Goal: Task Accomplishment & Management: Manage account settings

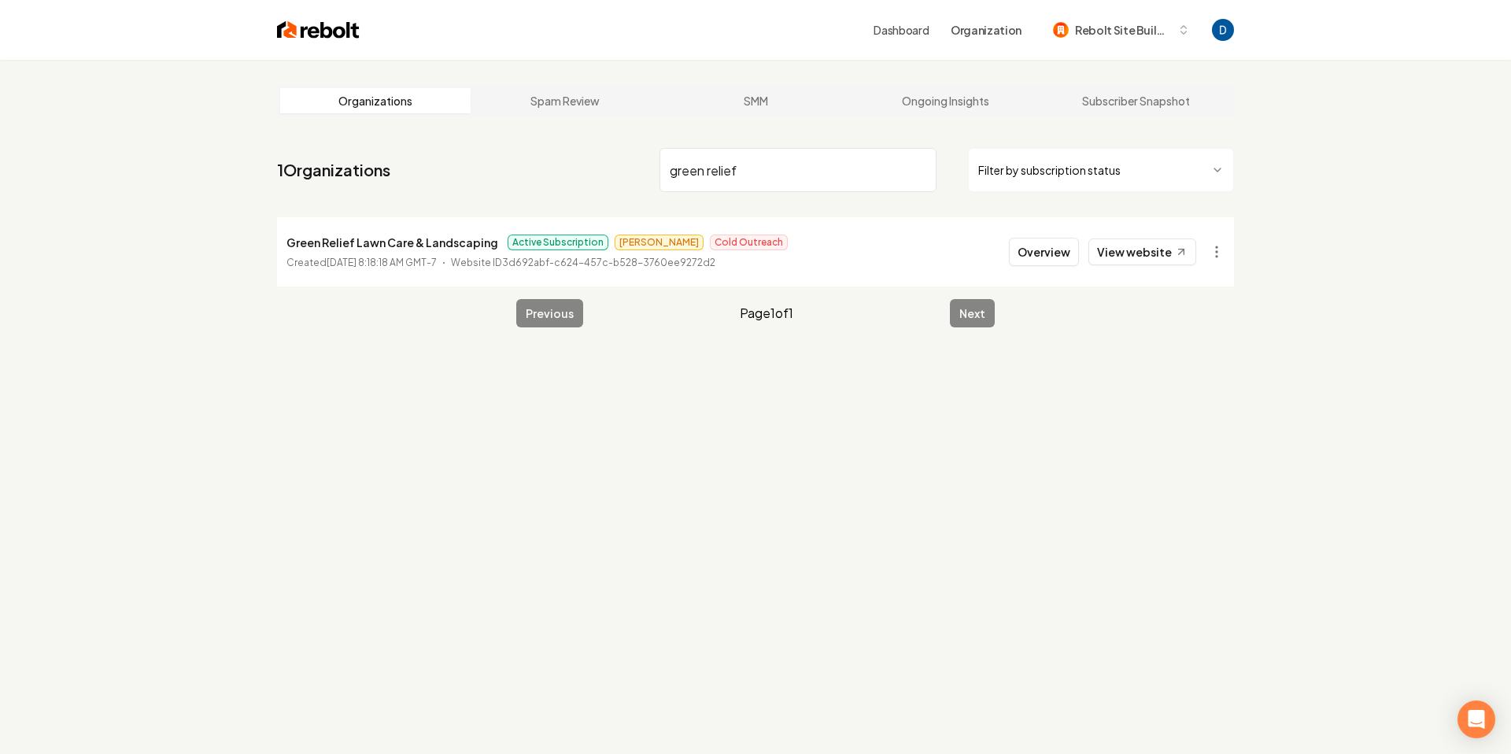
click at [387, 245] on p "Green Relief Lawn Care & Landscaping" at bounding box center [392, 242] width 212 height 19
click at [388, 245] on p "Green Relief Lawn Care & Landscaping" at bounding box center [392, 242] width 212 height 19
copy p "Green Relief Lawn Care & Landscaping"
click at [447, 246] on p "Green Relief Lawn Care & Landscaping" at bounding box center [392, 242] width 212 height 19
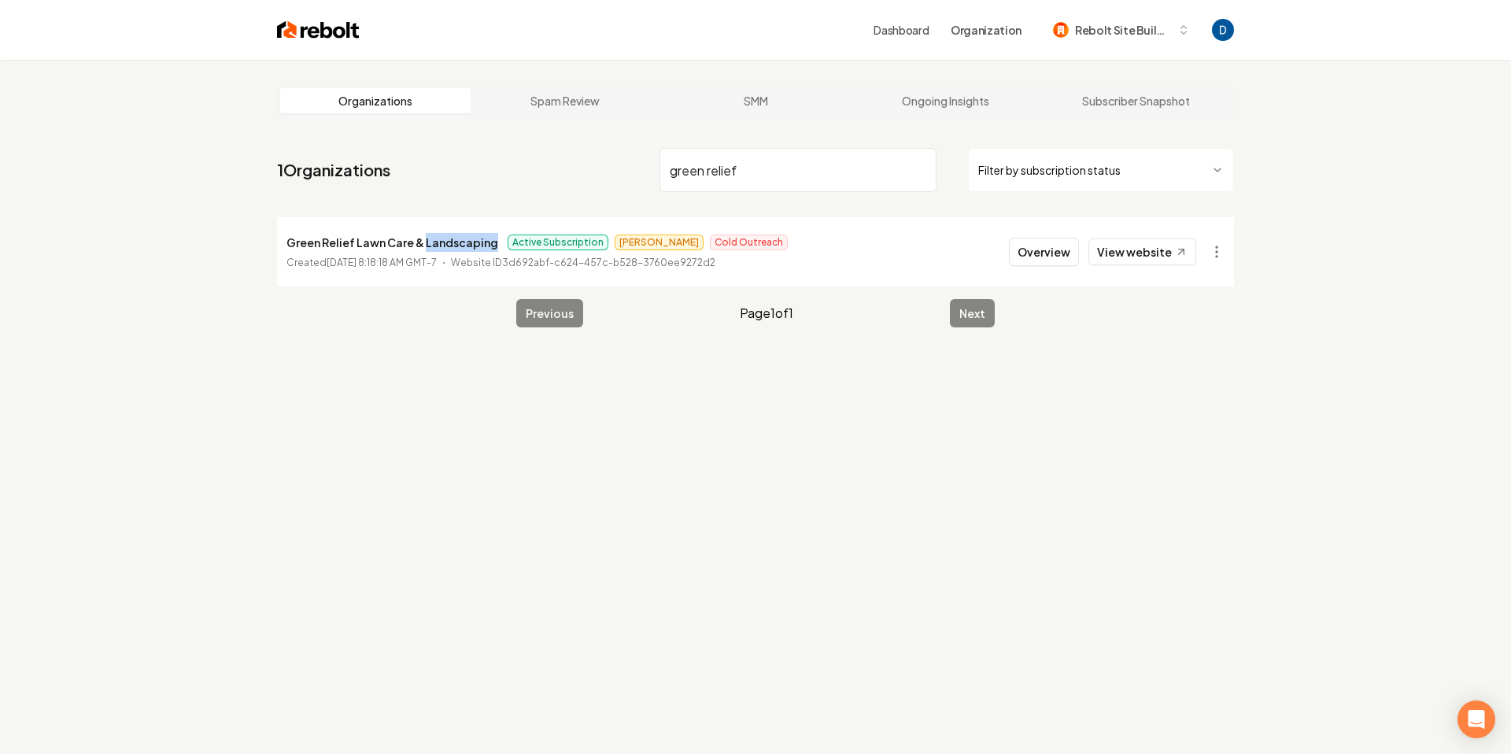
click at [447, 246] on p "Green Relief Lawn Care & Landscaping" at bounding box center [392, 242] width 212 height 19
copy p "Green Relief Lawn Care & Landscaping"
click at [477, 245] on p "Green Relief Lawn Care & Landscaping" at bounding box center [392, 242] width 212 height 19
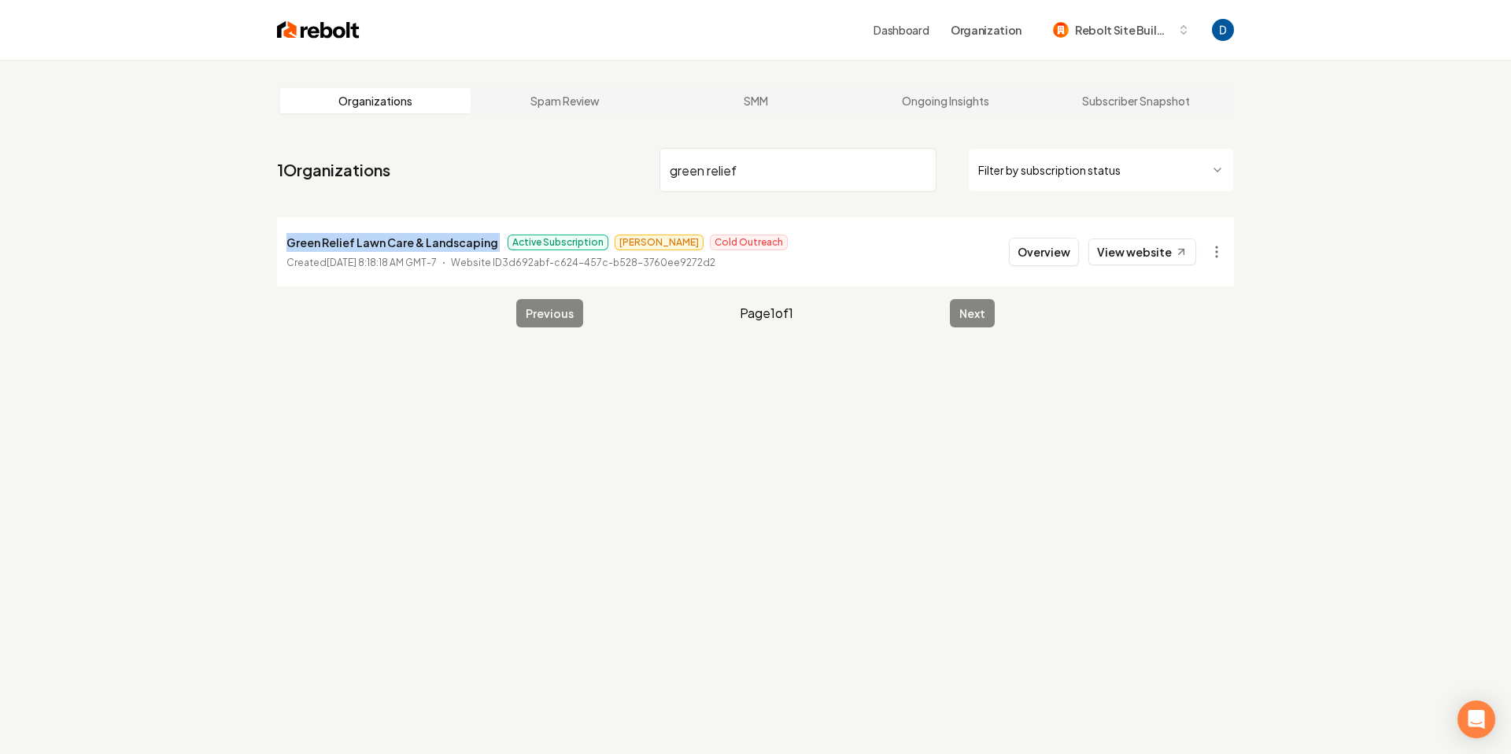
click at [477, 245] on p "Green Relief Lawn Care & Landscaping" at bounding box center [392, 242] width 212 height 19
copy p "Green Relief Lawn Care & Landscaping"
click at [738, 70] on main "Organizations Spam Review SMM Ongoing Insights Subscriber Snapshot 1 Organizati…" at bounding box center [755, 206] width 1007 height 293
click at [721, 151] on input "green relief" at bounding box center [797, 170] width 277 height 44
click at [721, 152] on input "green relief" at bounding box center [797, 170] width 277 height 44
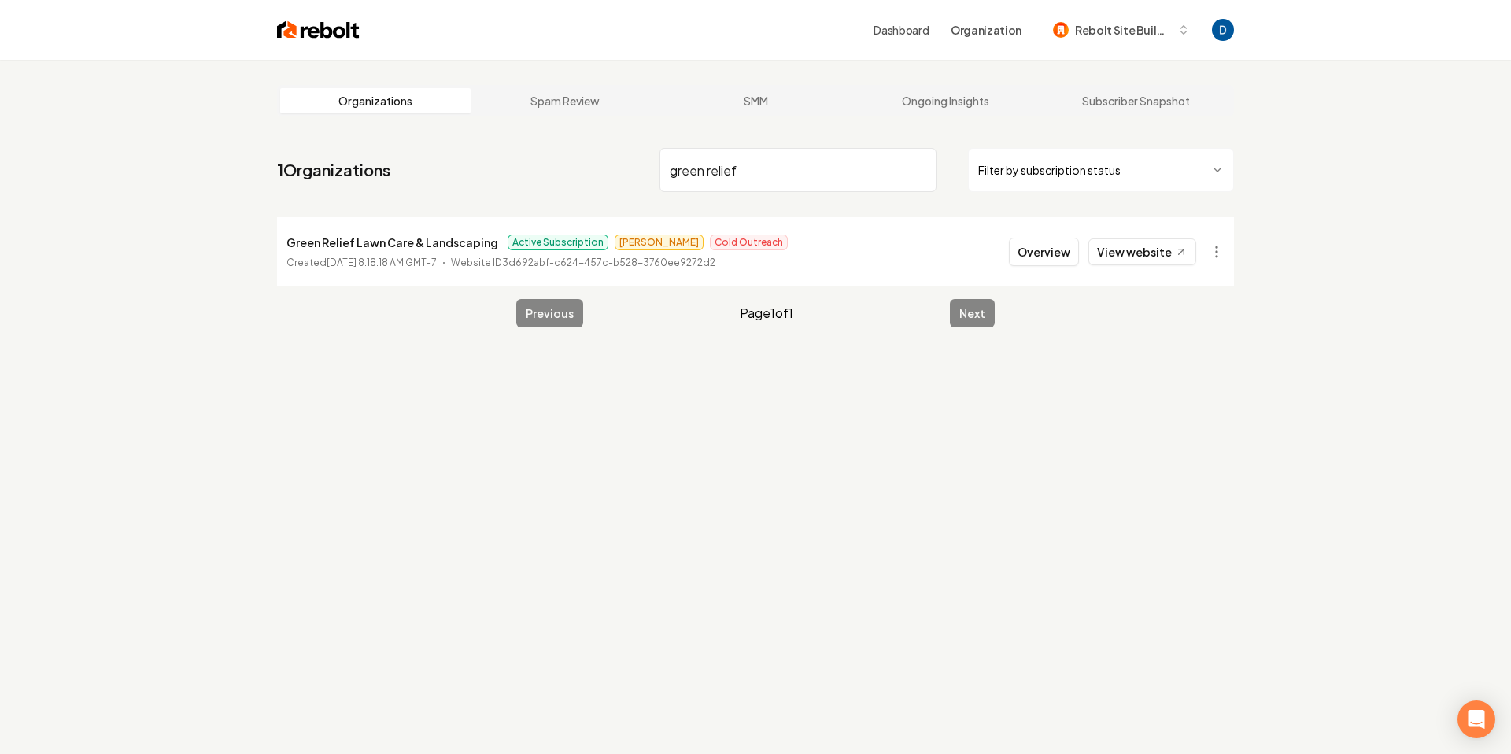
click at [721, 152] on input "green relief" at bounding box center [797, 170] width 277 height 44
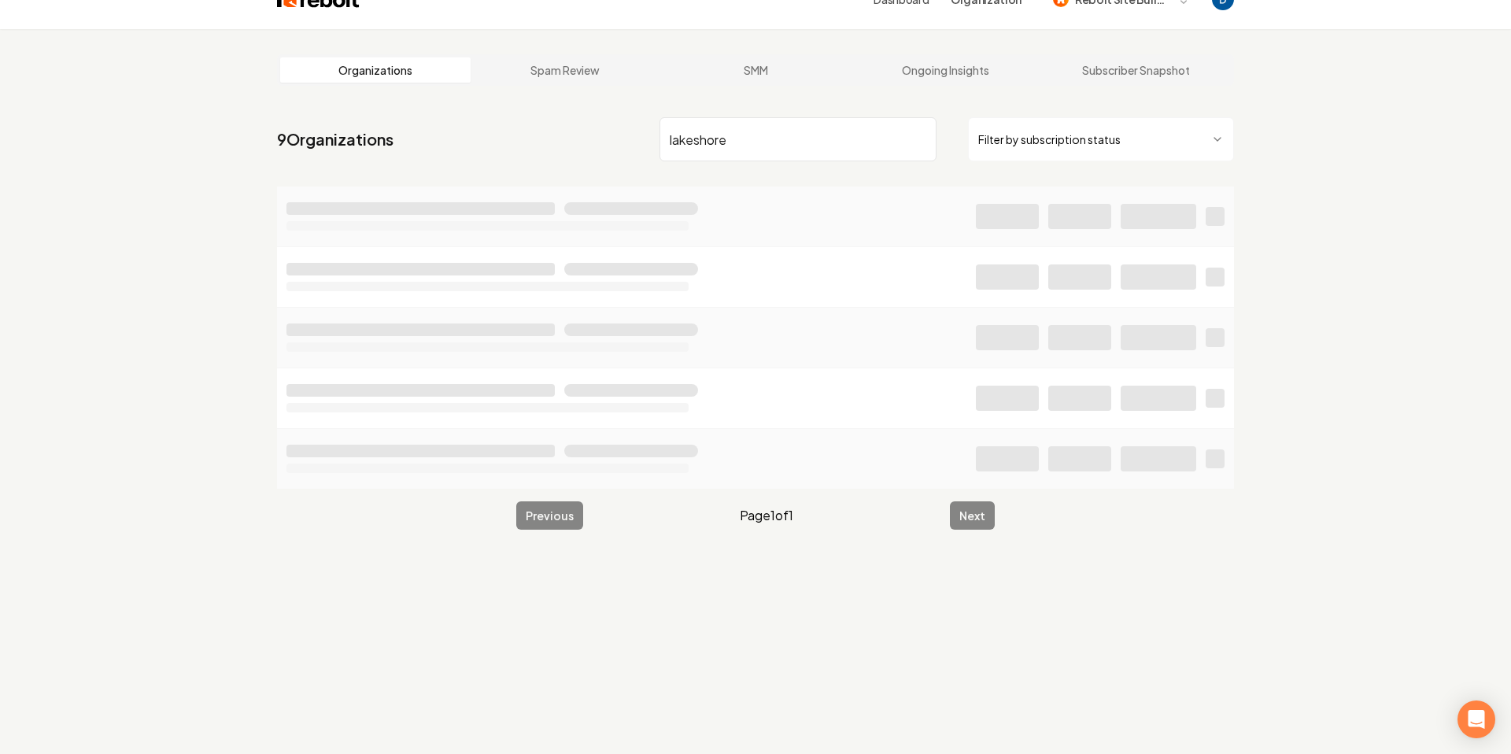
scroll to position [34, 0]
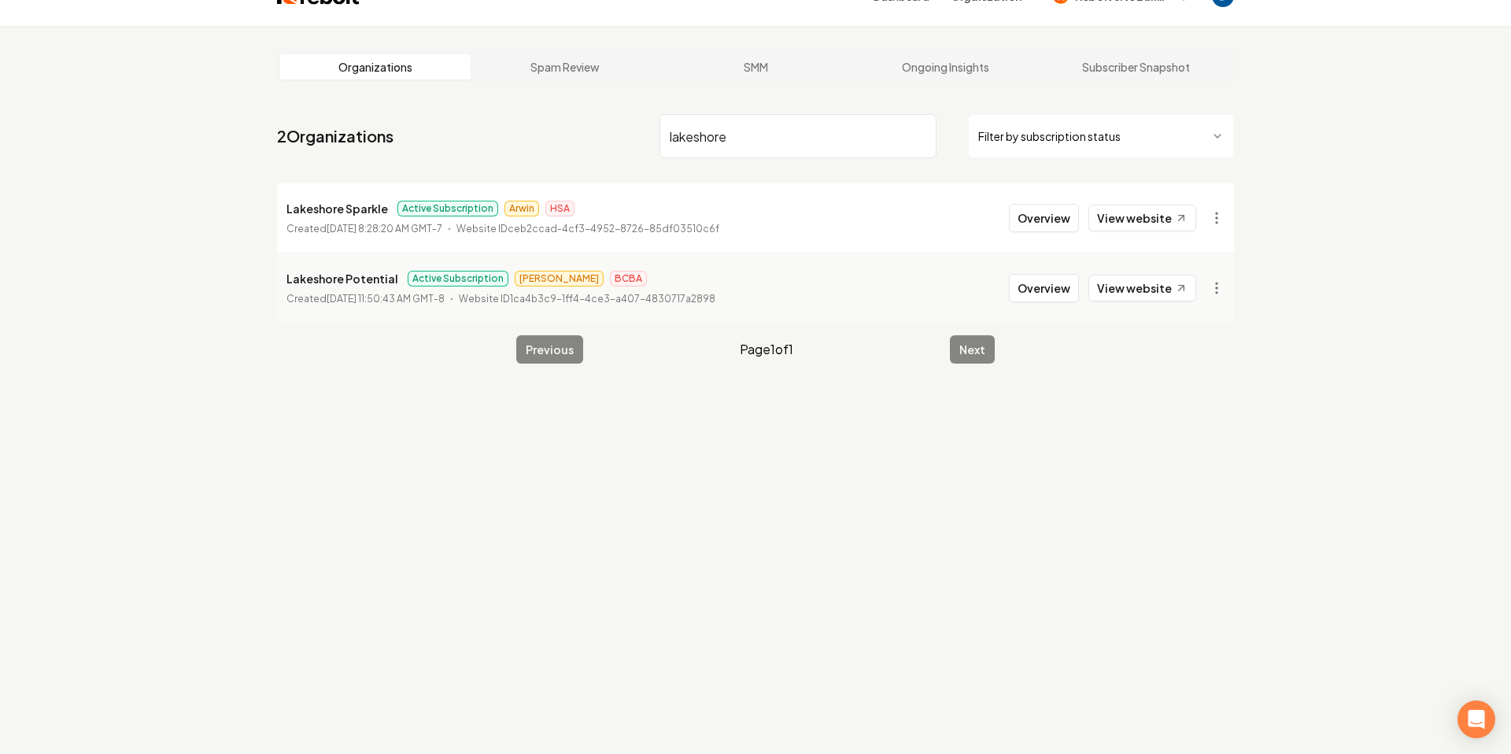
type input "lakeshore"
click at [345, 206] on p "Lakeshore Sparkle" at bounding box center [337, 208] width 102 height 19
copy p "Lakeshore Sparkle"
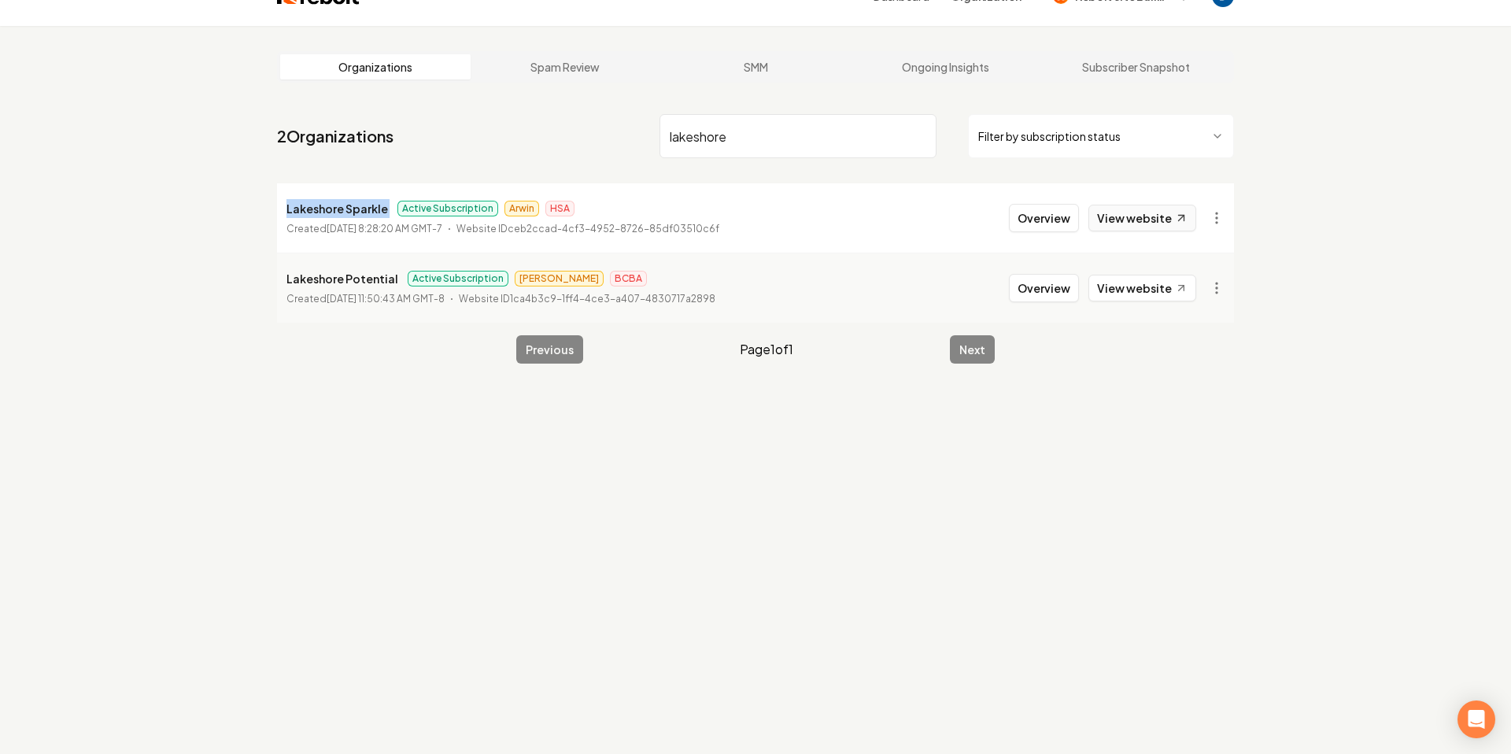
click at [1136, 217] on link "View website" at bounding box center [1142, 218] width 108 height 27
click at [1225, 221] on html "Dashboard Organization Rebolt Site Builder Organizations Spam Review SMM Ongoin…" at bounding box center [755, 343] width 1511 height 754
click at [1197, 356] on link "View in Stripe" at bounding box center [1179, 354] width 100 height 25
click at [1040, 228] on button "Overview" at bounding box center [1044, 218] width 70 height 28
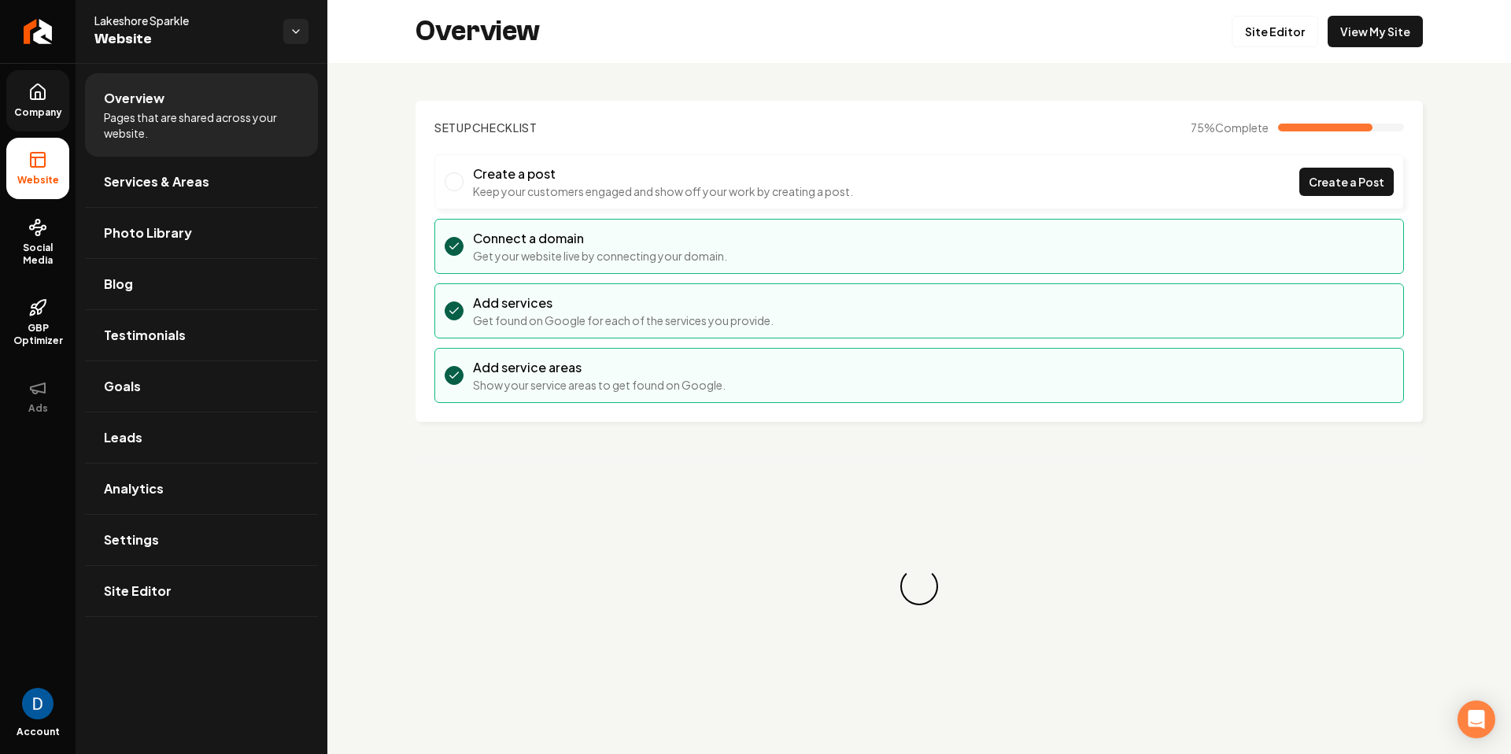
click at [18, 105] on link "Company" at bounding box center [37, 100] width 63 height 61
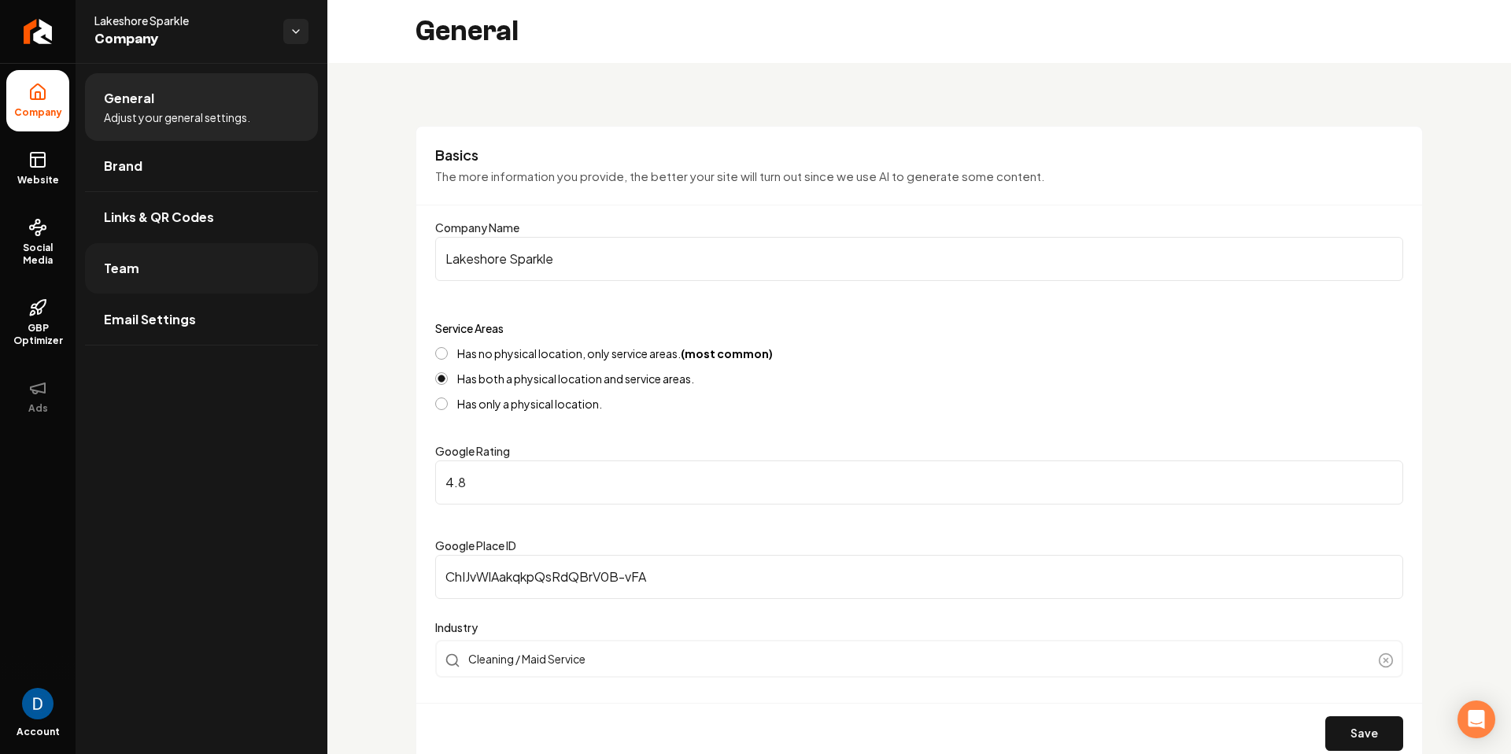
click at [199, 274] on link "Team" at bounding box center [201, 268] width 233 height 50
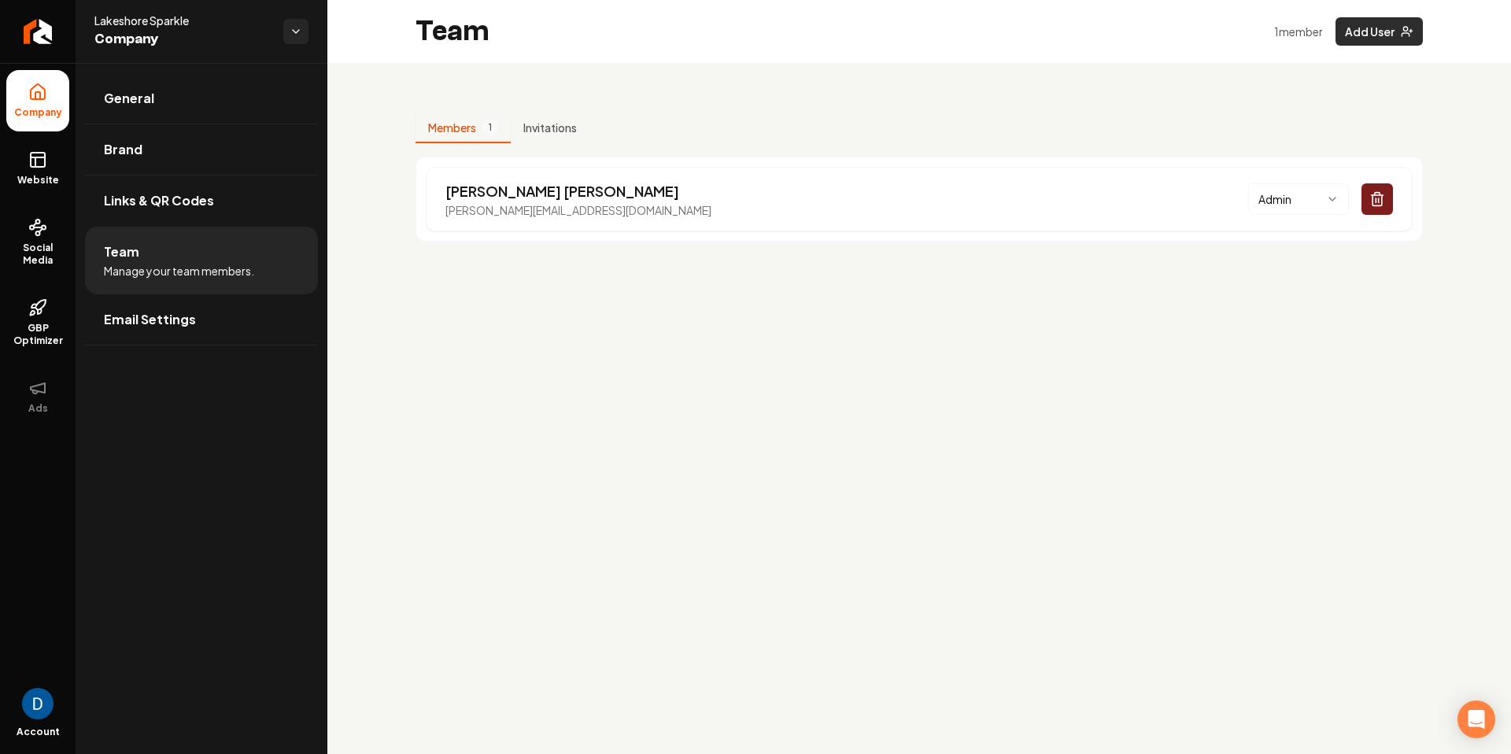
click at [1403, 26] on icon "Main content area" at bounding box center [1407, 31] width 13 height 13
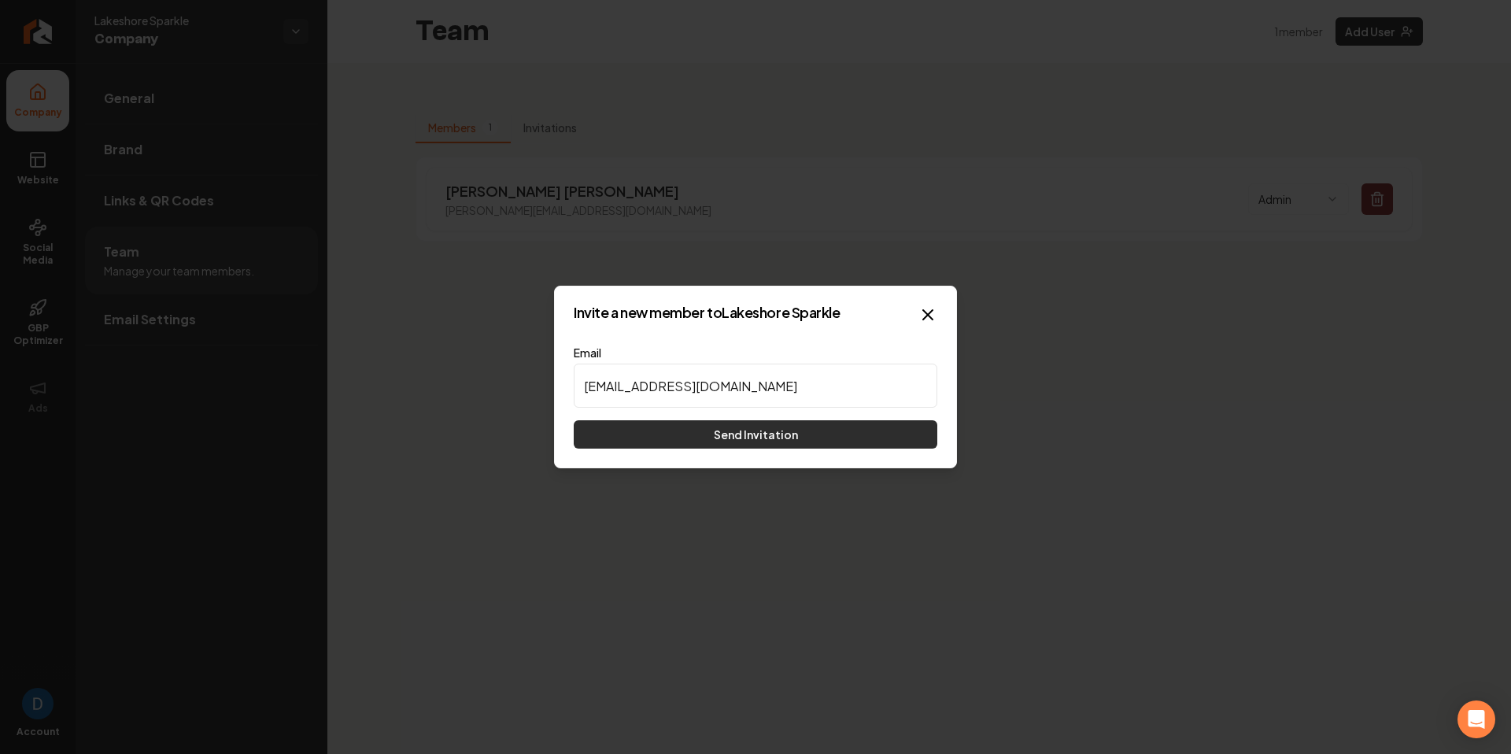
type input "lakeshoresparkle@gmail.com"
click at [751, 433] on button "Send Invitation" at bounding box center [756, 434] width 364 height 28
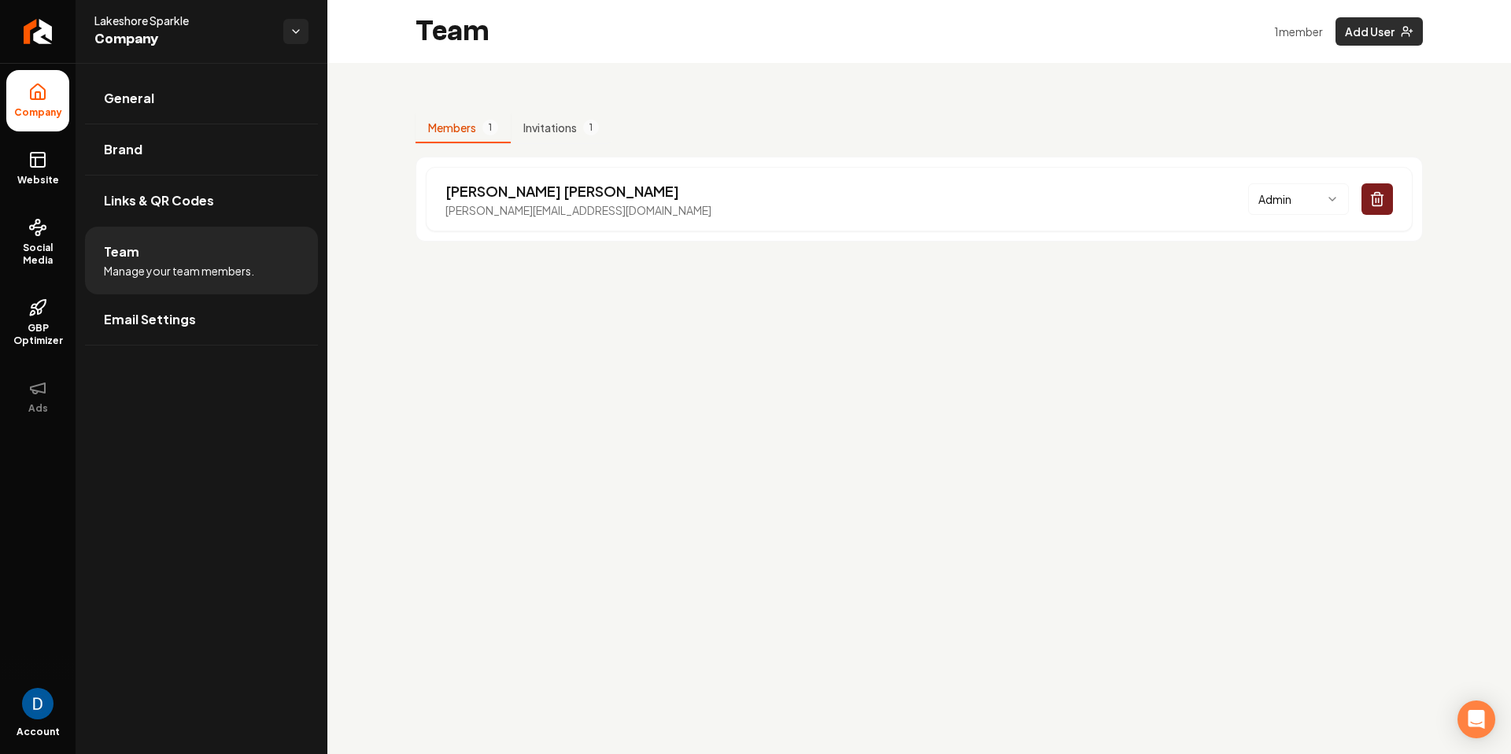
click at [1401, 31] on icon "Main content area" at bounding box center [1407, 31] width 13 height 13
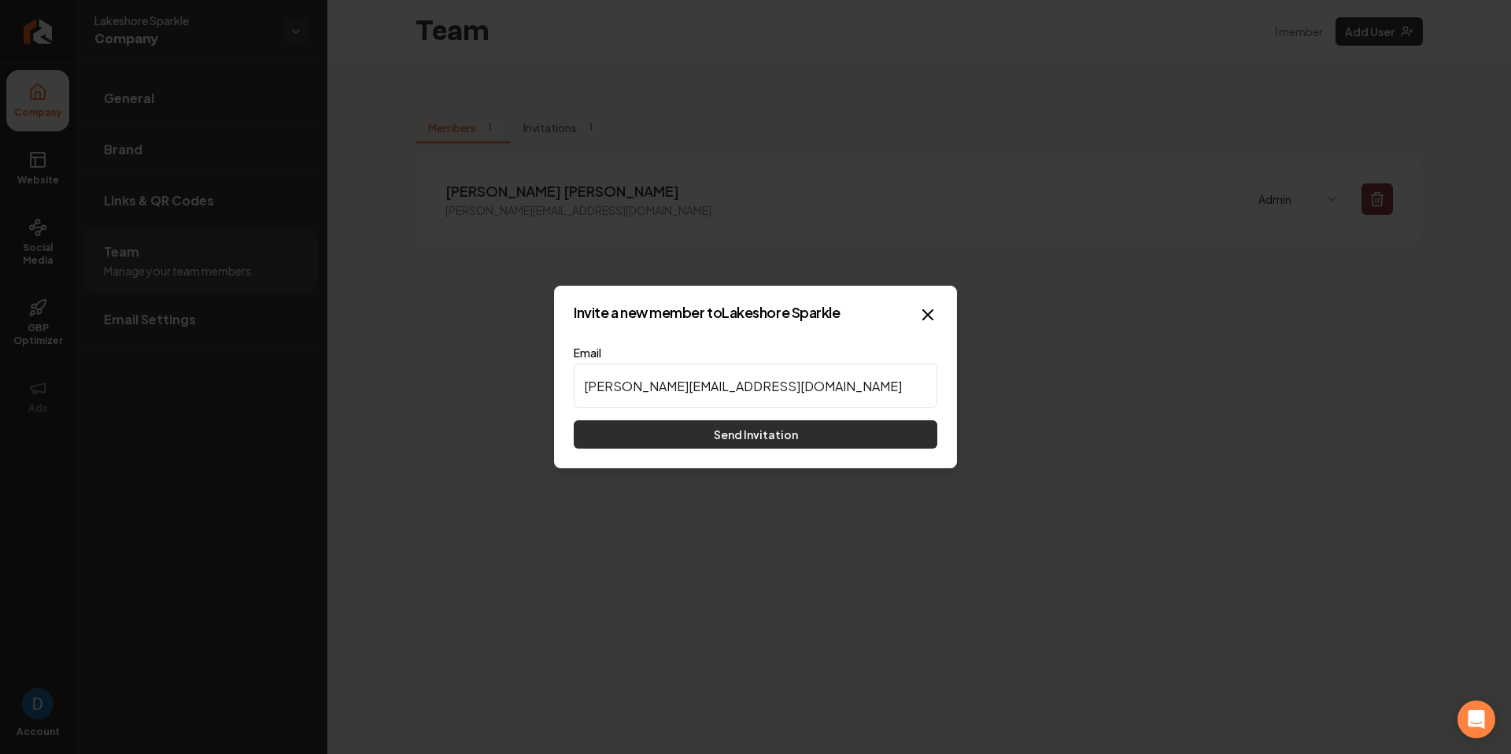
type input "anna@lakeshoresparkle.com"
click at [718, 448] on button "Send Invitation" at bounding box center [756, 434] width 364 height 28
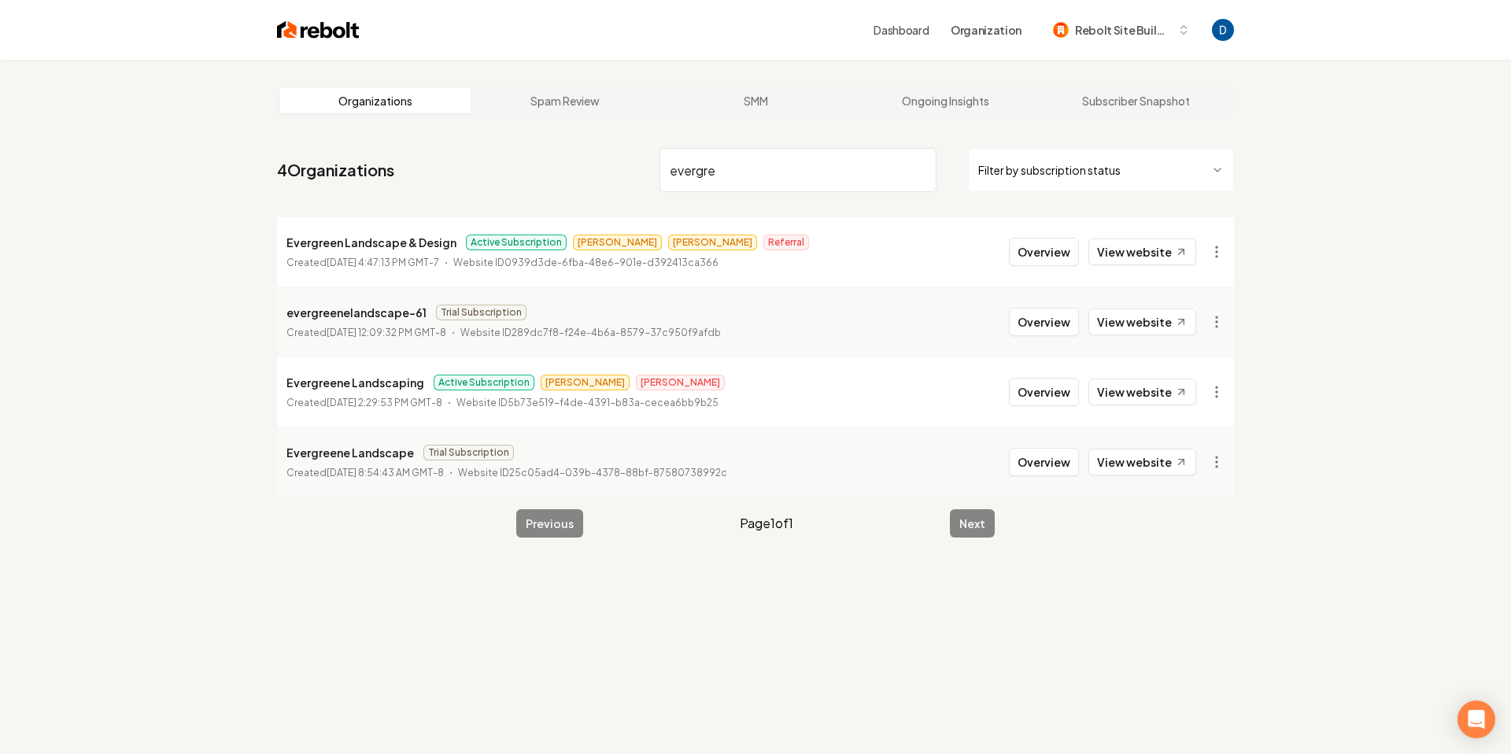
type input "evergre"
click at [365, 384] on p "Evergreene Landscaping" at bounding box center [355, 382] width 138 height 19
click at [1070, 257] on button "Overview" at bounding box center [1044, 252] width 70 height 28
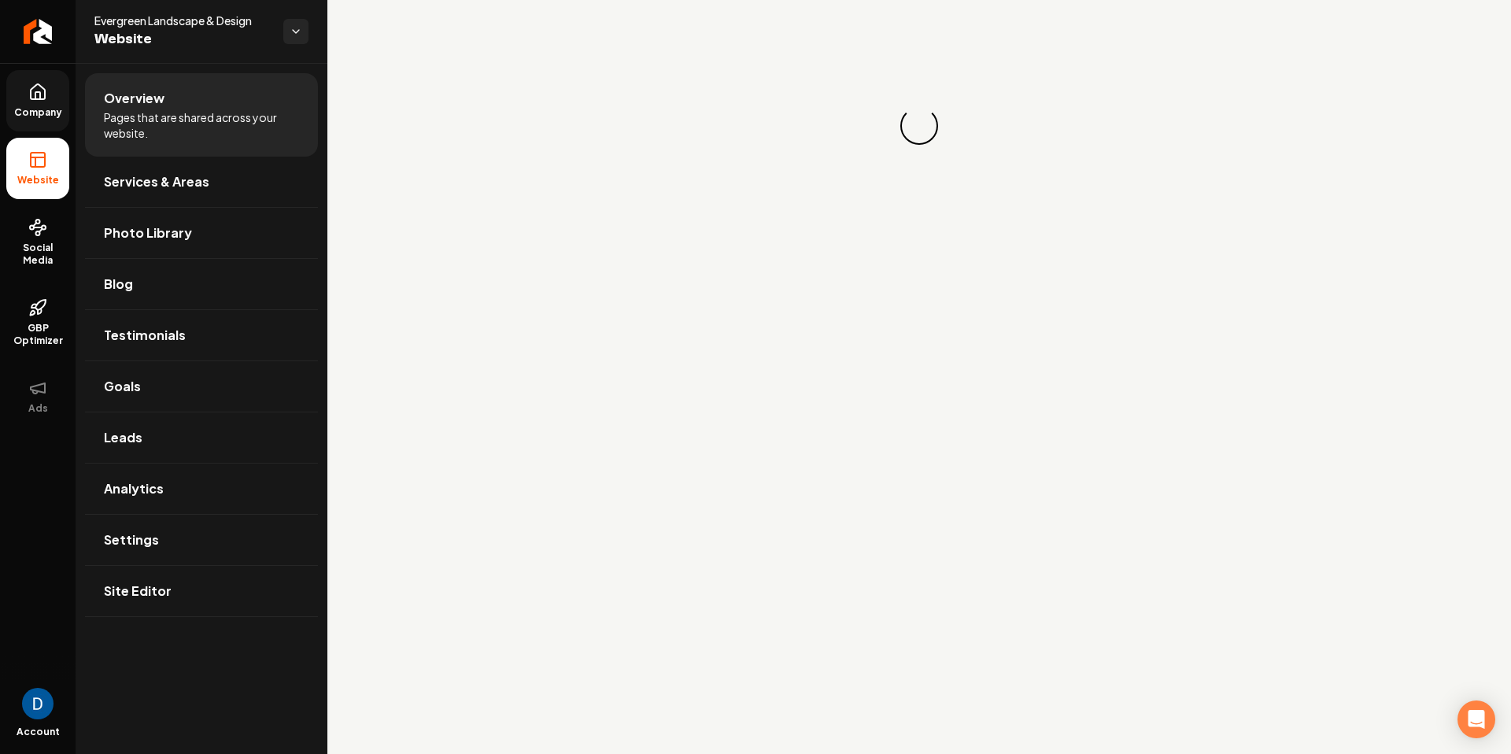
click at [31, 107] on span "Company" at bounding box center [38, 112] width 61 height 13
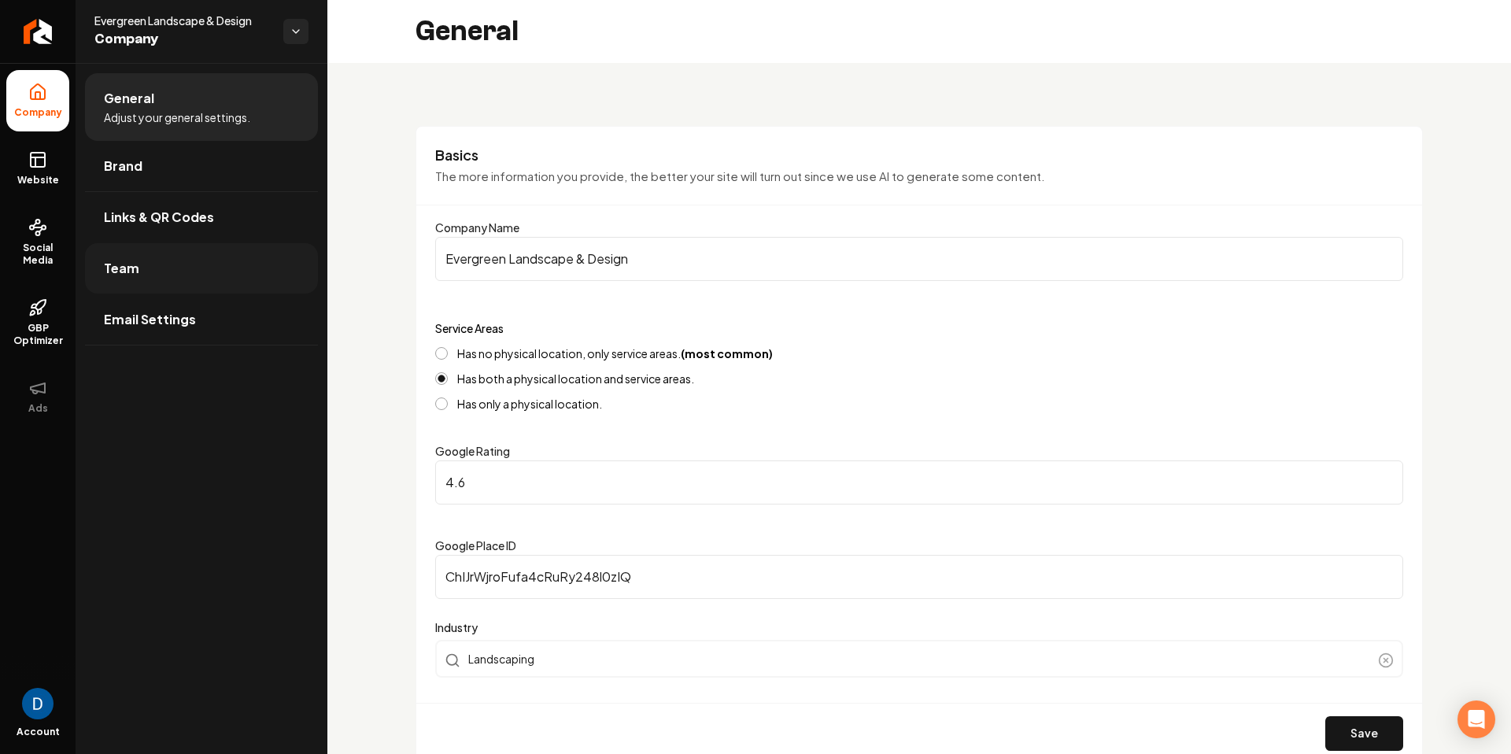
click at [202, 285] on link "Team" at bounding box center [201, 268] width 233 height 50
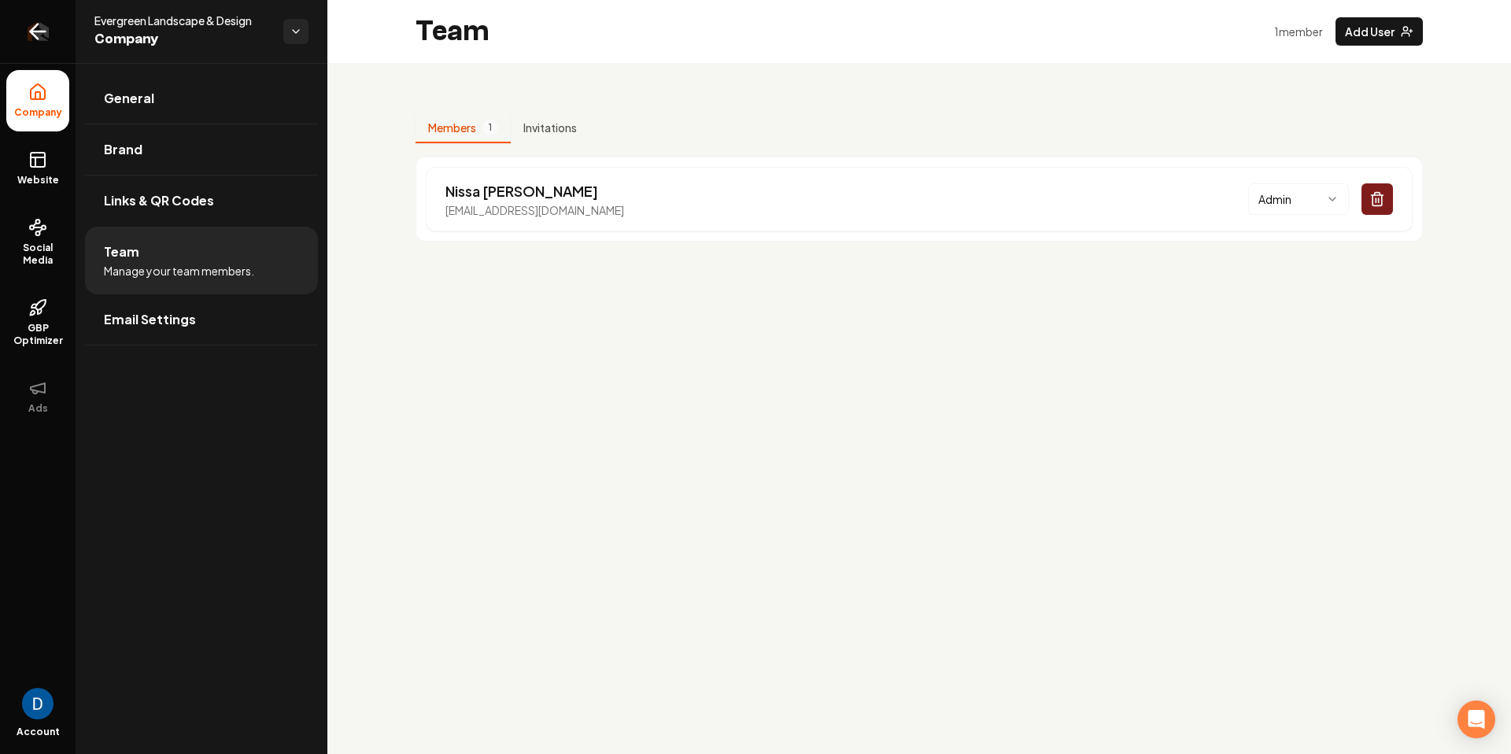
click at [49, 13] on link "Return to dashboard" at bounding box center [38, 31] width 76 height 63
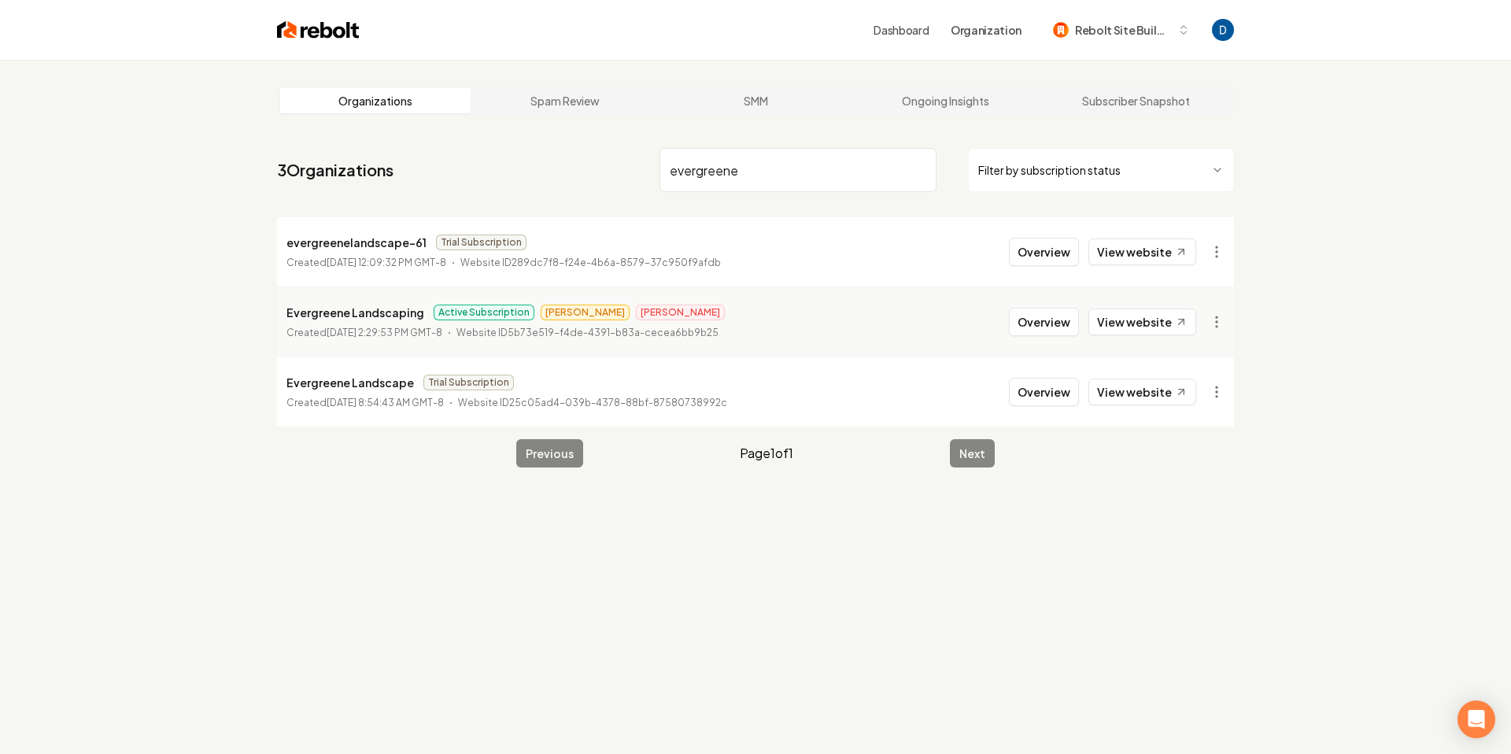
type input "evergreene"
click at [378, 312] on p "Evergreene Landscaping" at bounding box center [355, 312] width 138 height 19
copy p "Evergreene Landscaping"
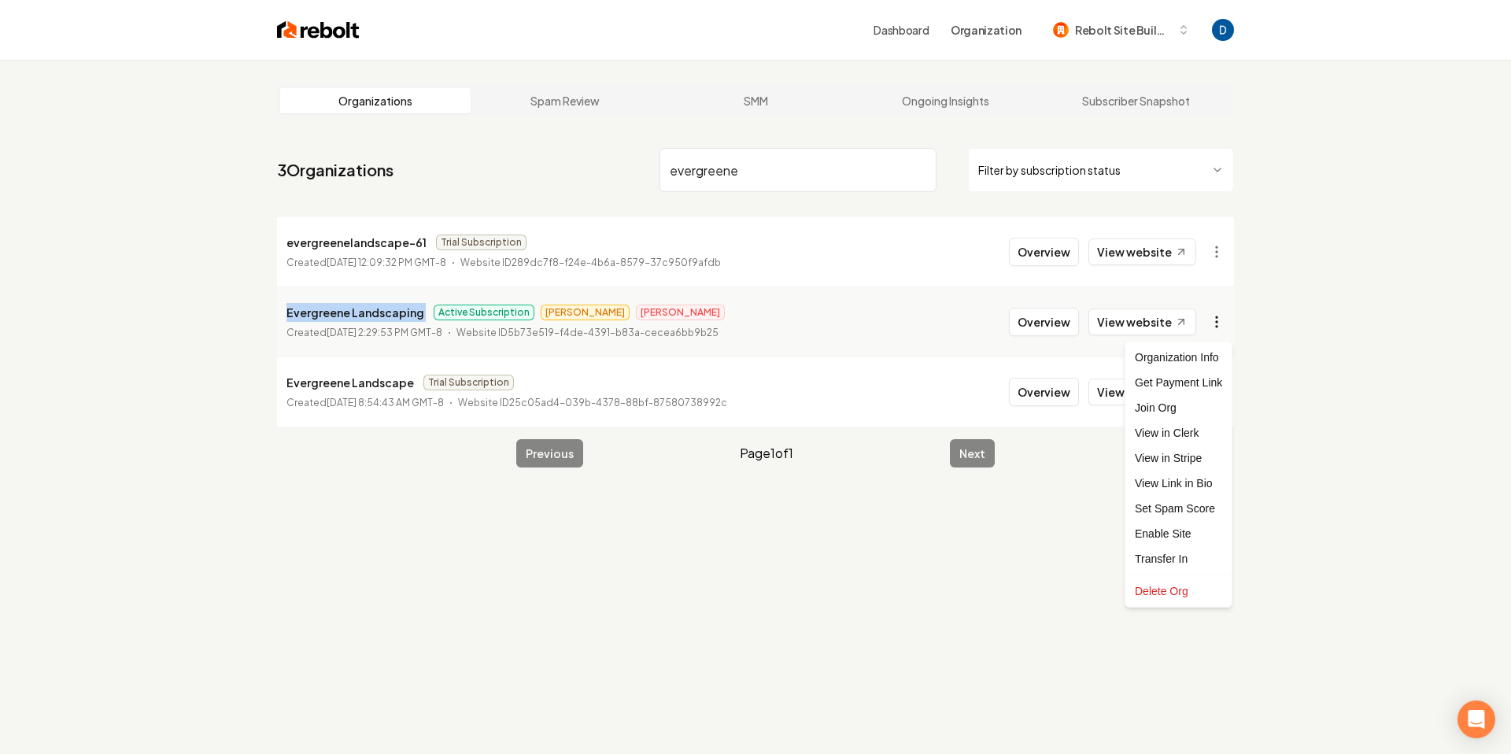
click at [1210, 322] on html "Dashboard Organization Rebolt Site Builder Organizations Spam Review SMM Ongoin…" at bounding box center [755, 377] width 1511 height 754
click at [1169, 320] on html "Dashboard Organization Rebolt Site Builder Organizations Spam Review SMM Ongoin…" at bounding box center [755, 377] width 1511 height 754
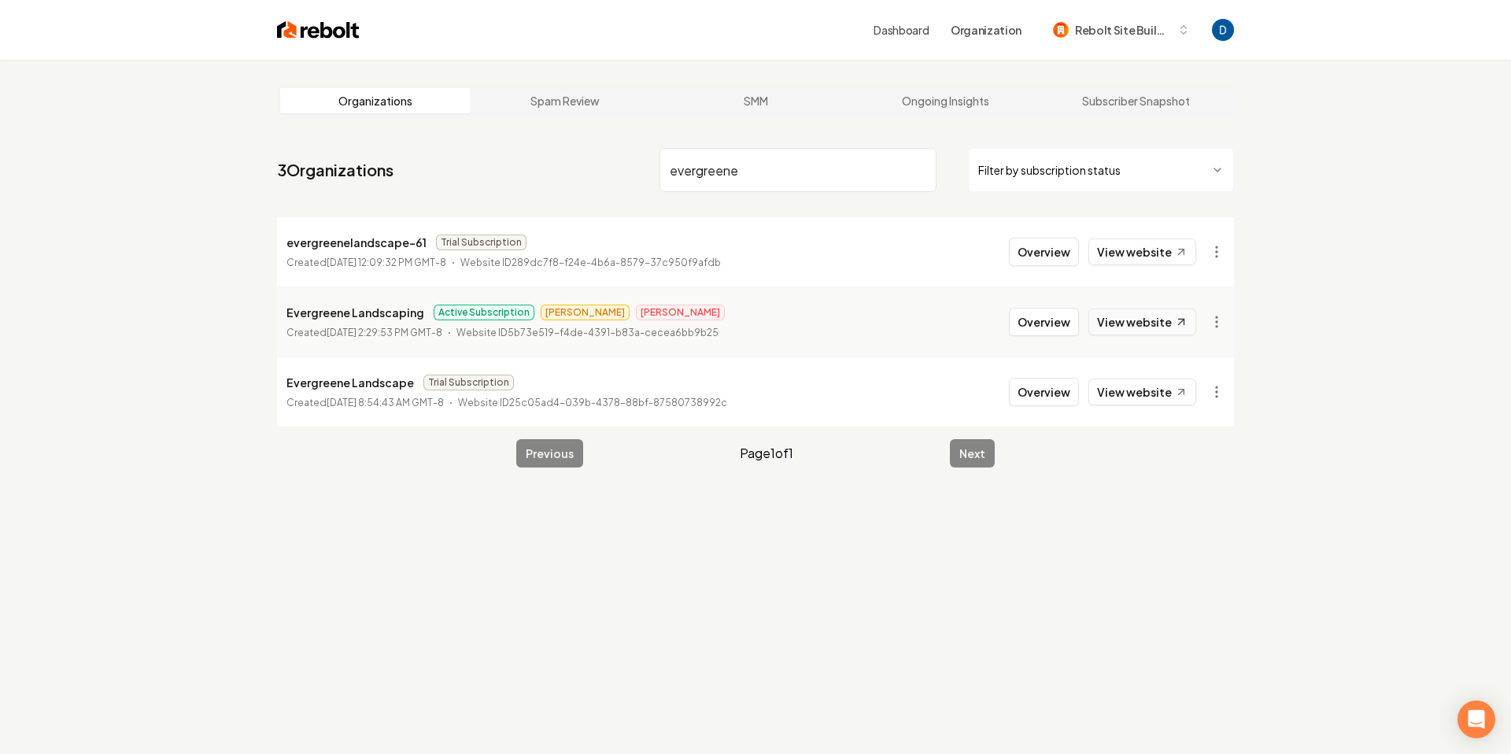
click at [1167, 325] on link "View website" at bounding box center [1142, 321] width 108 height 27
click at [1209, 313] on html "Dashboard Organization Rebolt Site Builder Organizations Spam Review SMM Ongoin…" at bounding box center [755, 377] width 1511 height 754
click at [1180, 455] on link "View in Stripe" at bounding box center [1179, 457] width 100 height 25
click at [1073, 331] on button "Overview" at bounding box center [1044, 322] width 70 height 28
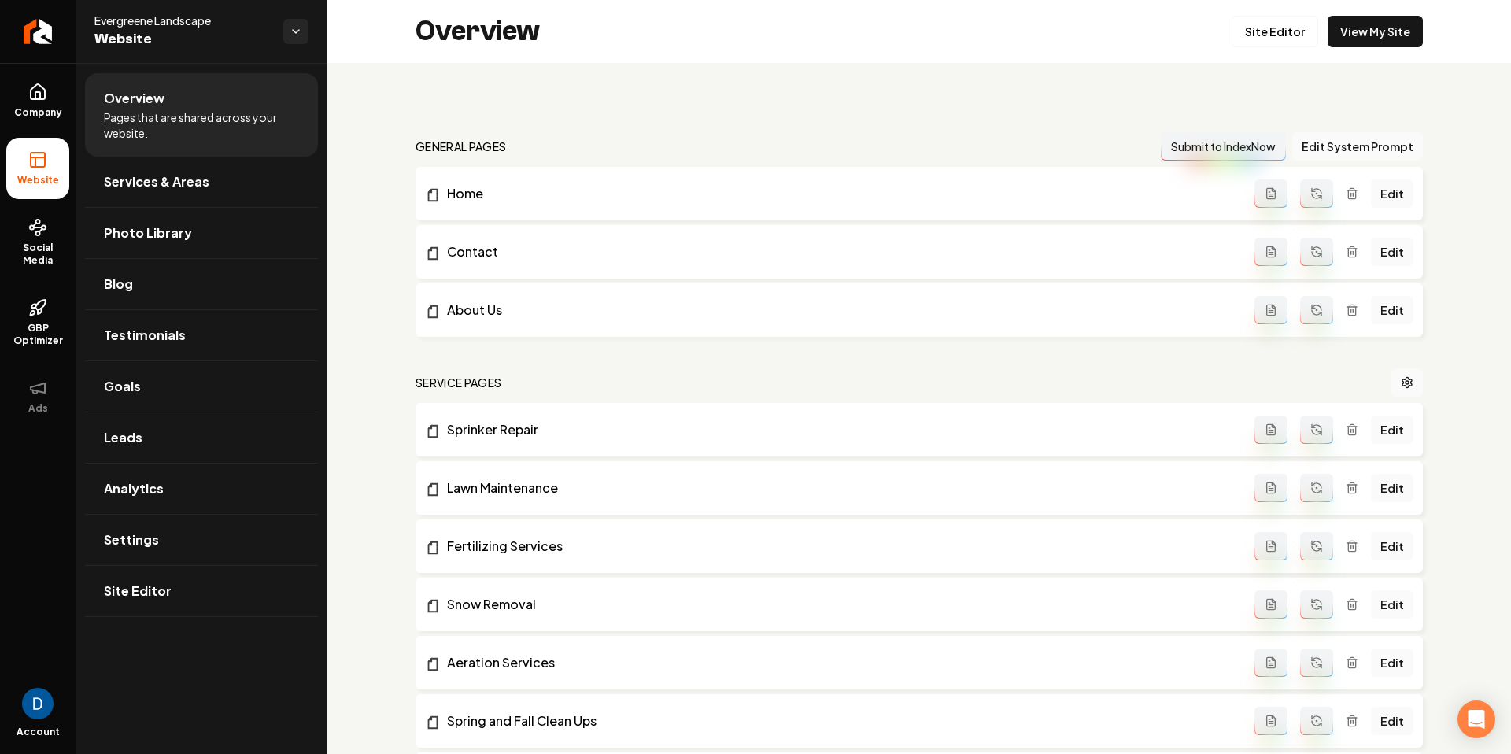
click at [72, 94] on ul "Company Website Social Media GBP Optimizer Ads" at bounding box center [38, 248] width 76 height 371
click at [59, 102] on link "Company" at bounding box center [37, 100] width 63 height 61
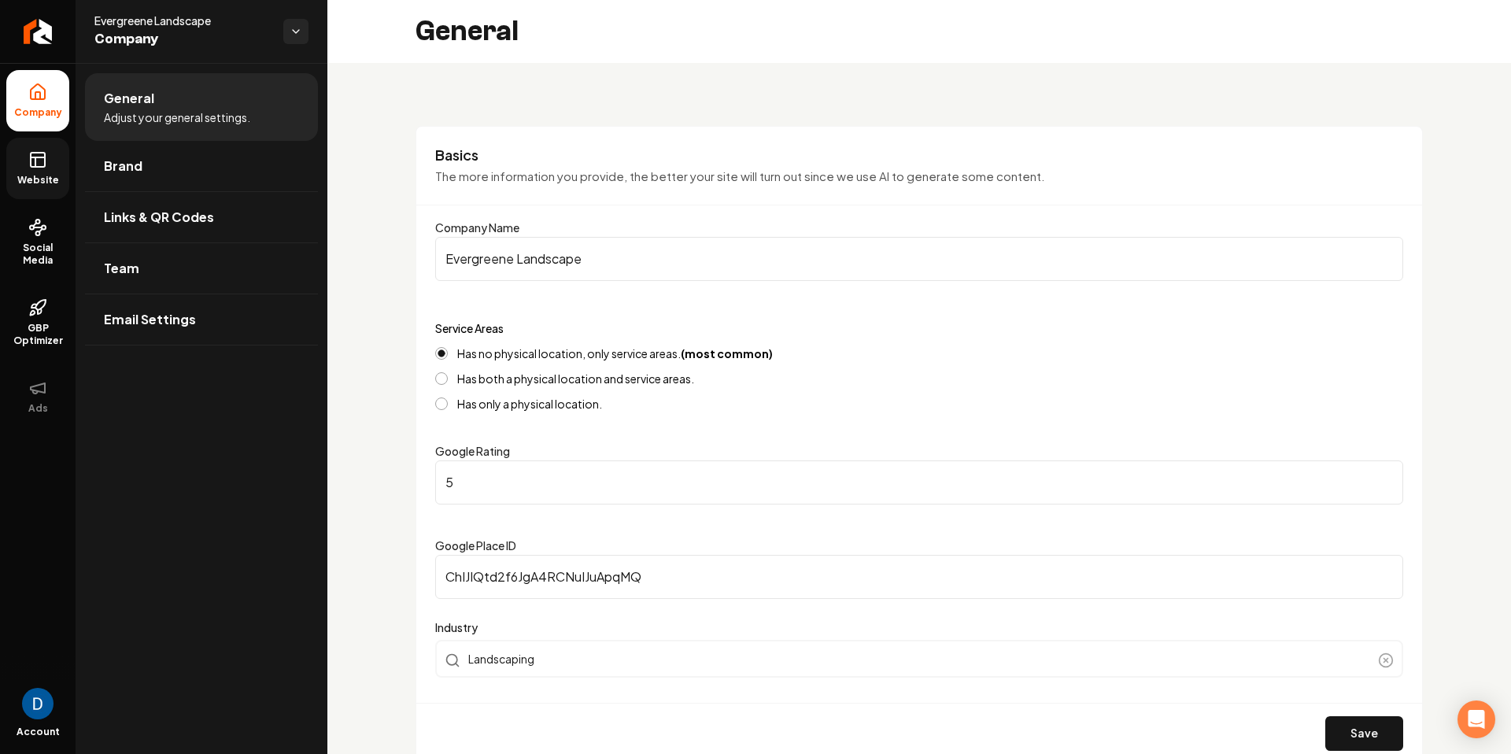
click at [52, 161] on link "Website" at bounding box center [37, 168] width 63 height 61
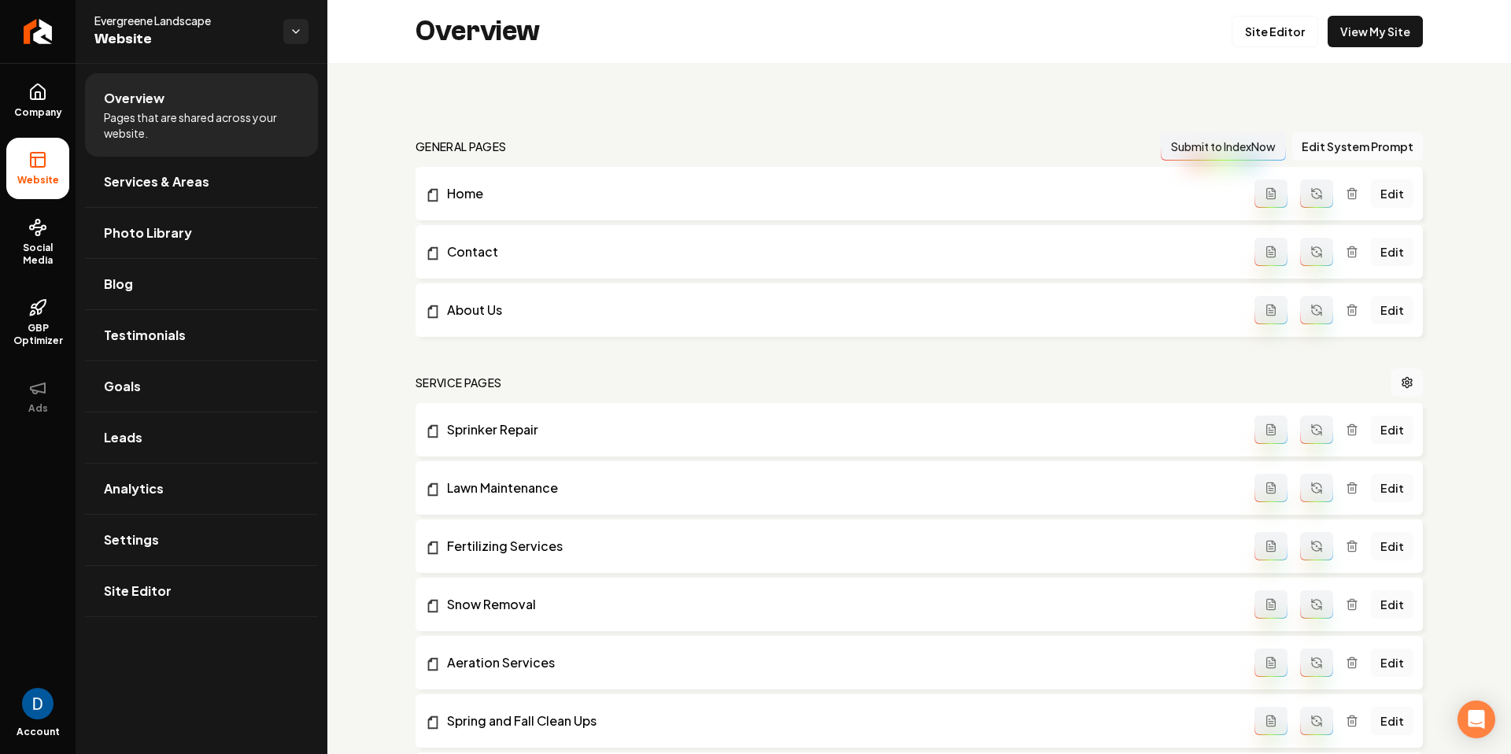
click at [146, 109] on span "Pages that are shared across your website." at bounding box center [201, 124] width 195 height 31
click at [199, 556] on link "Settings" at bounding box center [201, 540] width 233 height 50
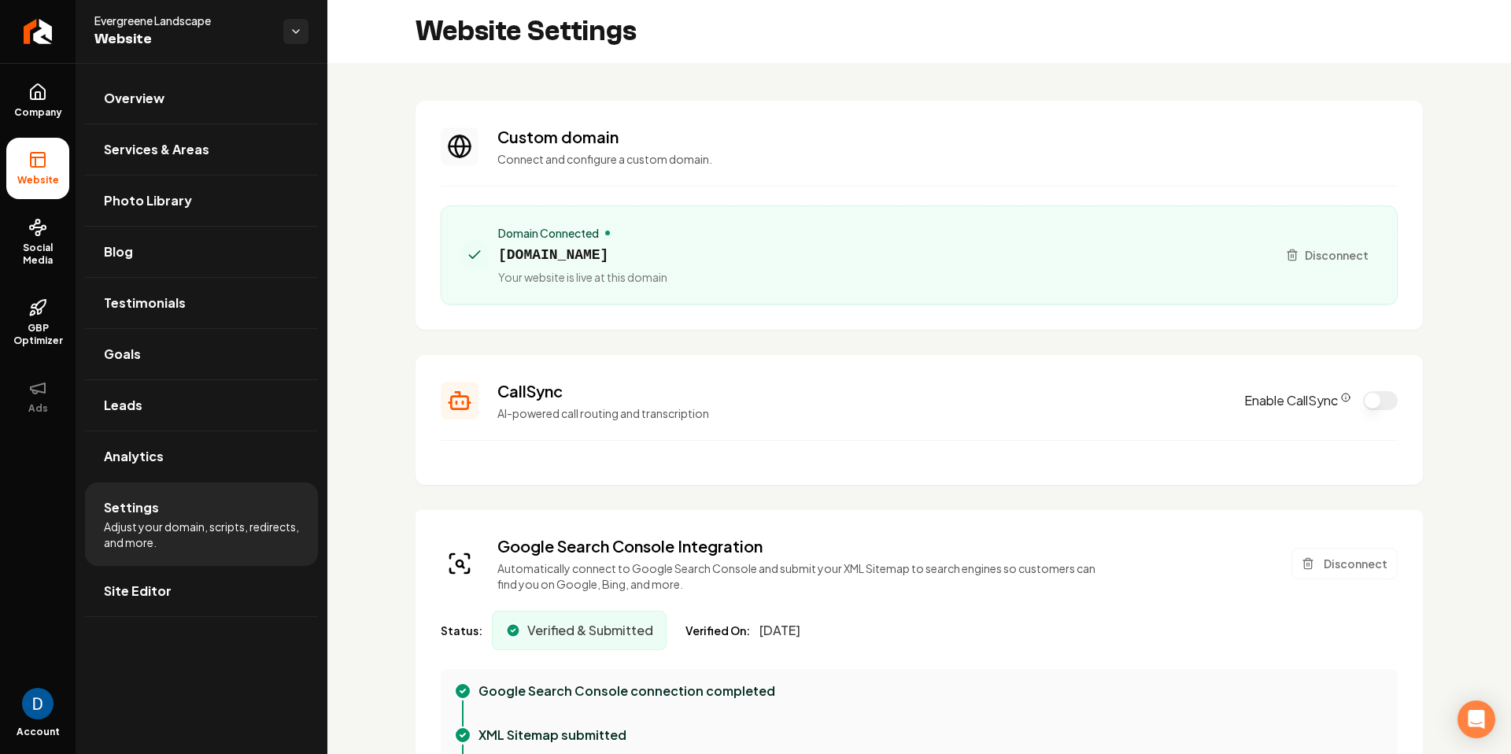
click at [631, 260] on span "evergreenelandscape.com" at bounding box center [582, 255] width 169 height 22
copy span "evergreenelandscape.com"
click at [26, 26] on icon "Return to dashboard" at bounding box center [37, 31] width 25 height 25
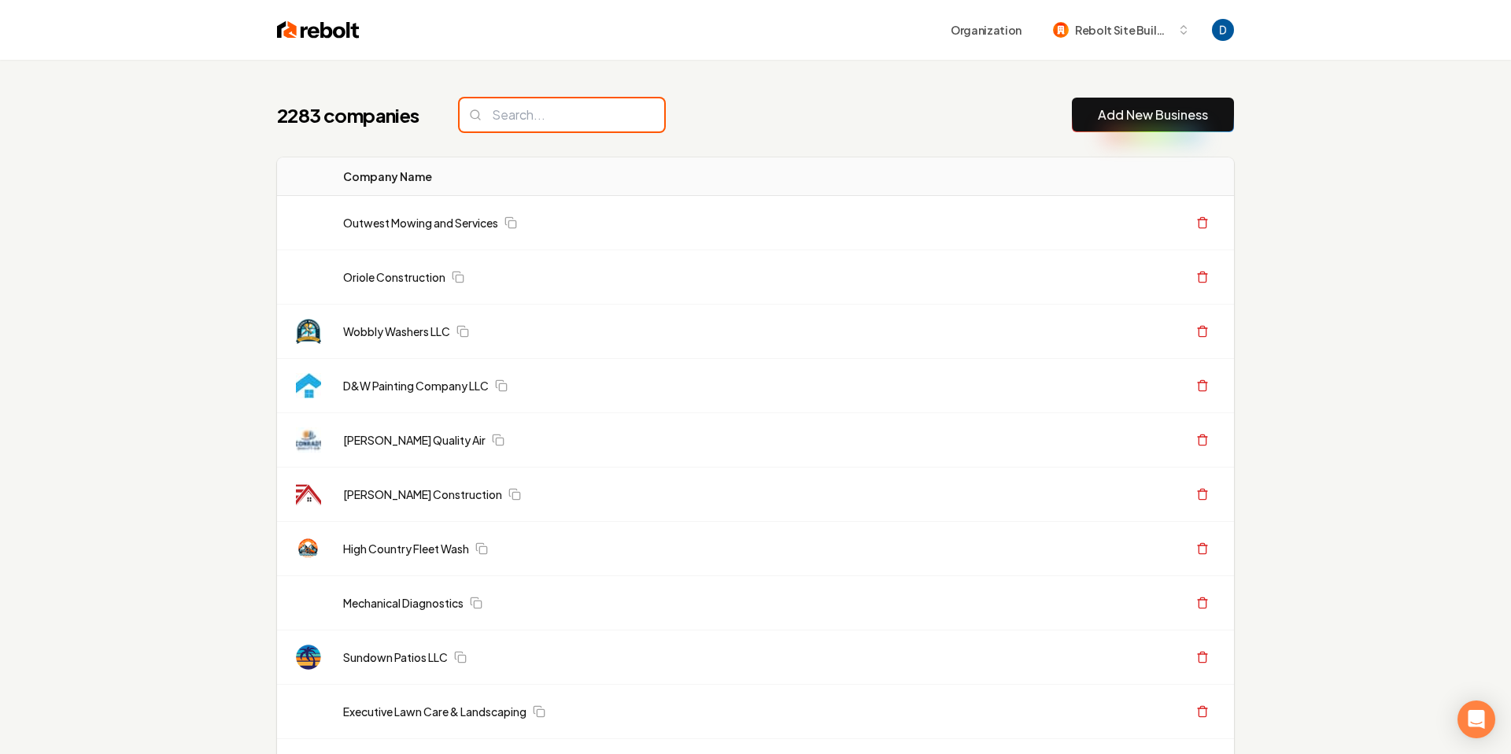
click at [520, 116] on input "search" at bounding box center [562, 114] width 205 height 33
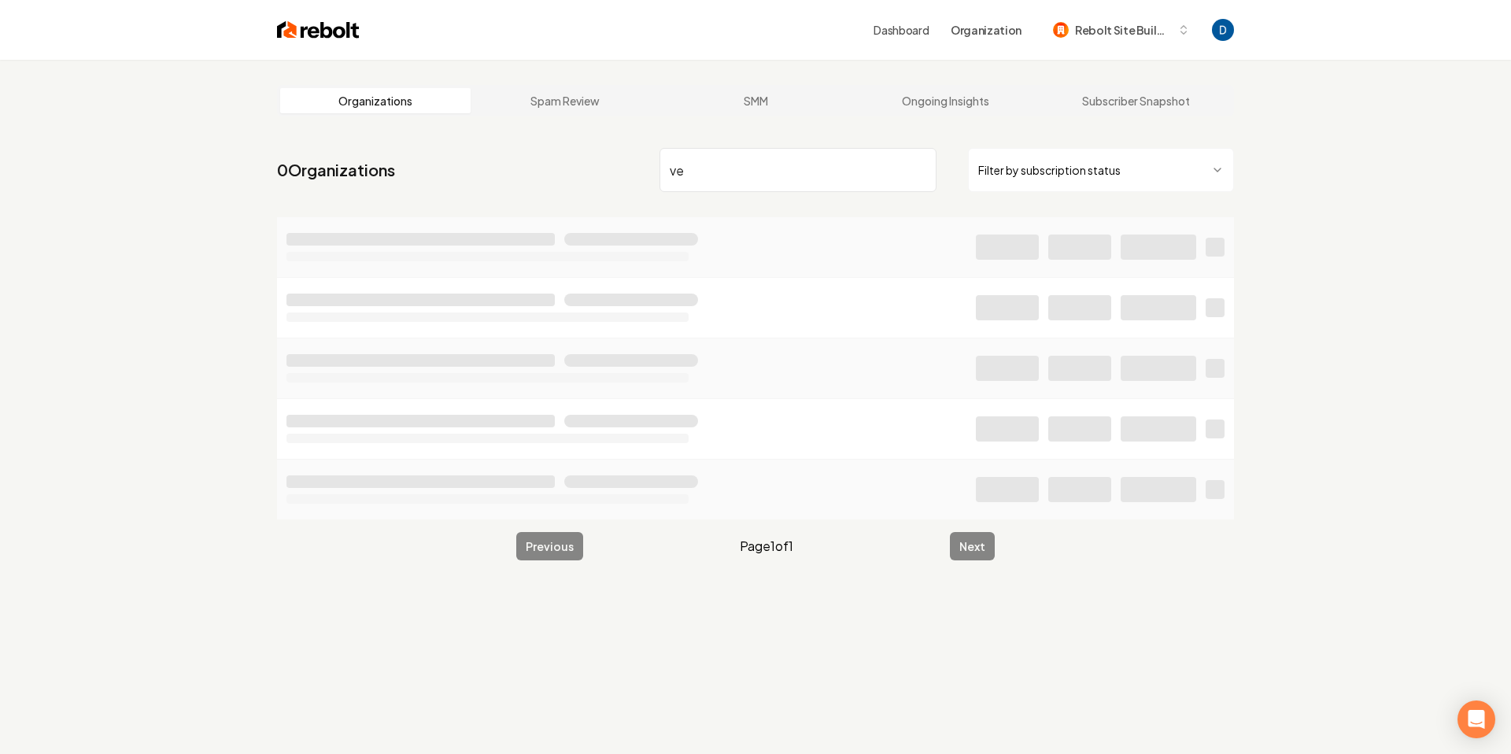
type input "v"
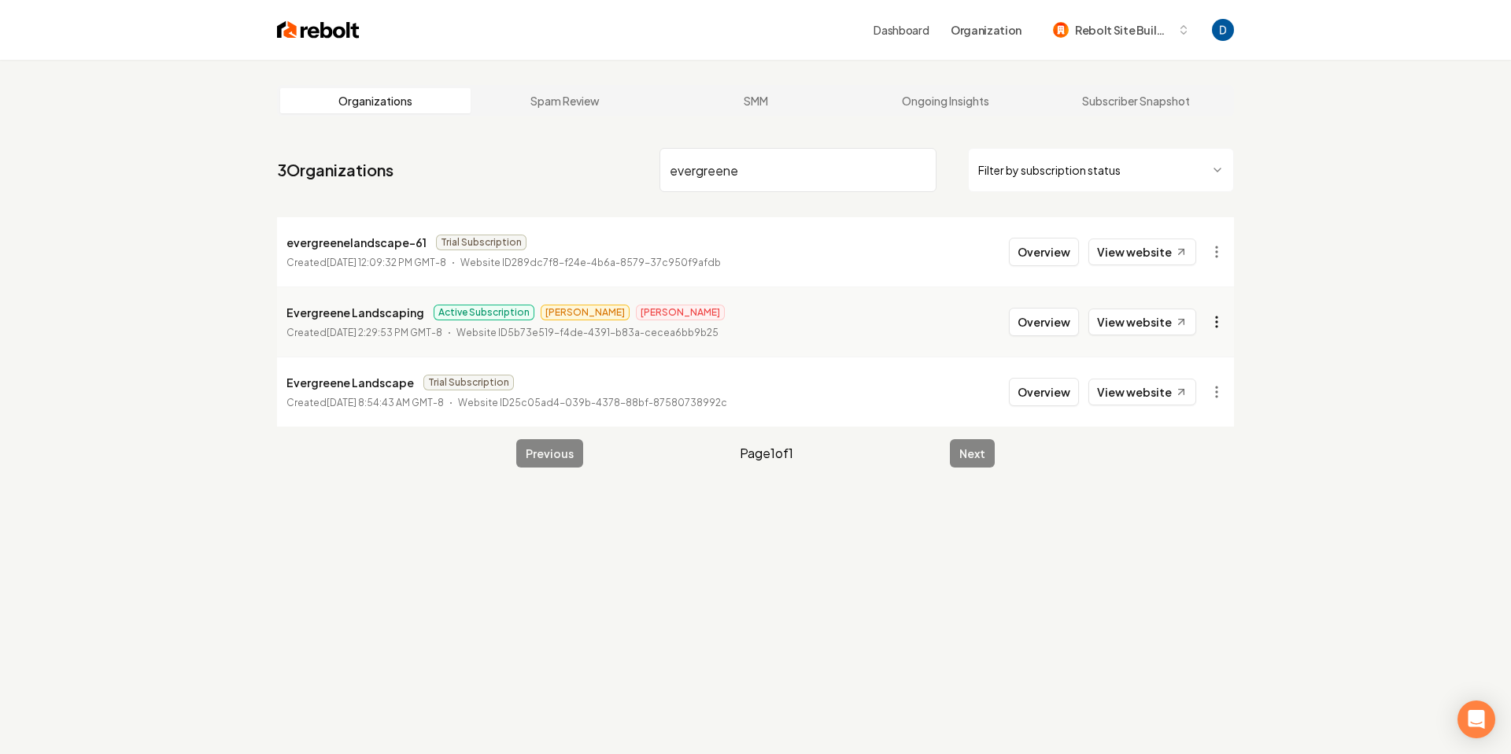
type input "evergreene"
click at [1215, 318] on html "Dashboard Organization Rebolt Site Builder Organizations Spam Review SMM Ongoin…" at bounding box center [755, 377] width 1511 height 754
click at [1174, 523] on div "Enable Site" at bounding box center [1179, 533] width 100 height 25
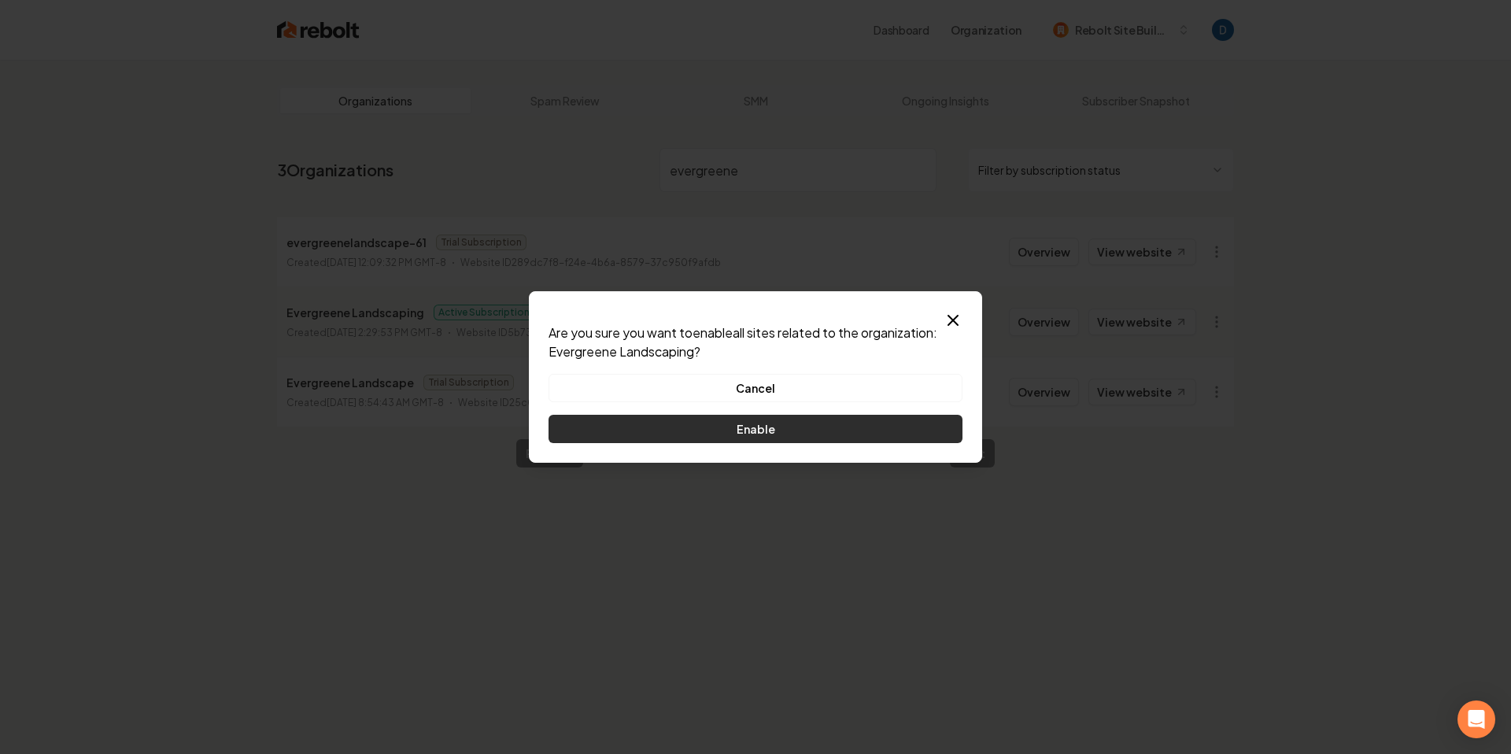
click at [747, 432] on button "Enable" at bounding box center [756, 429] width 414 height 28
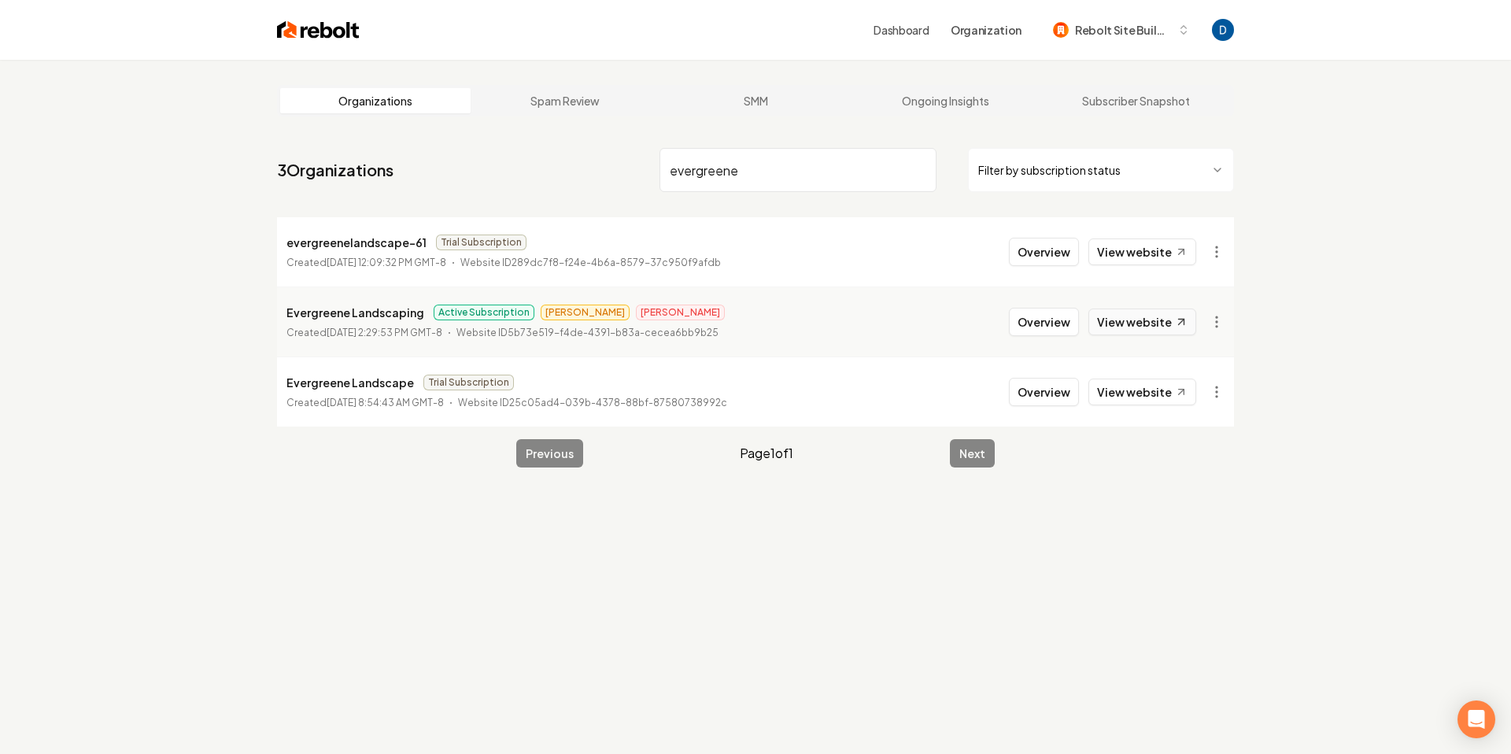
click at [1152, 316] on link "View website" at bounding box center [1142, 321] width 108 height 27
click at [705, 167] on input "evergreene" at bounding box center [797, 170] width 277 height 44
click at [704, 167] on input "evergreene" at bounding box center [797, 170] width 277 height 44
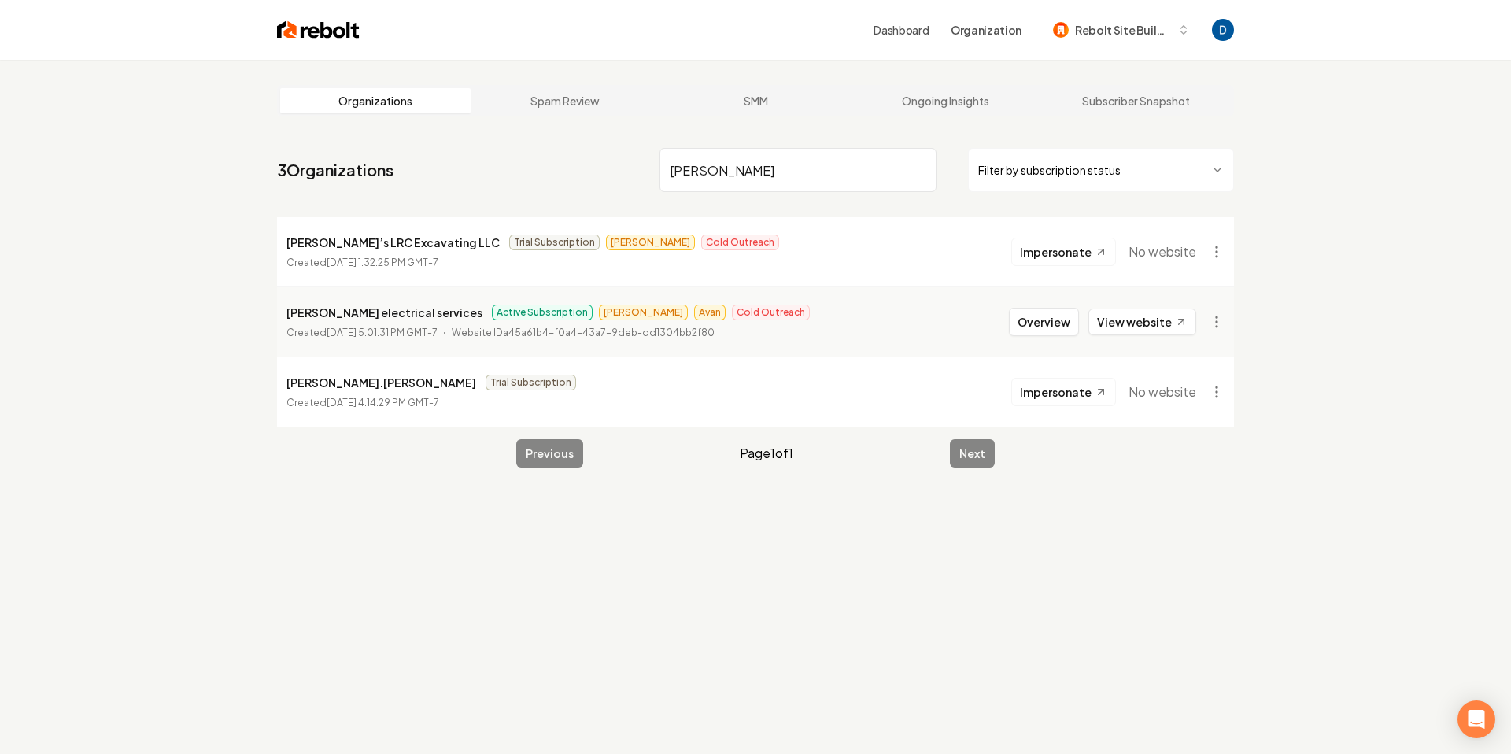
click at [832, 181] on input "ruben" at bounding box center [797, 170] width 277 height 44
click at [833, 181] on input "ruben" at bounding box center [797, 170] width 277 height 44
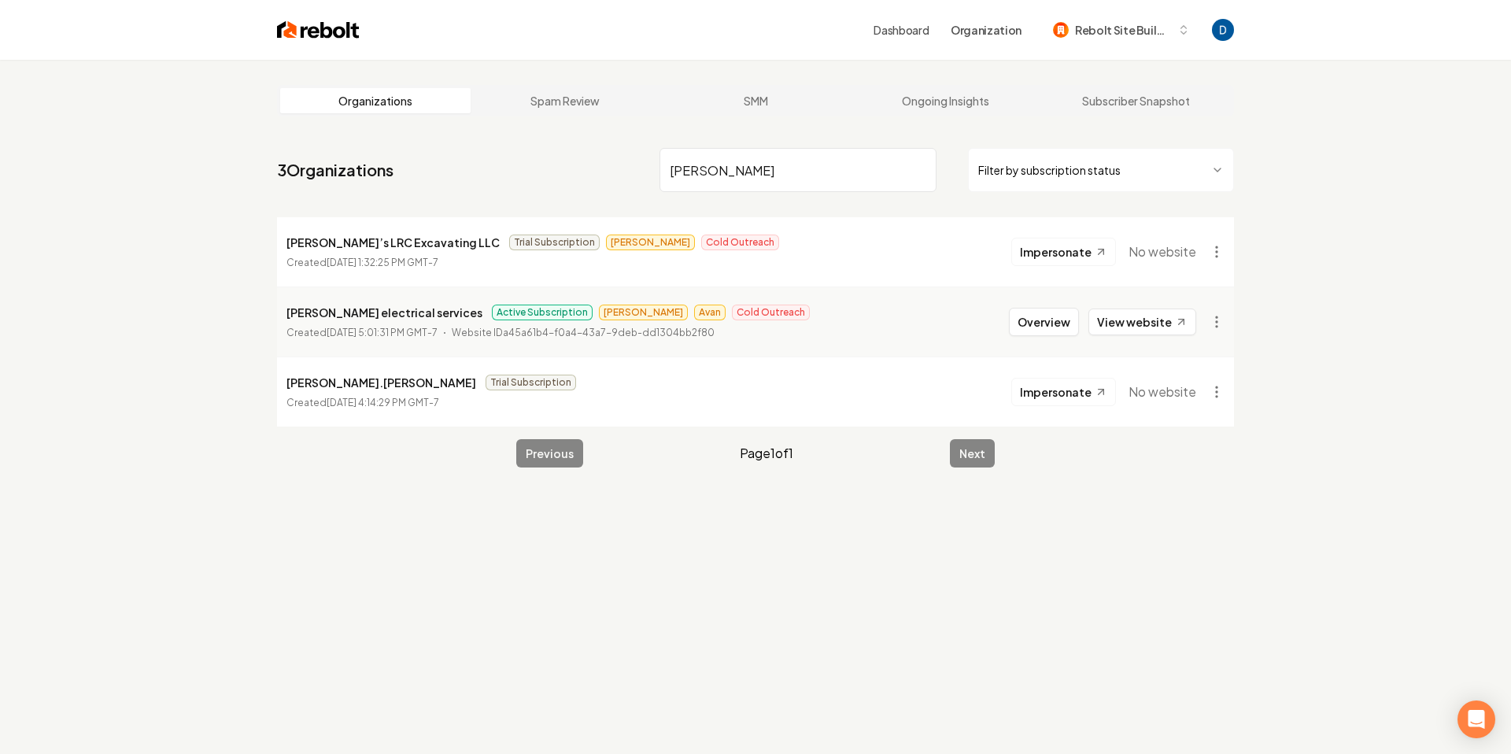
paste input "Ruben Aragon,"
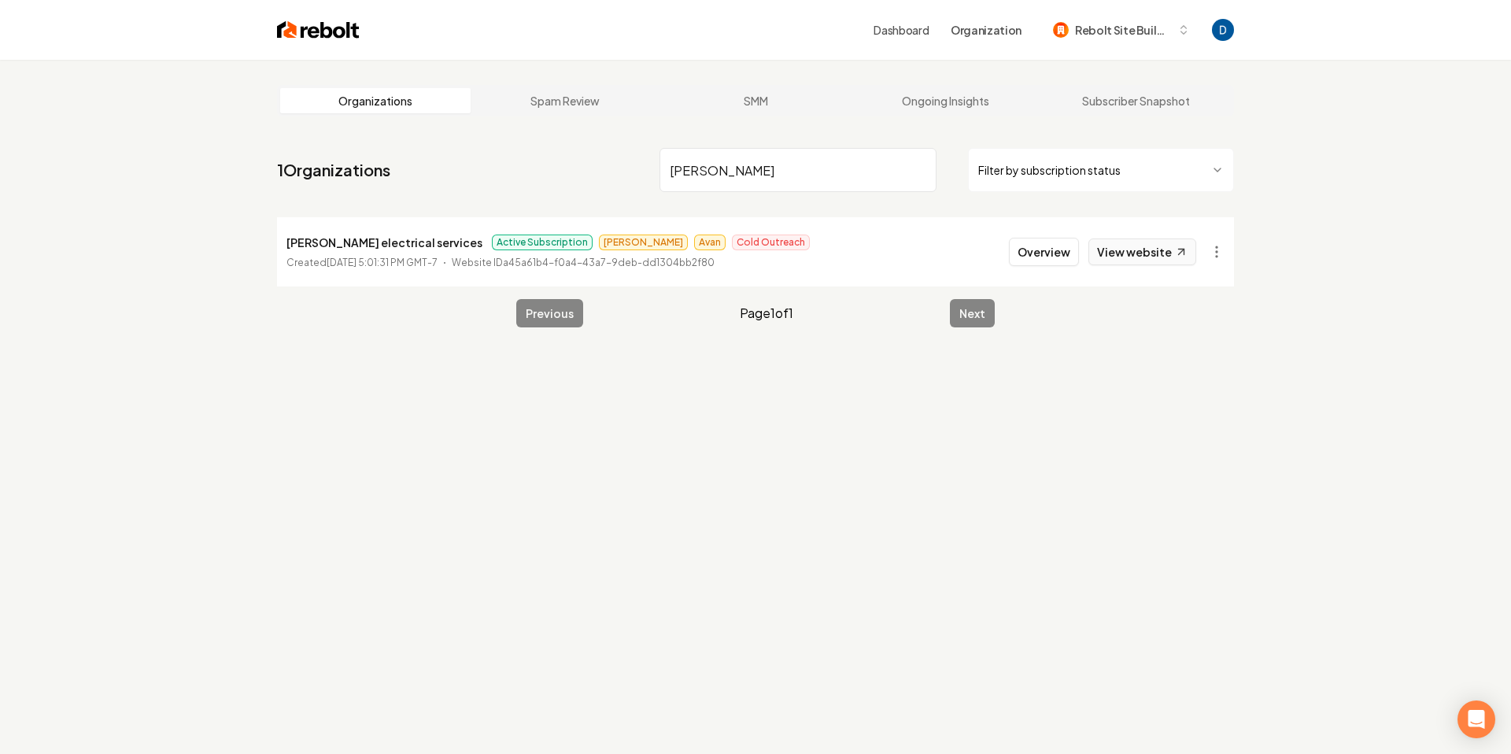
click at [1188, 257] on link "View website" at bounding box center [1142, 251] width 108 height 27
click at [733, 158] on input "Ruben Aragon" at bounding box center [797, 170] width 277 height 44
paste input "ocean breeze"
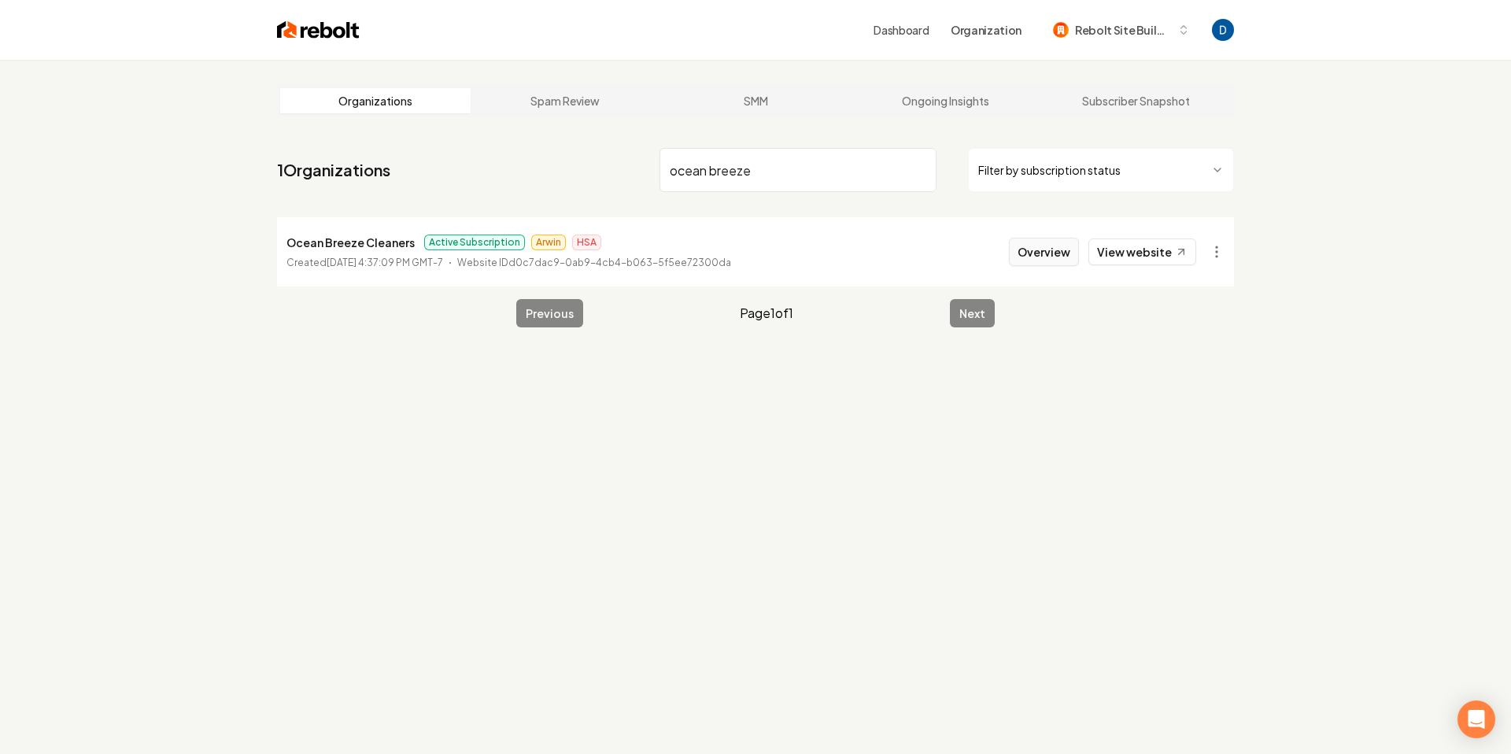
type input "ocean breeze"
click at [1065, 257] on button "Overview" at bounding box center [1044, 252] width 70 height 28
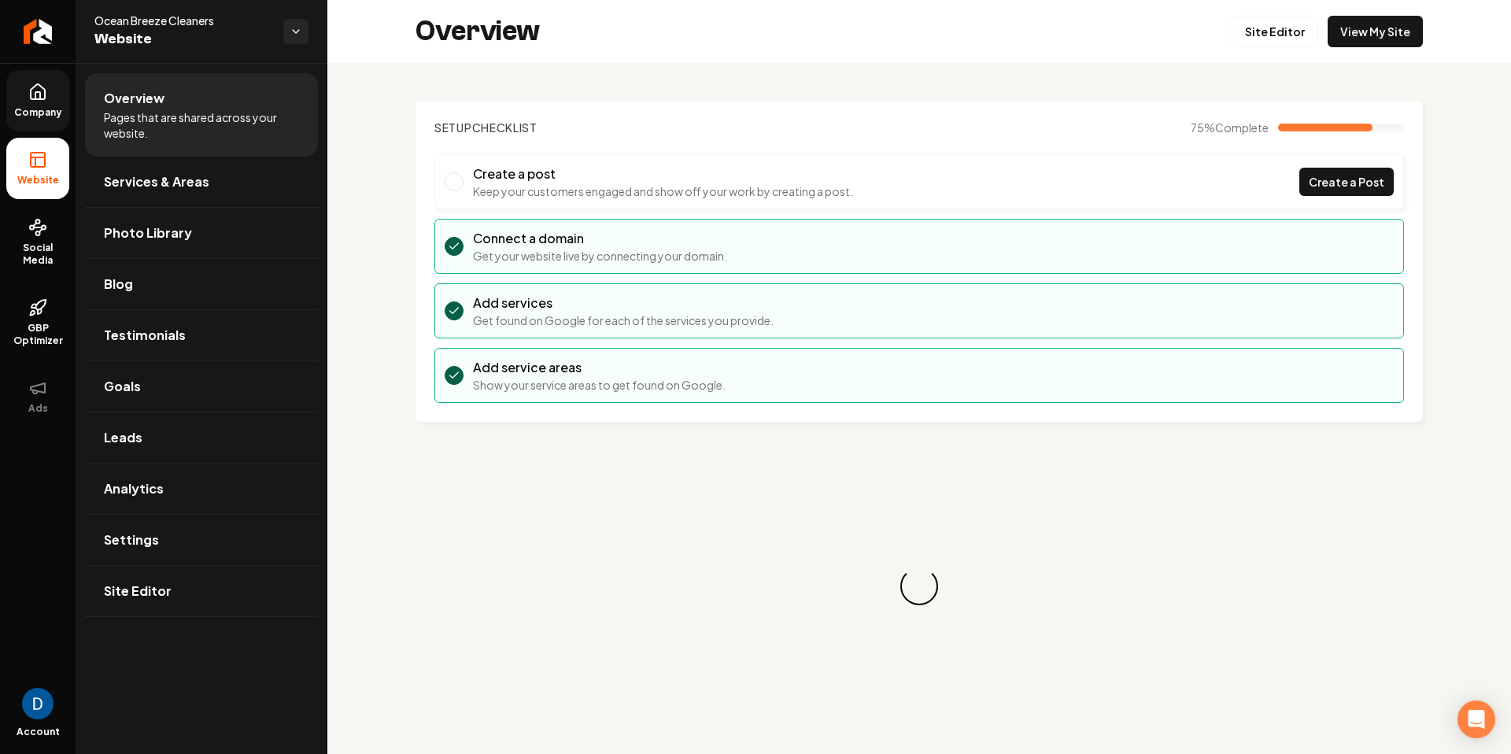
click at [62, 113] on span "Company" at bounding box center [38, 112] width 61 height 13
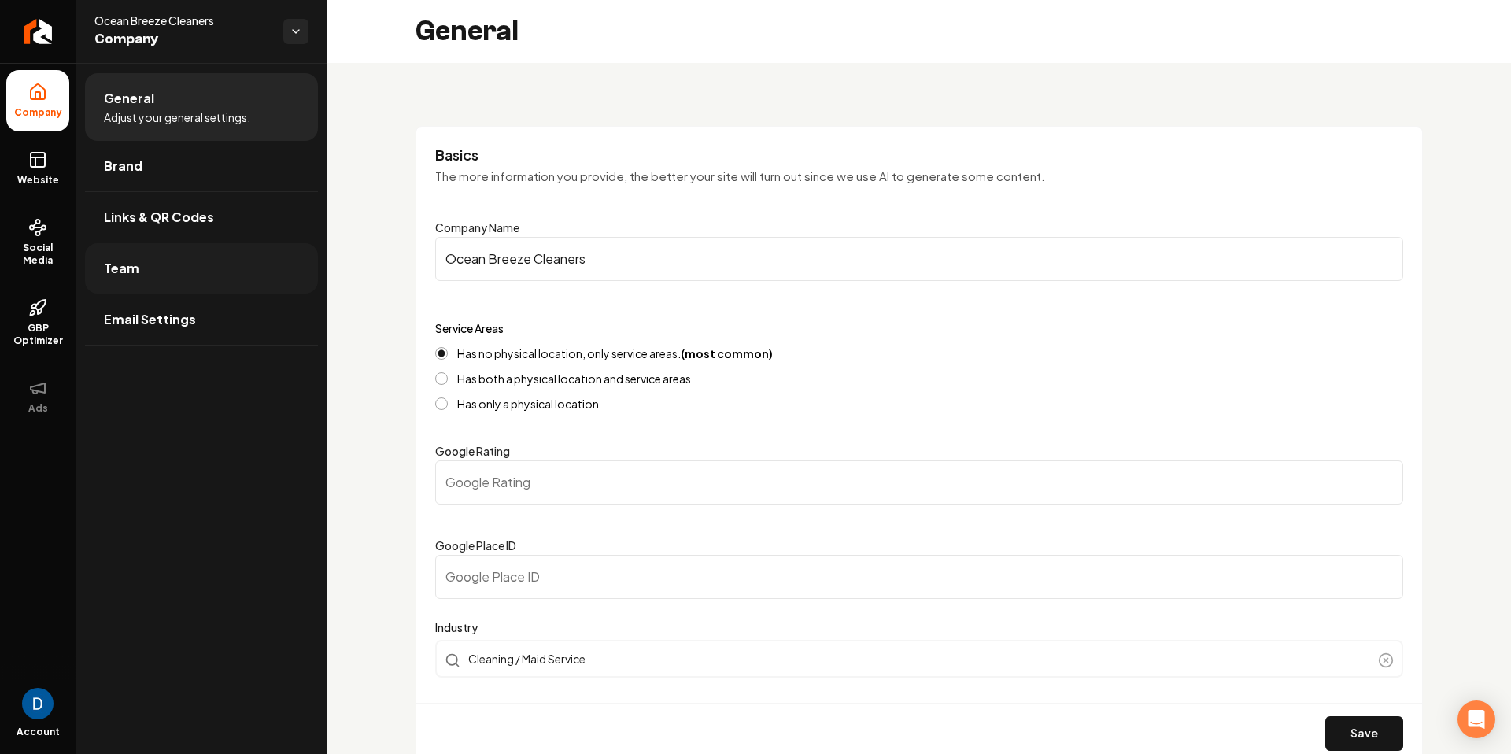
click at [147, 257] on link "Team" at bounding box center [201, 268] width 233 height 50
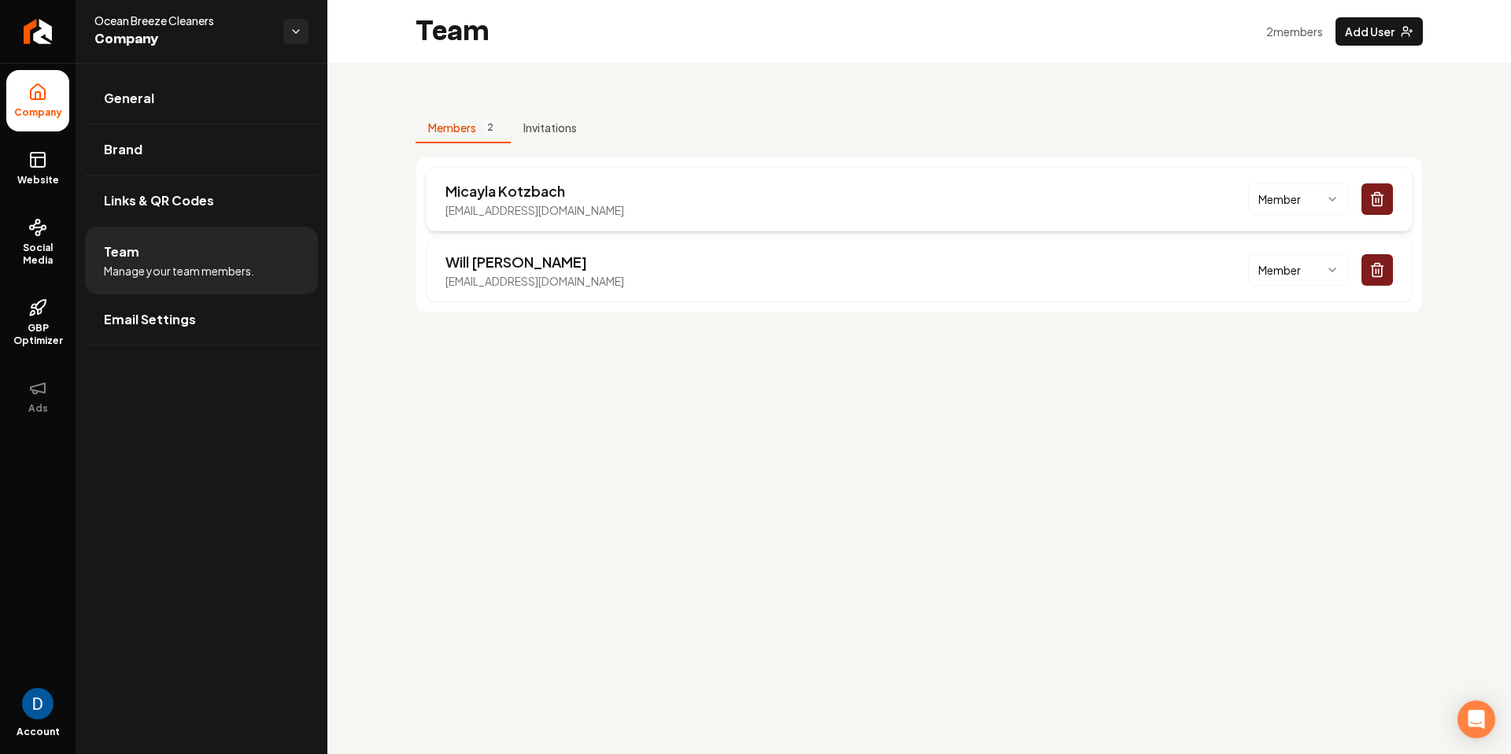
click at [496, 211] on p "micaylakotzbach3@gmail.com" at bounding box center [534, 210] width 179 height 16
copy p "micaylakotzbach3@gmail.com"
click at [1365, 271] on button "Main content area" at bounding box center [1376, 269] width 31 height 31
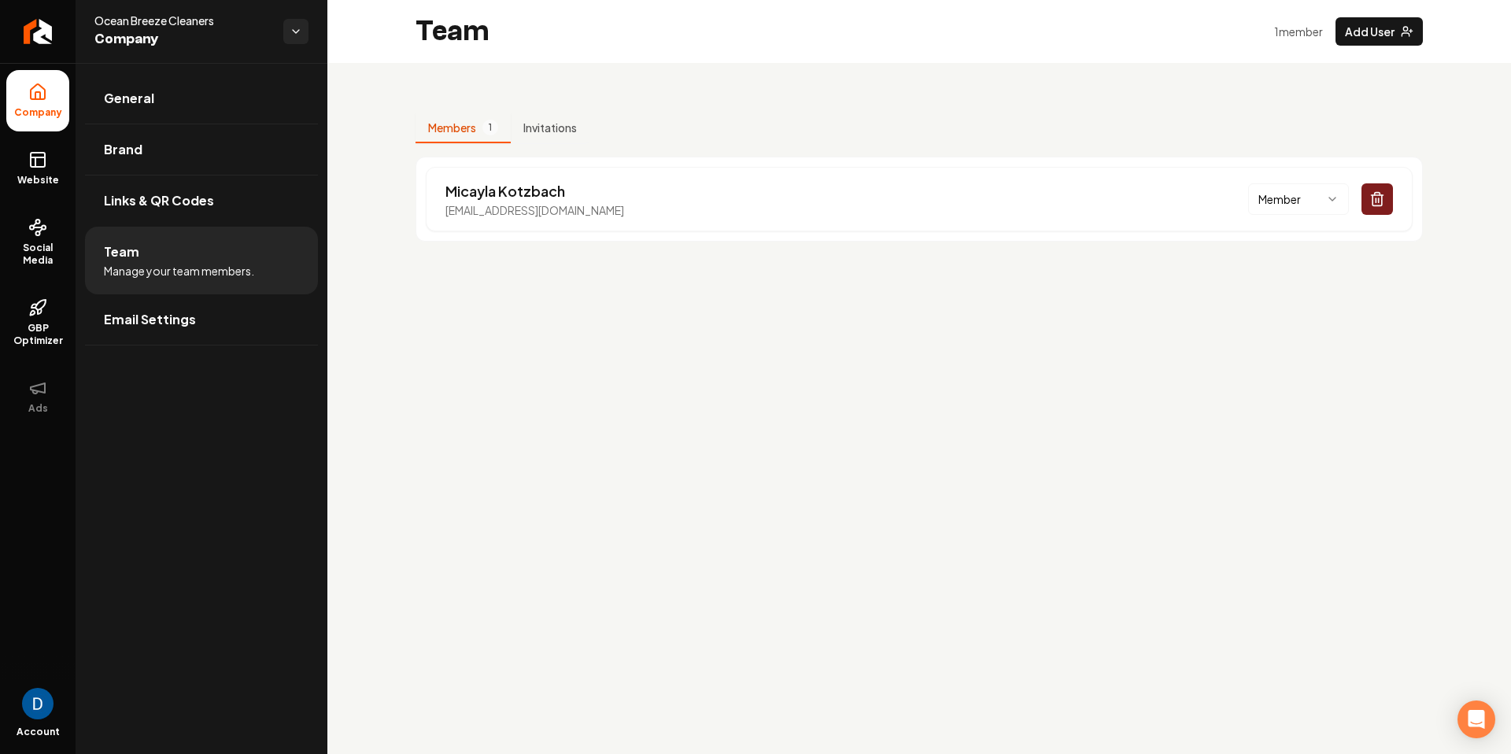
click at [619, 99] on div "Members 1 Invitations Micayla Kotzbach micaylakotzbach3@gmail.com Member" at bounding box center [919, 171] width 1184 height 216
click at [59, 33] on link "Return to dashboard" at bounding box center [38, 31] width 76 height 63
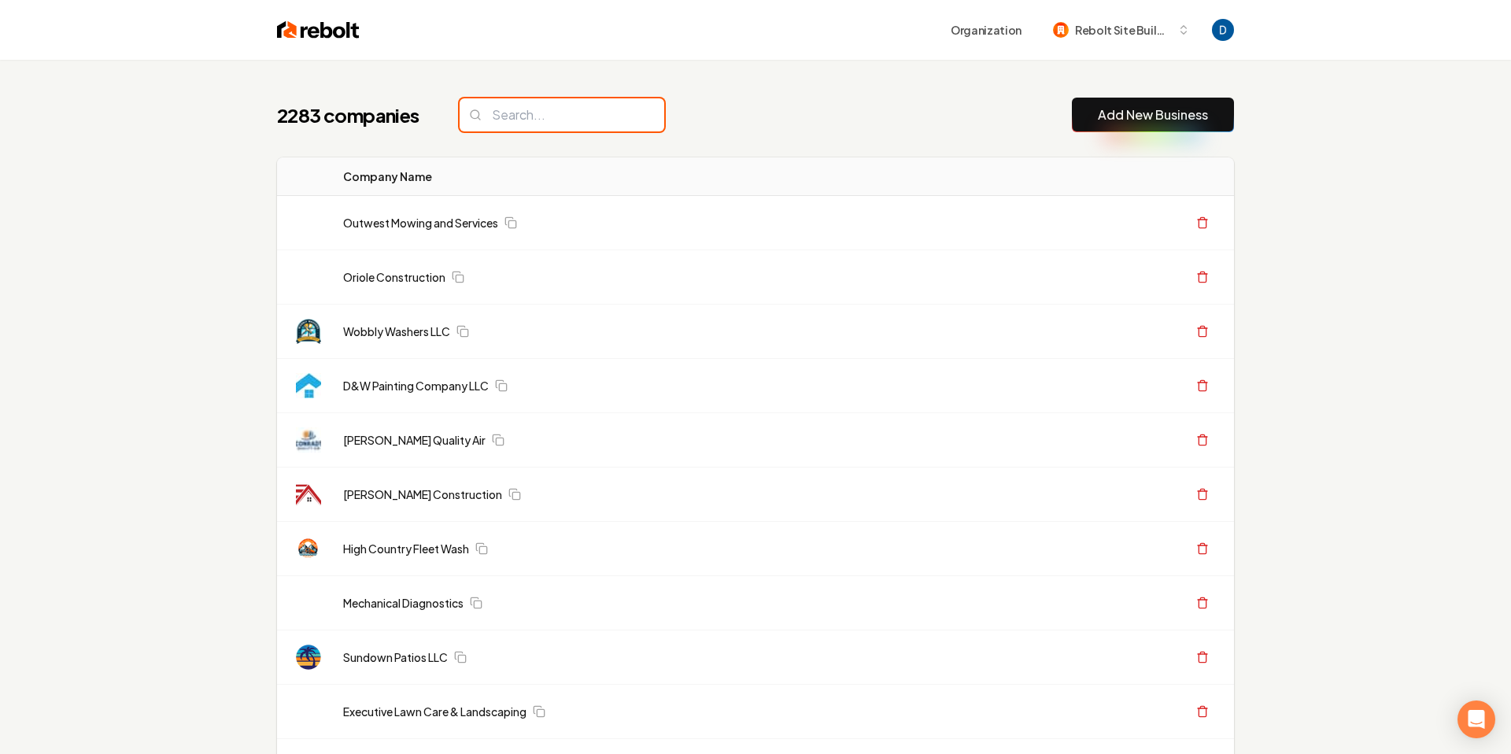
click at [504, 110] on input "search" at bounding box center [562, 114] width 205 height 33
paste input "Grey Cloud Outdoors"
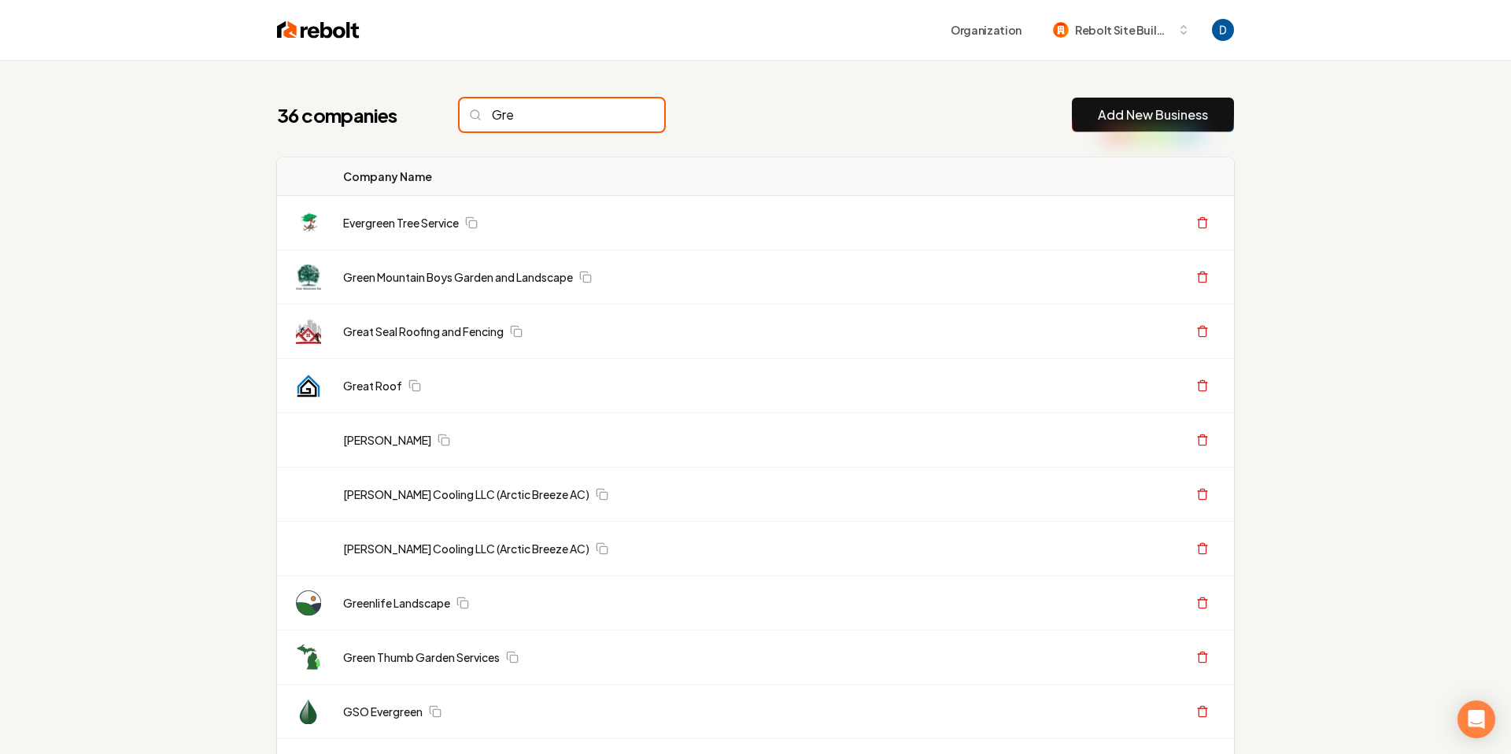
type input "Gre"
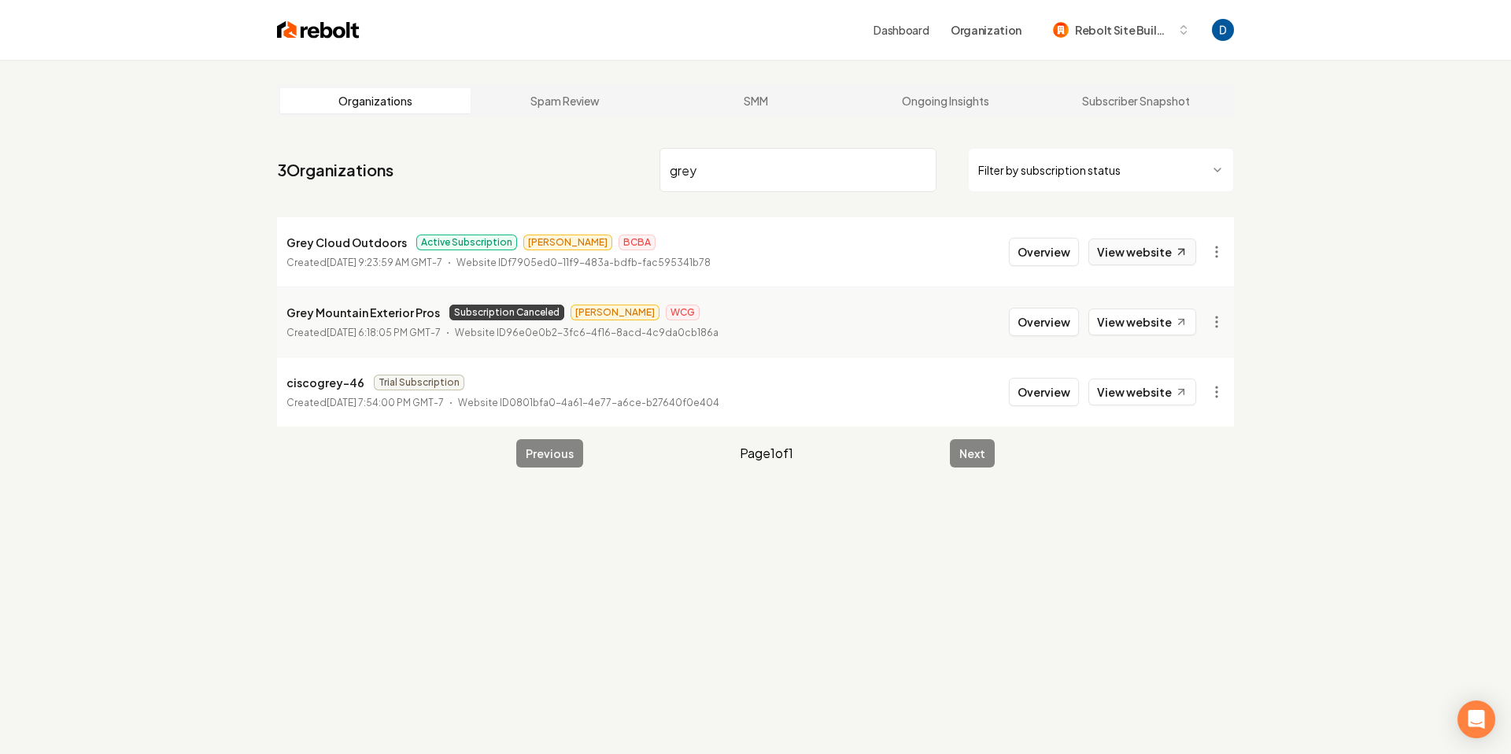
type input "grey"
click at [1125, 253] on link "View website" at bounding box center [1142, 251] width 108 height 27
click at [1040, 260] on button "Overview" at bounding box center [1044, 252] width 70 height 28
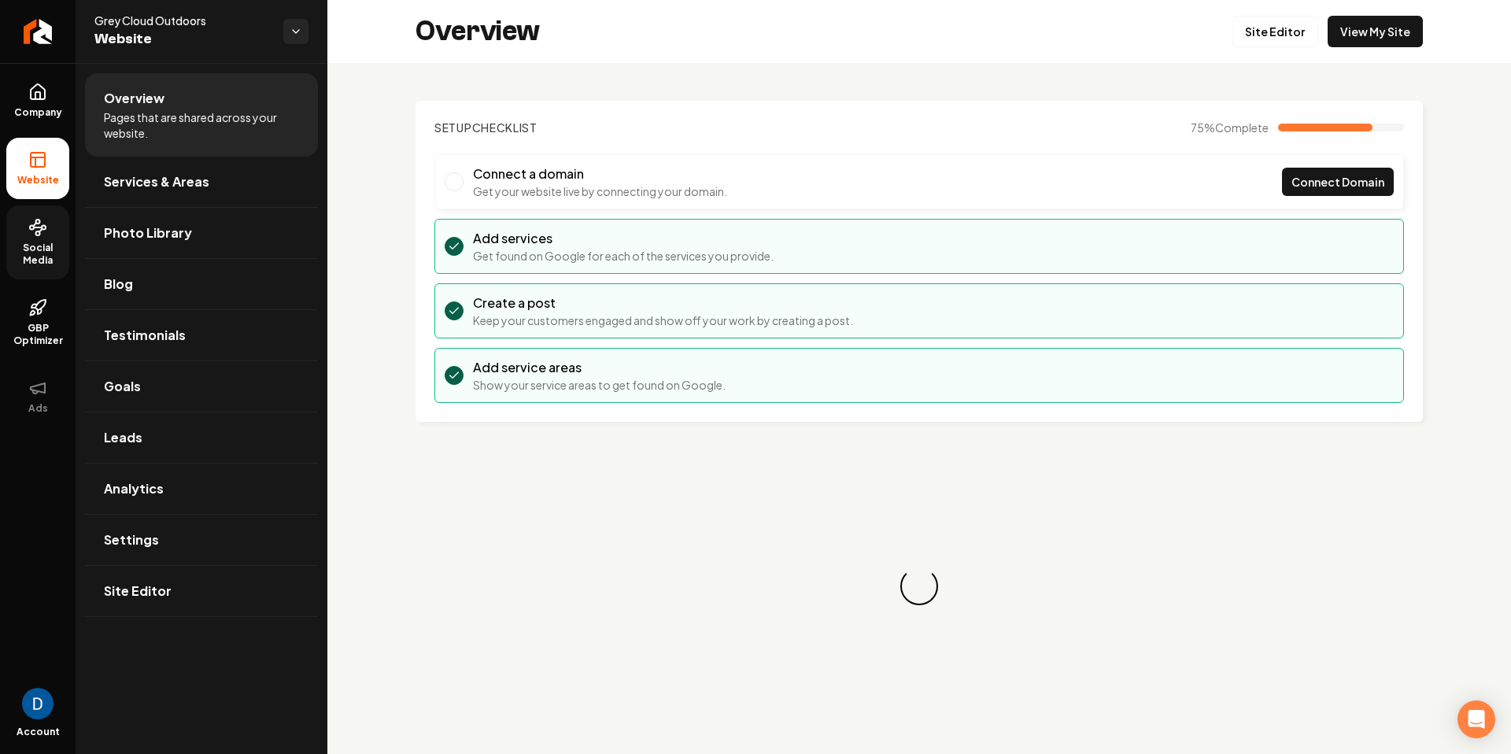
click at [36, 238] on link "Social Media" at bounding box center [37, 242] width 63 height 74
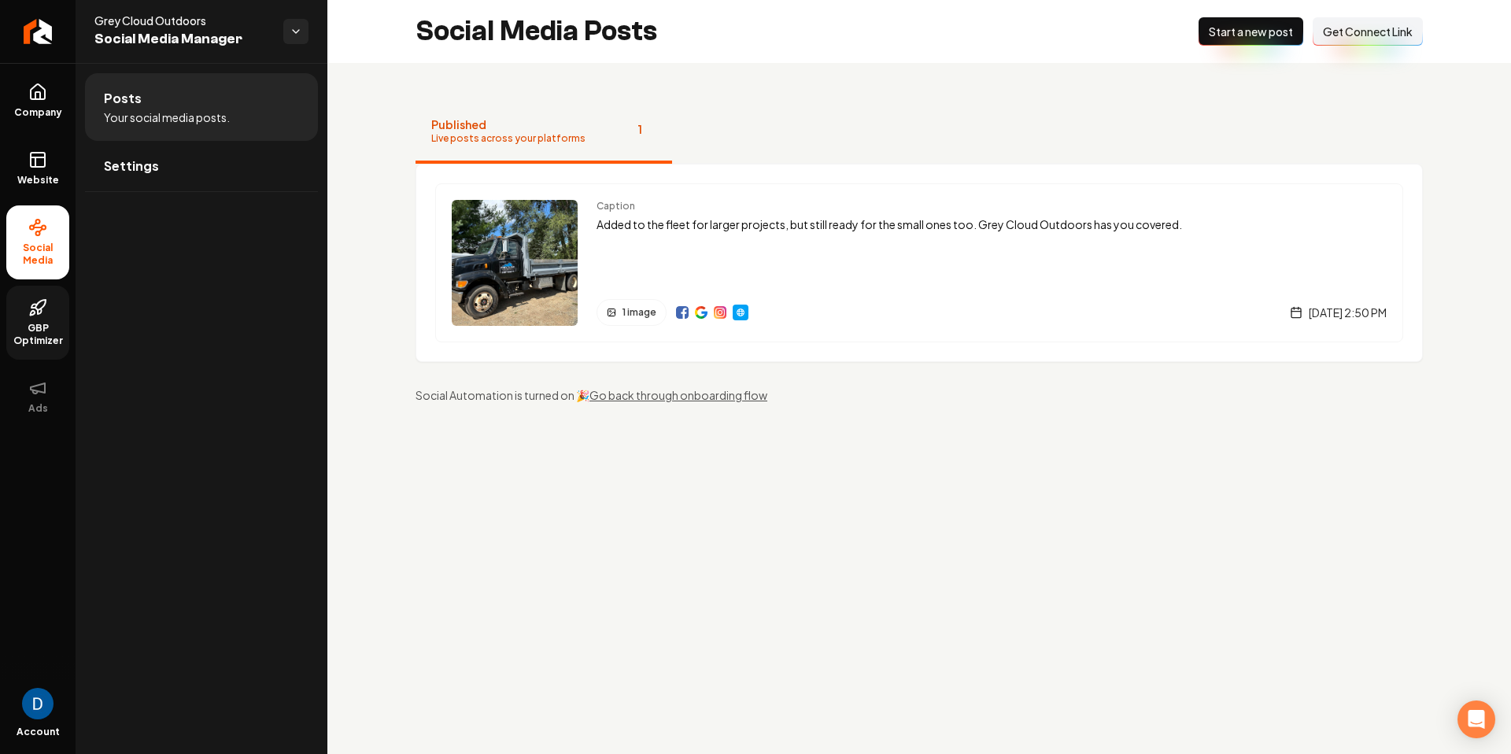
click at [36, 329] on span "GBP Optimizer" at bounding box center [37, 334] width 63 height 25
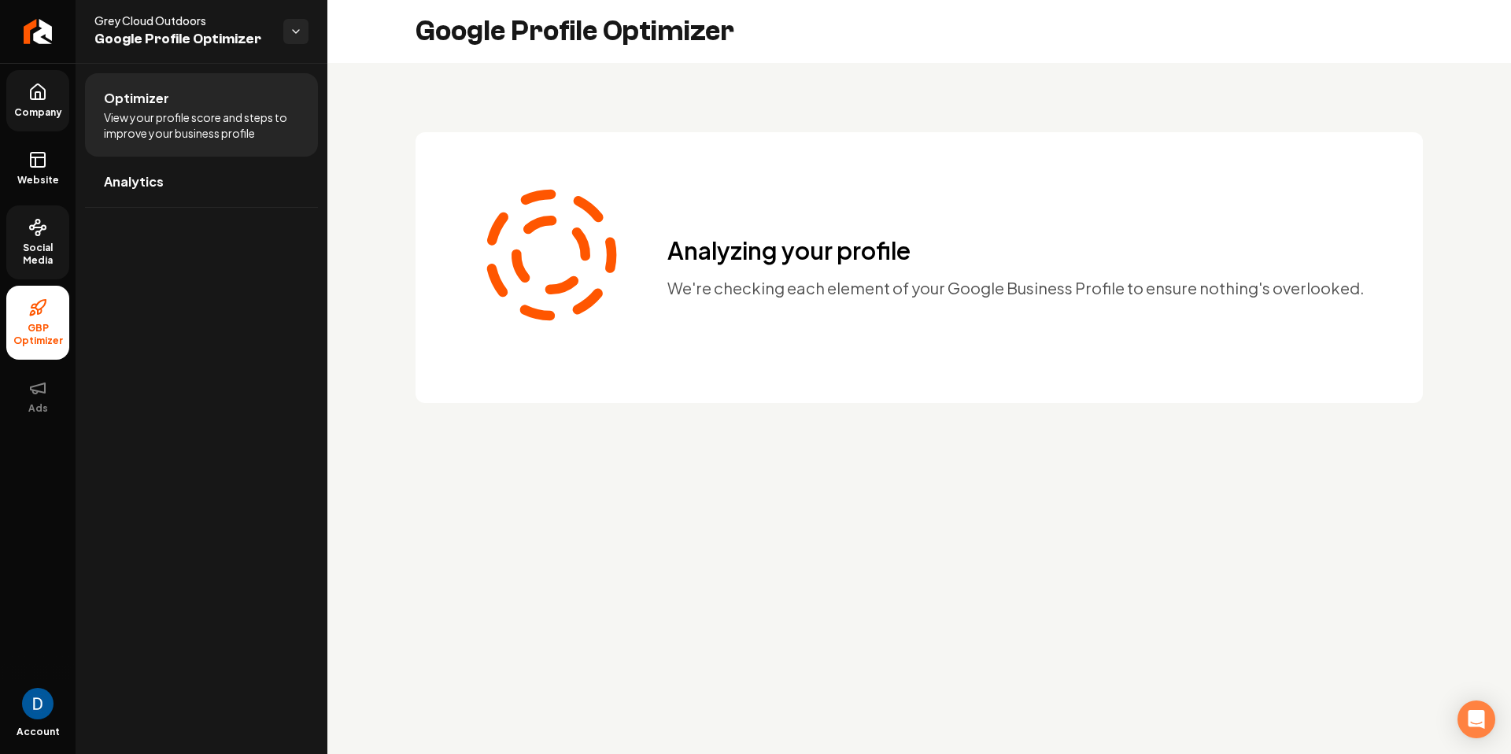
click at [42, 99] on icon at bounding box center [37, 92] width 19 height 19
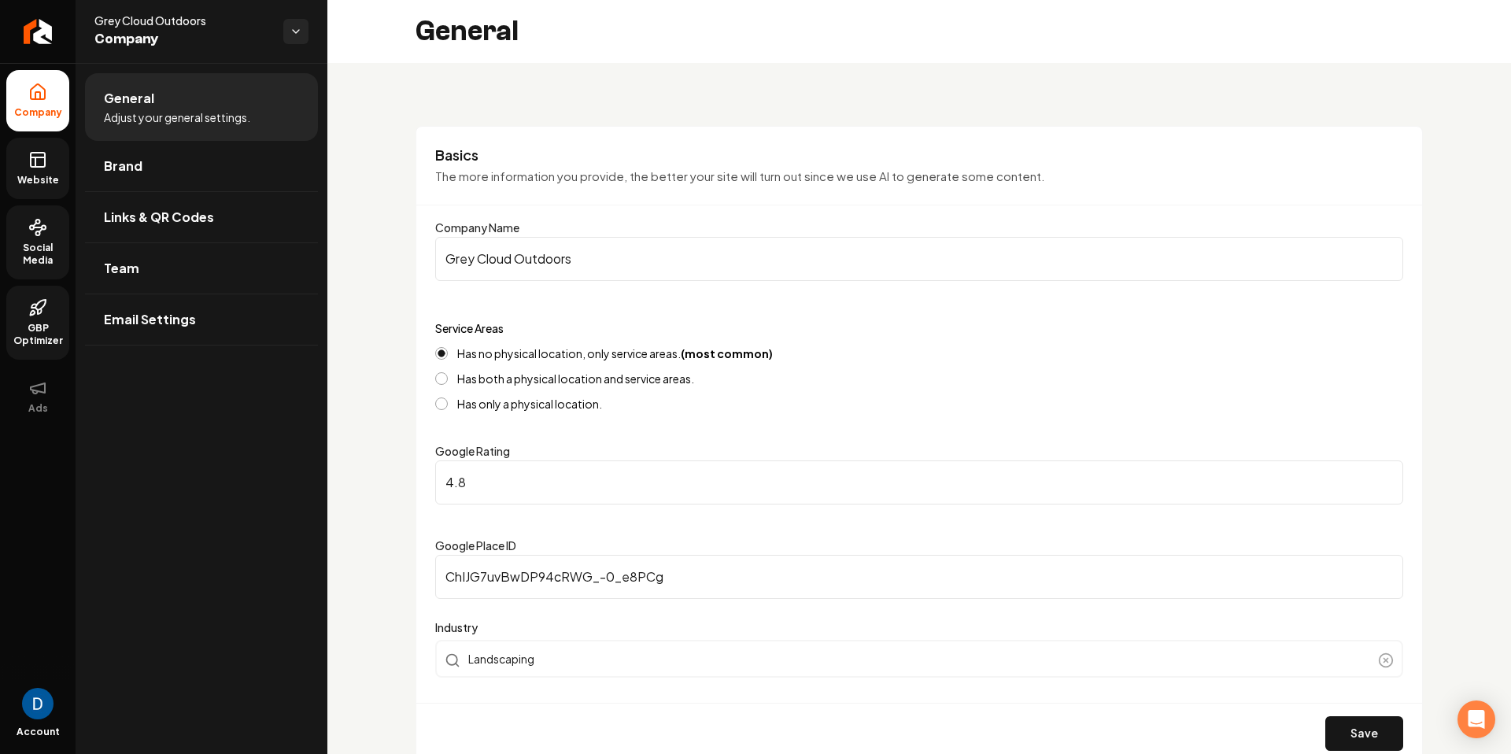
click at [43, 164] on icon at bounding box center [37, 159] width 19 height 19
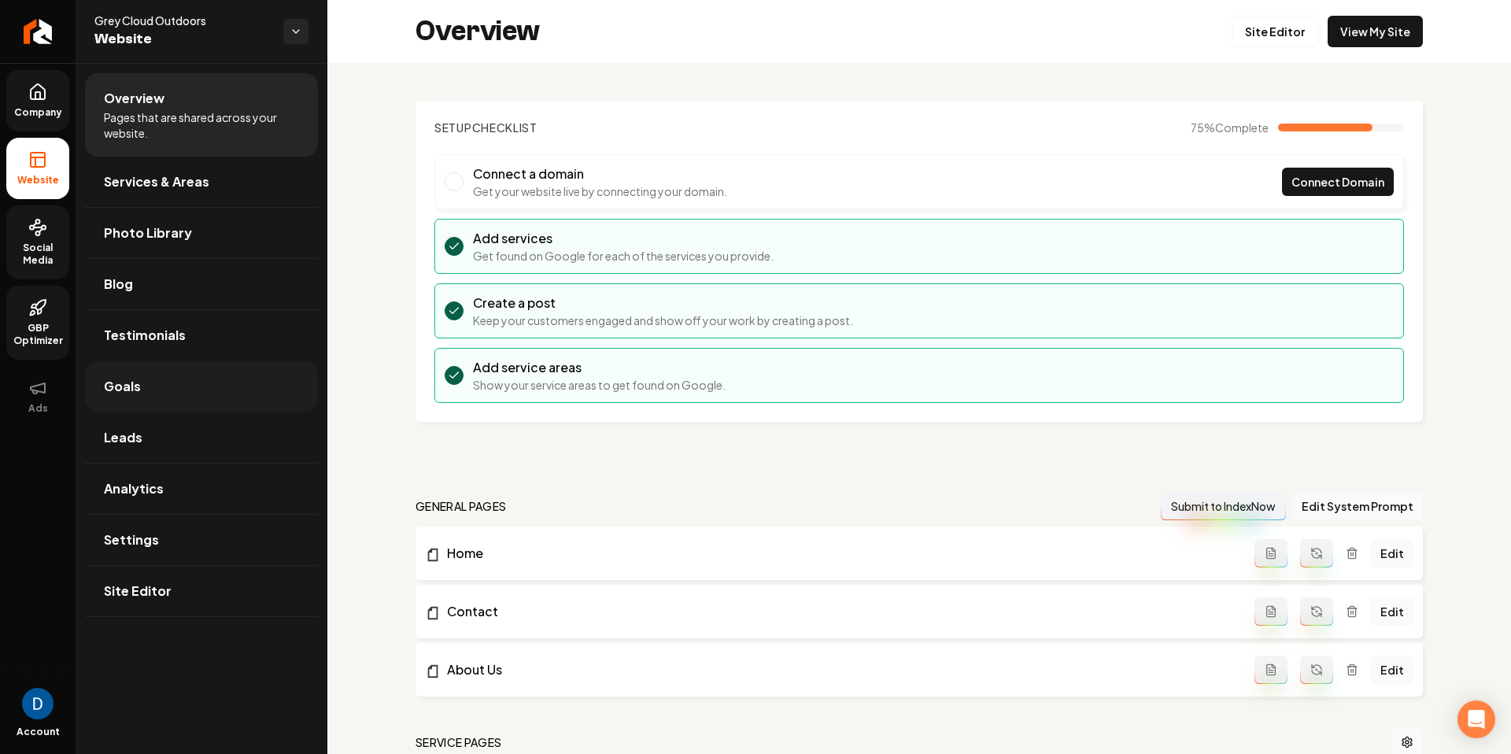
click at [159, 389] on link "Goals" at bounding box center [201, 386] width 233 height 50
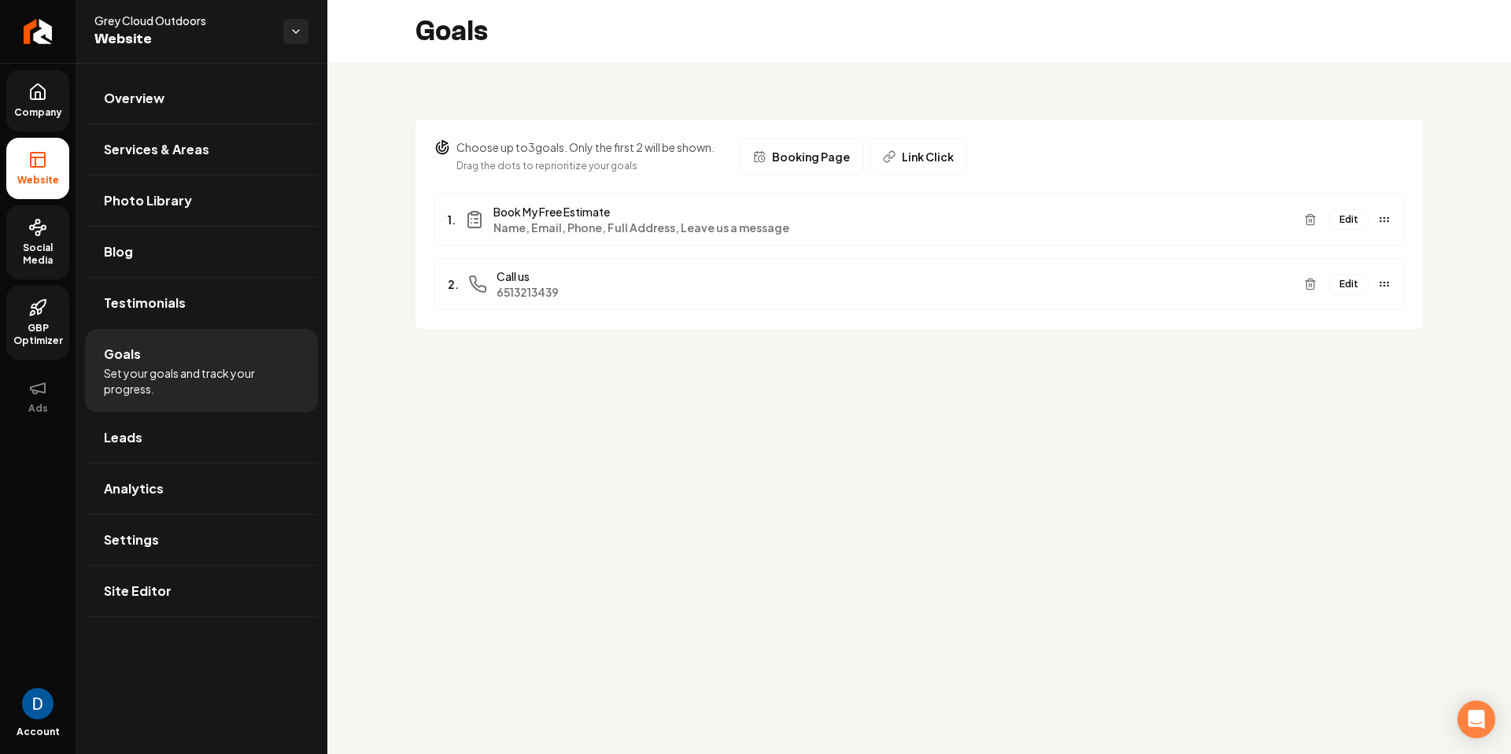
click at [1351, 215] on button "Edit" at bounding box center [1348, 219] width 39 height 20
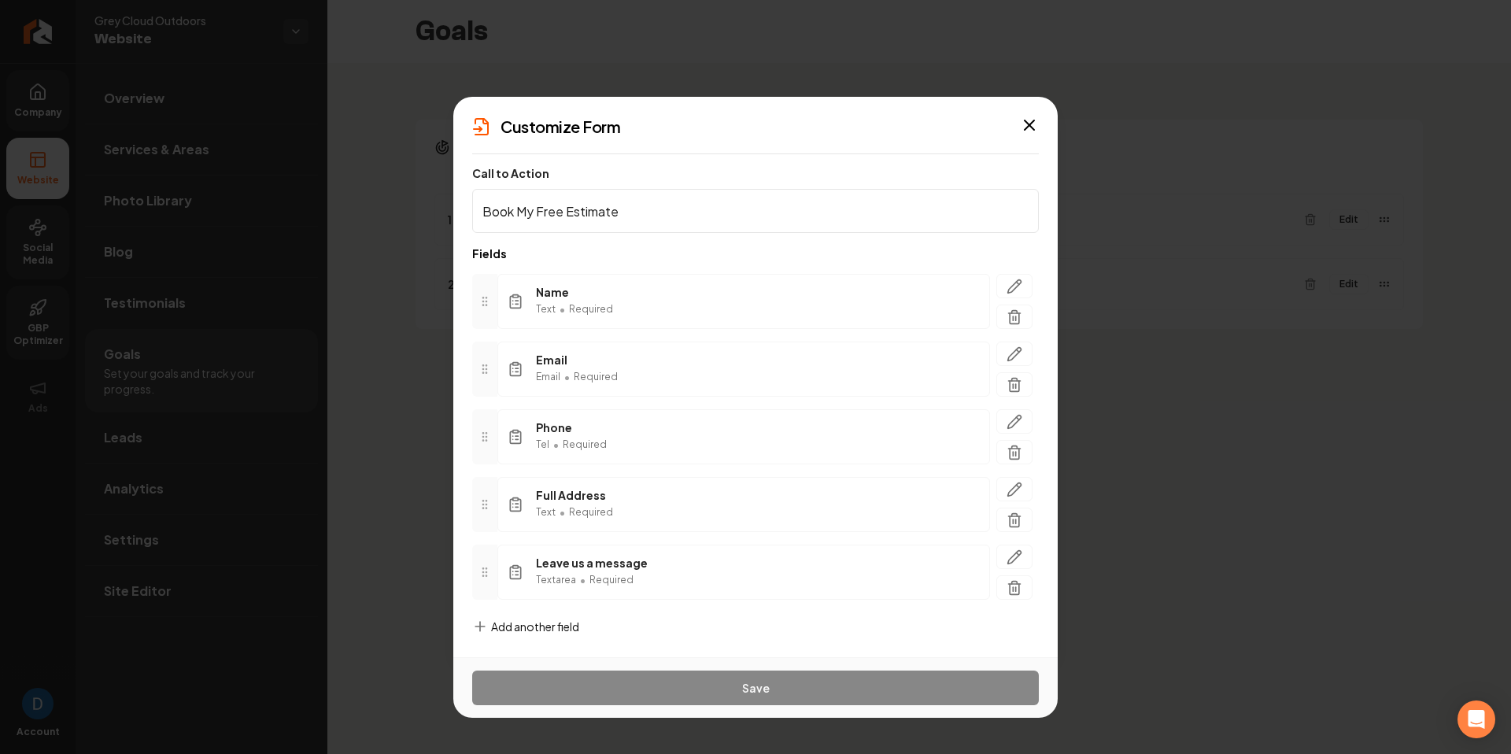
scroll to position [18, 0]
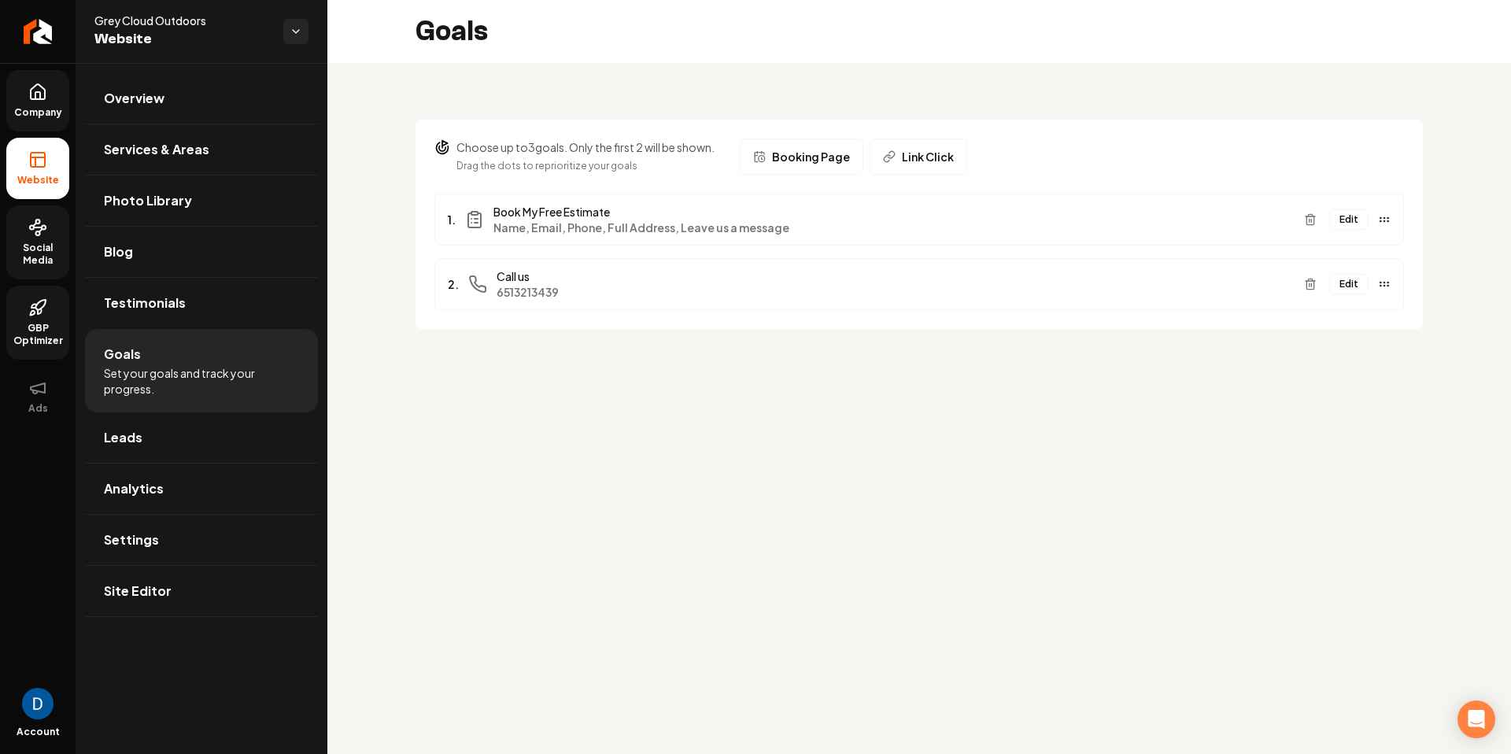
click at [146, 13] on span "Grey Cloud Outdoors" at bounding box center [182, 21] width 176 height 16
copy span "Grey Cloud Outdoors"
click at [1358, 217] on button "Edit" at bounding box center [1348, 219] width 39 height 20
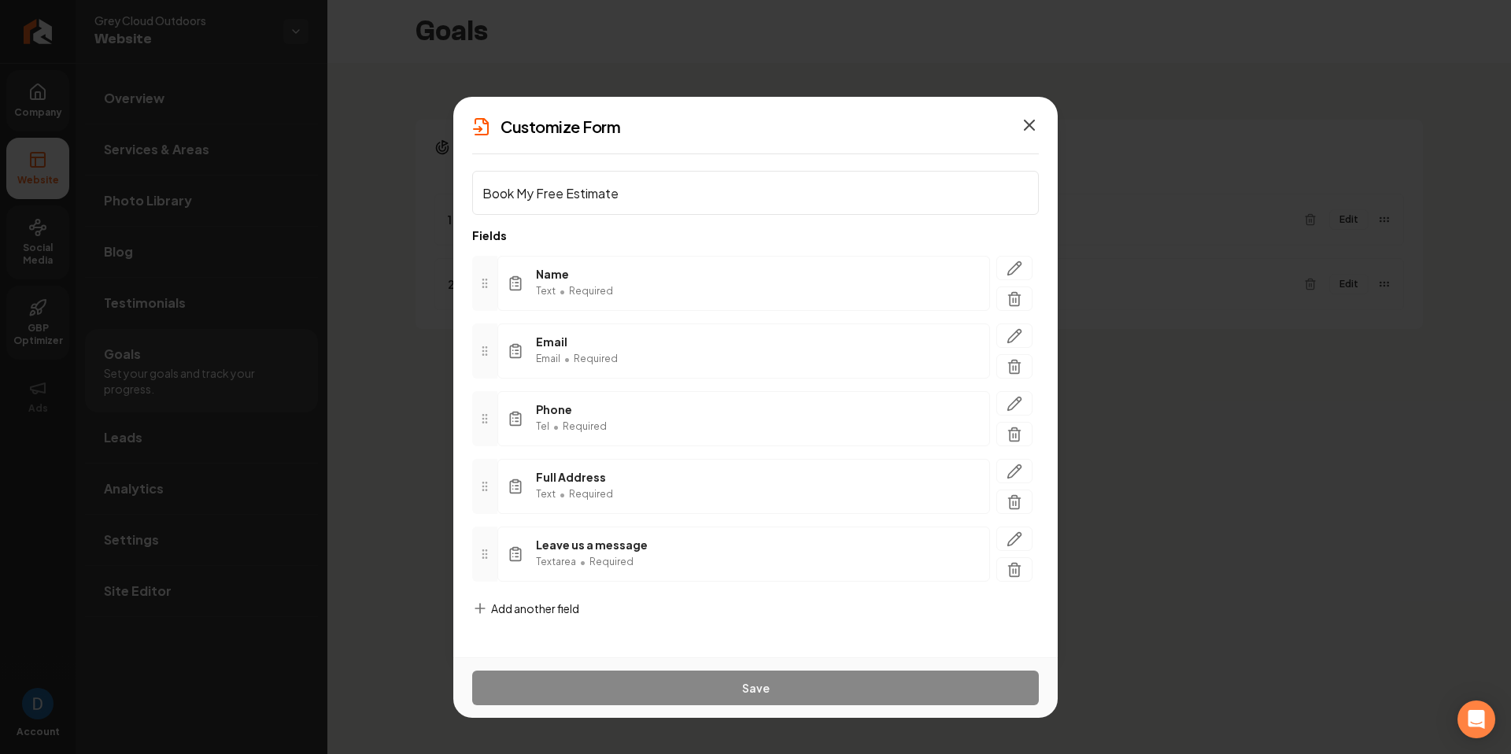
click at [1031, 120] on icon "button" at bounding box center [1029, 125] width 19 height 19
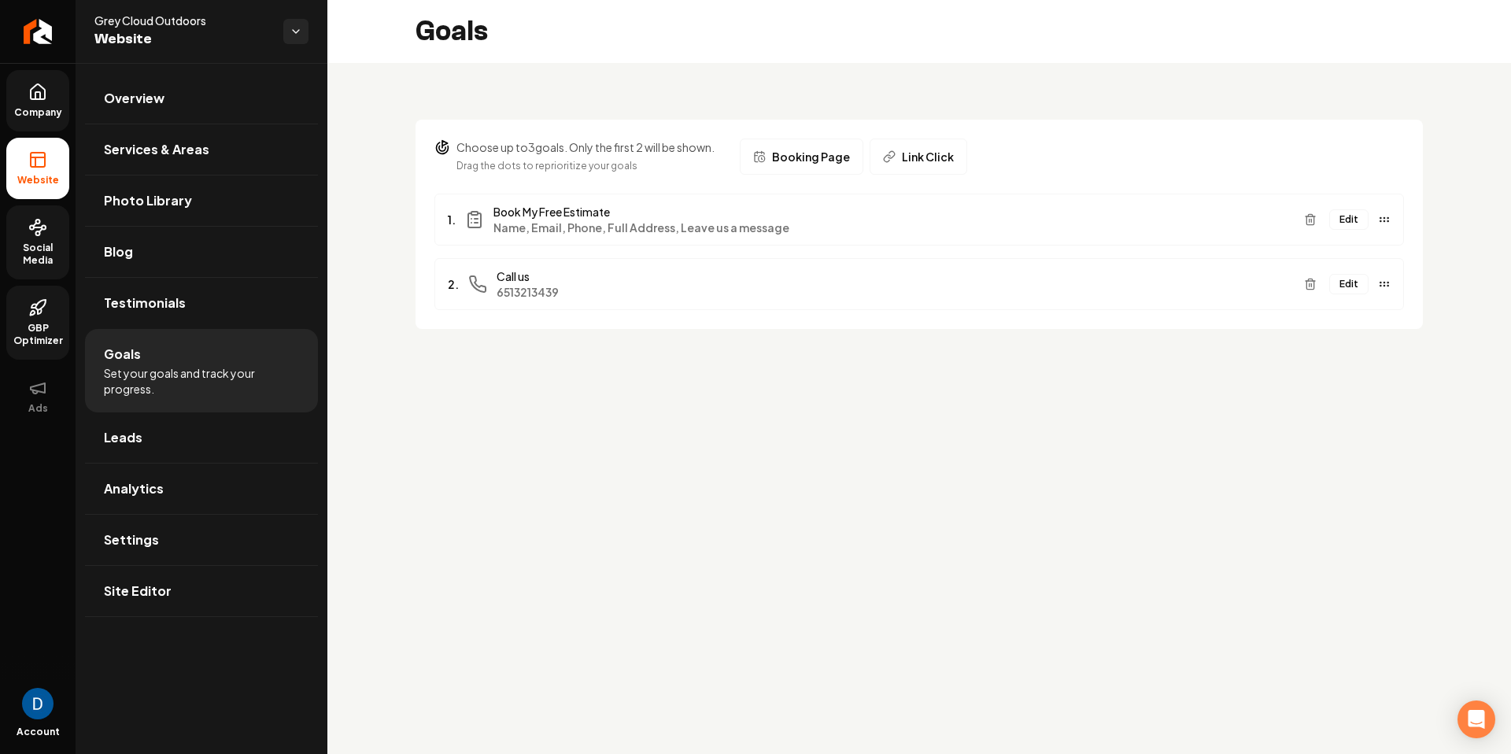
click at [47, 171] on li "Website" at bounding box center [37, 168] width 63 height 61
click at [179, 150] on span "Services & Areas" at bounding box center [156, 149] width 105 height 19
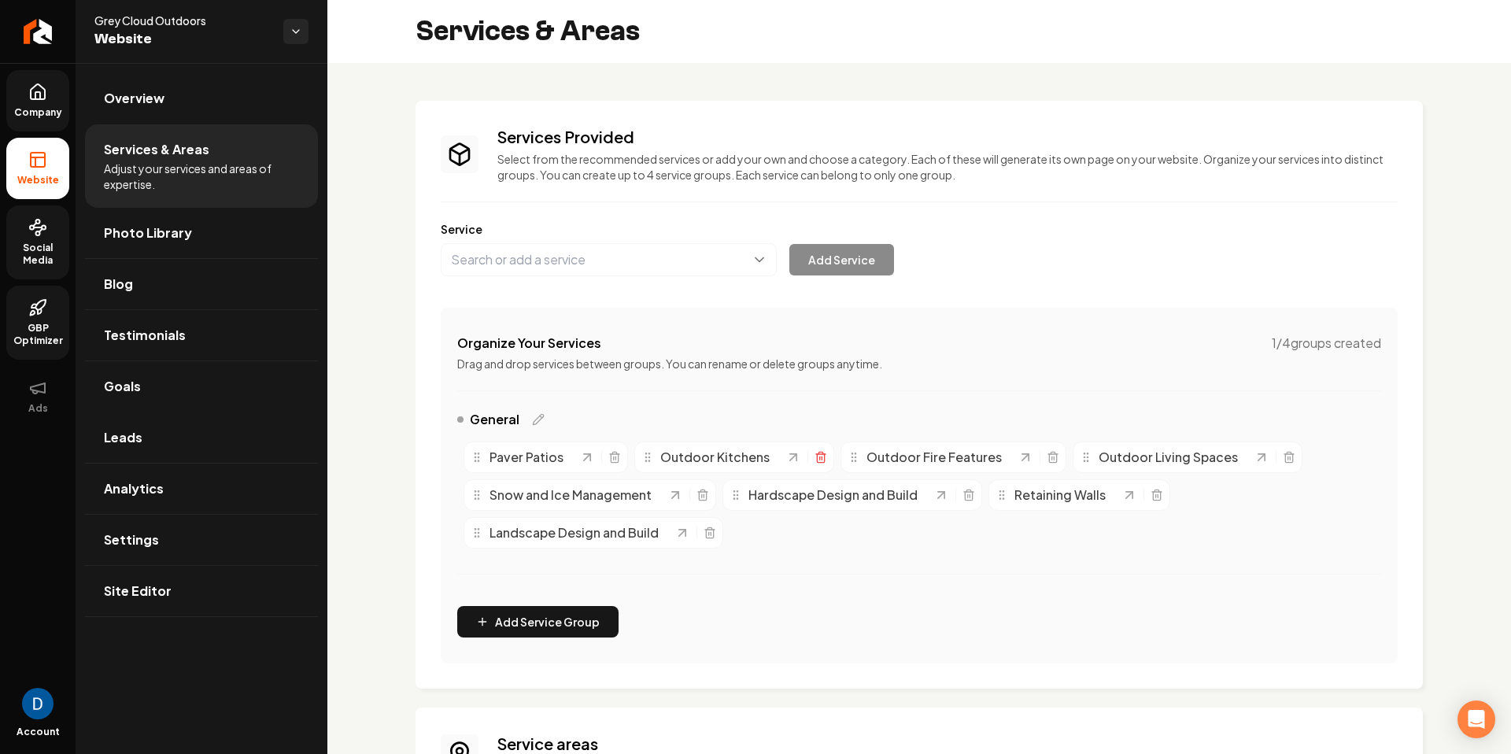
click at [815, 456] on icon "Main content area" at bounding box center [821, 457] width 13 height 13
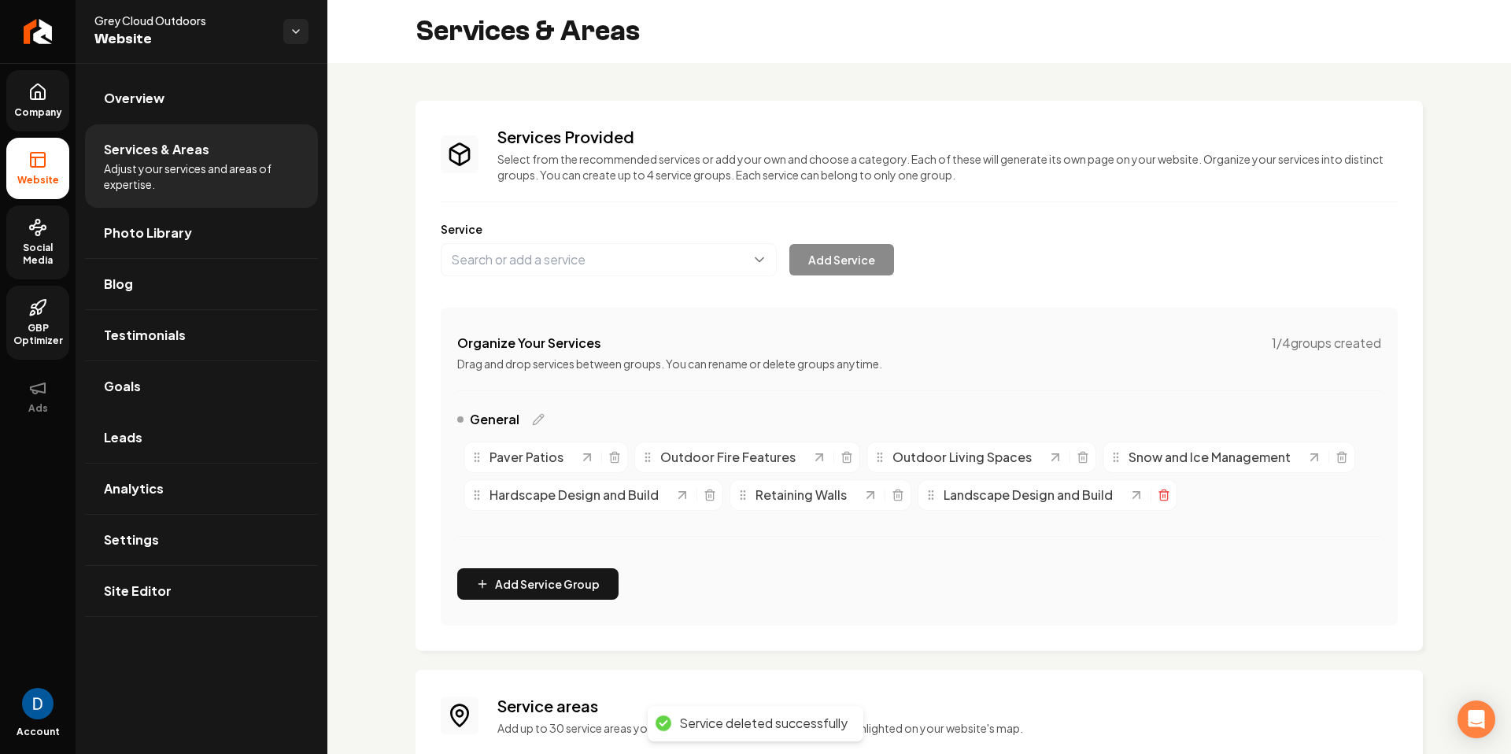
click at [1161, 497] on icon "Main content area" at bounding box center [1164, 495] width 13 height 13
click at [31, 91] on icon at bounding box center [38, 91] width 14 height 15
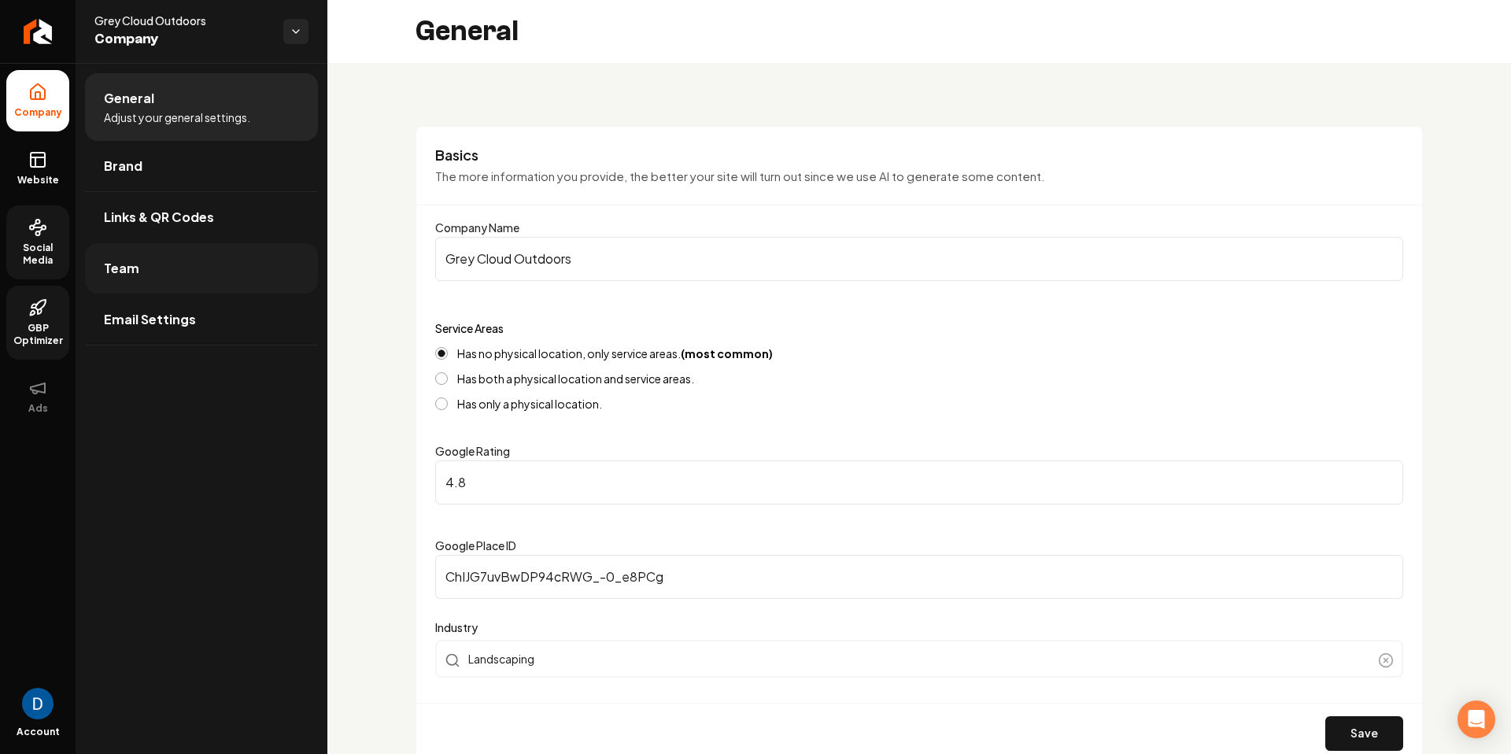
click at [168, 271] on link "Team" at bounding box center [201, 268] width 233 height 50
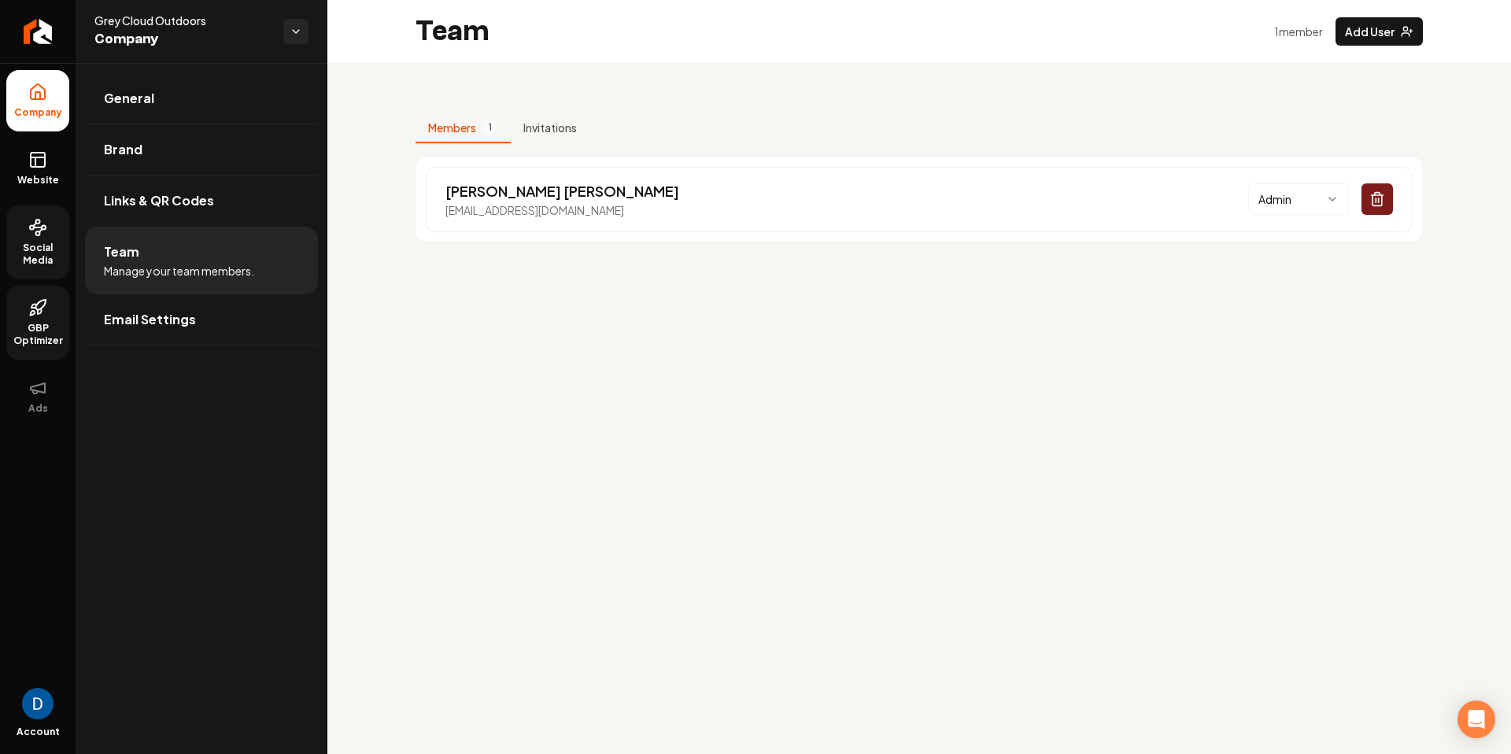
click at [40, 98] on icon at bounding box center [37, 95] width 5 height 7
click at [33, 46] on link "Return to dashboard" at bounding box center [38, 31] width 76 height 63
click at [43, 174] on span "Website" at bounding box center [38, 180] width 54 height 13
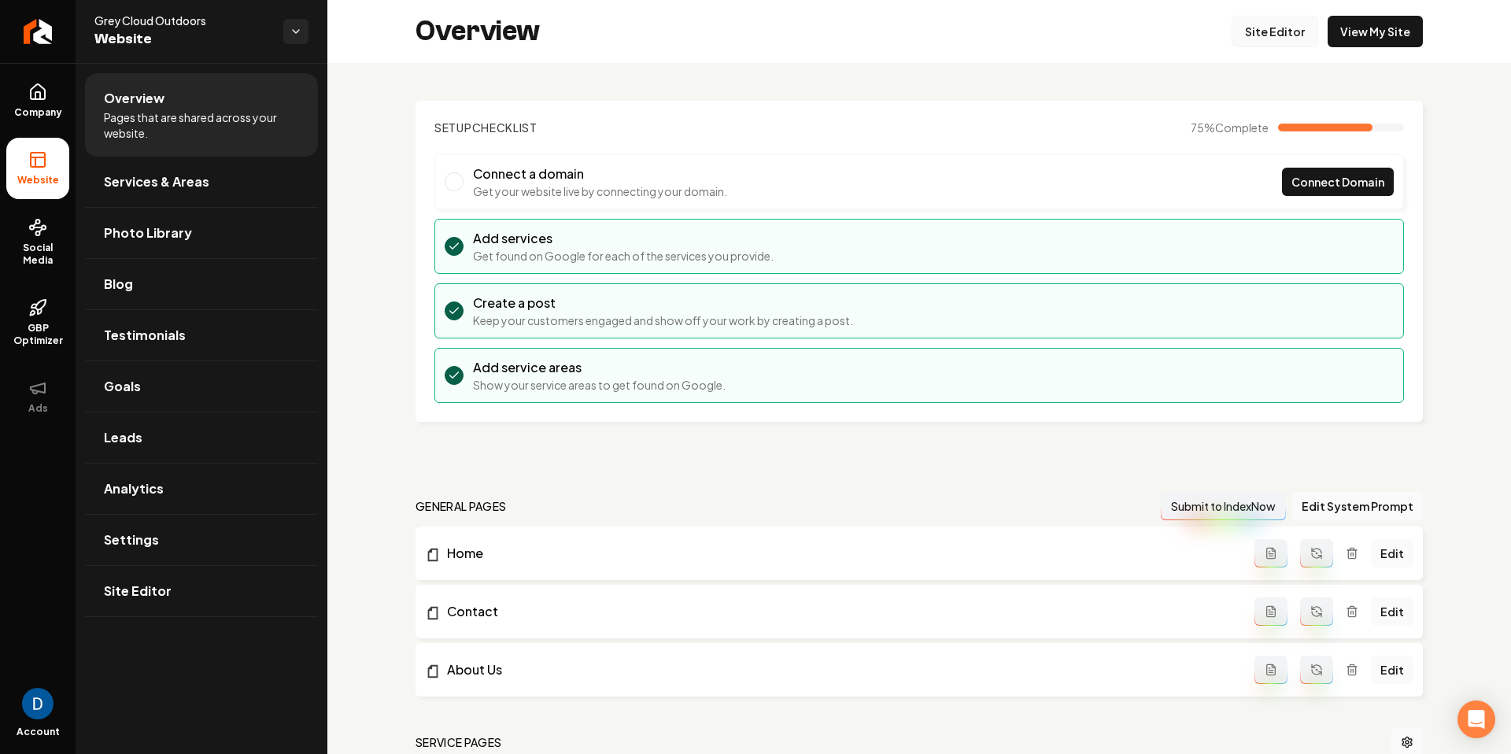
click at [1290, 38] on link "Site Editor" at bounding box center [1275, 31] width 87 height 31
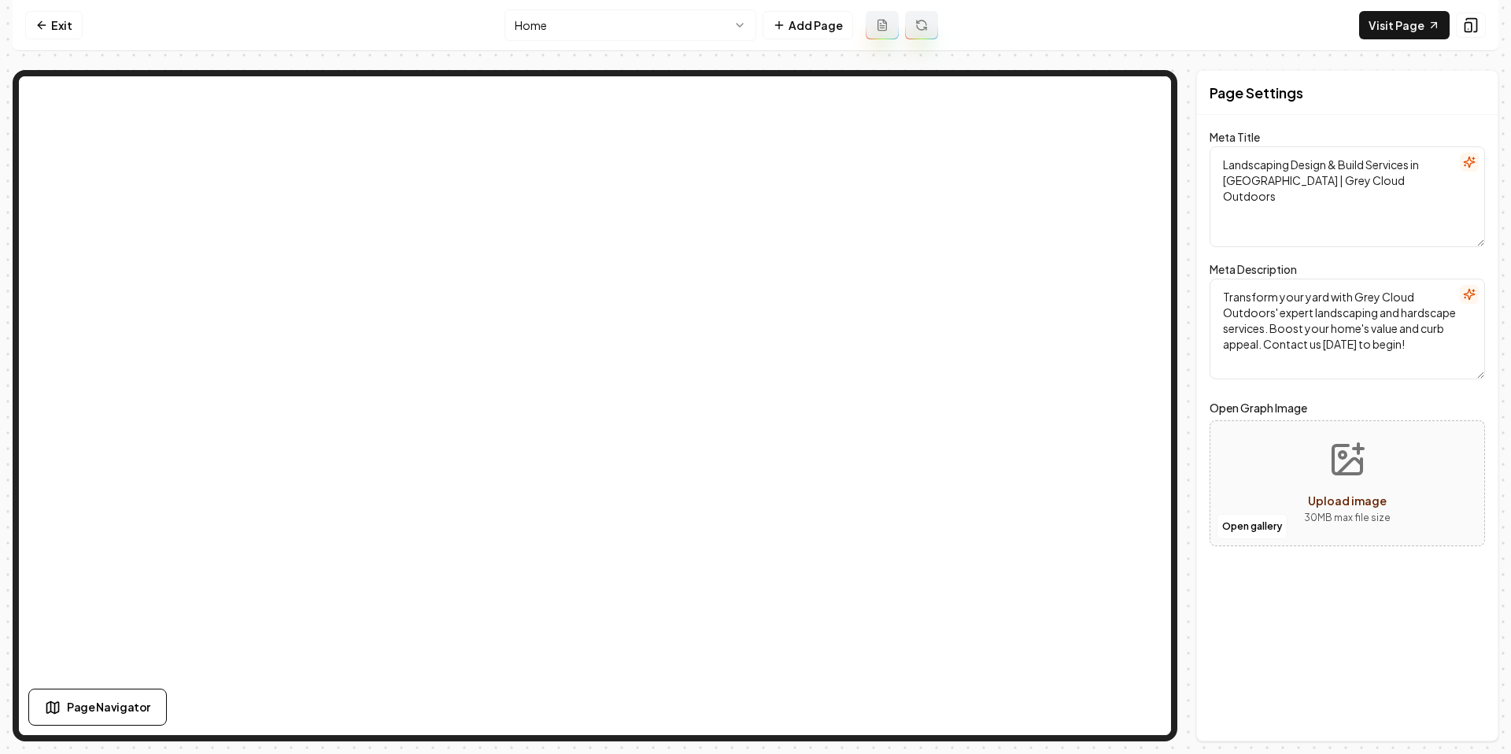
click at [622, 16] on html "Computer Required This feature is only available on a computer. Please switch t…" at bounding box center [755, 377] width 1511 height 754
drag, startPoint x: 606, startPoint y: 21, endPoint x: 614, endPoint y: 102, distance: 80.7
click at [606, 22] on html "Computer Required This feature is only available on a computer. Please switch t…" at bounding box center [755, 377] width 1511 height 754
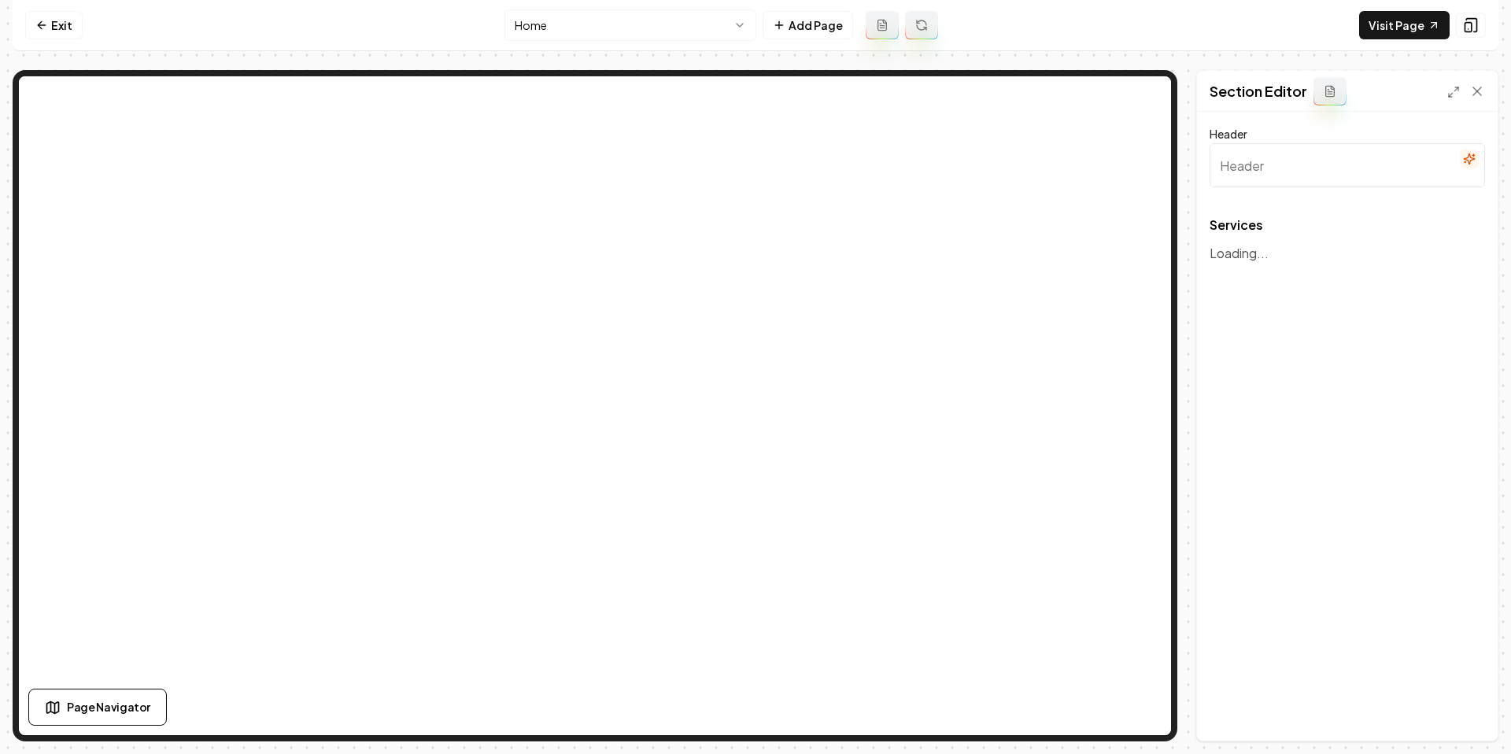
type input "Expert Landscaping & Hardscape Services"
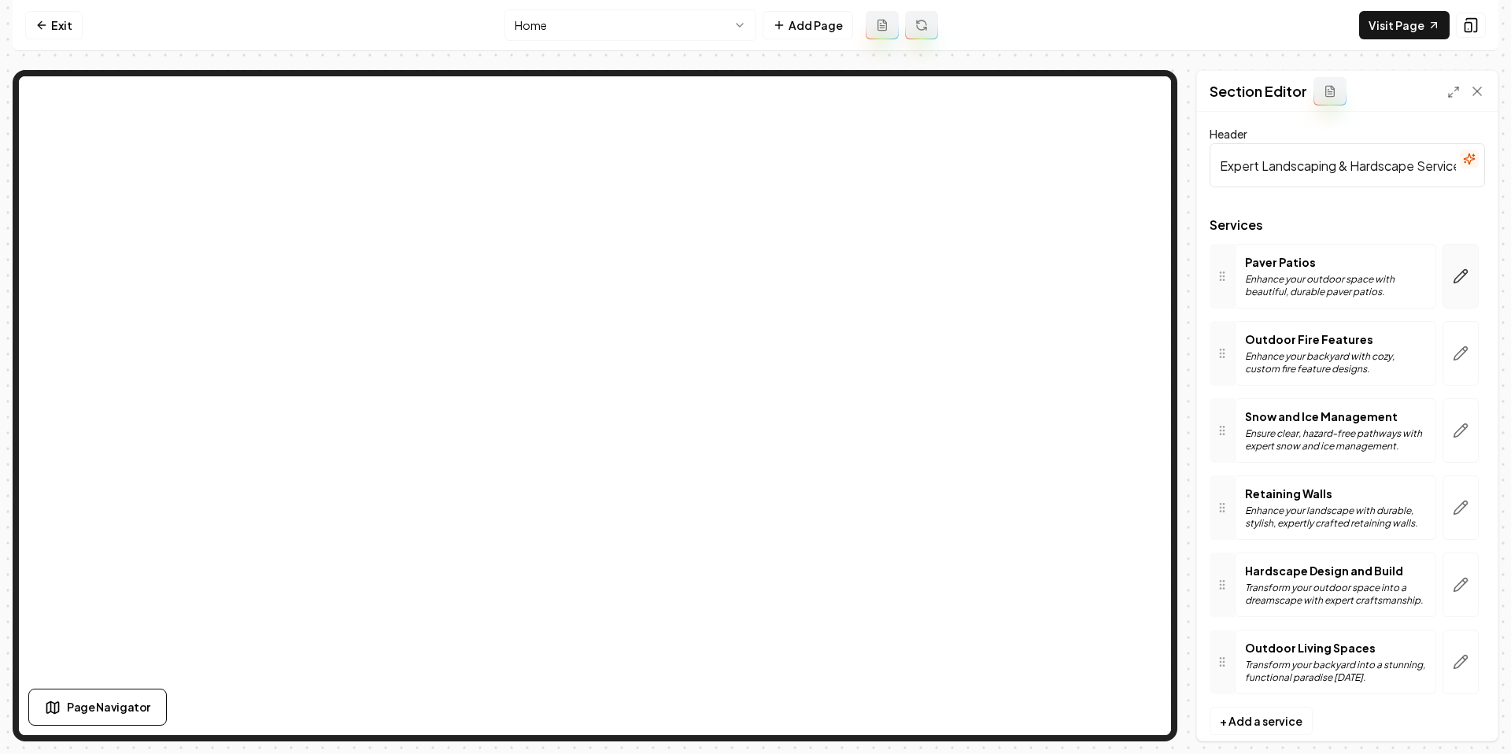
click at [1465, 286] on button "button" at bounding box center [1461, 276] width 36 height 65
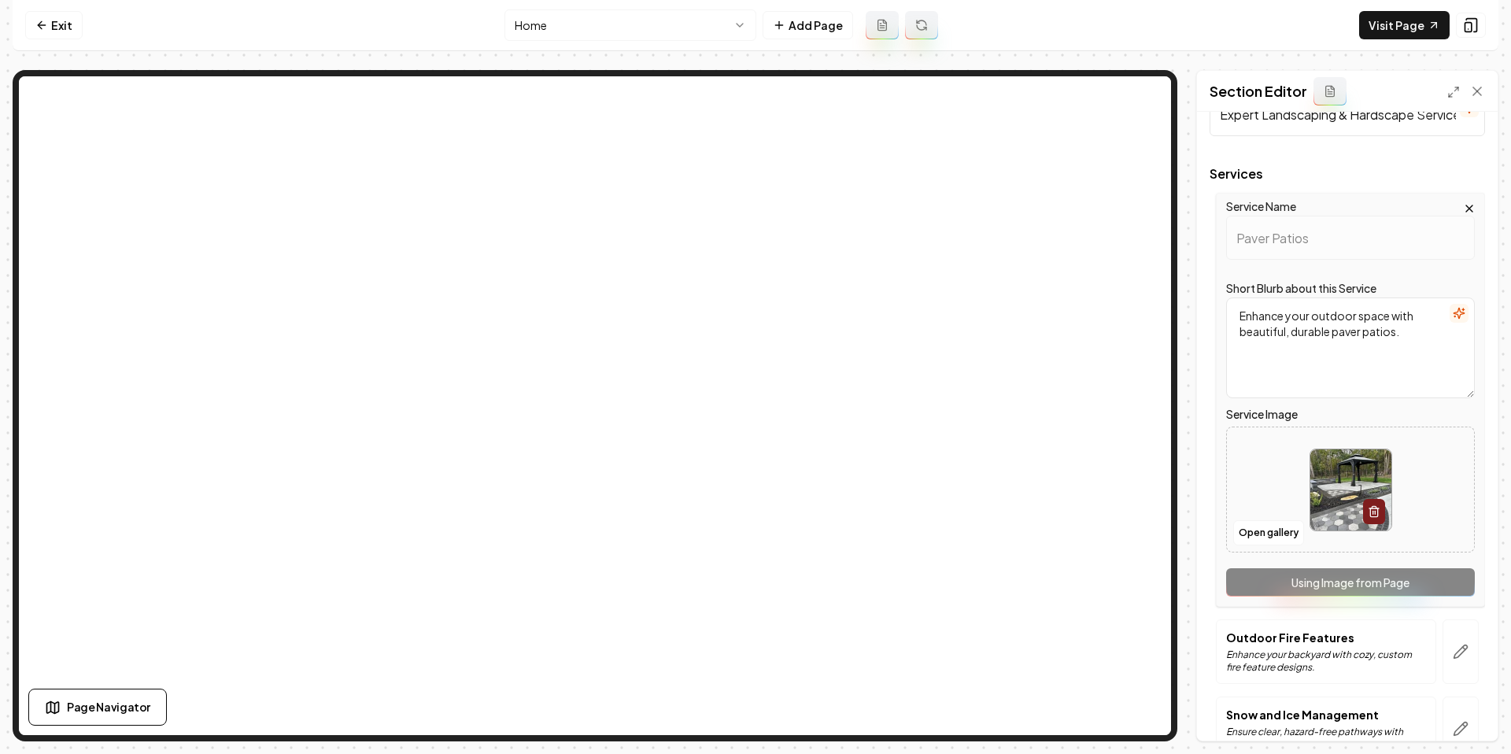
scroll to position [54, 0]
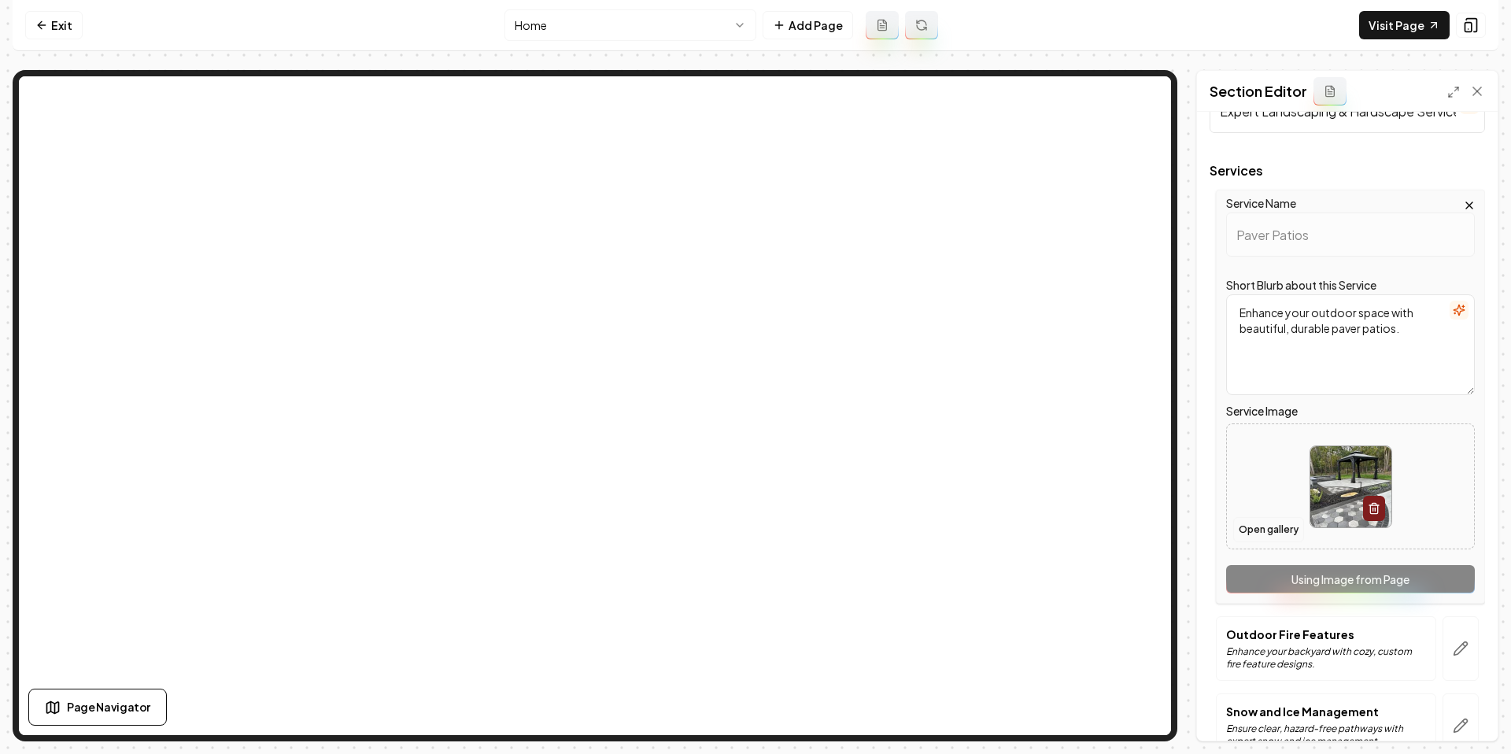
click at [1254, 533] on button "Open gallery" at bounding box center [1268, 529] width 71 height 25
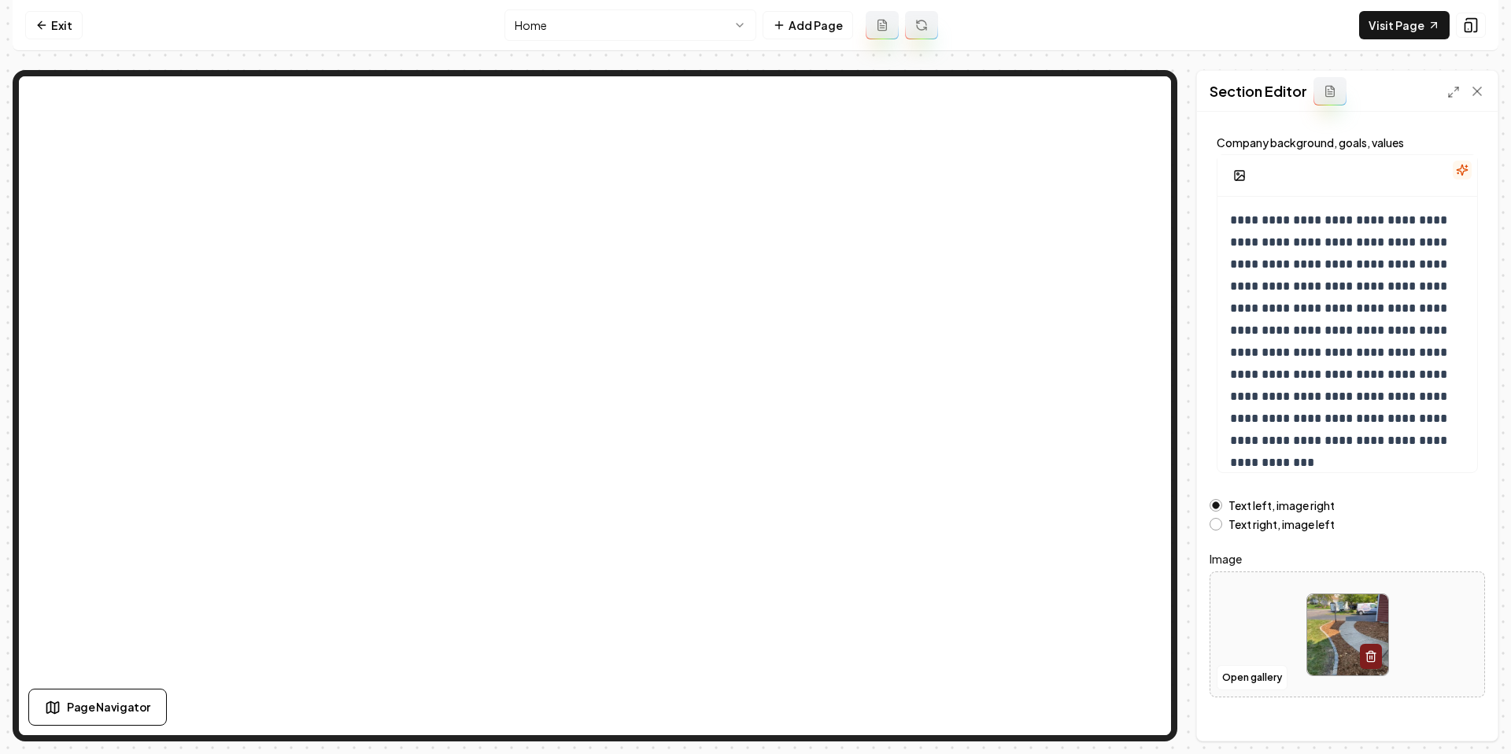
scroll to position [96, 0]
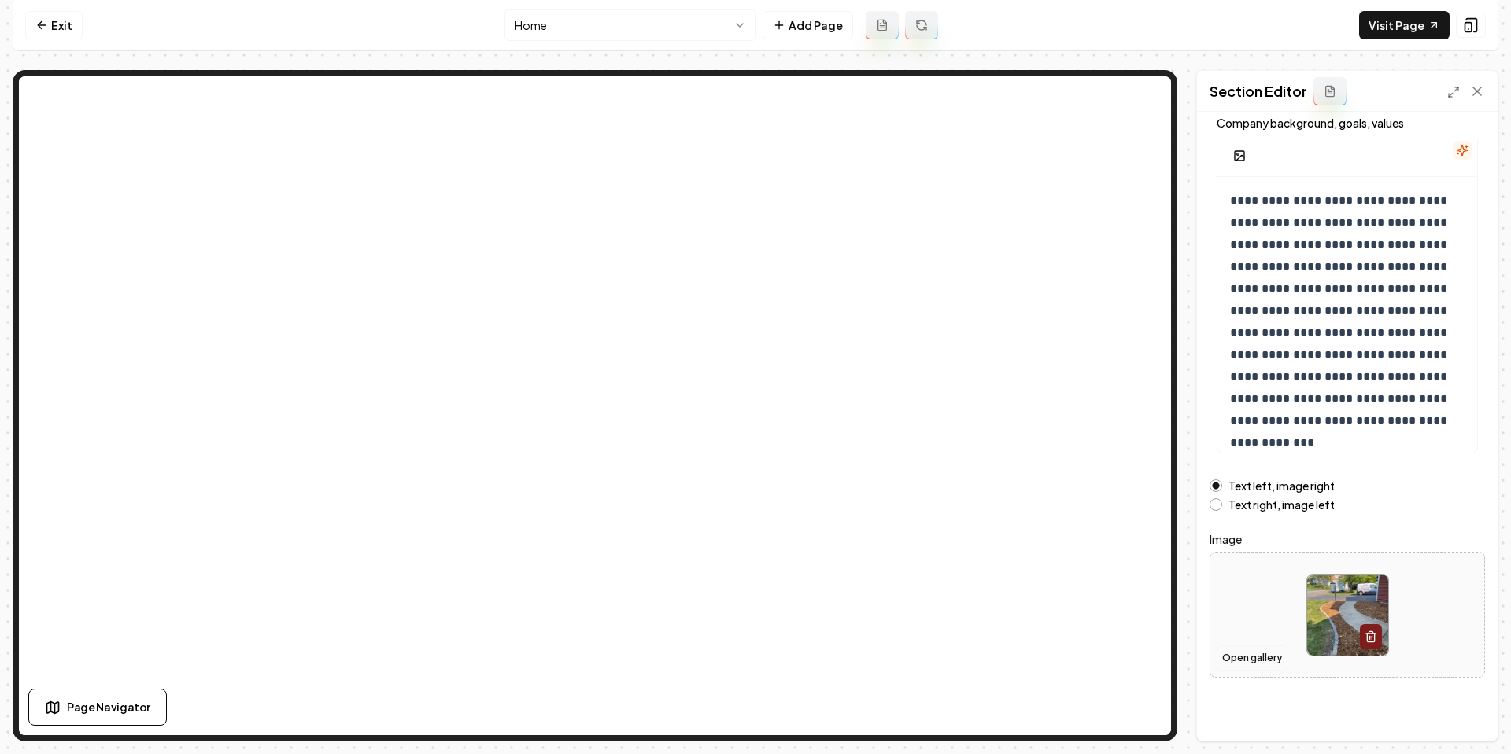
click at [1231, 658] on button "Open gallery" at bounding box center [1252, 657] width 71 height 25
click at [1274, 264] on p "**********" at bounding box center [1347, 311] width 235 height 242
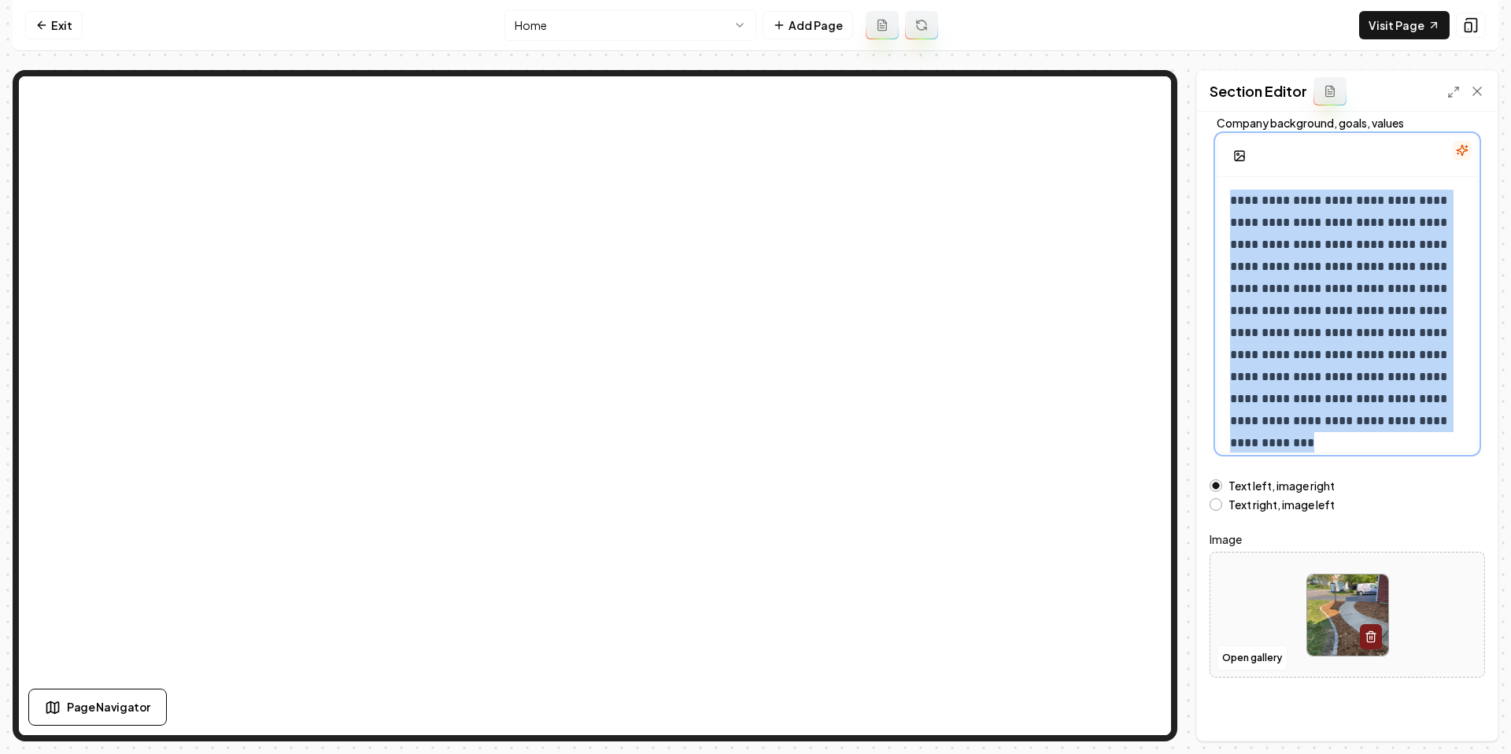
scroll to position [27, 0]
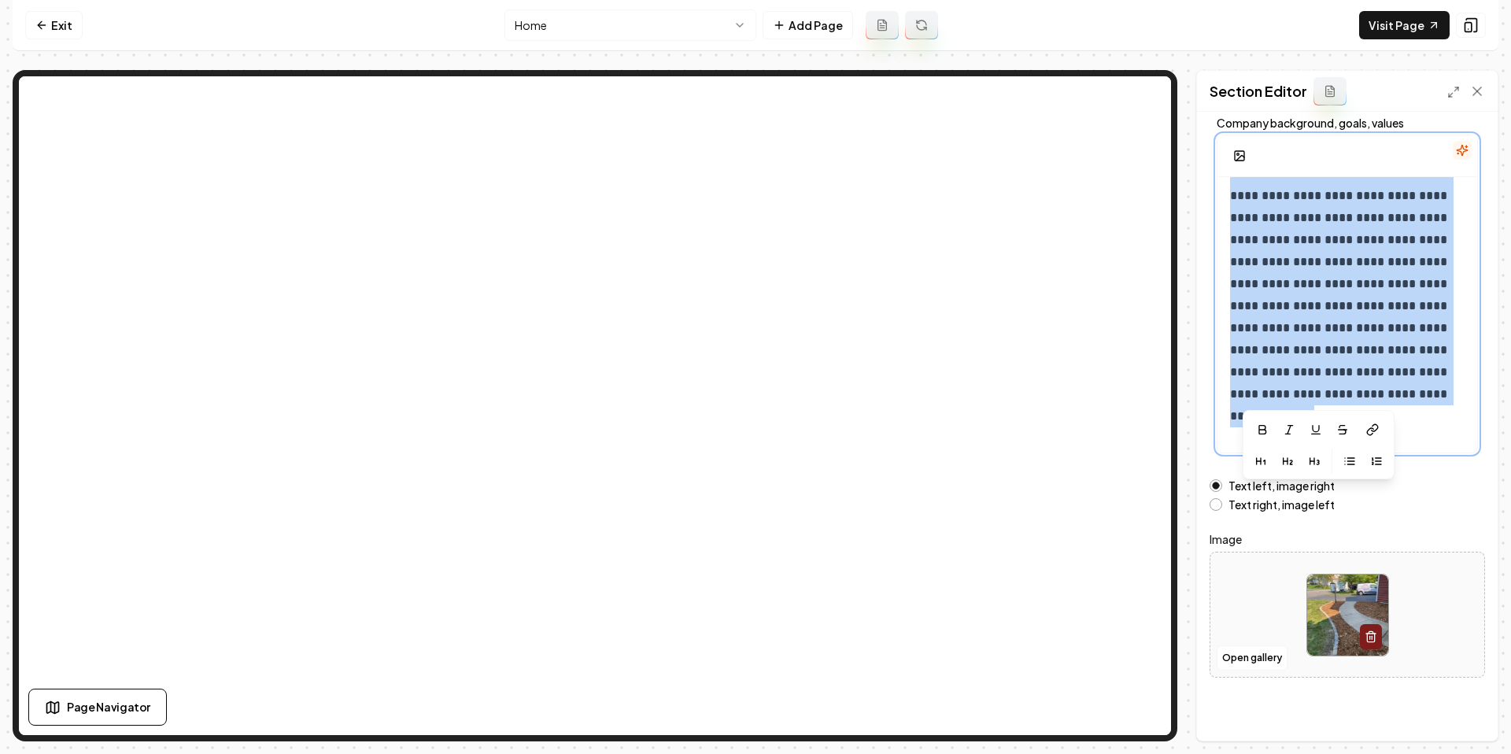
drag, startPoint x: 1233, startPoint y: 202, endPoint x: 1482, endPoint y: 447, distance: 348.9
click at [1484, 449] on div "**********" at bounding box center [1347, 285] width 275 height 350
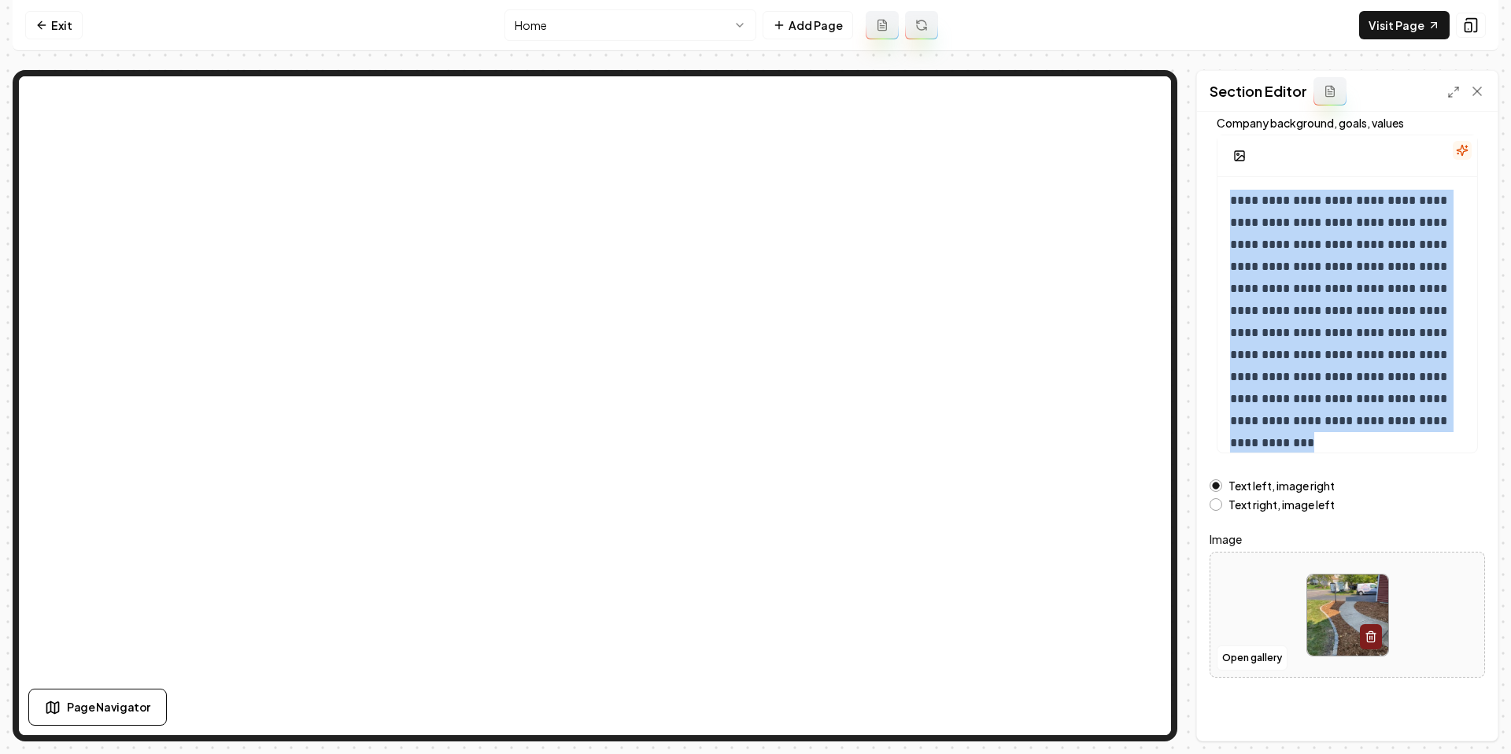
click at [1465, 150] on icon "button" at bounding box center [1462, 150] width 13 height 13
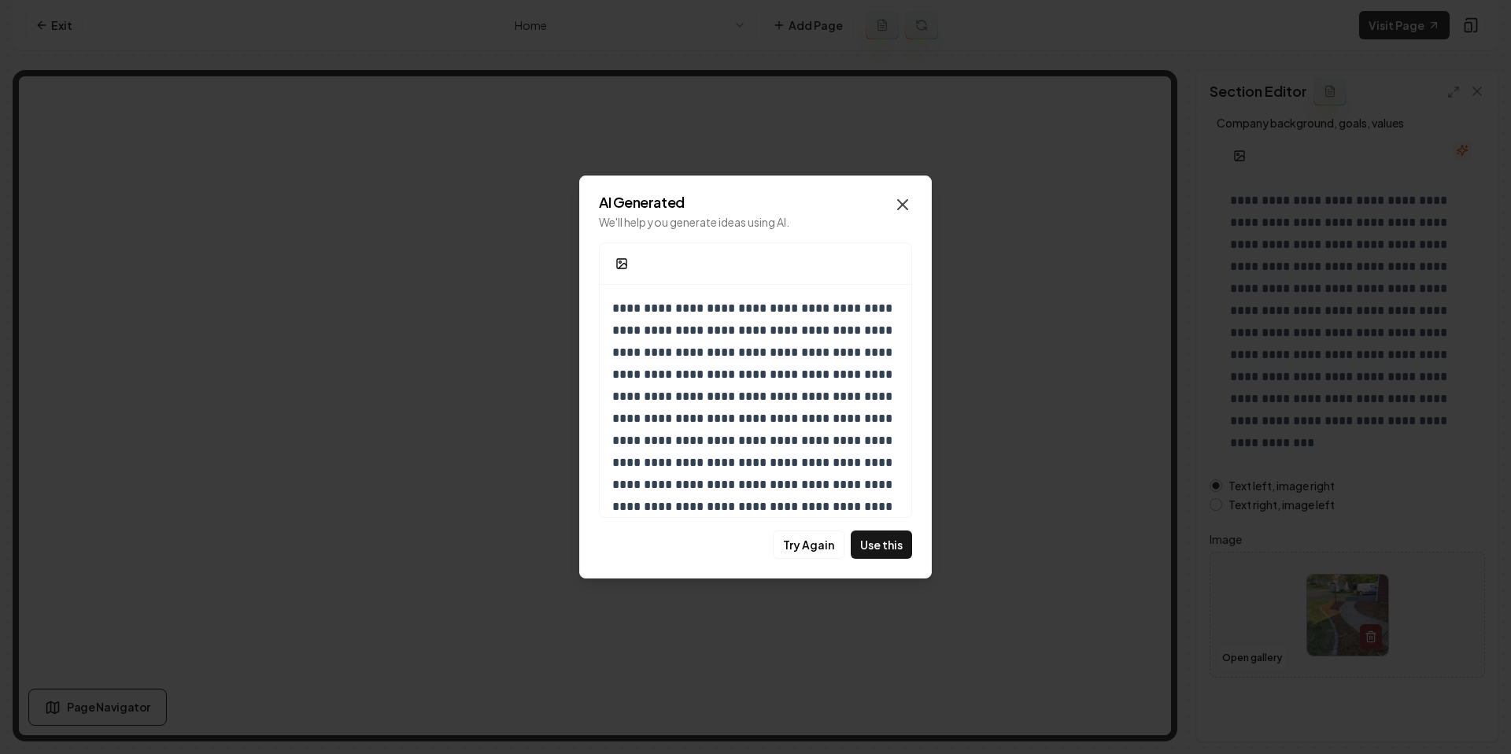
click at [911, 199] on div "**********" at bounding box center [755, 376] width 353 height 403
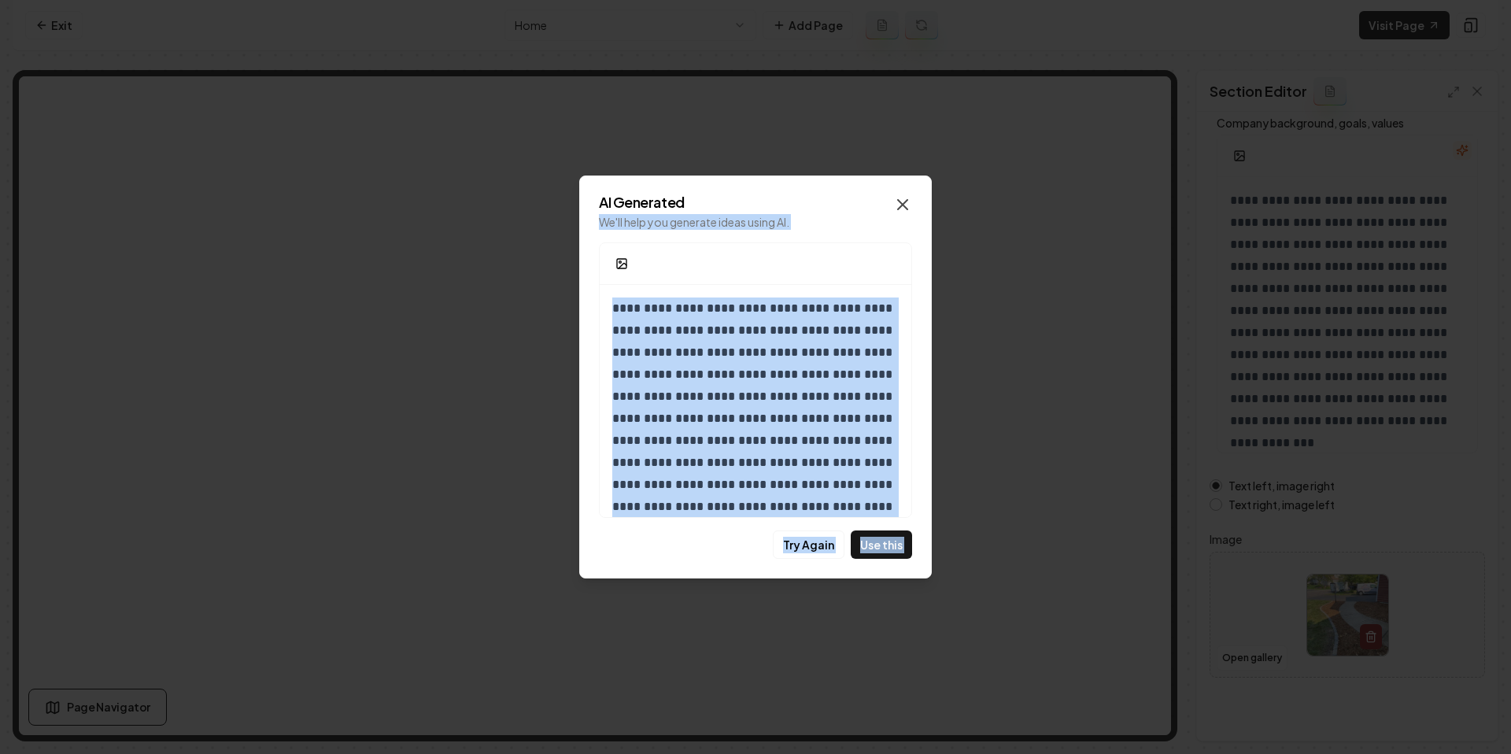
click at [906, 206] on icon "button" at bounding box center [902, 204] width 19 height 19
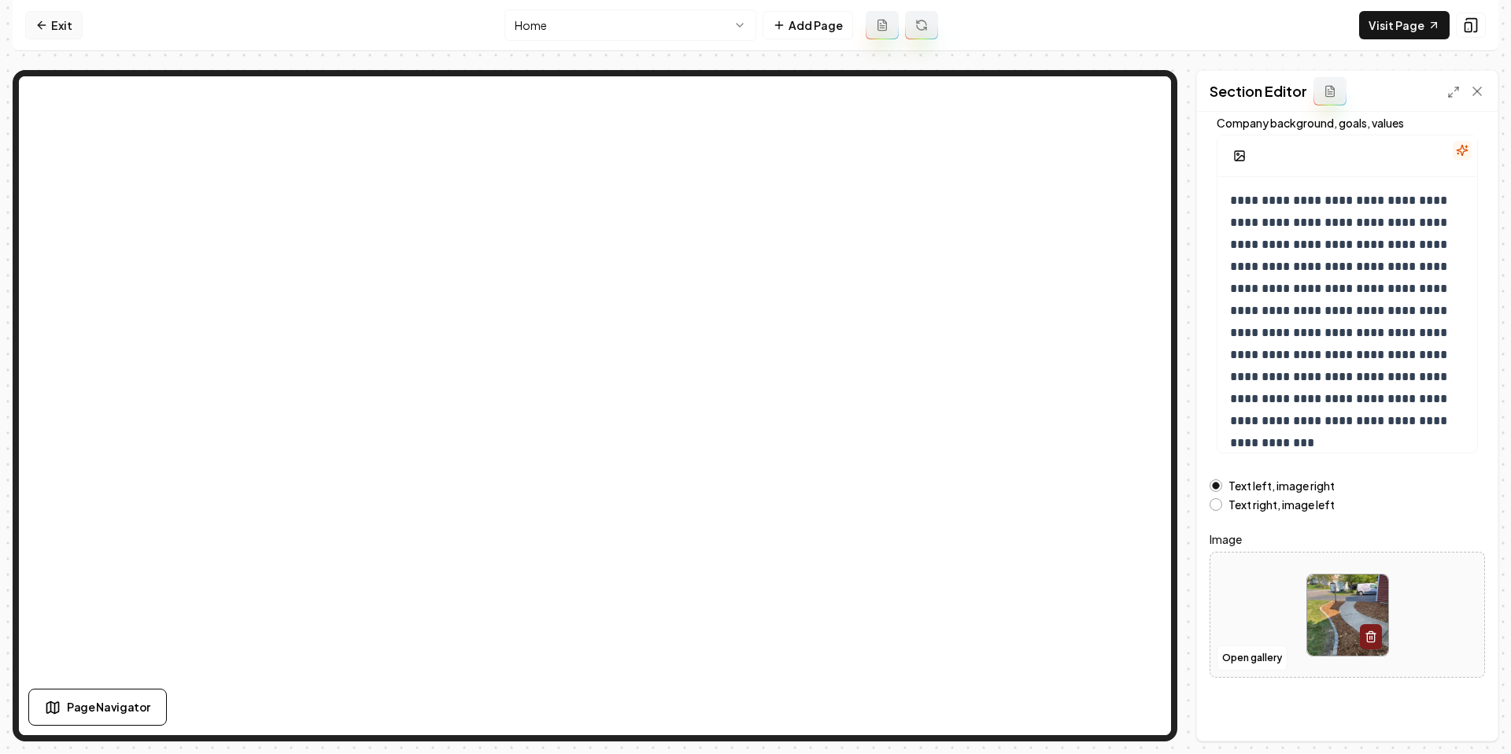
click at [68, 23] on link "Exit" at bounding box center [53, 25] width 57 height 28
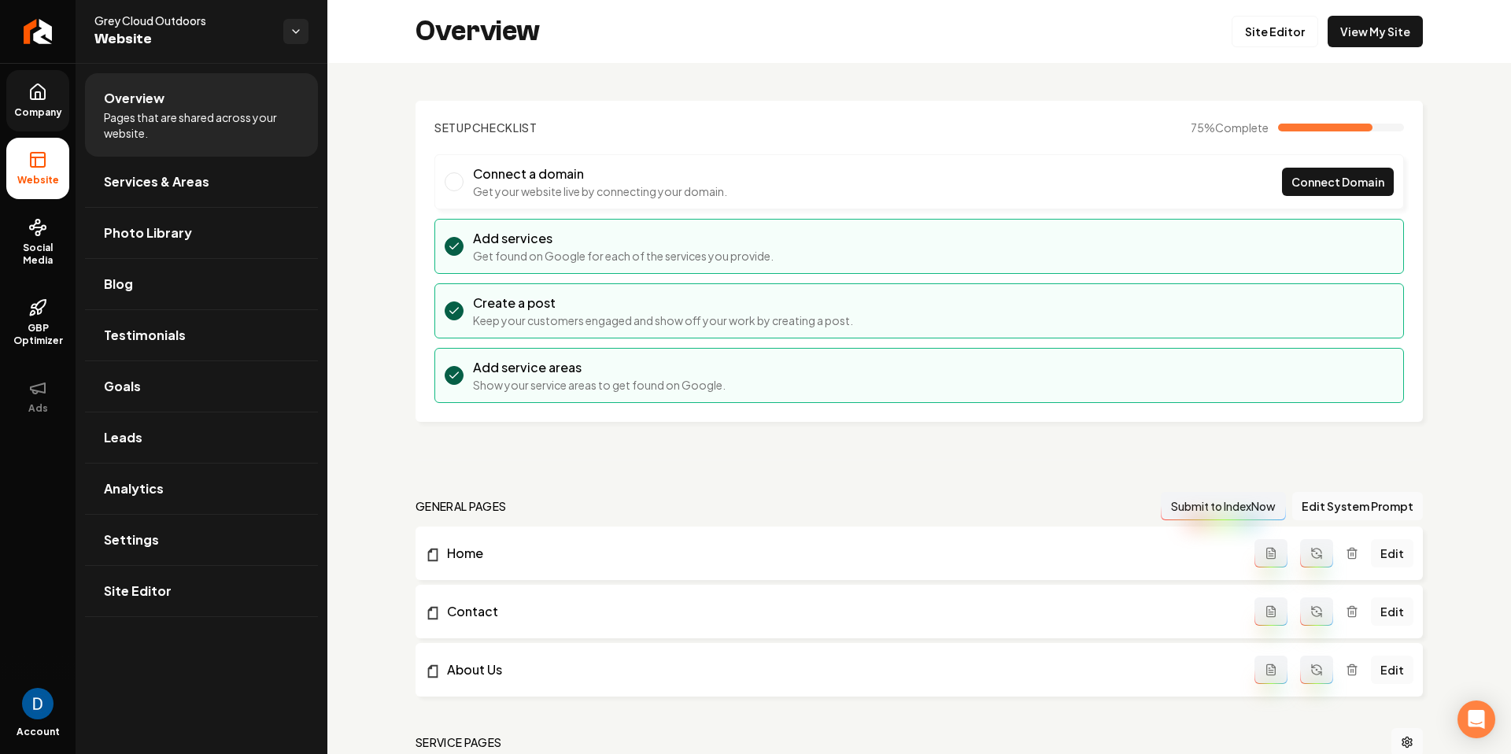
click at [48, 109] on span "Company" at bounding box center [38, 112] width 61 height 13
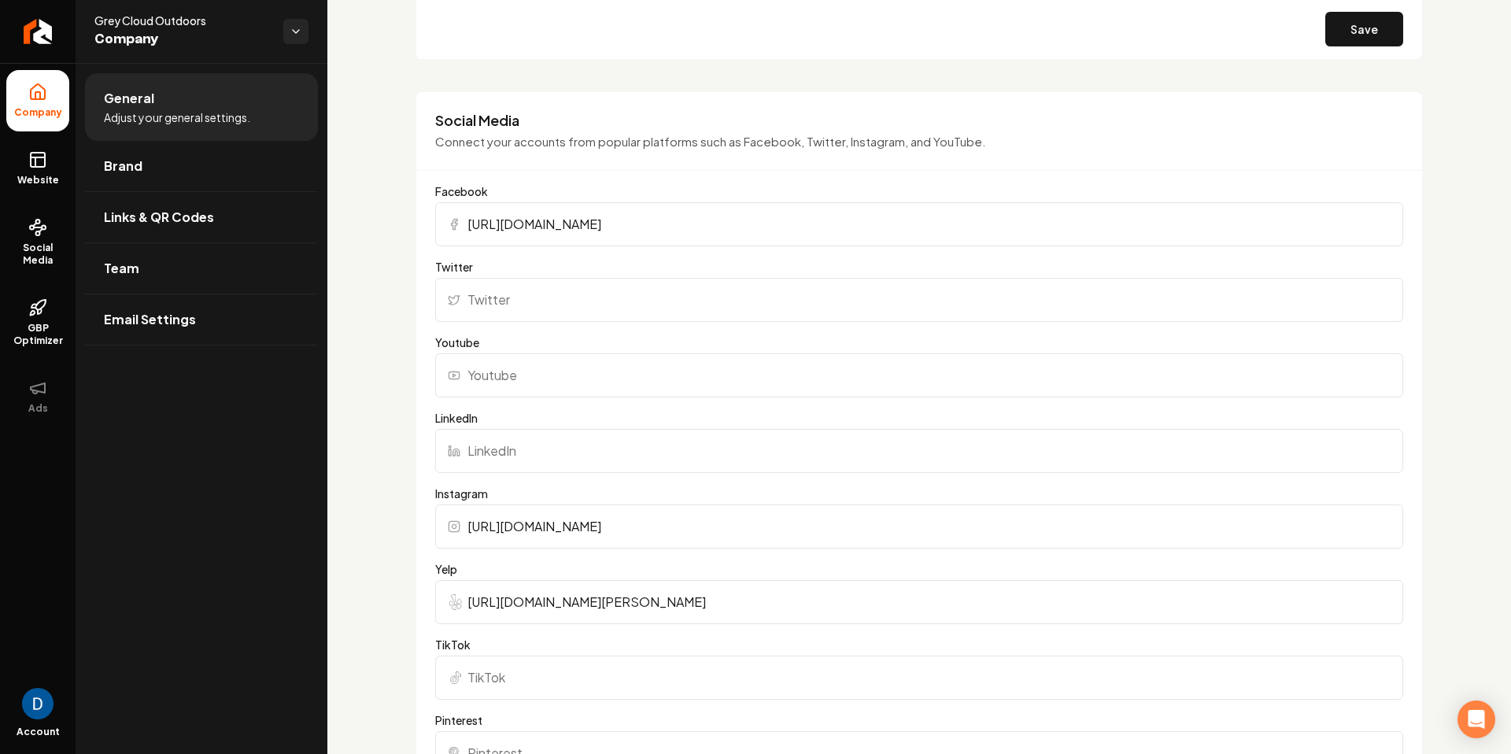
scroll to position [1105, 0]
click at [32, 324] on span "GBP Optimizer" at bounding box center [37, 334] width 63 height 25
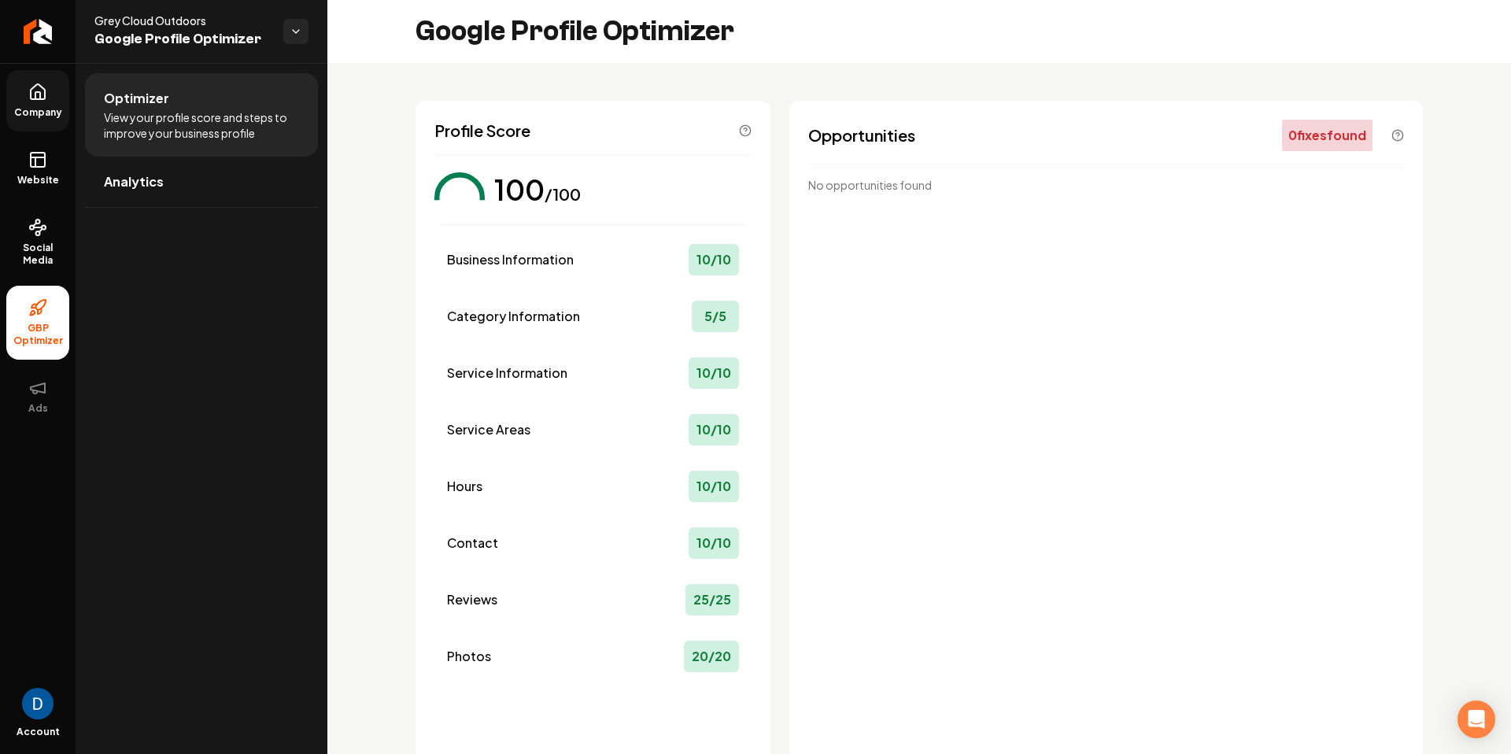
click at [50, 73] on link "Company" at bounding box center [37, 100] width 63 height 61
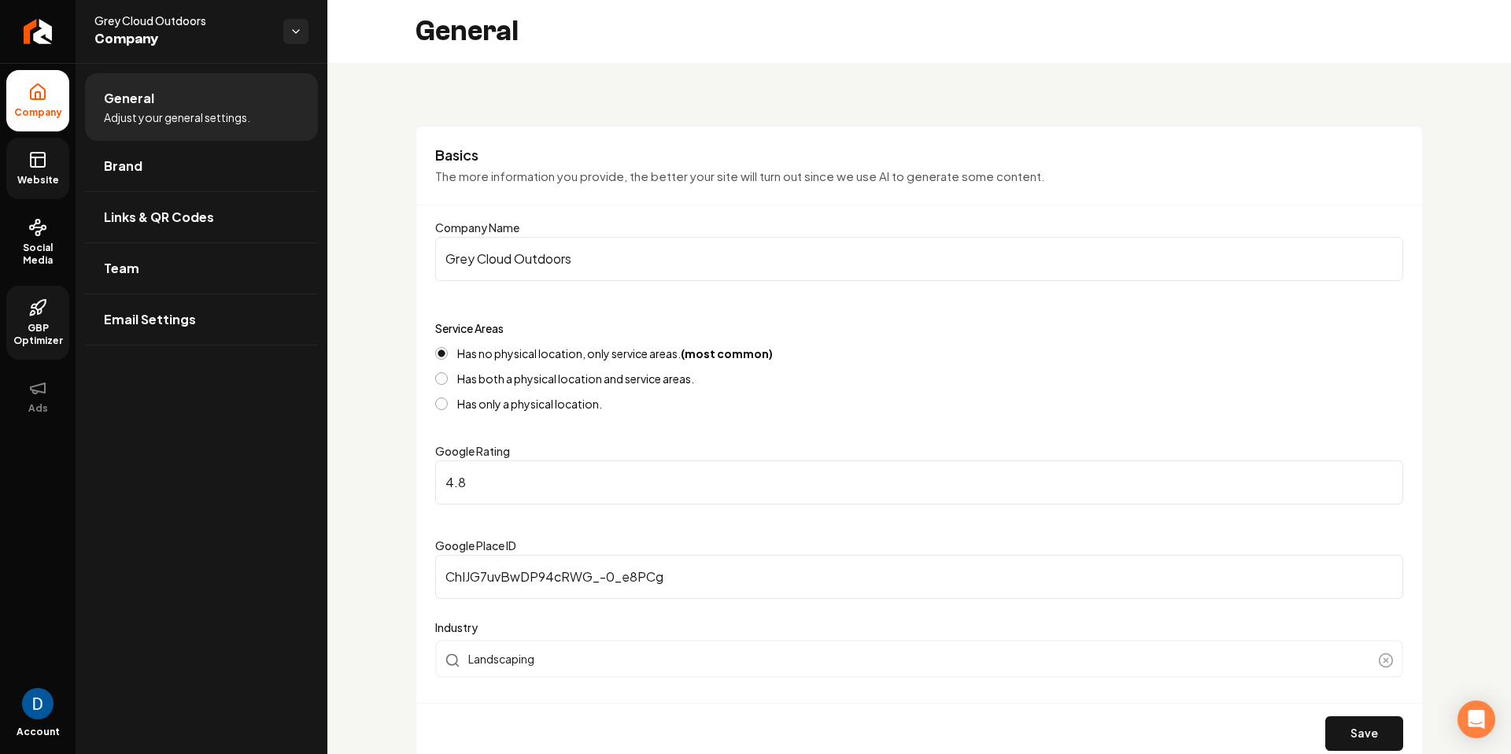
click at [42, 181] on span "Website" at bounding box center [38, 180] width 54 height 13
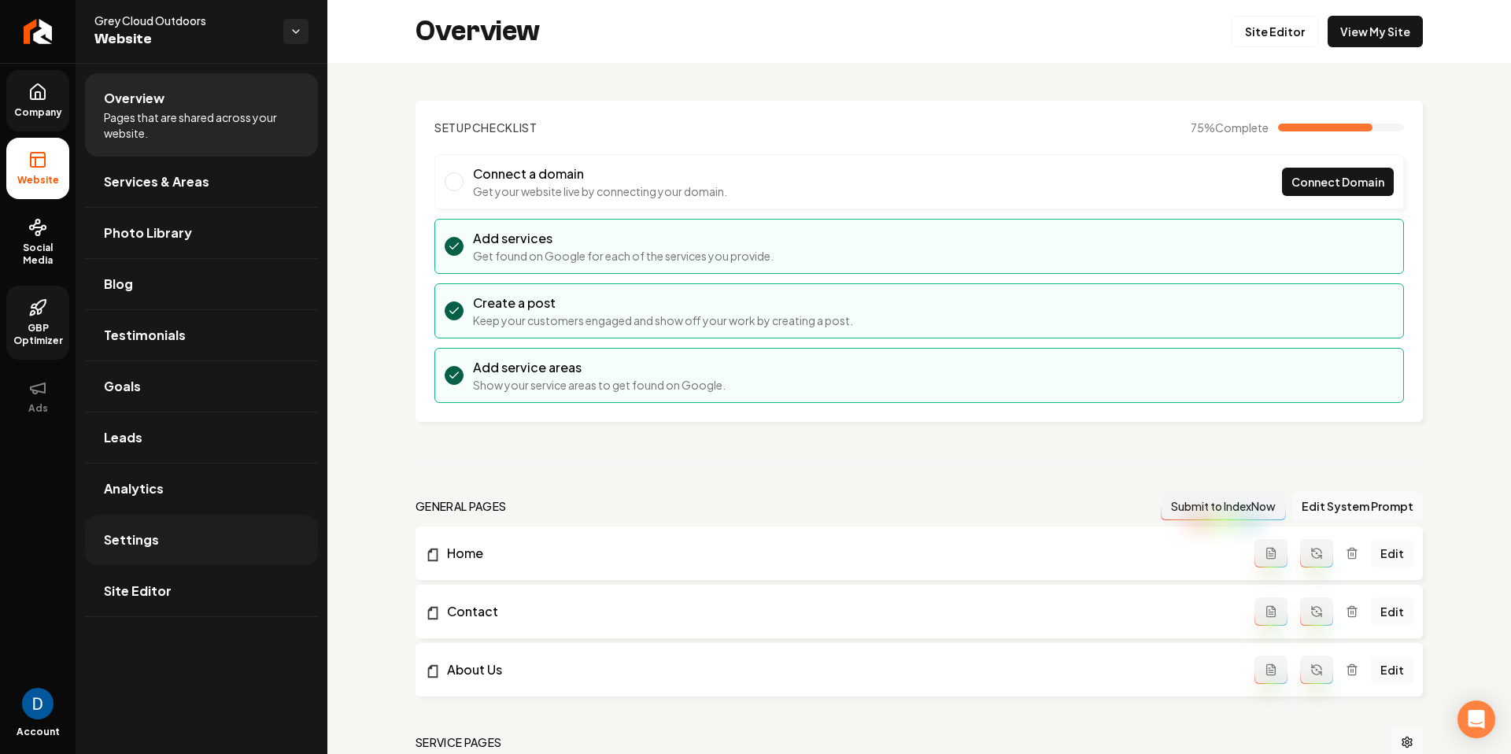
click at [181, 539] on link "Settings" at bounding box center [201, 540] width 233 height 50
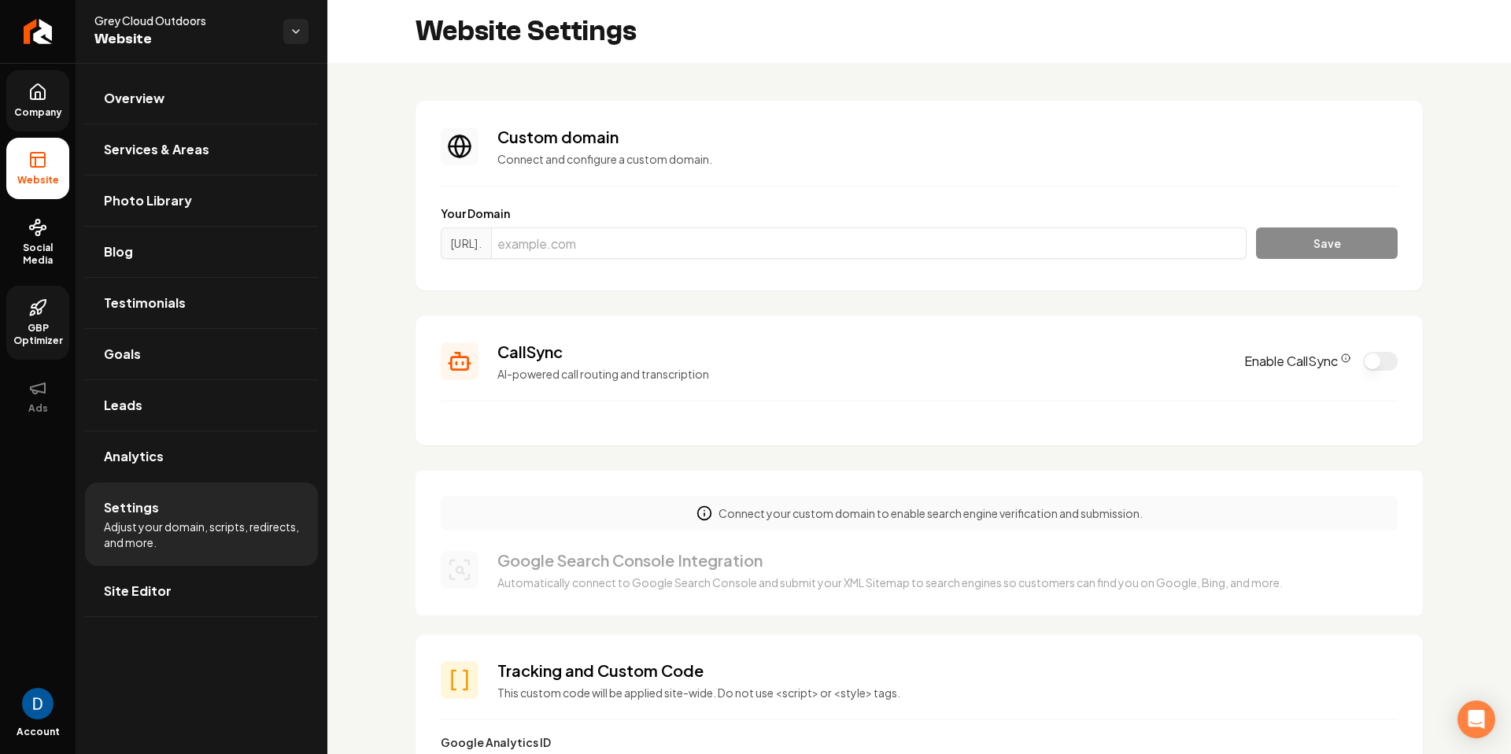
click at [1348, 357] on icon "CallSync Info" at bounding box center [1345, 357] width 9 height 9
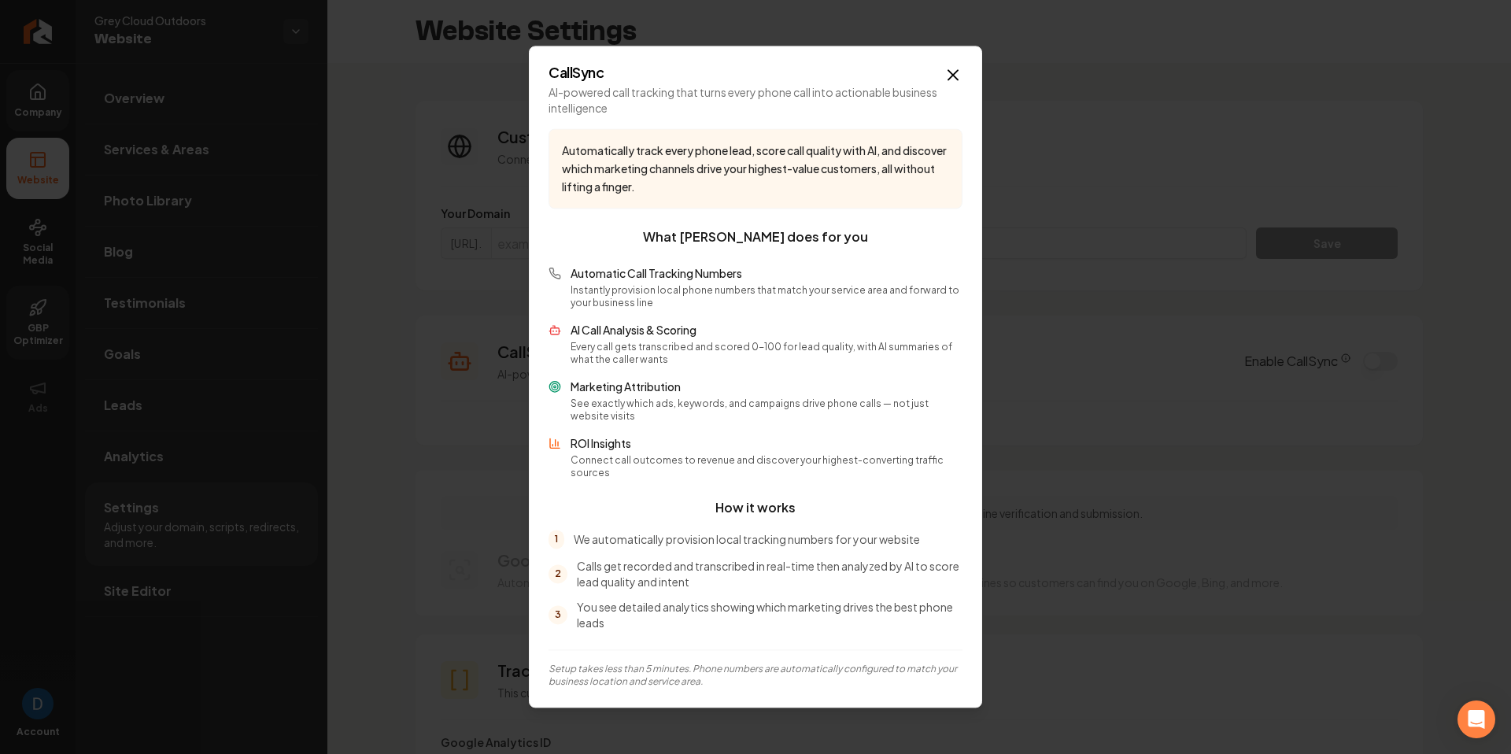
click at [675, 338] on p "AI Call Analysis & Scoring" at bounding box center [767, 331] width 392 height 16
click at [641, 389] on p "Marketing Attribution" at bounding box center [767, 387] width 392 height 16
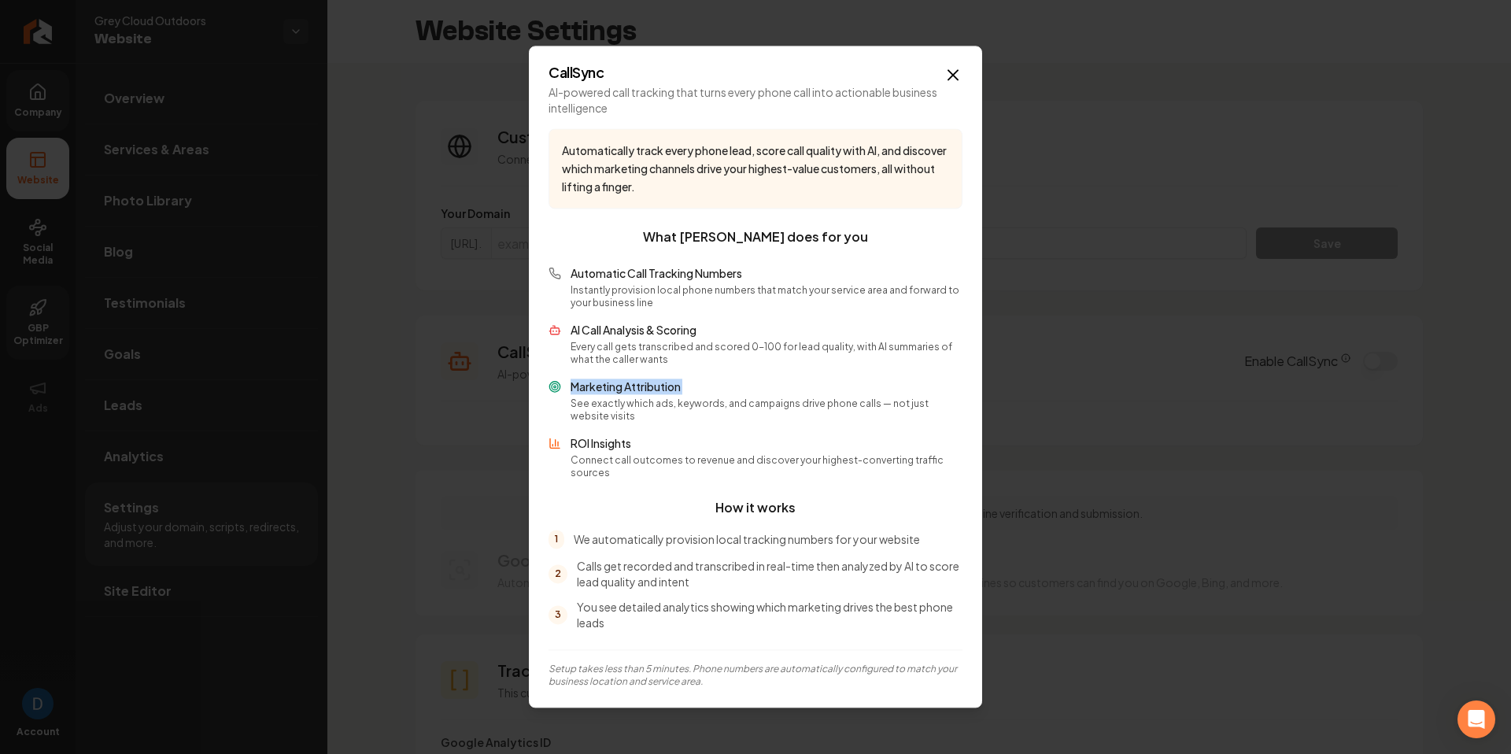
click at [641, 389] on p "Marketing Attribution" at bounding box center [767, 387] width 392 height 16
click at [962, 79] on div "CallSync AI-powered call tracking that turns every phone call into actionable b…" at bounding box center [755, 377] width 453 height 662
click at [951, 83] on icon "button" at bounding box center [953, 74] width 19 height 19
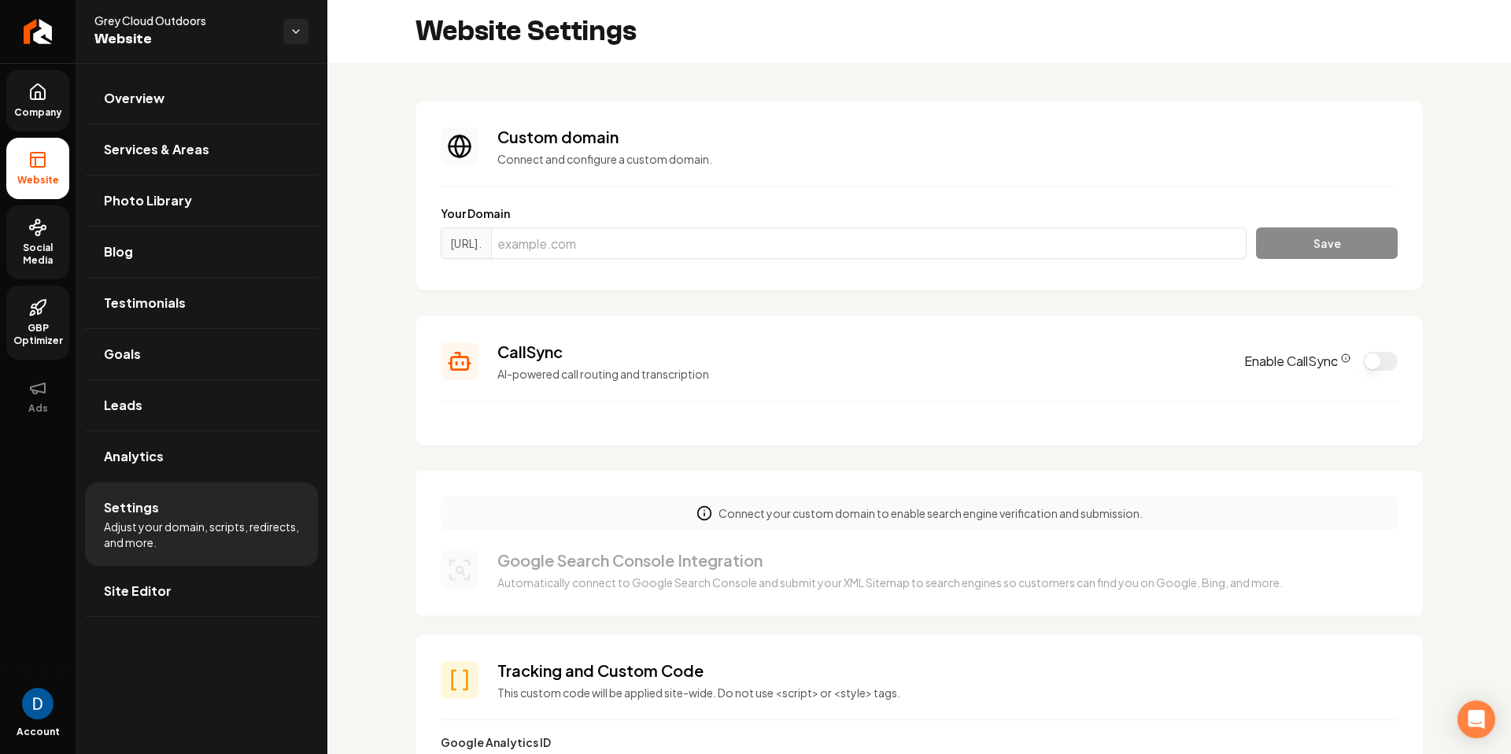
click at [40, 244] on span "Social Media" at bounding box center [37, 254] width 63 height 25
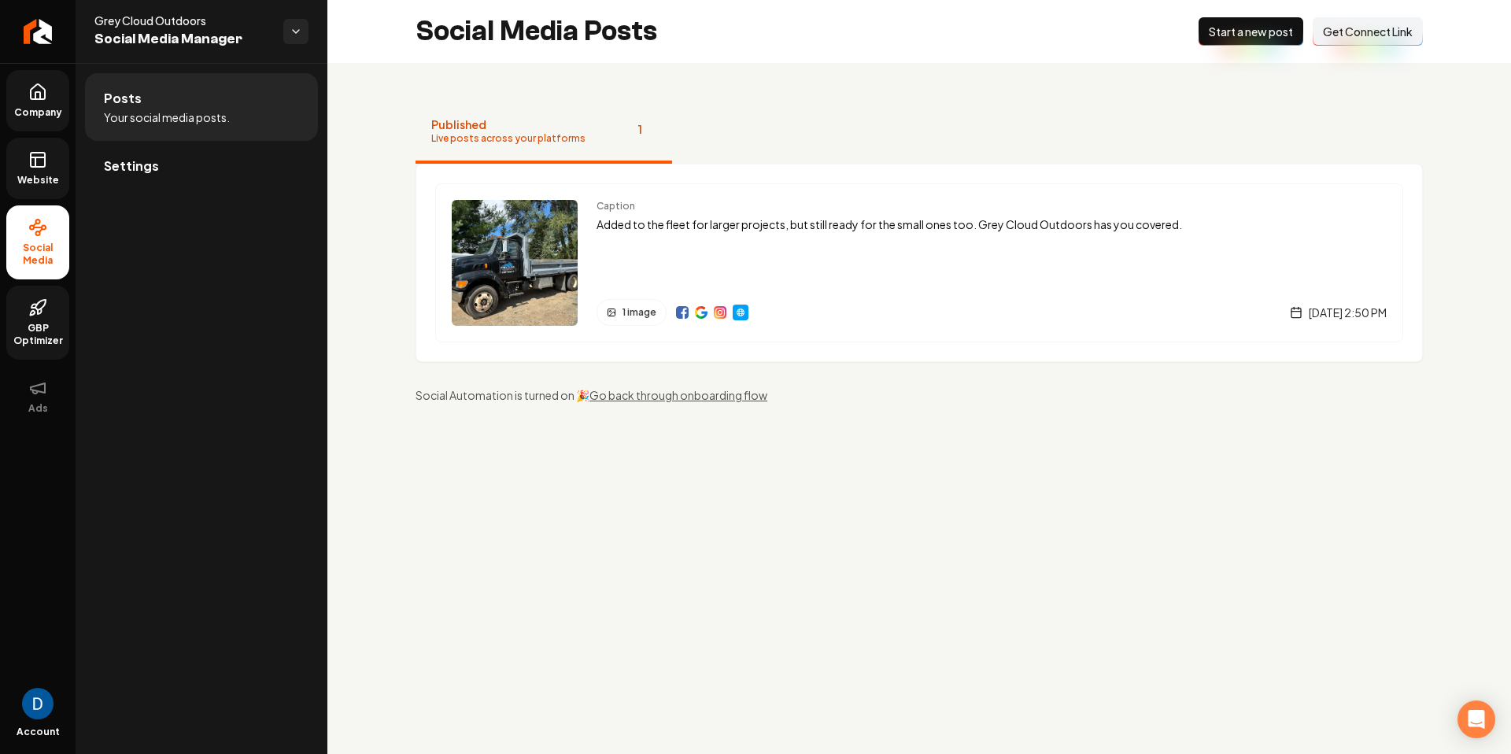
click at [37, 101] on icon at bounding box center [37, 92] width 19 height 19
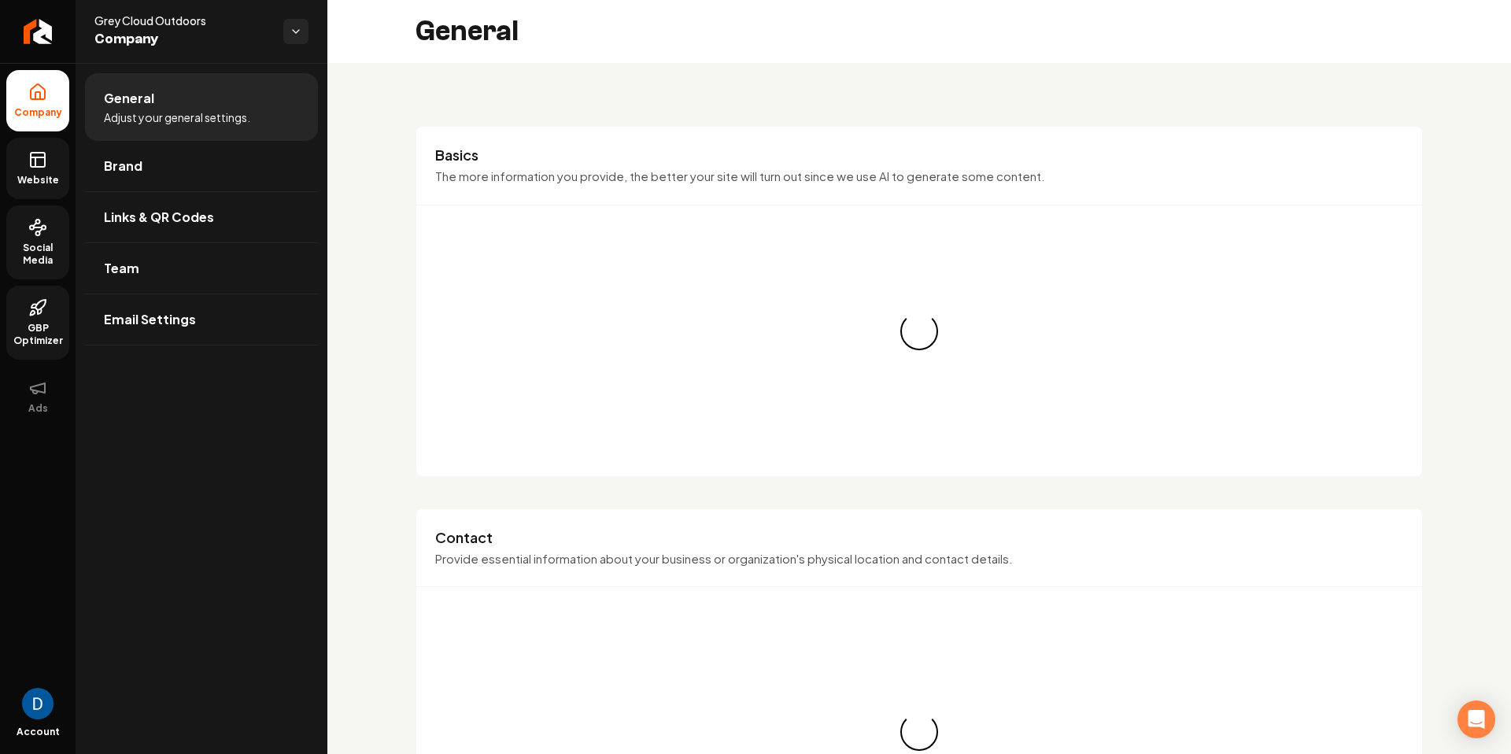
click at [35, 161] on icon at bounding box center [35, 161] width 0 height 9
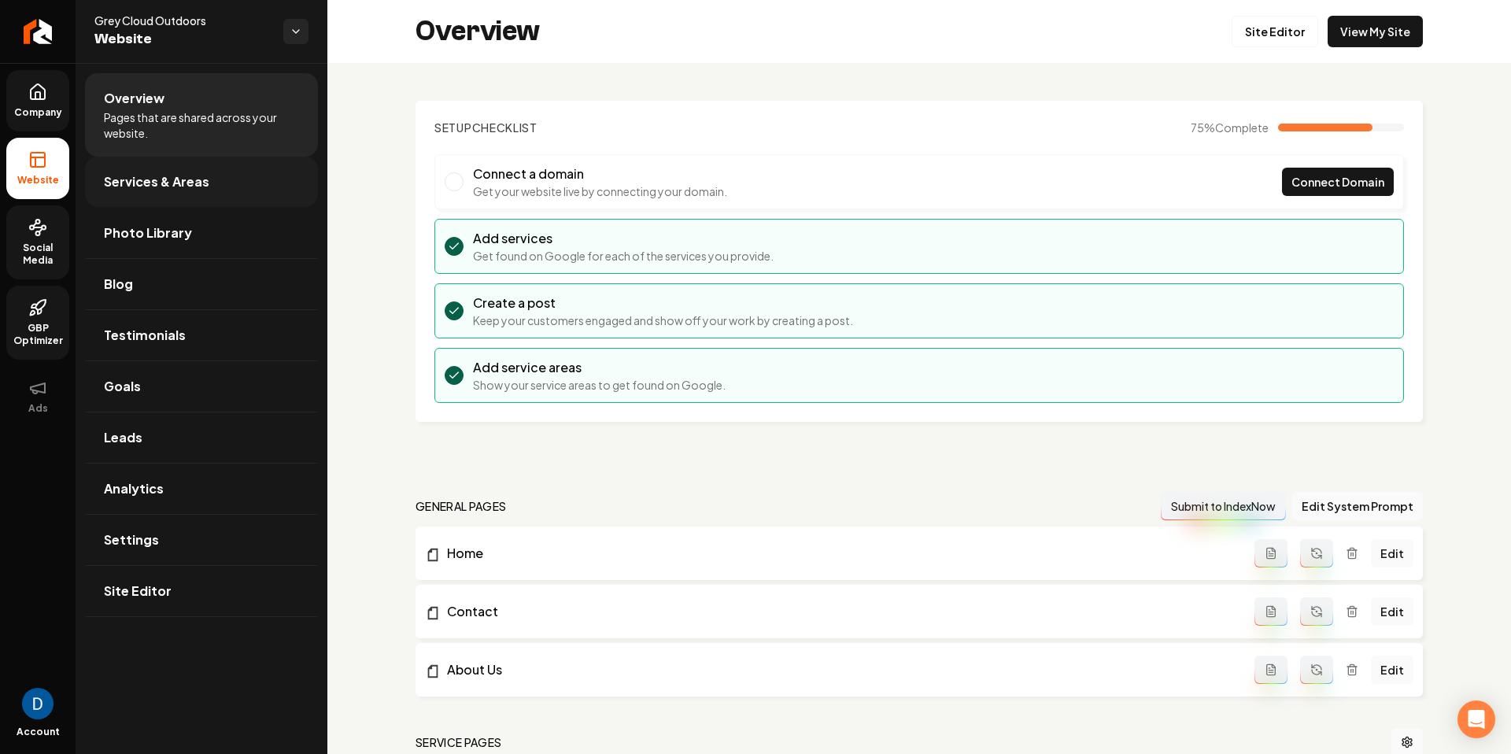
click at [157, 183] on span "Services & Areas" at bounding box center [156, 181] width 105 height 19
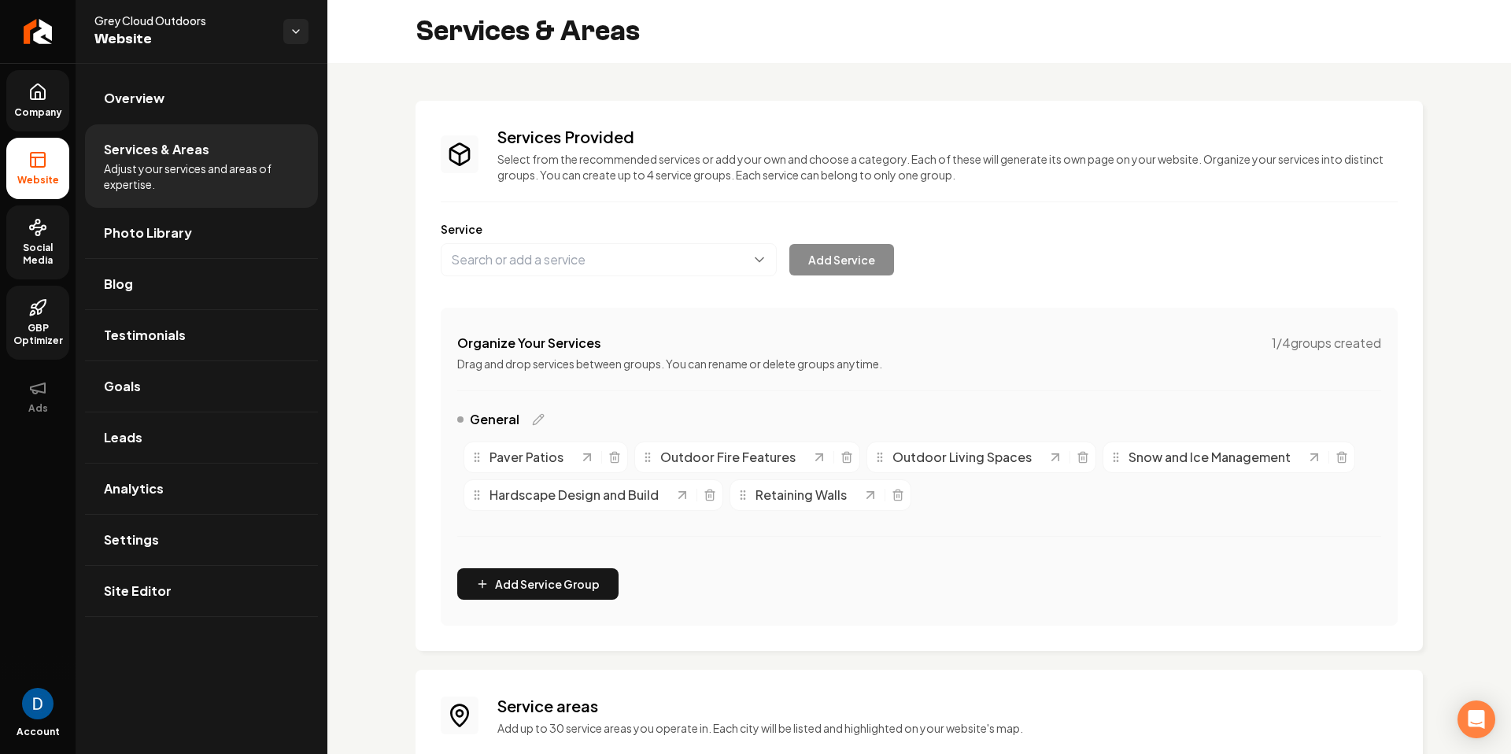
click at [612, 287] on div "Services Provided Select from the recommended services or add your own and choo…" at bounding box center [919, 376] width 957 height 500
click at [615, 274] on button "Main content area" at bounding box center [609, 259] width 336 height 33
click at [55, 185] on div "Company Website Social Media GBP Optimizer Ads Account Grey Cloud Outdoors Webs…" at bounding box center [755, 377] width 1511 height 754
click at [229, 567] on link "Site Editor" at bounding box center [201, 591] width 233 height 50
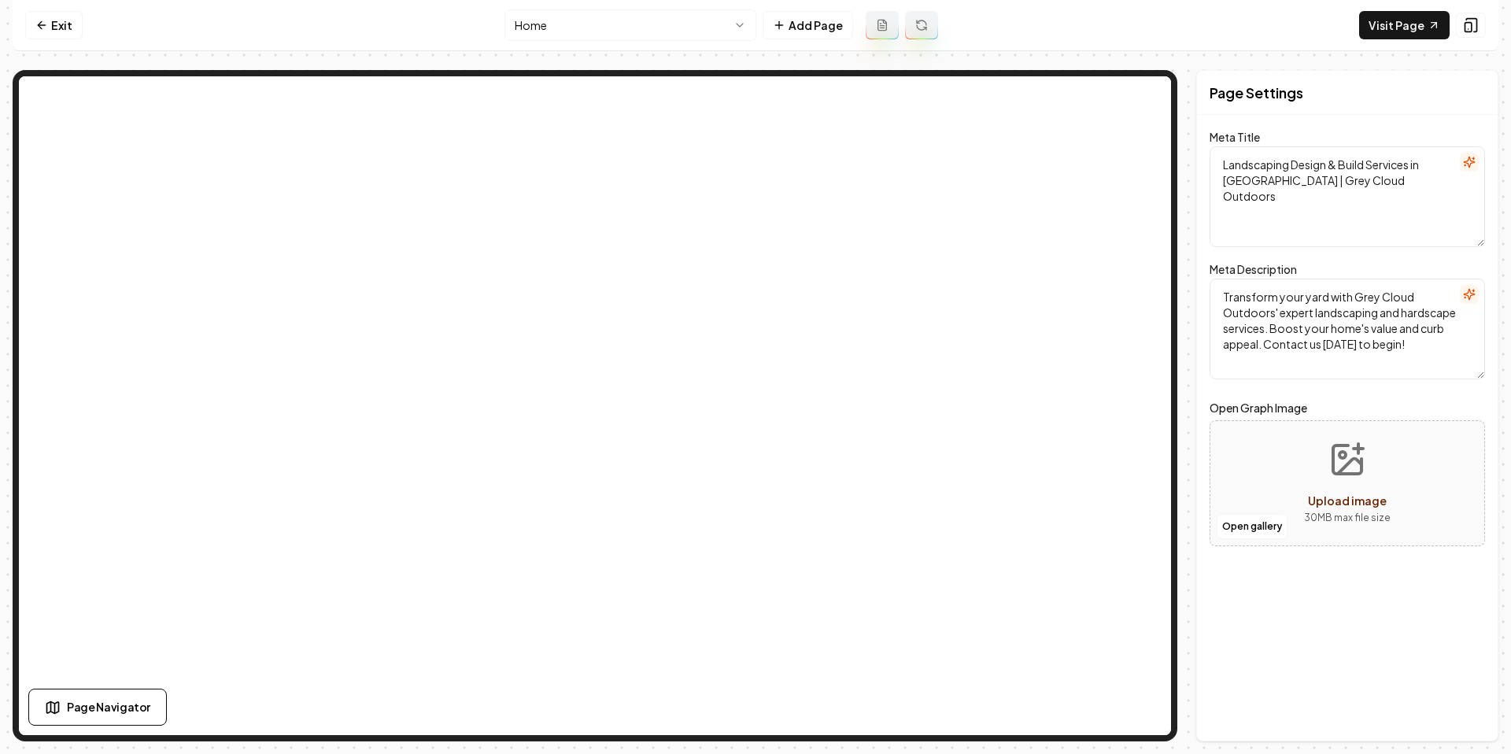
click at [606, 34] on html "Computer Required This feature is only available on a computer. Please switch t…" at bounding box center [755, 377] width 1511 height 754
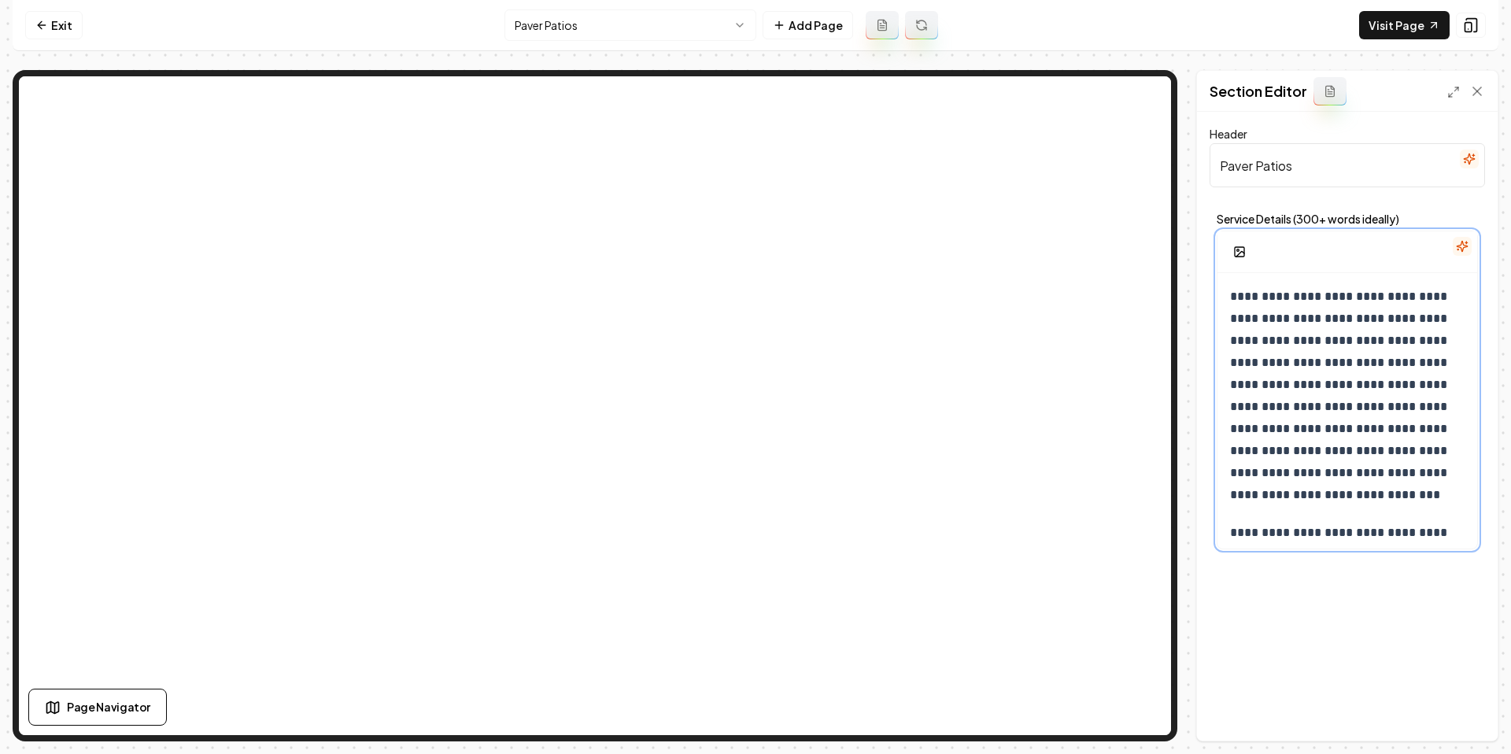
click at [1272, 360] on p "**********" at bounding box center [1347, 396] width 235 height 220
click at [47, 13] on link "Exit" at bounding box center [53, 25] width 57 height 28
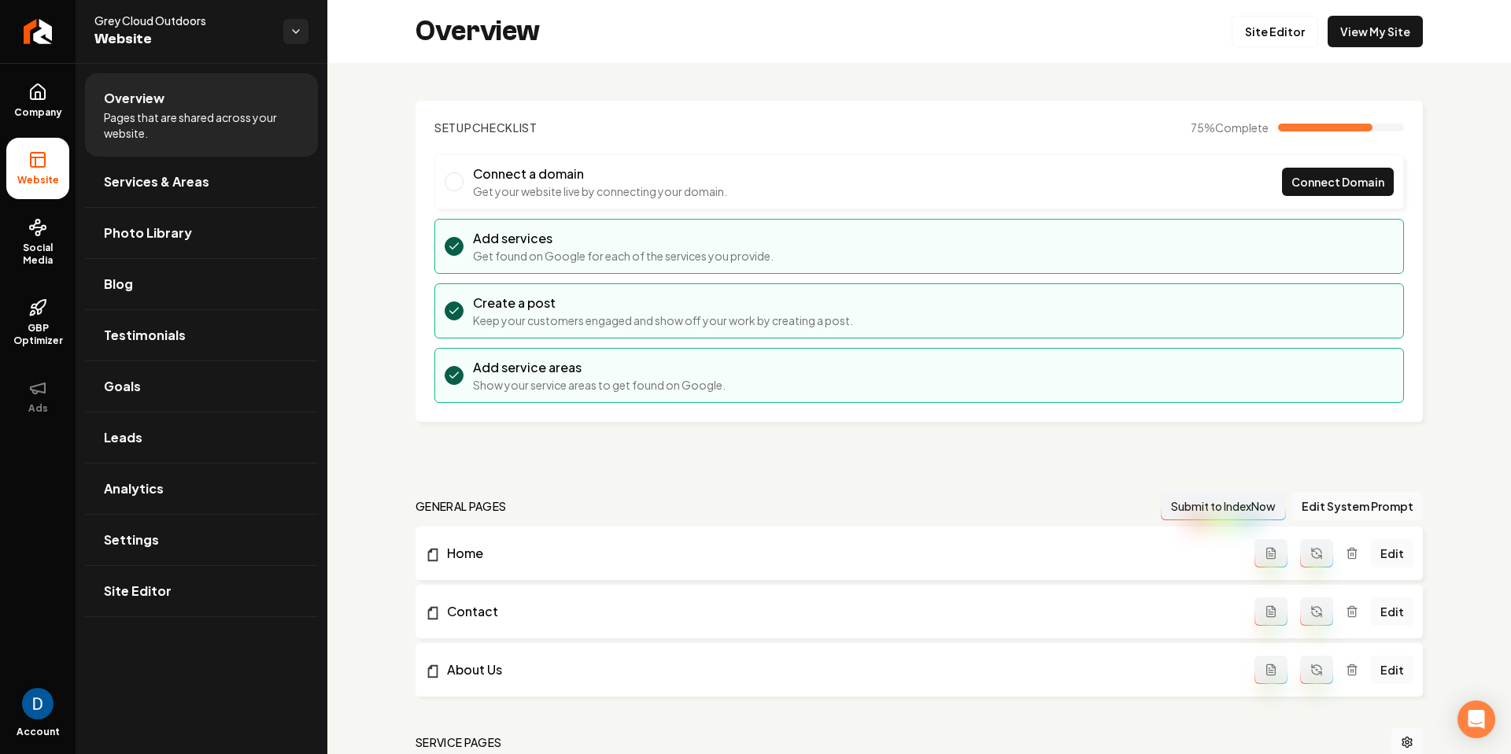
click at [120, 10] on div "Grey Cloud Outdoors Website" at bounding box center [202, 31] width 252 height 63
copy span "Grey Cloud Outdoors"
click at [150, 24] on span "Grey Cloud Outdoors" at bounding box center [182, 21] width 176 height 16
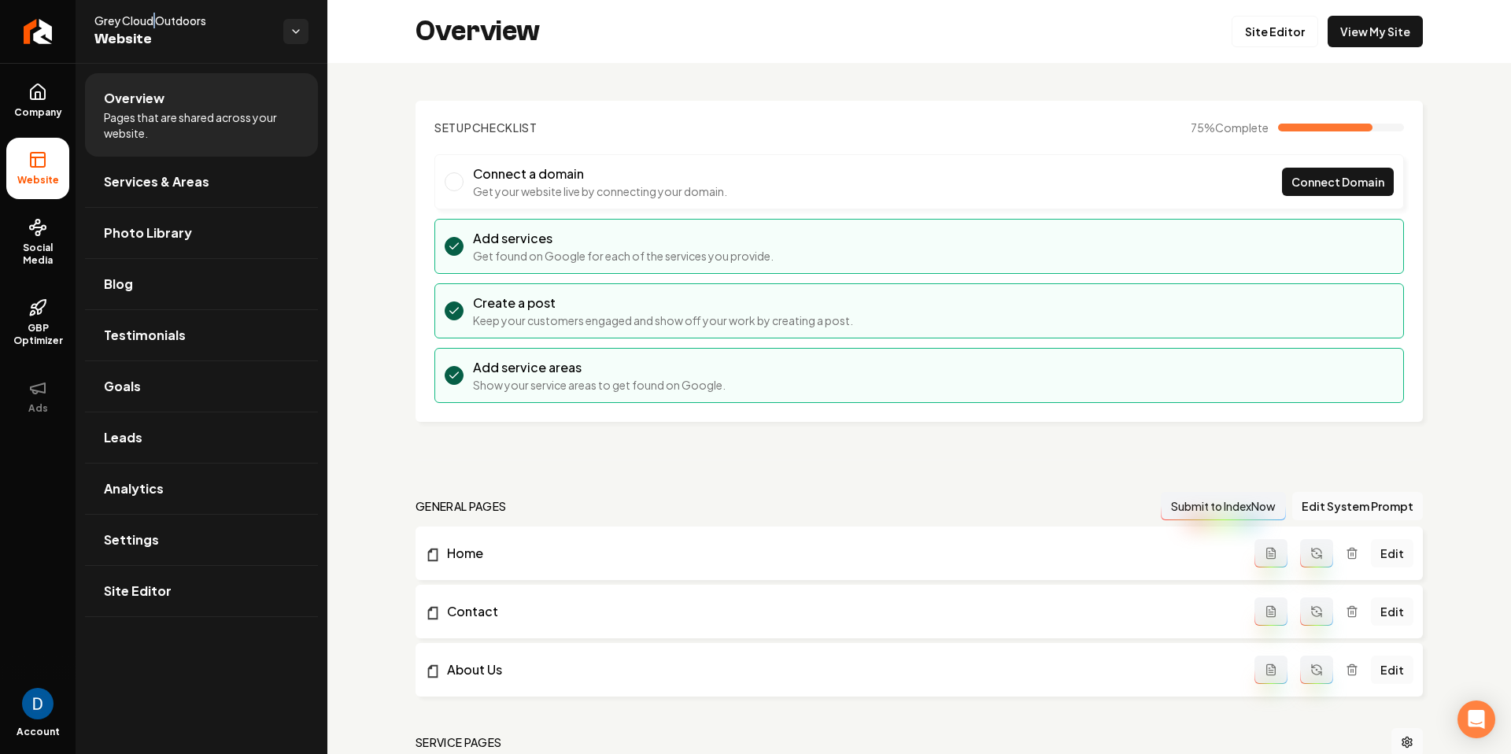
click at [150, 24] on span "Grey Cloud Outdoors" at bounding box center [182, 21] width 176 height 16
copy span "Grey Cloud Outdoors"
click at [1288, 40] on link "Site Editor" at bounding box center [1275, 31] width 87 height 31
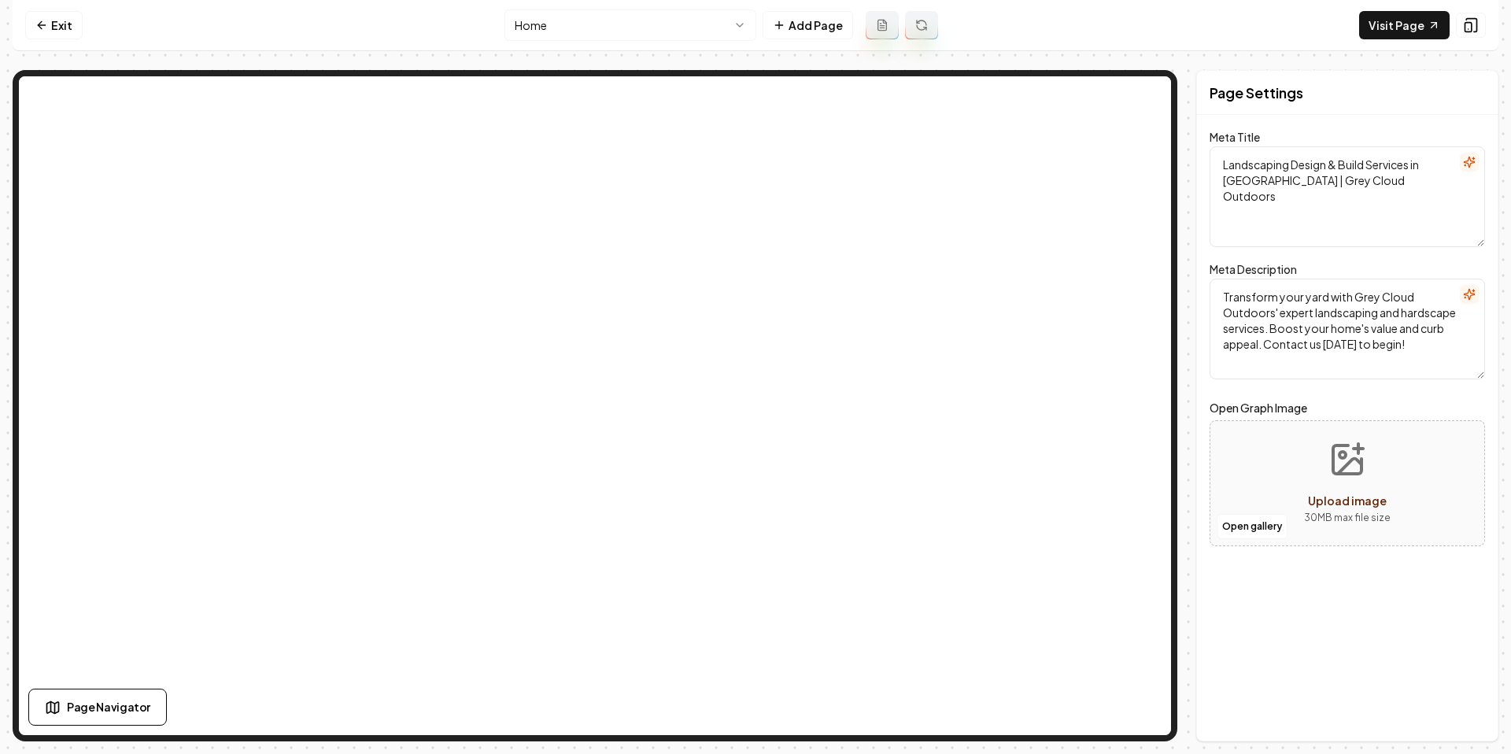
click at [1475, 164] on icon "button" at bounding box center [1469, 162] width 13 height 13
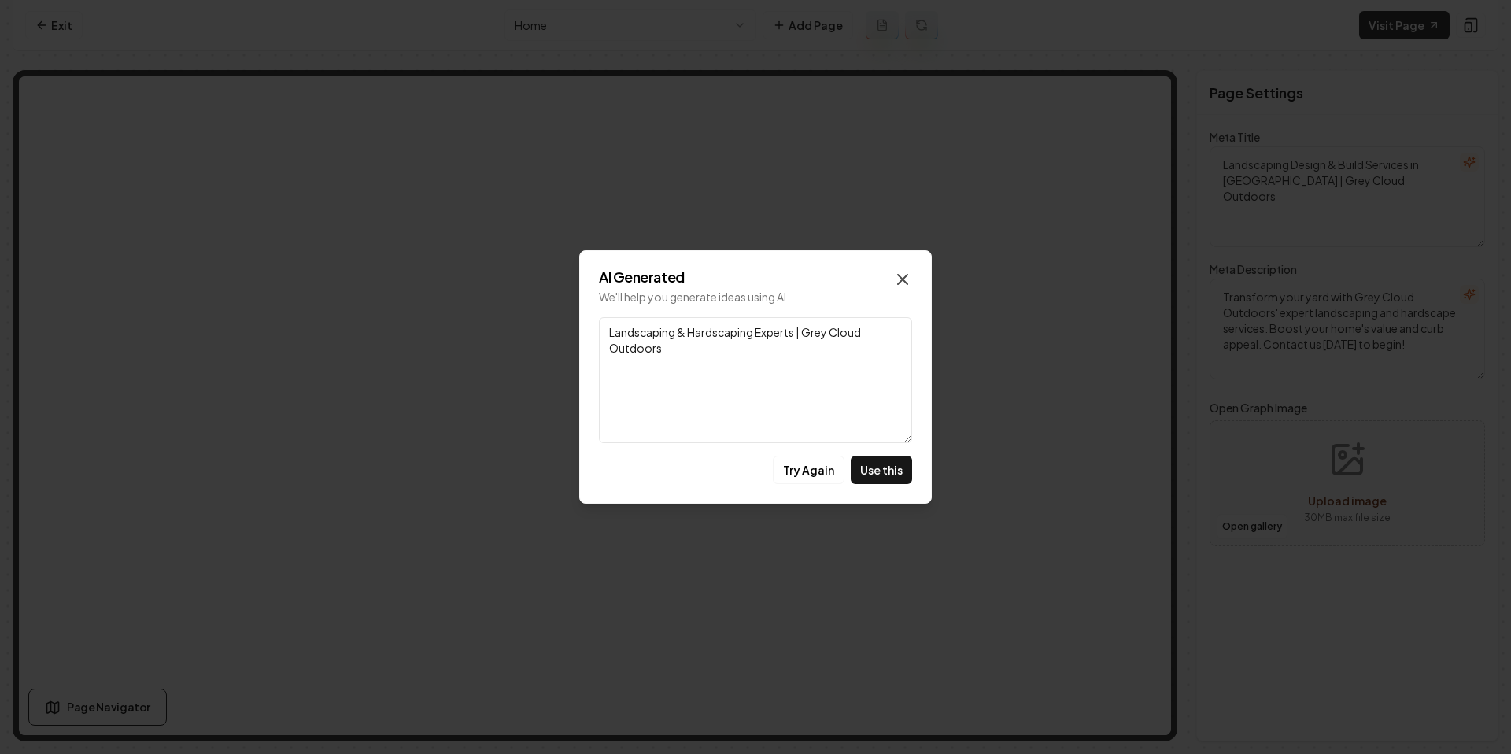
click at [905, 284] on icon "button" at bounding box center [902, 279] width 19 height 19
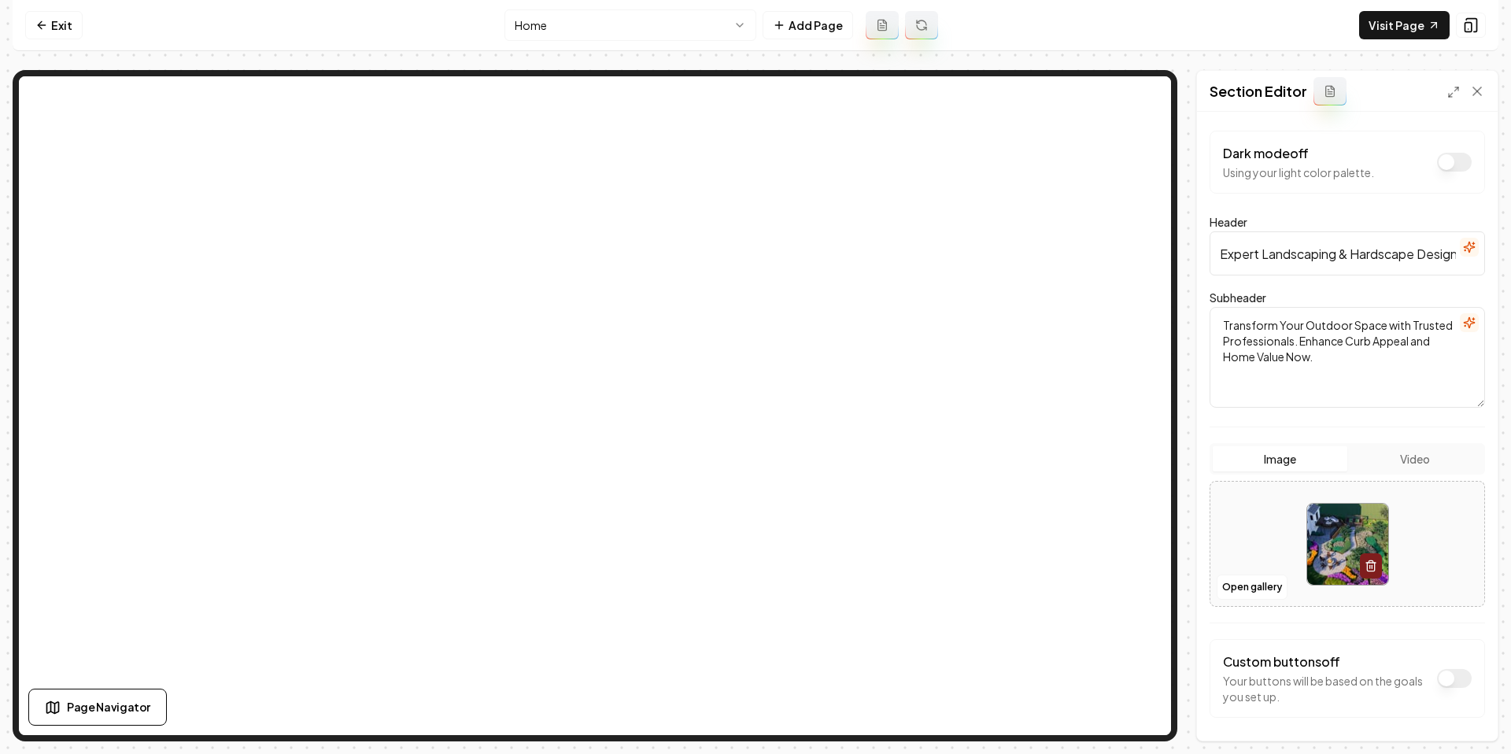
click at [1289, 269] on input "Expert Landscaping & Hardscape Design" at bounding box center [1347, 253] width 275 height 44
click at [1292, 254] on input "Expert Landscaping & Hardscape Design" at bounding box center [1347, 253] width 275 height 44
paste input "Landscaping & Hardscape Services in Minneapolis, St. Paul & Surrounding Areas"
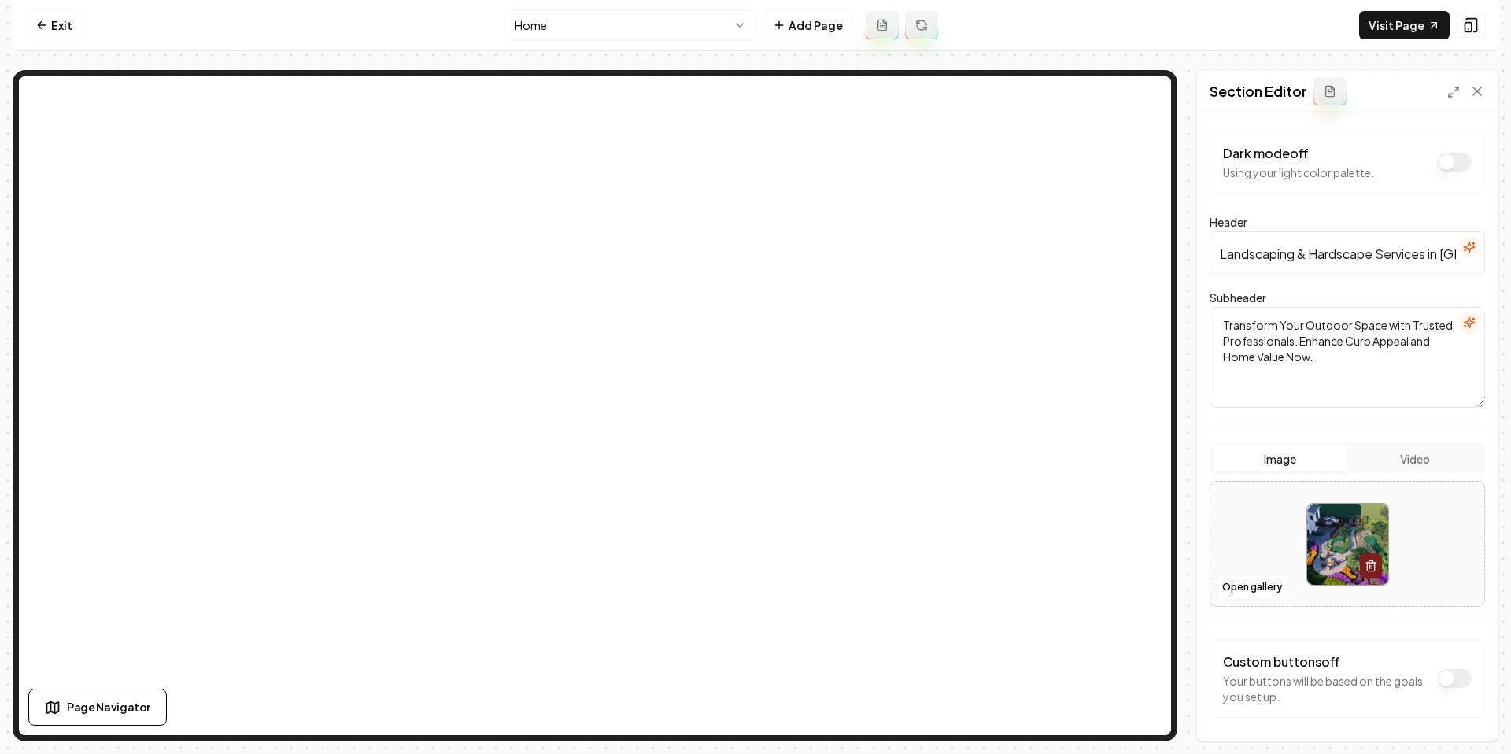
scroll to position [0, 232]
type input "Landscaping & Hardscape Services in Minneapolis, St. Paul & Surrounding Areas"
click at [1281, 364] on textarea "Transform Your Outdoor Space with Trusted Professionals. Enhance Curb Appeal an…" at bounding box center [1347, 357] width 275 height 101
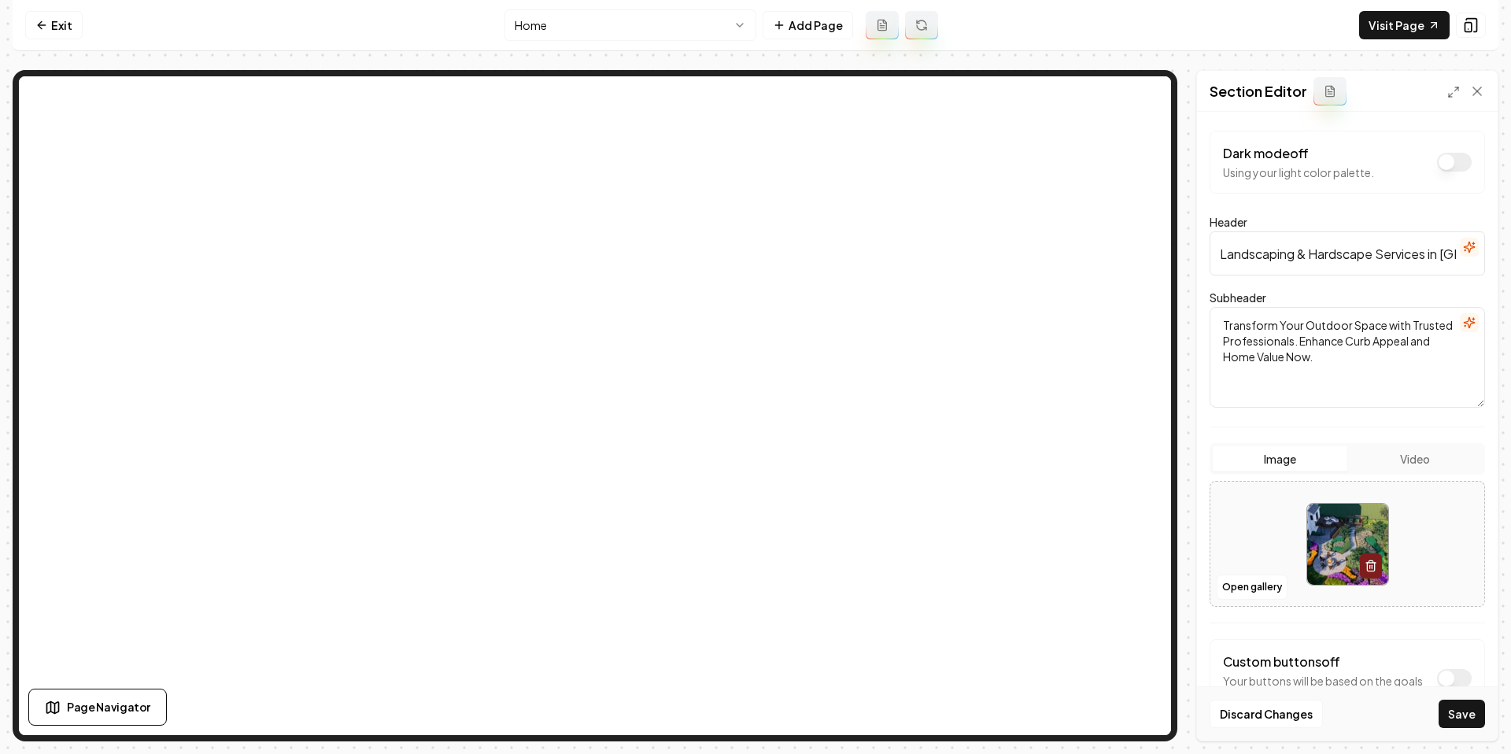
click at [1281, 364] on textarea "Transform Your Outdoor Space with Trusted Professionals. Enhance Curb Appeal an…" at bounding box center [1347, 357] width 275 height 101
paste textarea "From patios and retaining walls to outdoor living spaces, Grey Cloud Outdoors t…"
type textarea "From patios and retaining walls to outdoor living spaces, Grey Cloud Outdoors t…"
click at [1469, 726] on button "Save" at bounding box center [1462, 714] width 46 height 28
click at [579, 24] on html "Computer Required This feature is only available on a computer. Please switch t…" at bounding box center [755, 377] width 1511 height 754
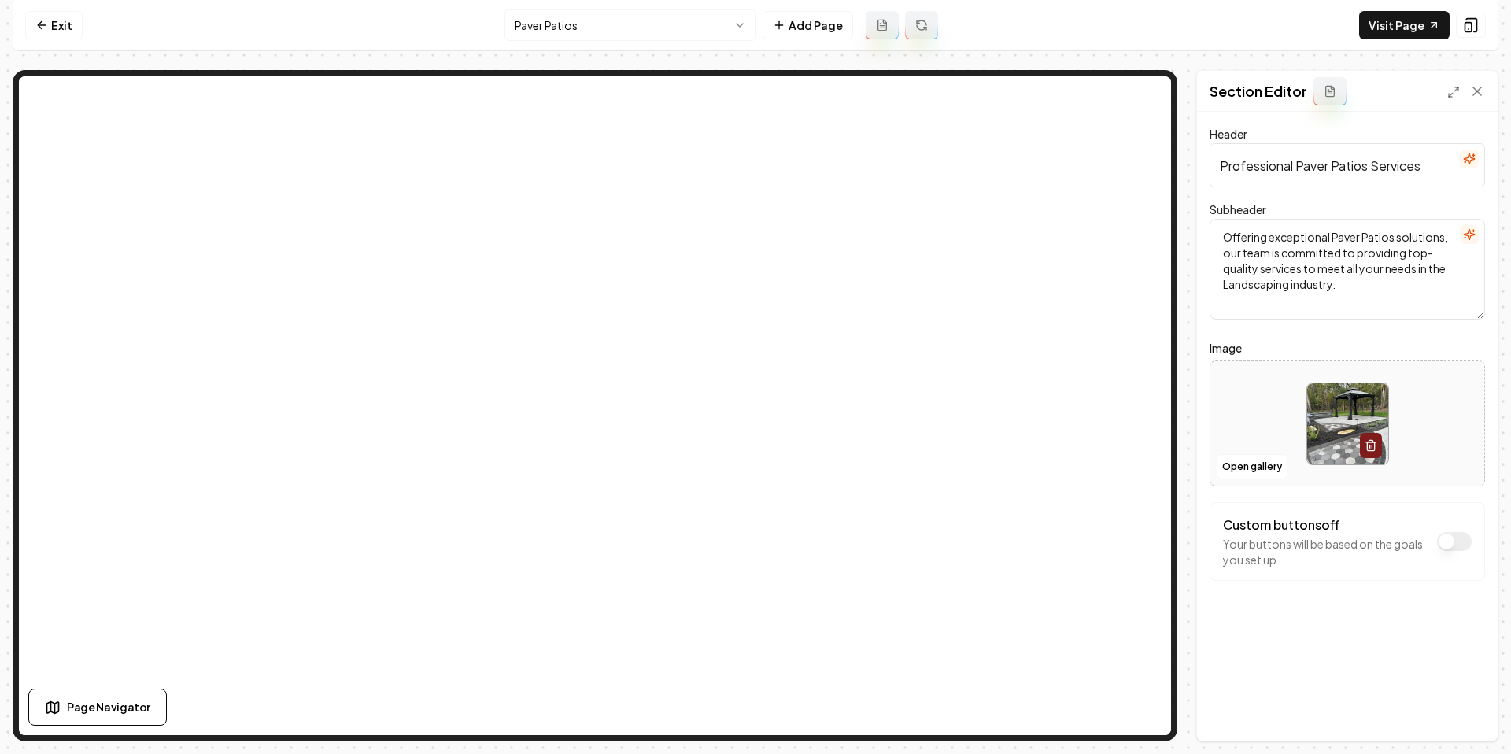
click at [1494, 160] on div "Header Professional Paver Patios Services Subheader Offering exceptional Paver …" at bounding box center [1347, 426] width 301 height 629
click at [1402, 167] on input "Professional Paver Patios Services" at bounding box center [1347, 165] width 275 height 44
click at [1419, 165] on input "Professional Paver Patios Services" at bounding box center [1347, 165] width 275 height 44
paste input "in Minneapolis, St. Paul & Surrounding Areas"
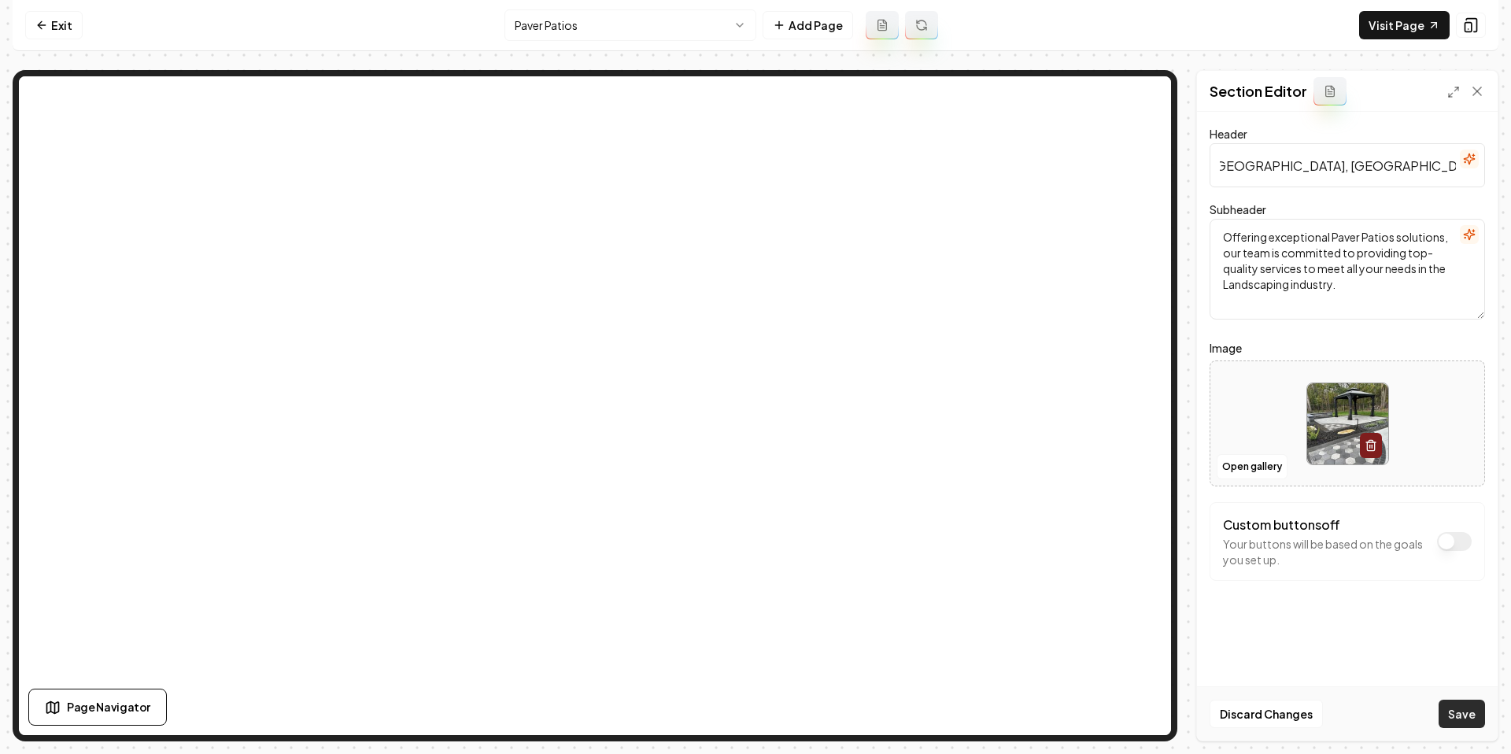
type input "Professional Paver Patios Services in Minneapolis, St. Paul & Surrounding Areas"
click at [1476, 719] on button "Save" at bounding box center [1462, 714] width 46 height 28
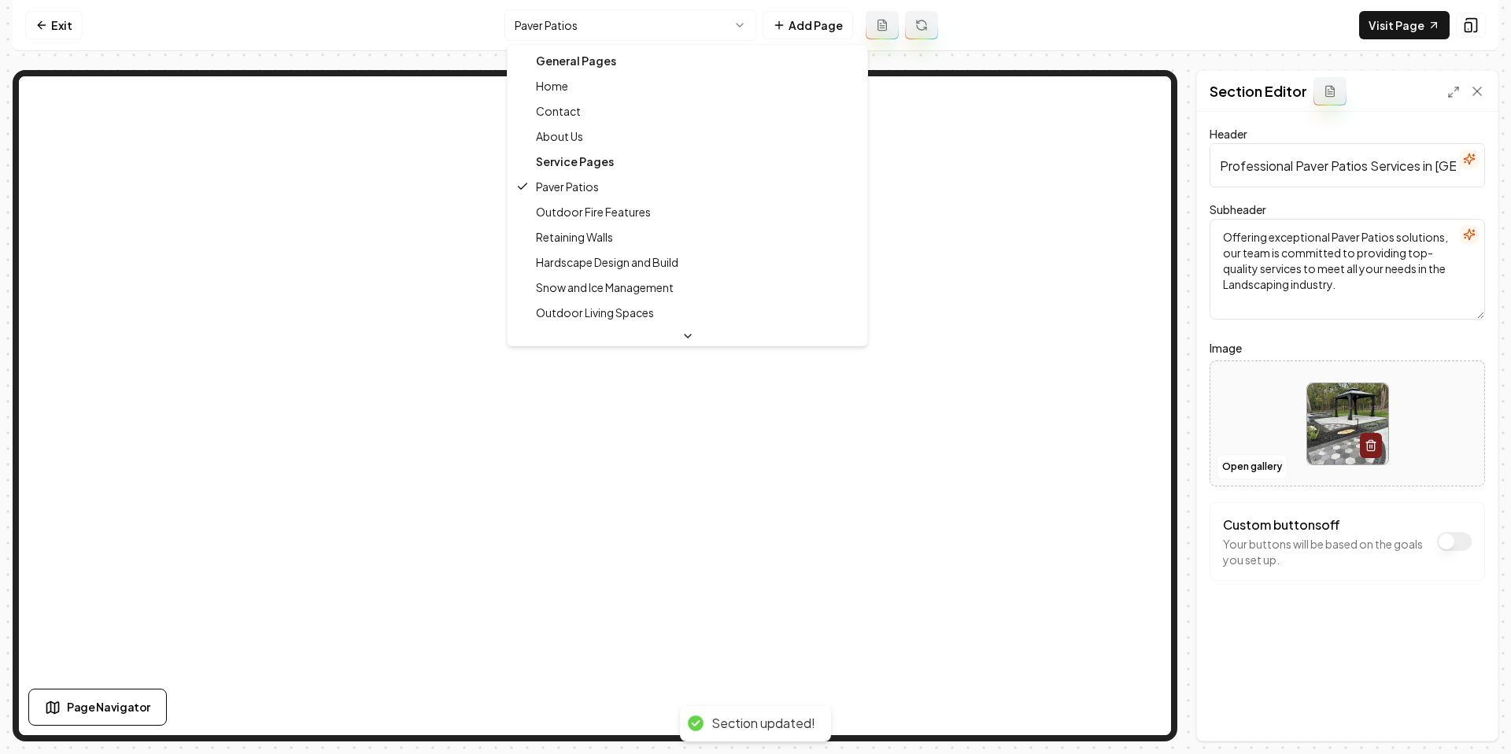
click at [640, 27] on html "Computer Required This feature is only available on a computer. Please switch t…" at bounding box center [755, 377] width 1511 height 754
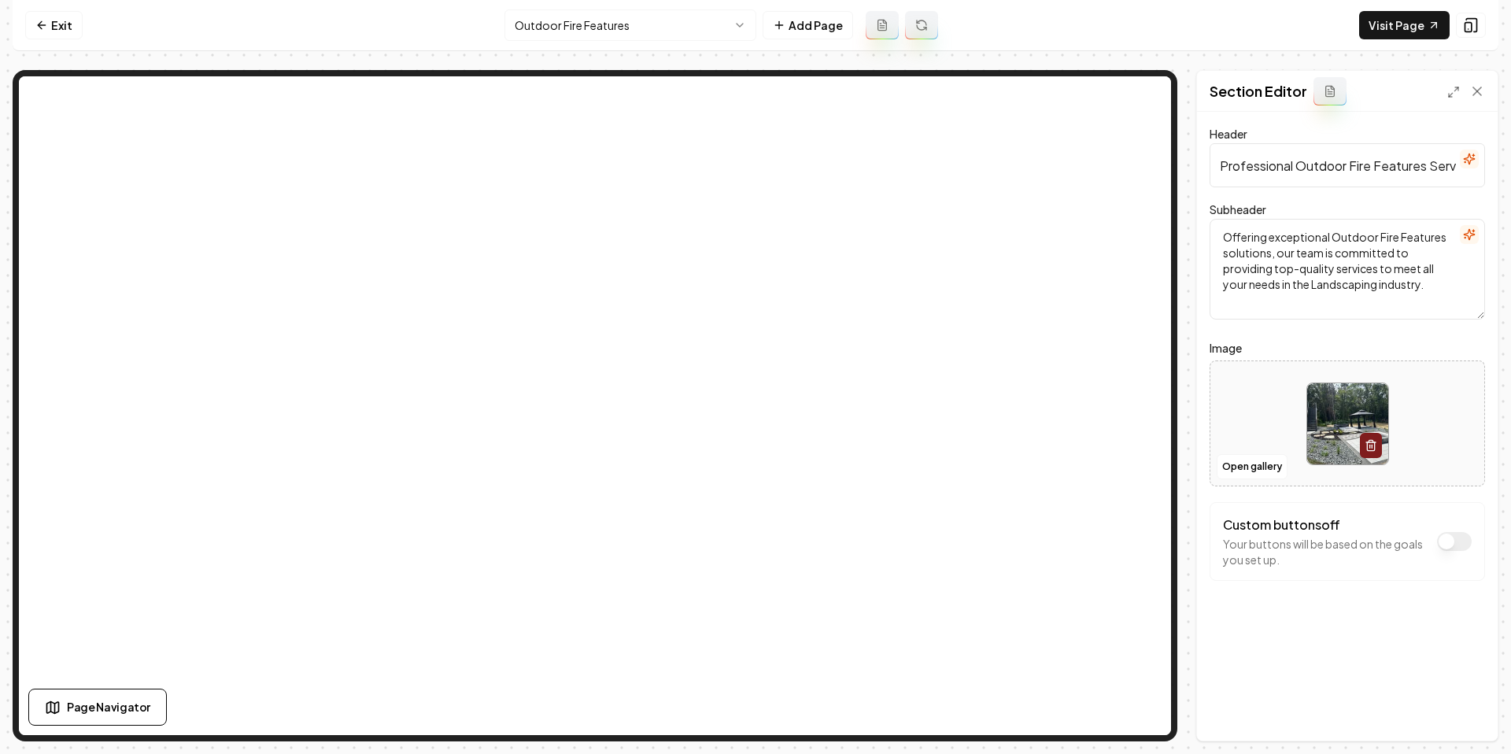
click at [1347, 177] on input "Professional Outdoor Fire Features Services" at bounding box center [1347, 165] width 275 height 44
click at [1347, 164] on input "Professional Outdoor Fire Features Services" at bounding box center [1347, 165] width 275 height 44
paste input "in Minneapolis, St. Paul & Surrounding Areas"
type input "Professional Outdoor Fire Features Services in Minneapolis, St. Paul & Surround…"
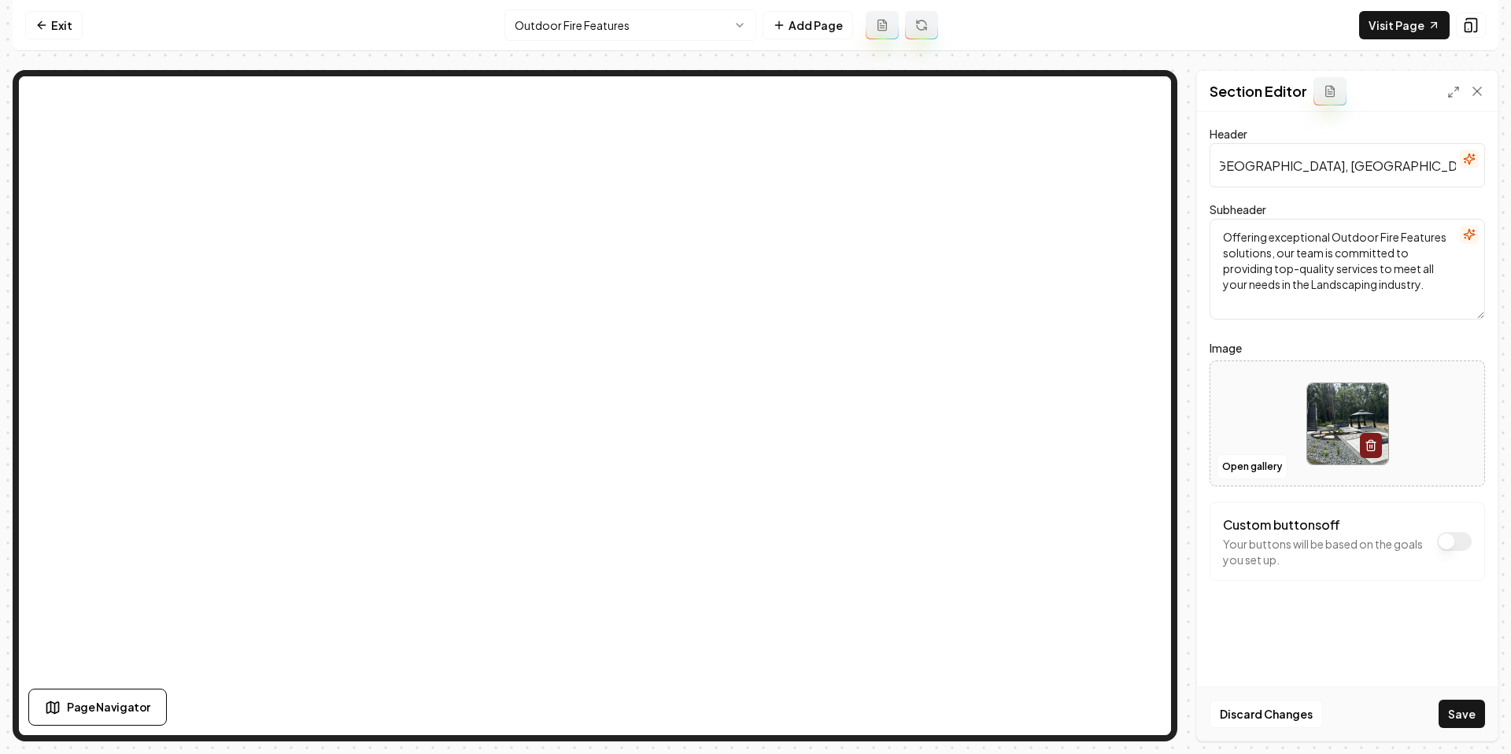
click at [1472, 711] on button "Save" at bounding box center [1462, 714] width 46 height 28
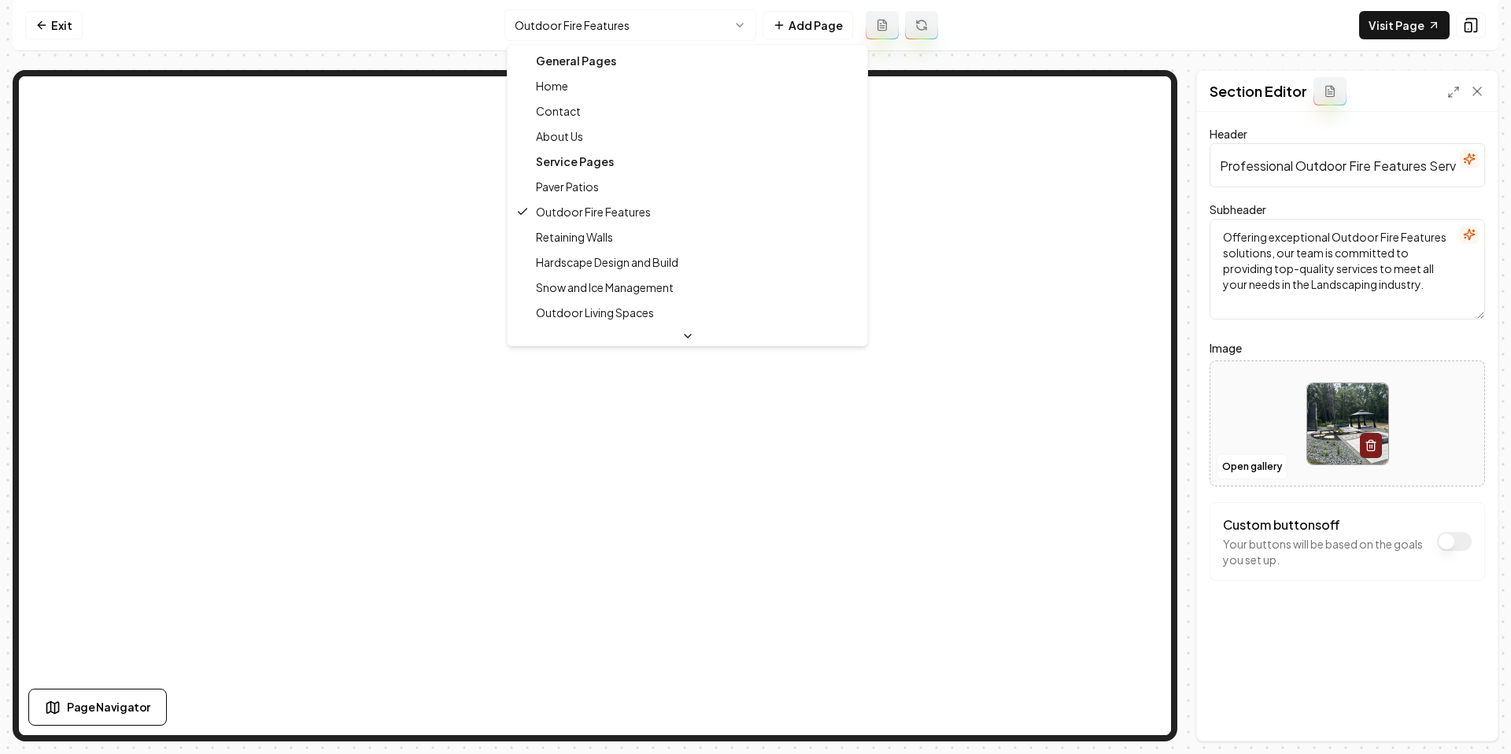
click at [654, 22] on html "Computer Required This feature is only available on a computer. Please switch t…" at bounding box center [755, 377] width 1511 height 754
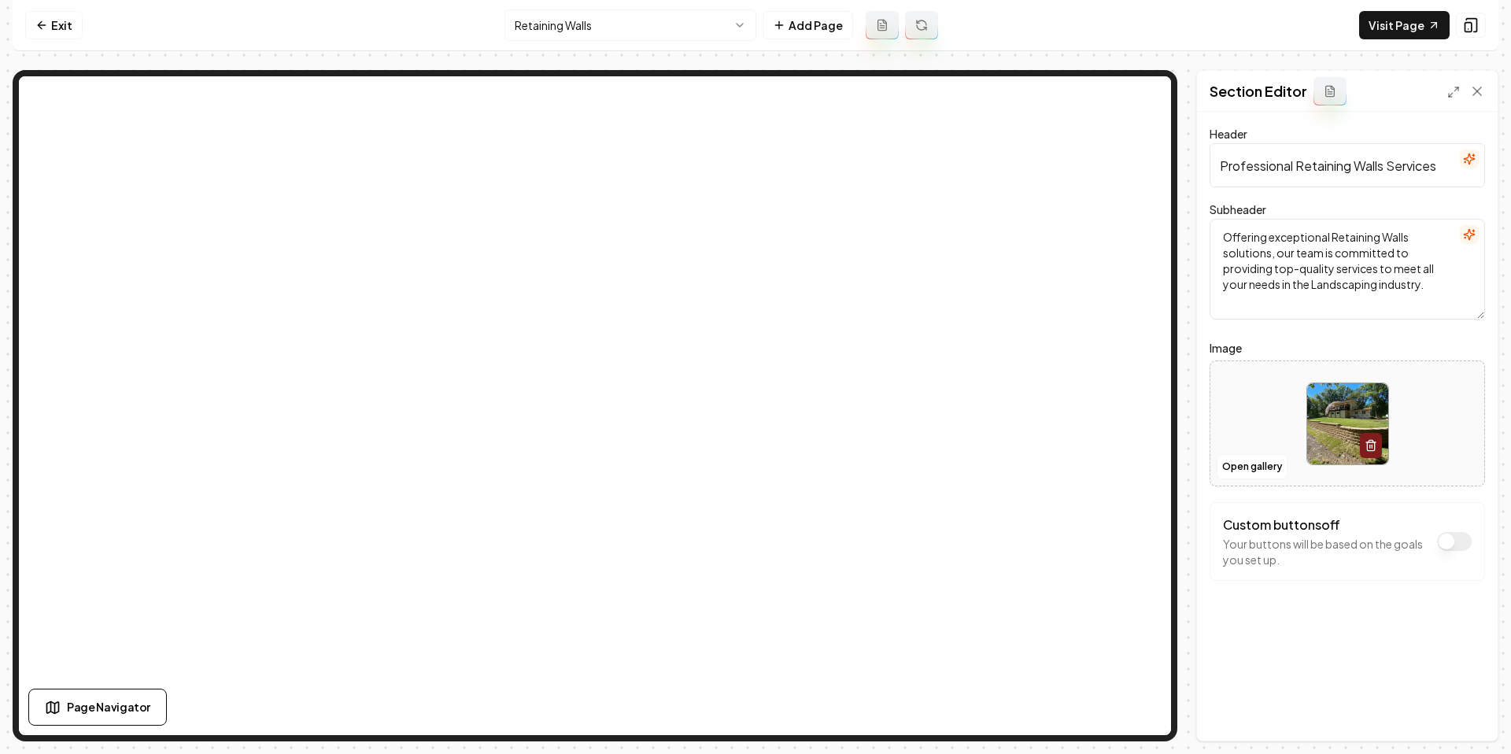
click at [1382, 167] on input "Professional Retaining Walls Services" at bounding box center [1347, 165] width 275 height 44
paste input "in Minneapolis, St. Paul & Surrounding Areas"
type input "Professional Retaining Walls Services in Minneapolis, St. Paul & Surrounding Ar…"
click at [1456, 724] on button "Save" at bounding box center [1462, 714] width 46 height 28
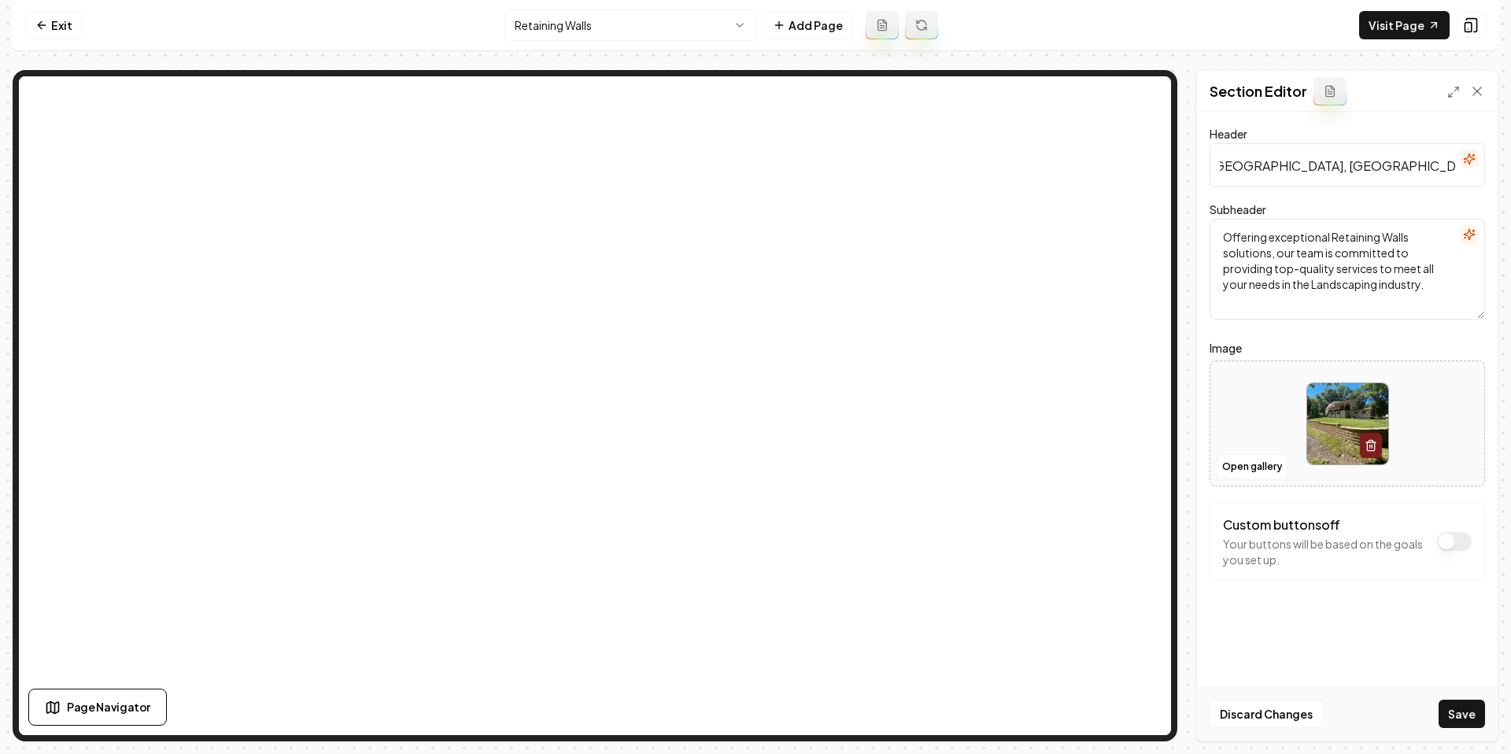
scroll to position [0, 0]
click at [659, 27] on html "Computer Required This feature is only available on a computer. Please switch t…" at bounding box center [755, 377] width 1511 height 754
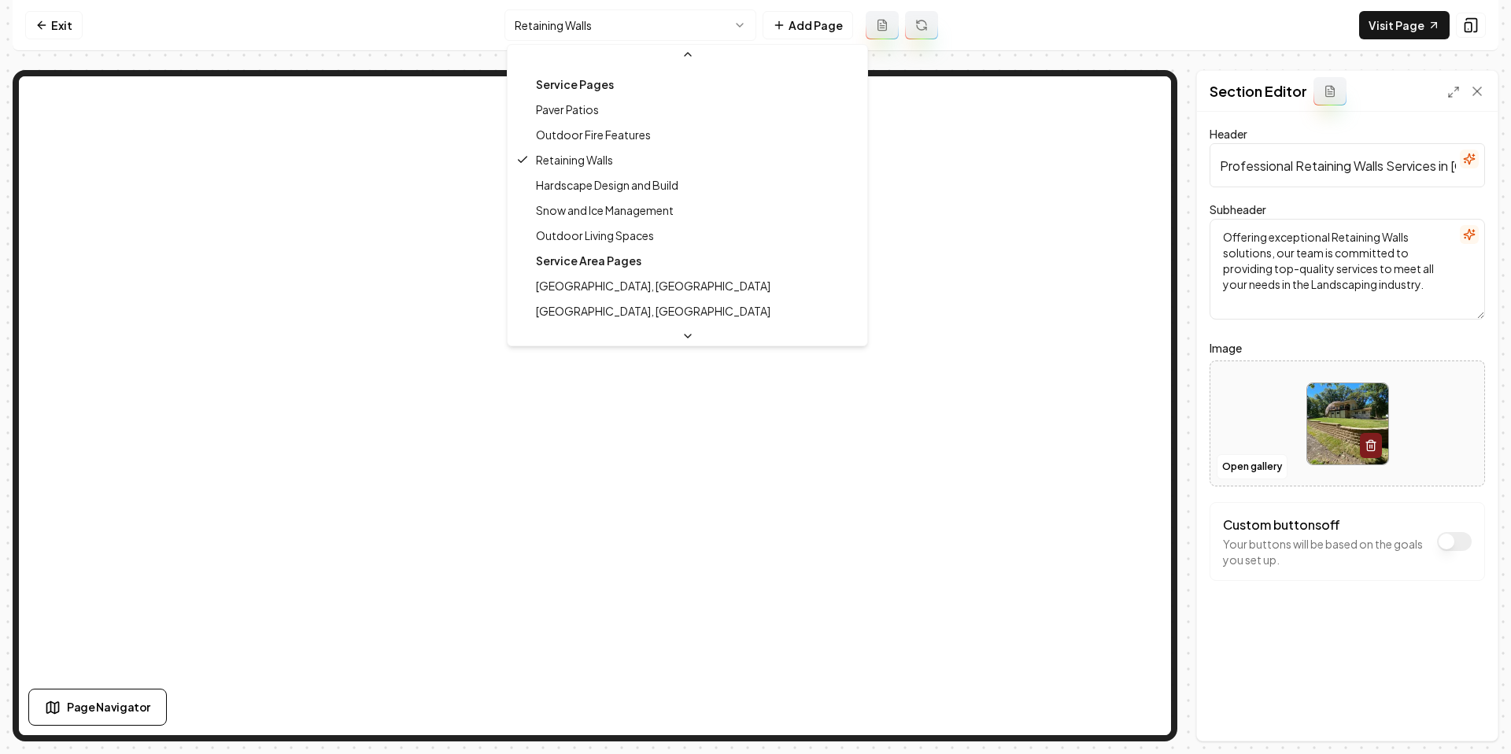
scroll to position [97, 0]
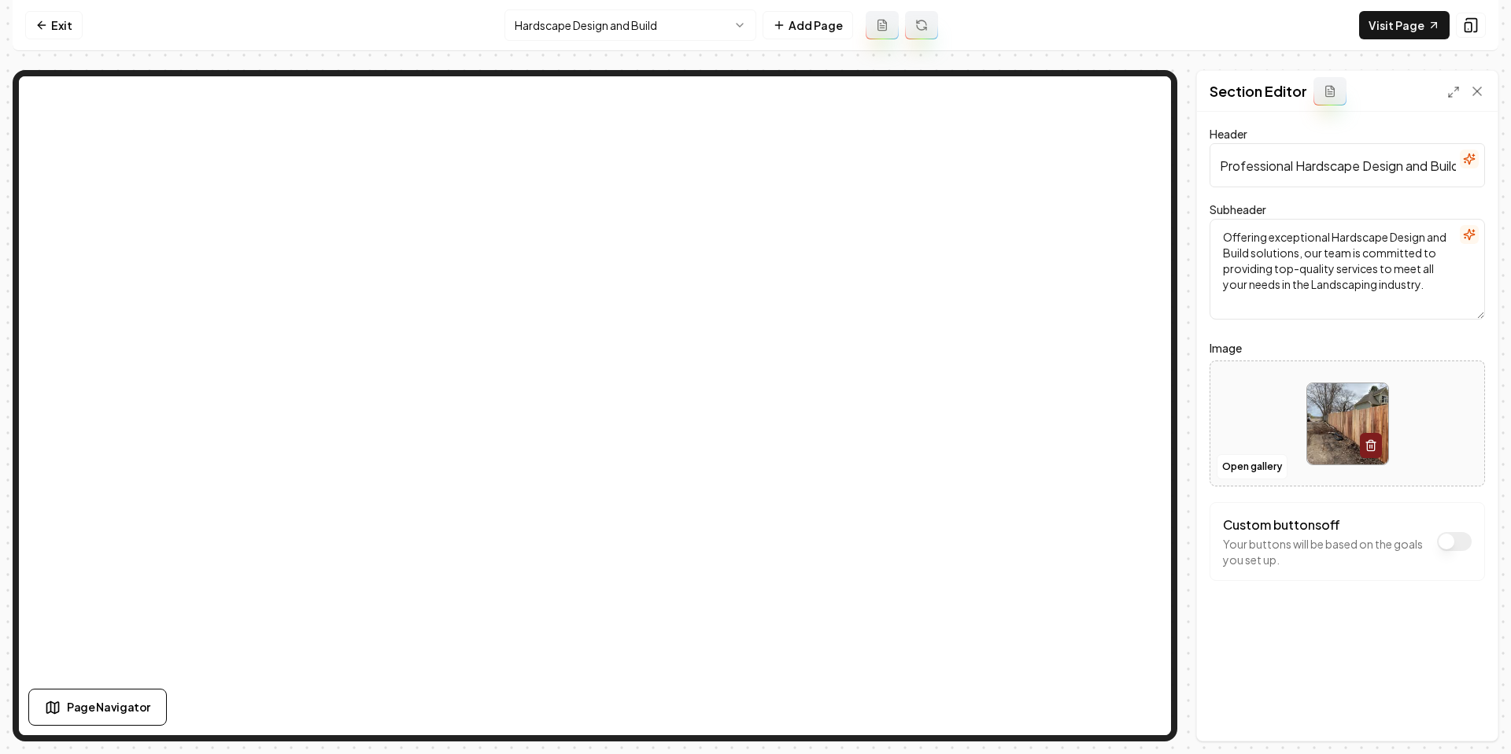
click at [1403, 167] on input "Professional Hardscape Design and Build Services" at bounding box center [1347, 165] width 275 height 44
paste input "in Minneapolis, St. Paul & Surrounding Areas"
type input "Professional Hardscape Design and Build Services in Minneapolis, St. Paul & Sur…"
click at [1449, 716] on button "Save" at bounding box center [1462, 714] width 46 height 28
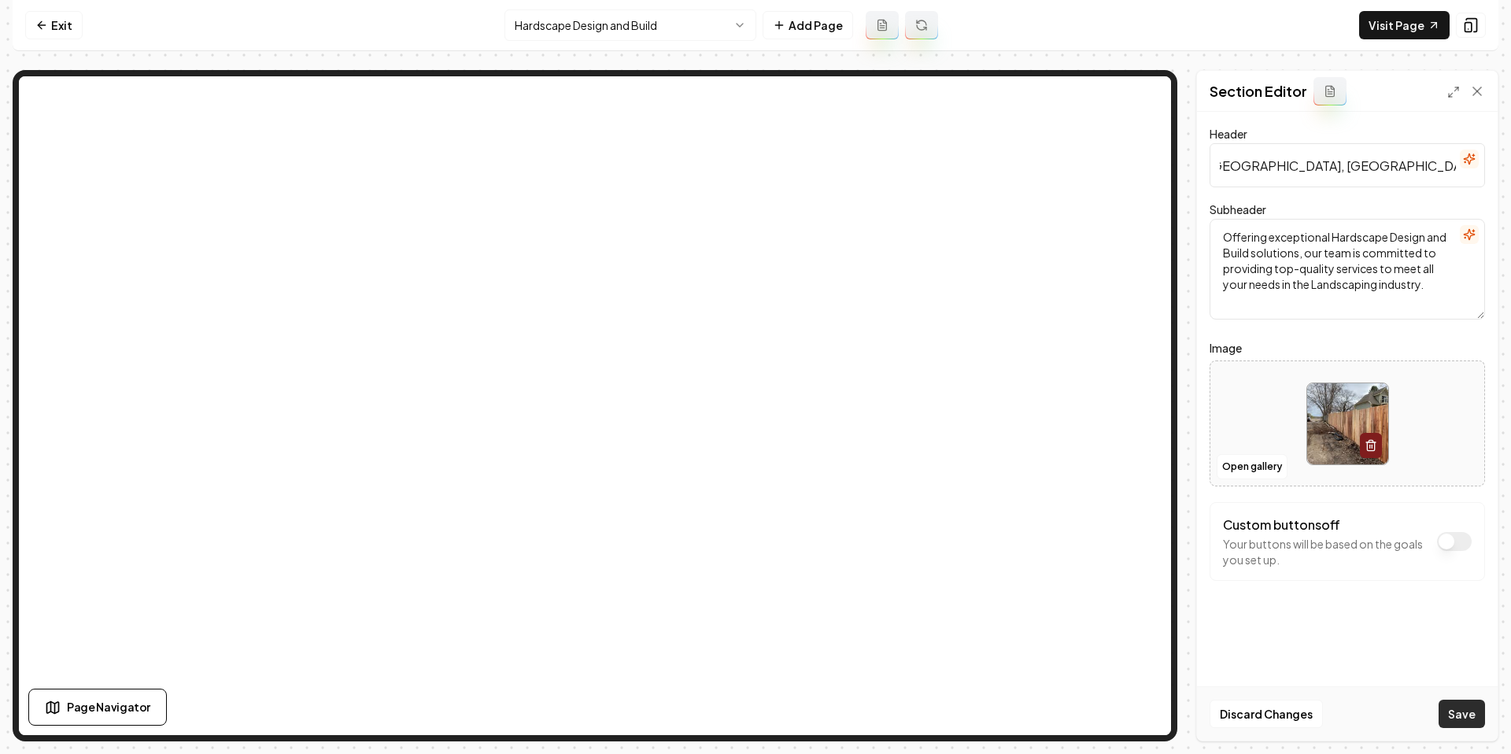
scroll to position [0, 0]
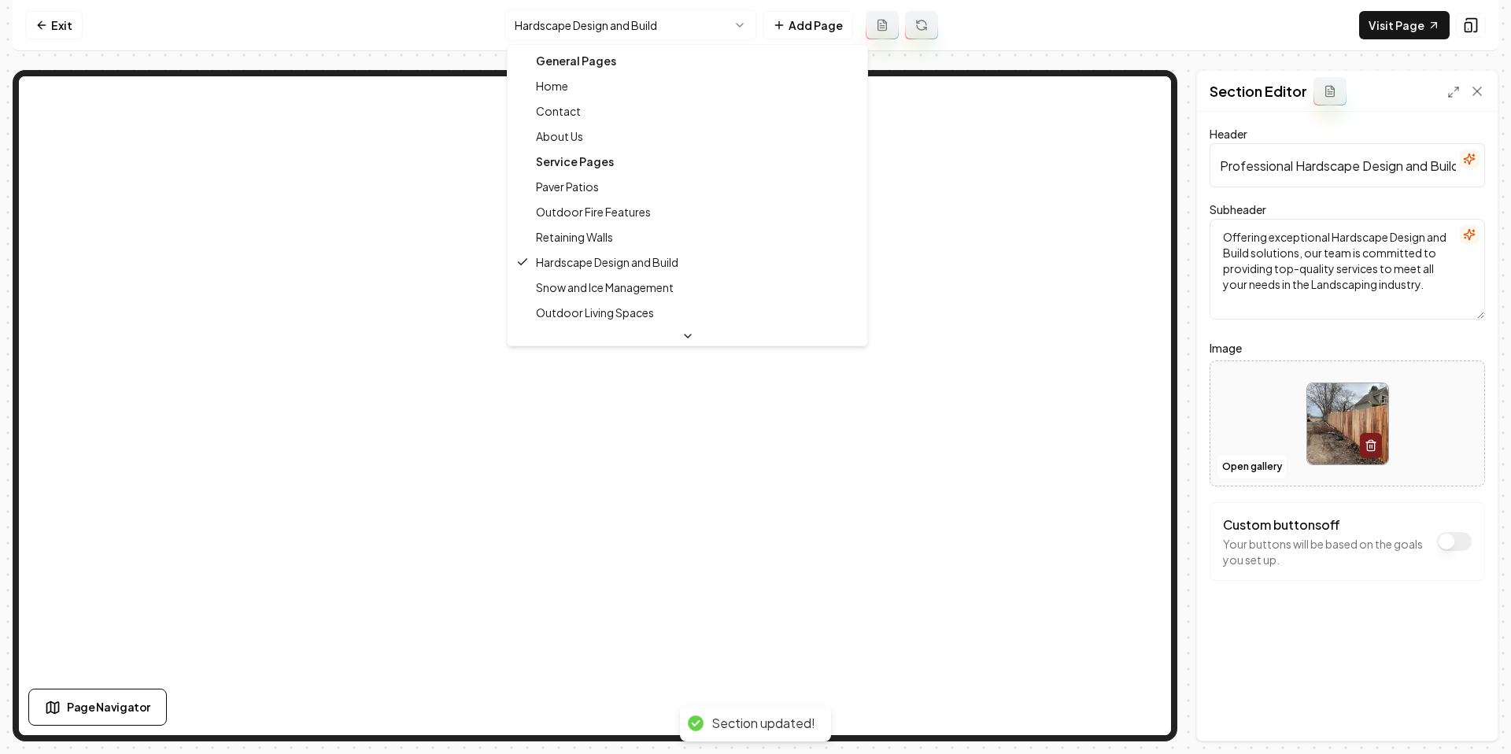
click at [623, 28] on html "Computer Required This feature is only available on a computer. Please switch t…" at bounding box center [755, 377] width 1511 height 754
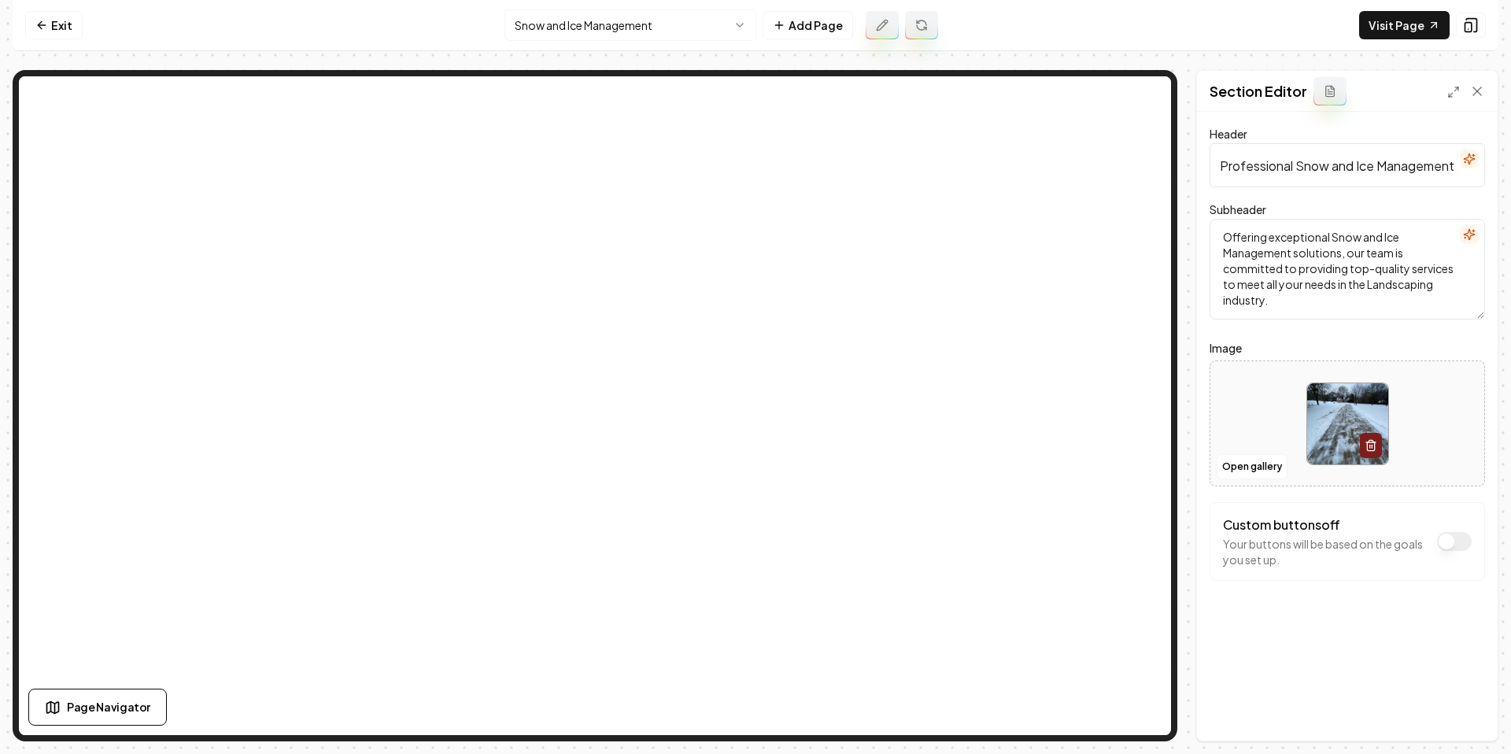
click at [1361, 183] on input "Professional Snow and Ice Management Services" at bounding box center [1347, 165] width 275 height 44
click at [1361, 167] on input "Professional Snow and Ice Management Services" at bounding box center [1347, 165] width 275 height 44
paste input "in Minneapolis, St. Paul & Surrounding Areas"
type input "Professional Snow and Ice Management Services in Minneapolis, St. Paul & Surrou…"
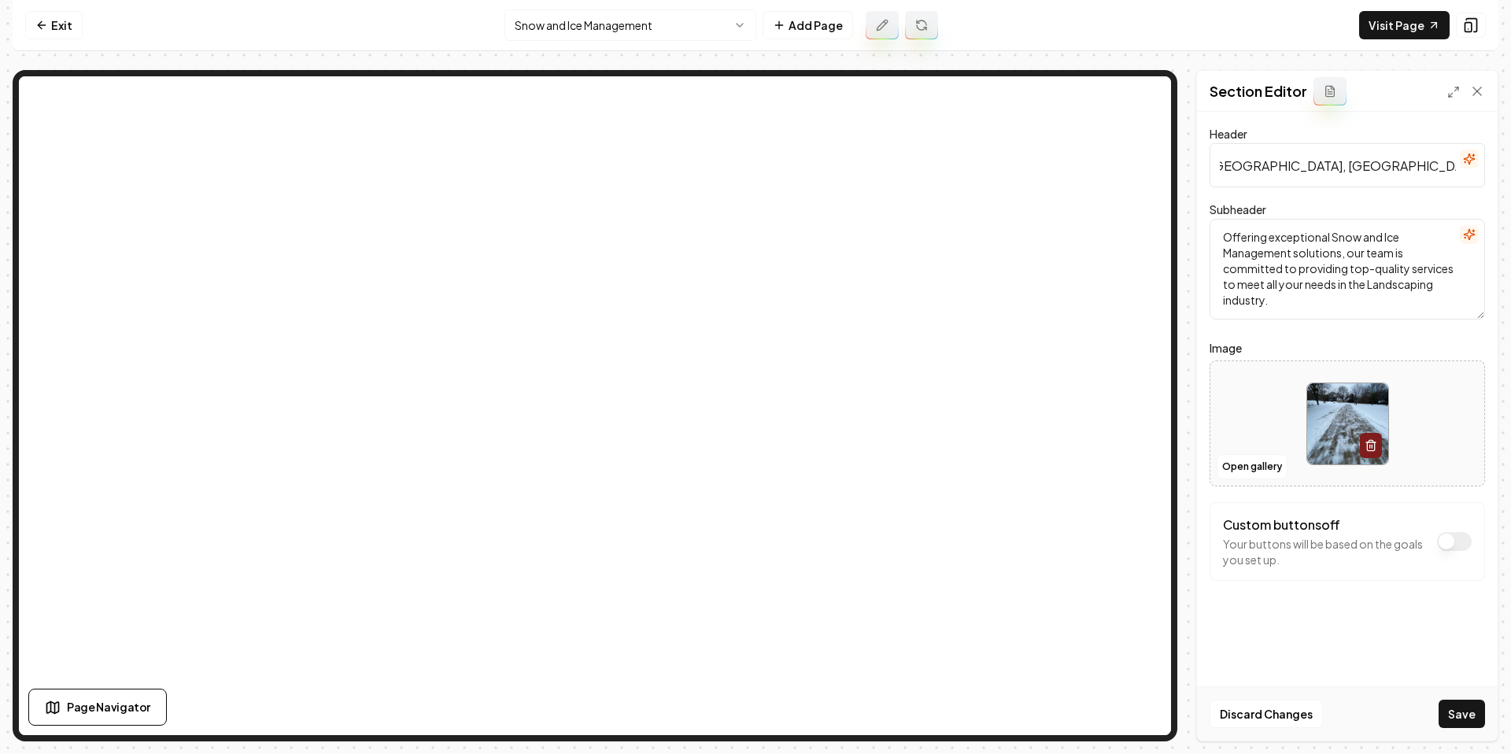
click at [1463, 715] on button "Save" at bounding box center [1462, 714] width 46 height 28
click at [588, 24] on html "Computer Required This feature is only available on a computer. Please switch t…" at bounding box center [755, 377] width 1511 height 754
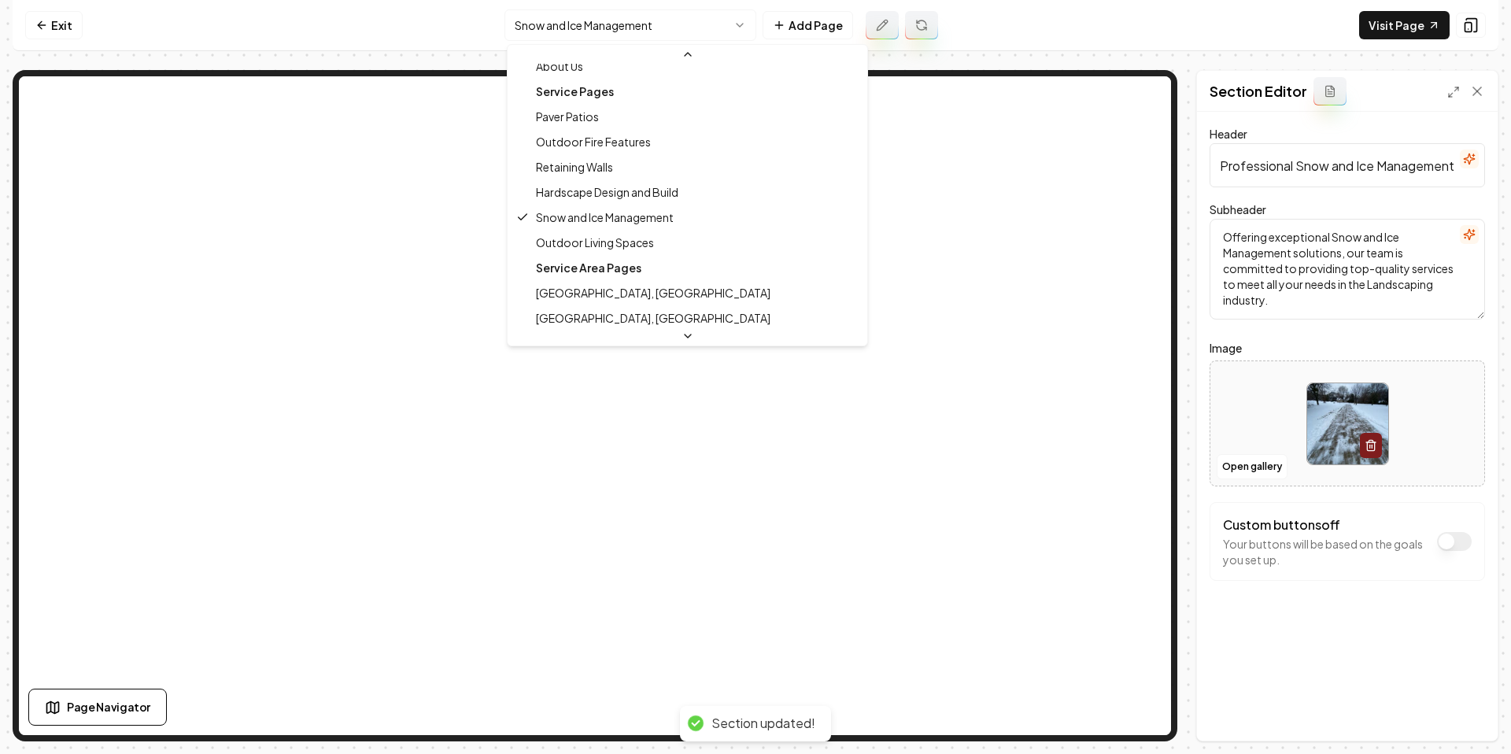
scroll to position [91, 0]
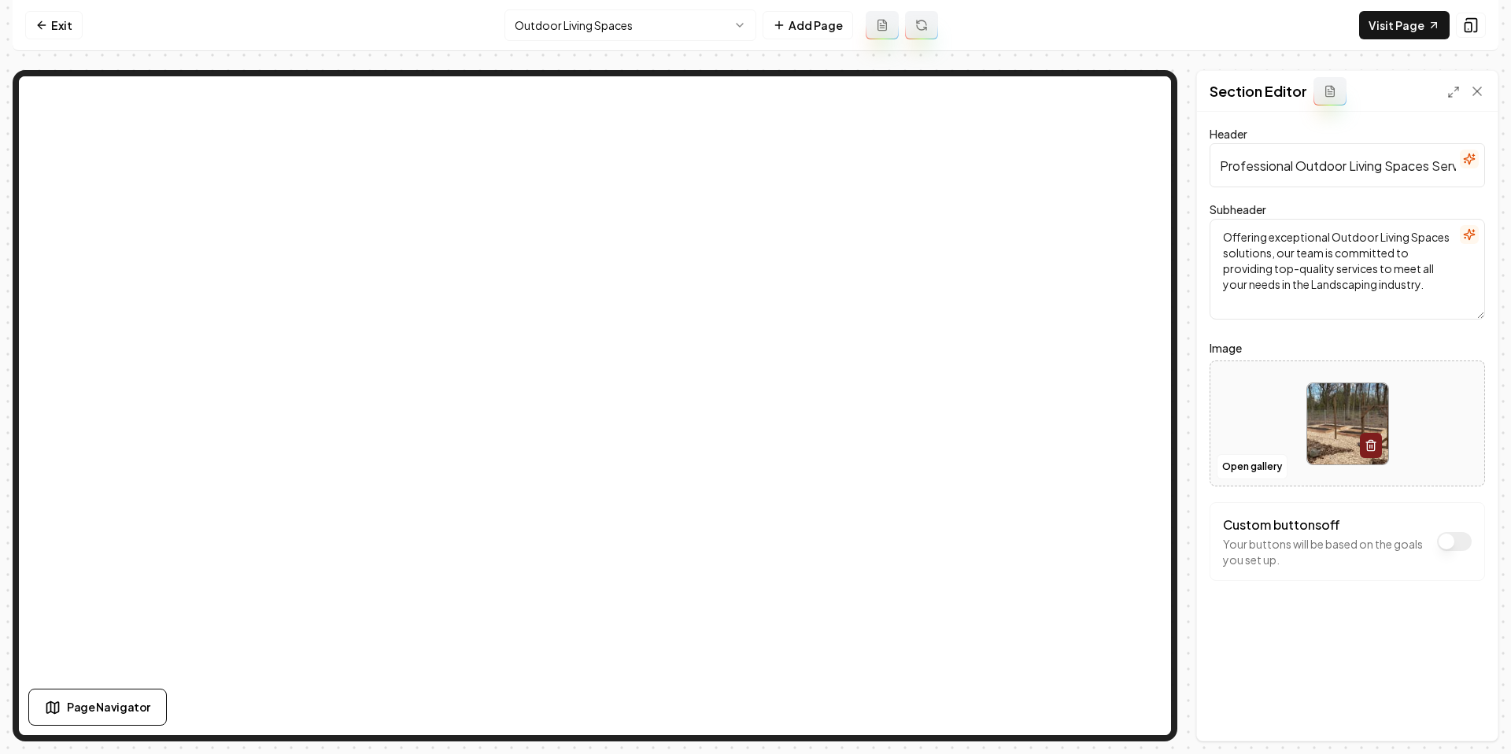
click at [1316, 171] on input "Professional Outdoor Living Spaces Services" at bounding box center [1347, 165] width 275 height 44
paste input "in Minneapolis, St. Paul & Surrounding Areas"
type input "Professional Outdoor Living Spaces Services in Minneapolis, St. Paul & Surround…"
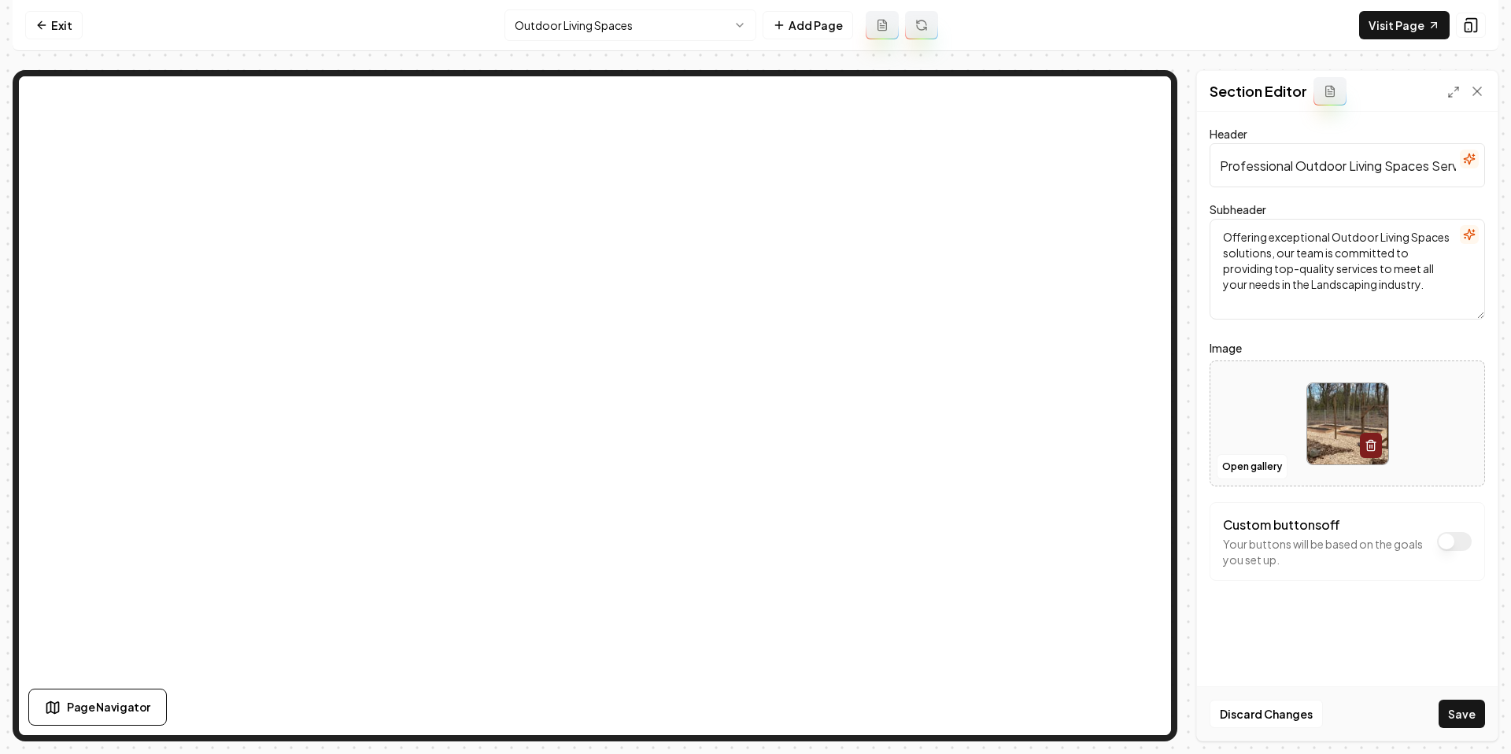
click at [1452, 702] on button "Save" at bounding box center [1462, 714] width 46 height 28
click at [581, 20] on html "Computer Required This feature is only available on a computer. Please switch t…" at bounding box center [755, 377] width 1511 height 754
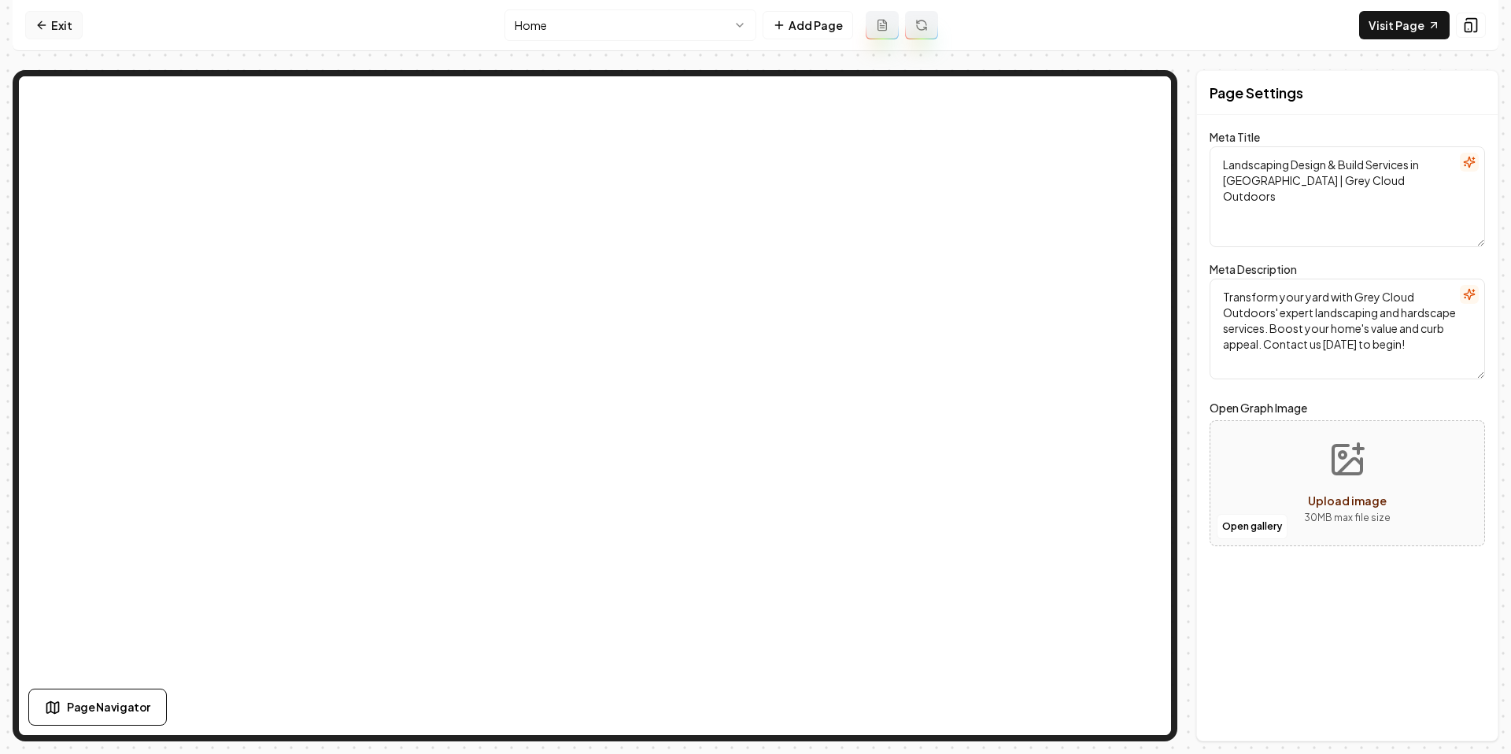
click at [71, 29] on link "Exit" at bounding box center [53, 25] width 57 height 28
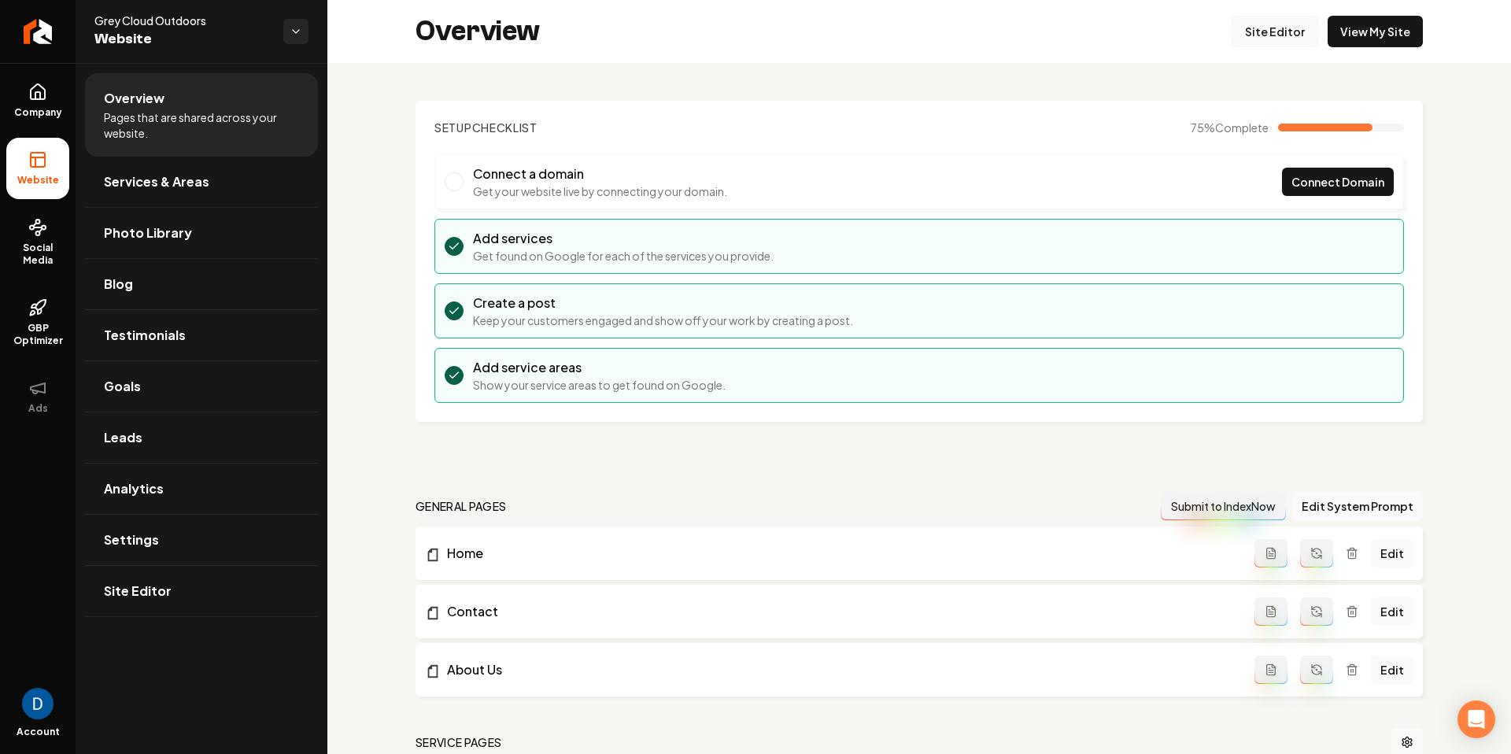
click at [1284, 30] on link "Site Editor" at bounding box center [1275, 31] width 87 height 31
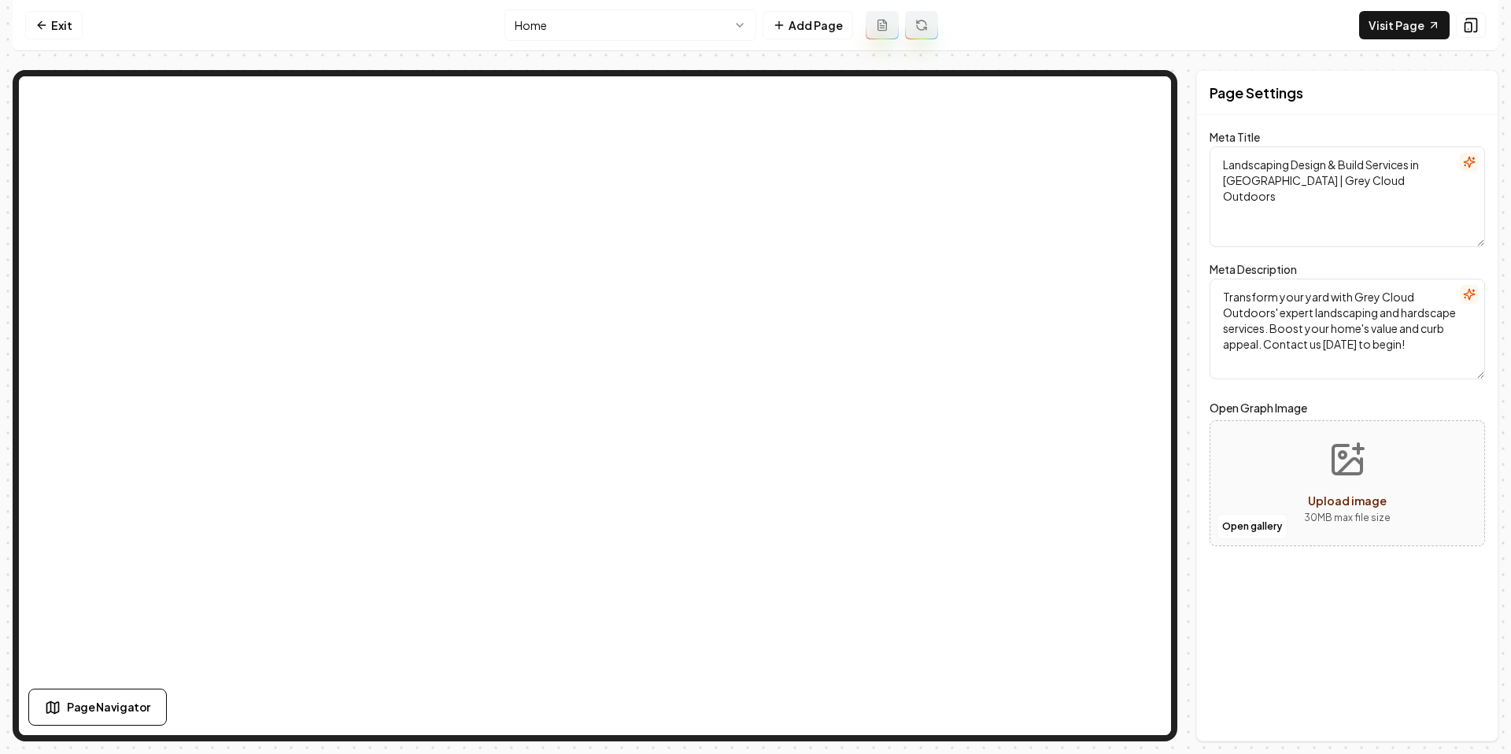
click at [707, 32] on html "Computer Required This feature is only available on a computer. Please switch t…" at bounding box center [755, 377] width 1511 height 754
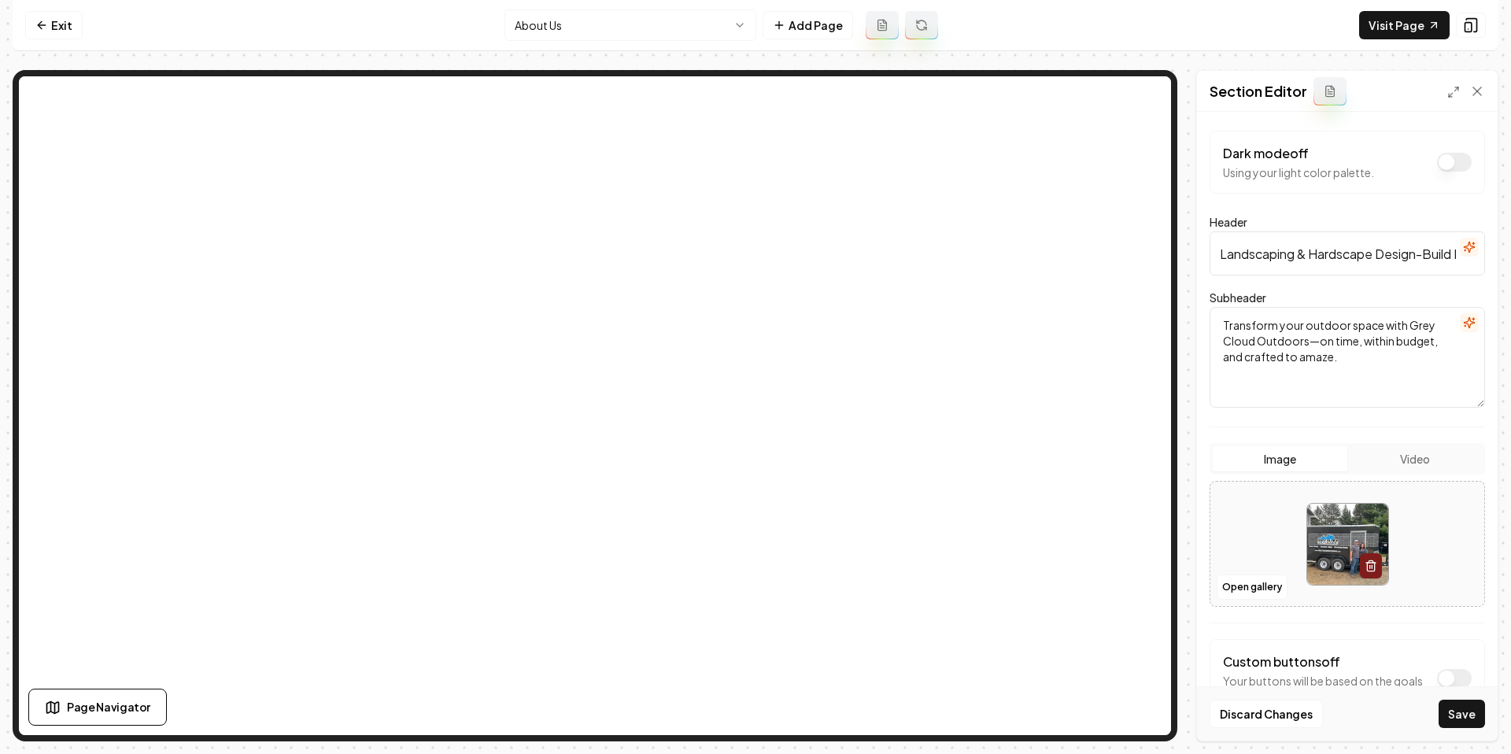
click at [1483, 715] on button "Save" at bounding box center [1462, 714] width 46 height 28
click at [662, 23] on html "Computer Required This feature is only available on a computer. Please switch t…" at bounding box center [755, 377] width 1511 height 754
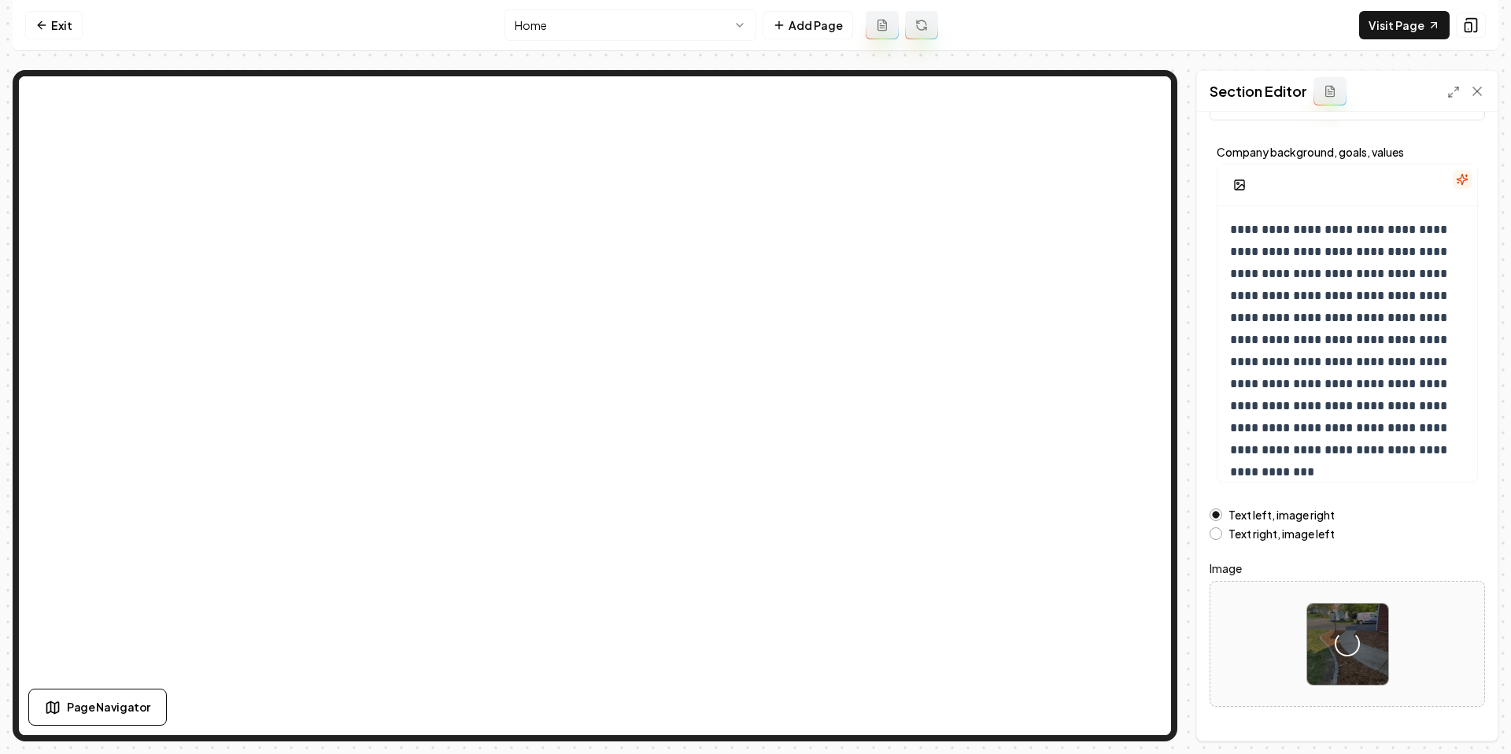
scroll to position [96, 0]
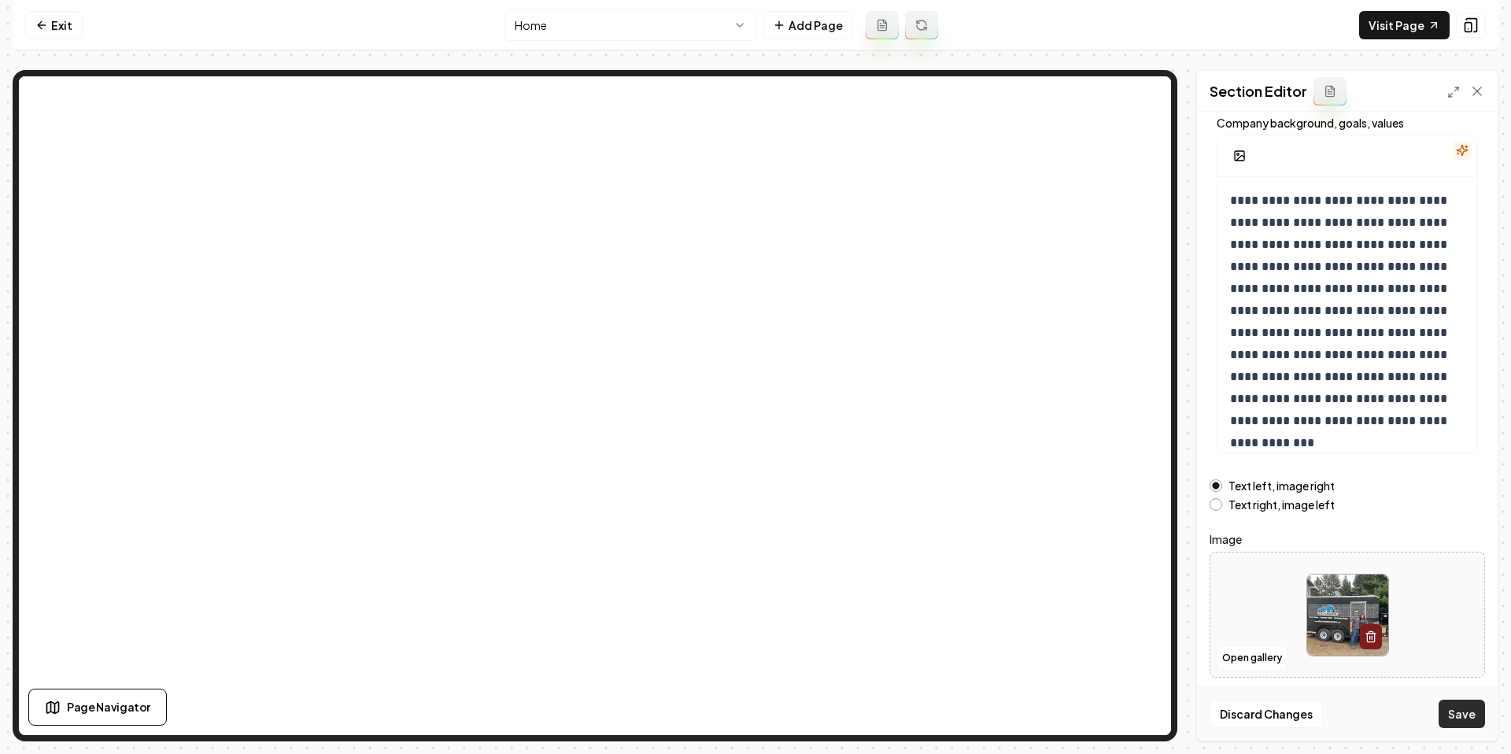
click at [1462, 719] on button "Save" at bounding box center [1462, 714] width 46 height 28
click at [72, 28] on link "Exit" at bounding box center [53, 25] width 57 height 28
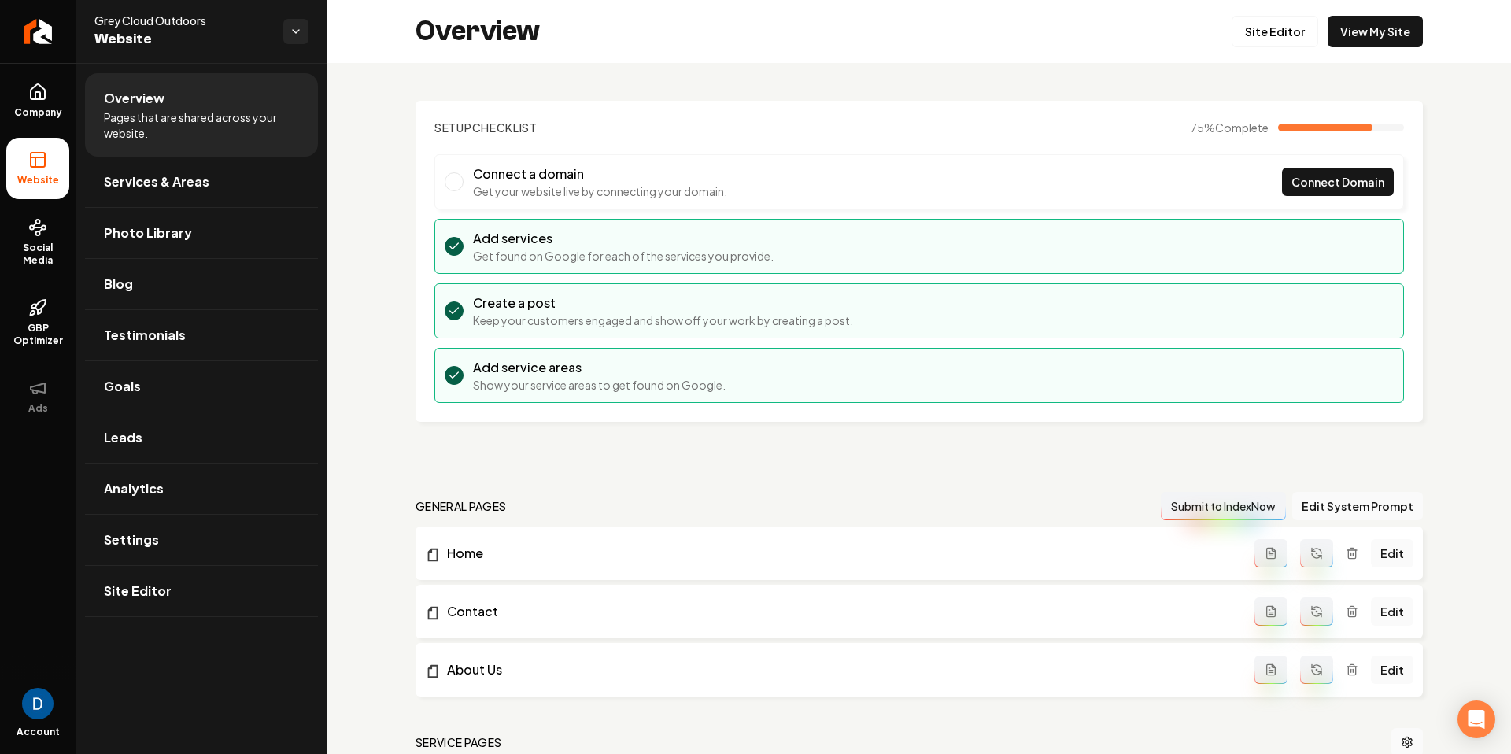
click at [169, 20] on span "Grey Cloud Outdoors" at bounding box center [182, 21] width 176 height 16
copy span "Grey Cloud Outdoors"
click at [38, 102] on link "Company" at bounding box center [37, 100] width 63 height 61
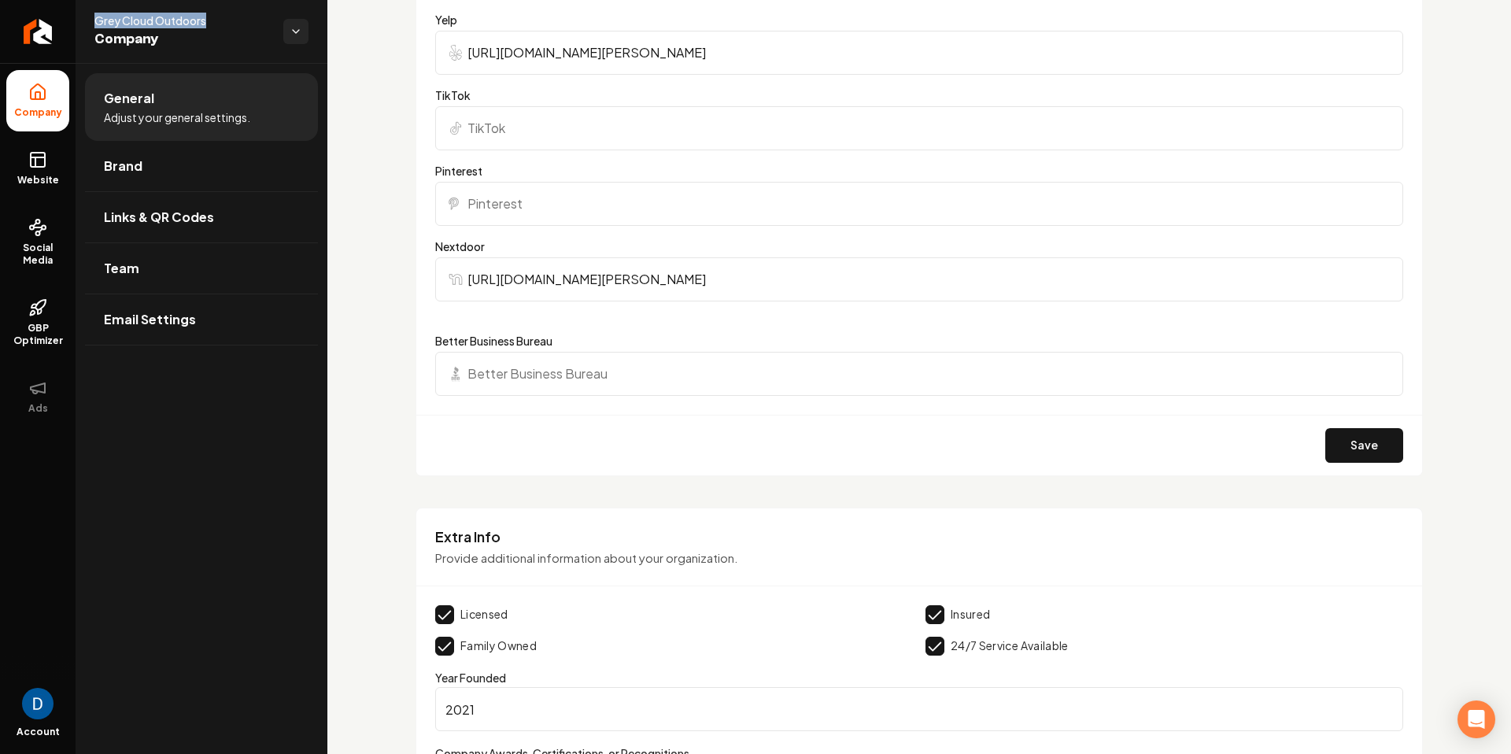
scroll to position [1810, 0]
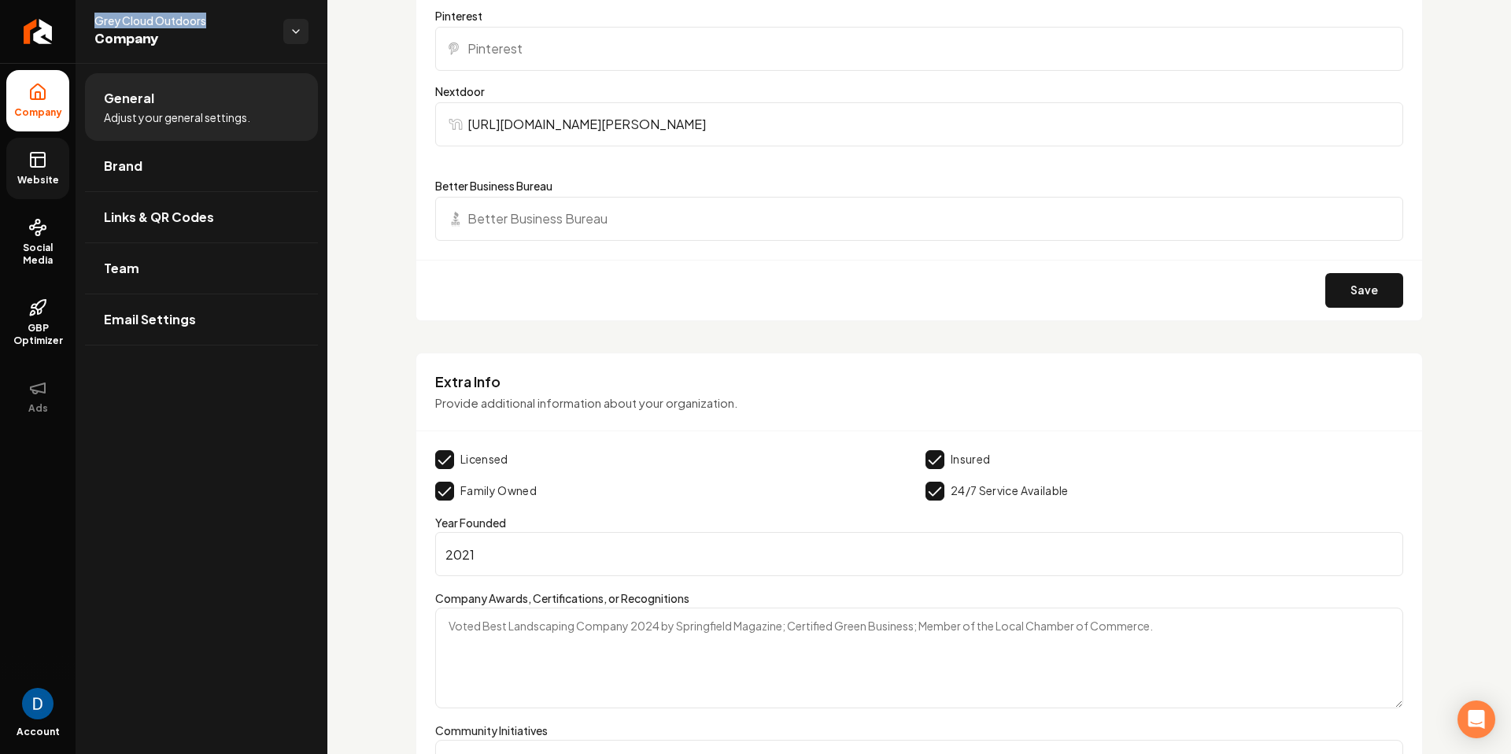
click at [42, 153] on rect at bounding box center [38, 160] width 14 height 14
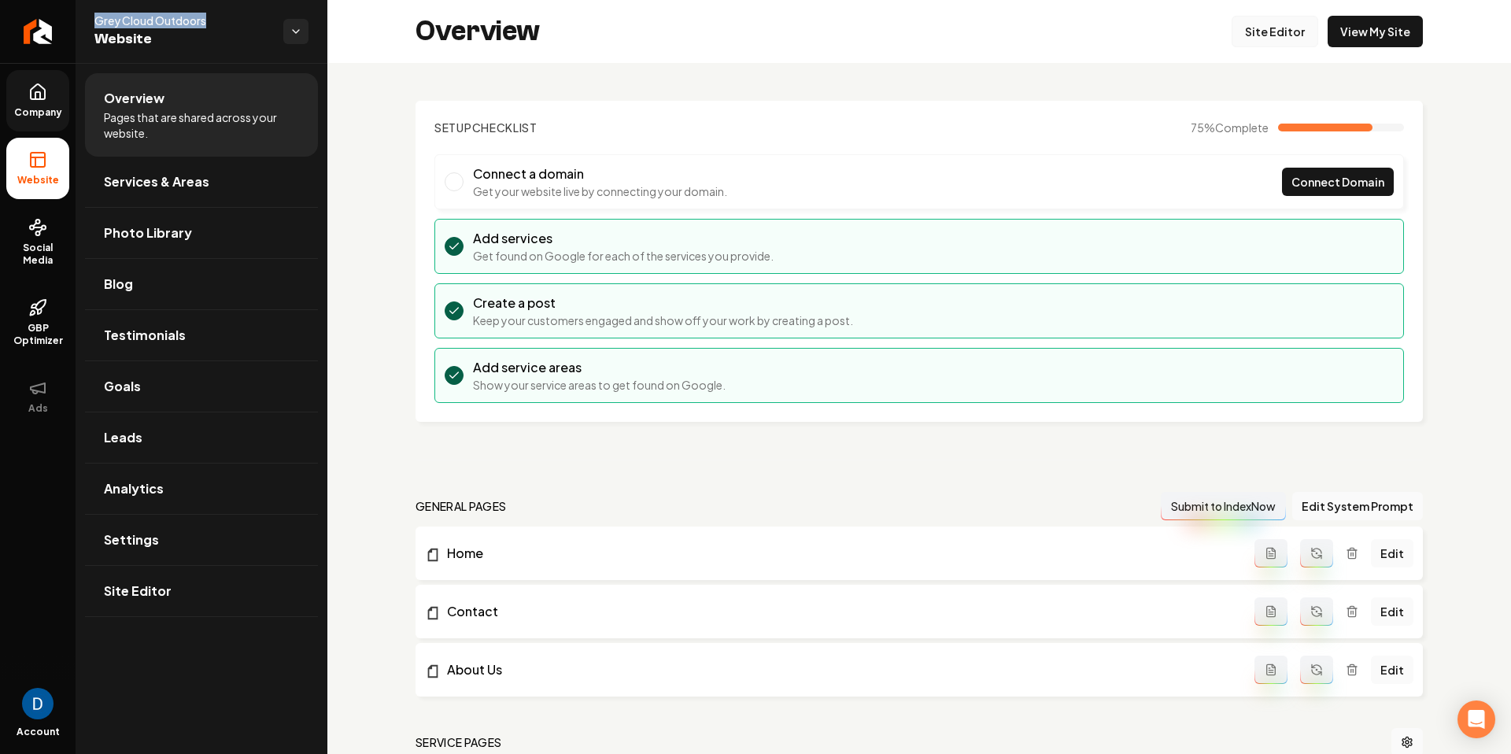
click at [1283, 35] on link "Site Editor" at bounding box center [1275, 31] width 87 height 31
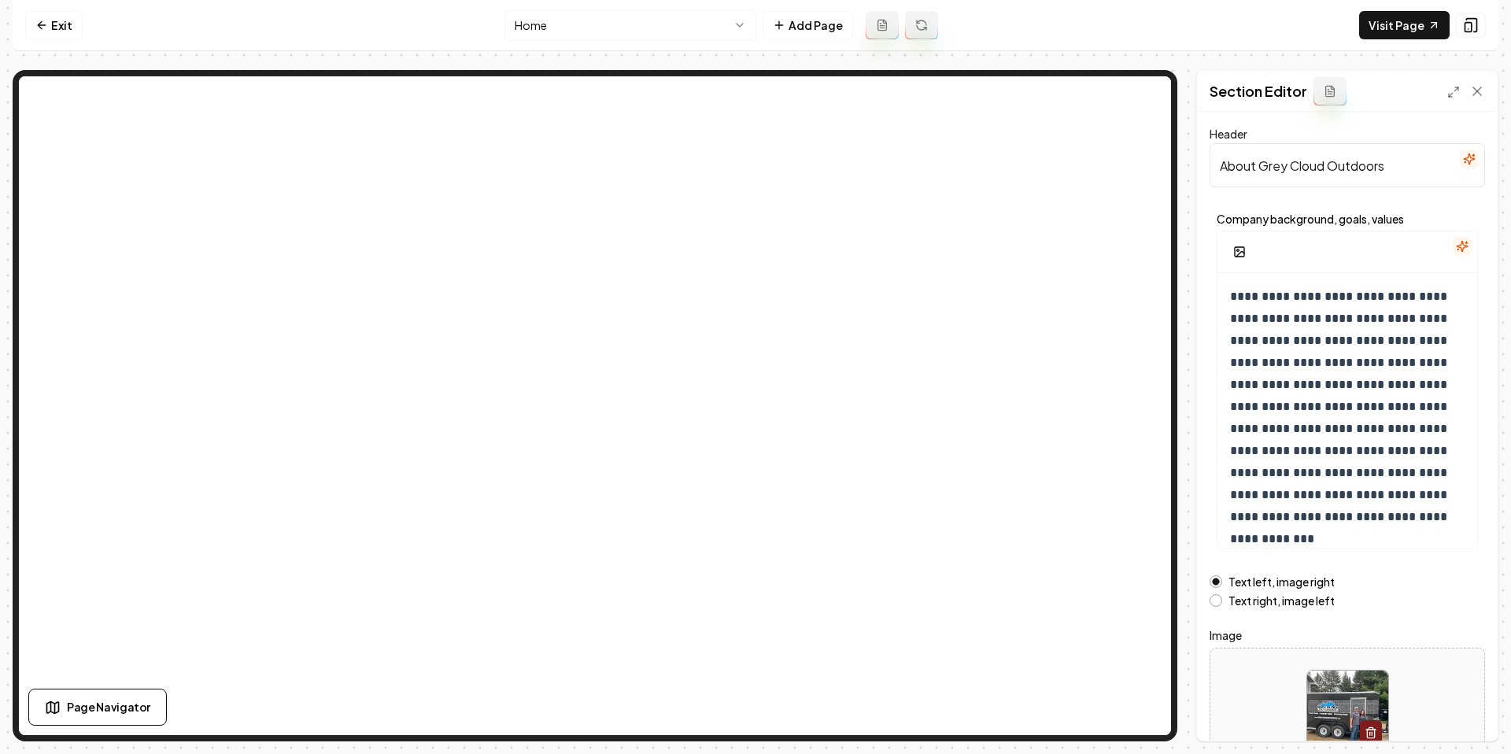
click at [1460, 240] on icon "button" at bounding box center [1462, 246] width 13 height 13
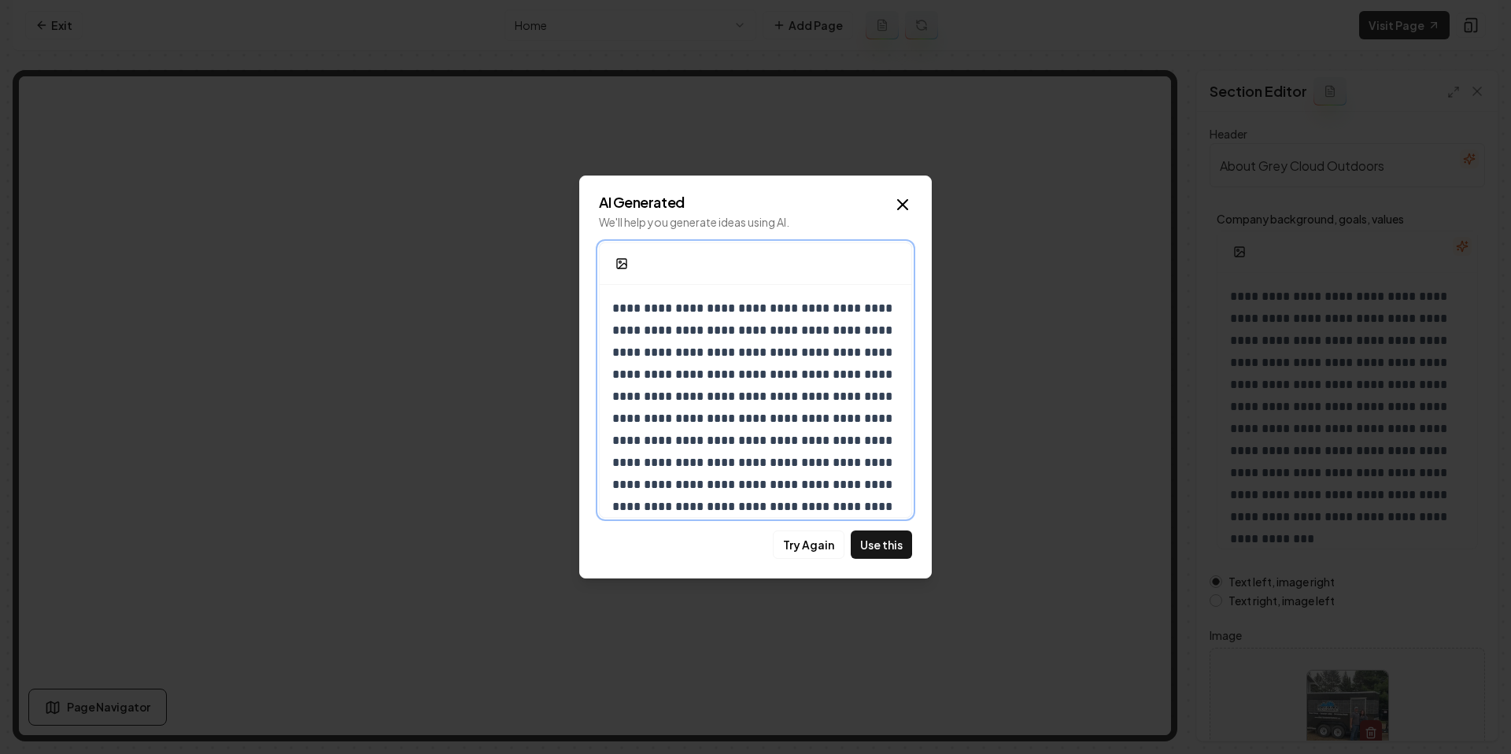
click at [767, 331] on p "**********" at bounding box center [755, 550] width 286 height 507
click at [703, 331] on p "**********" at bounding box center [755, 550] width 286 height 507
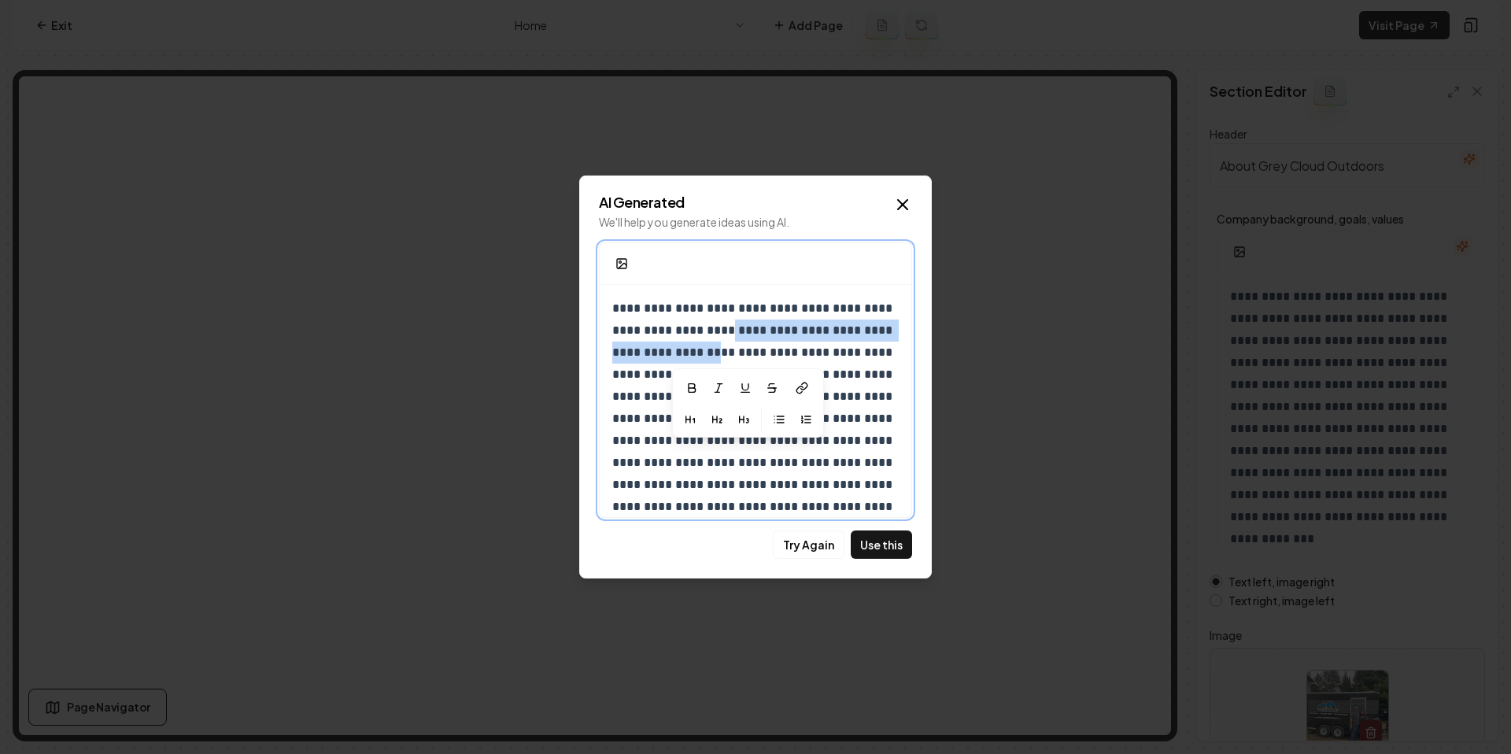
drag, startPoint x: 755, startPoint y: 333, endPoint x: 740, endPoint y: 354, distance: 26.0
click at [740, 354] on p "**********" at bounding box center [755, 550] width 286 height 507
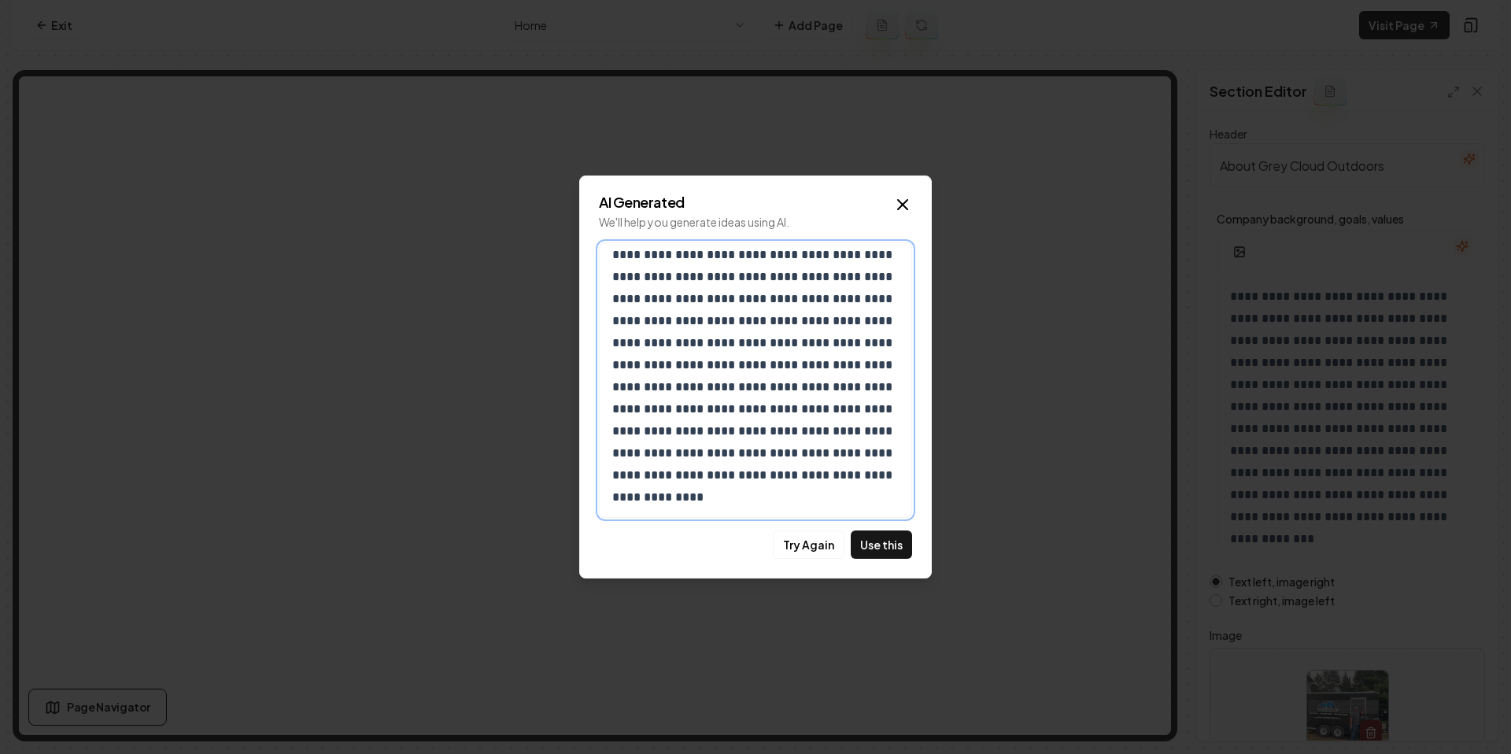
scroll to position [278, 0]
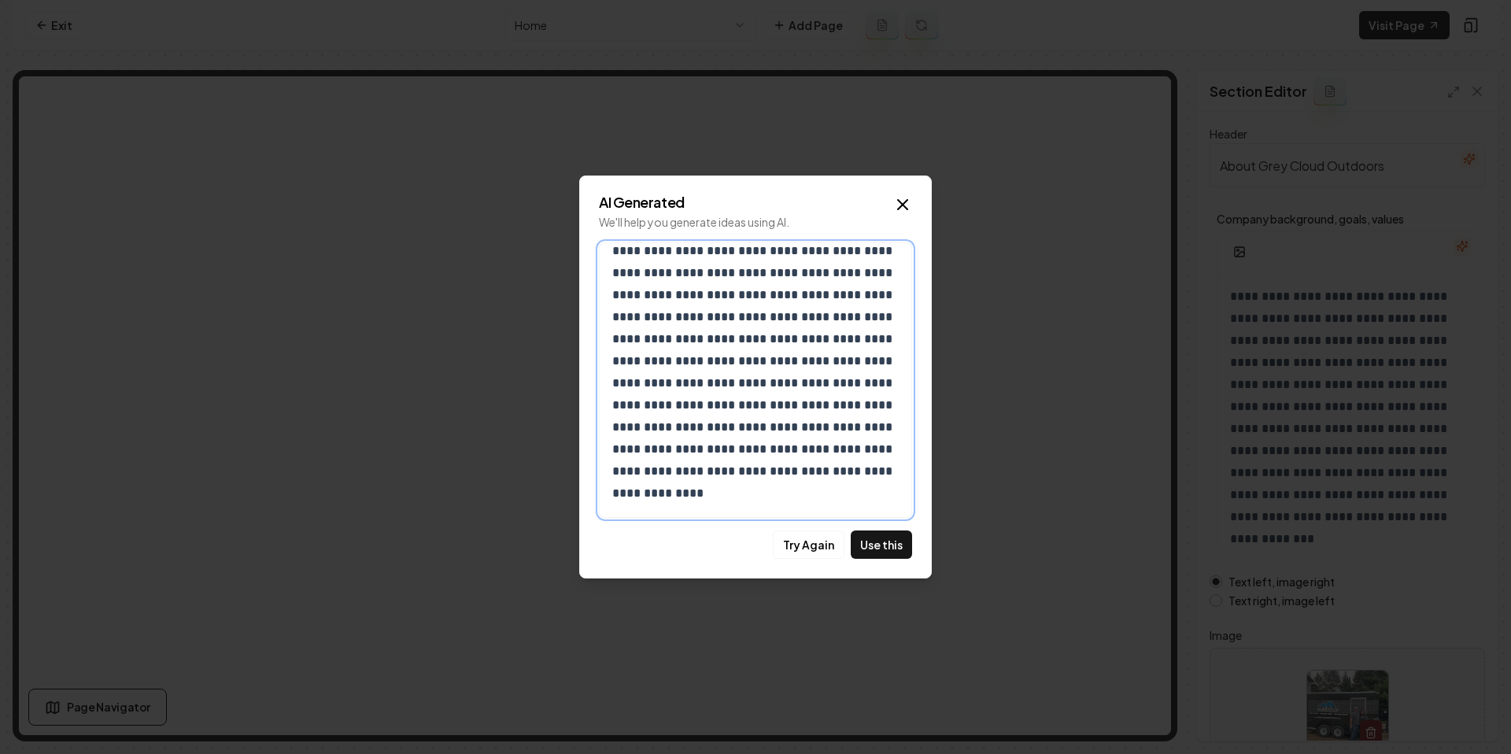
click at [863, 472] on p "**********" at bounding box center [755, 262] width 286 height 485
click at [872, 544] on button "Use this" at bounding box center [881, 544] width 61 height 28
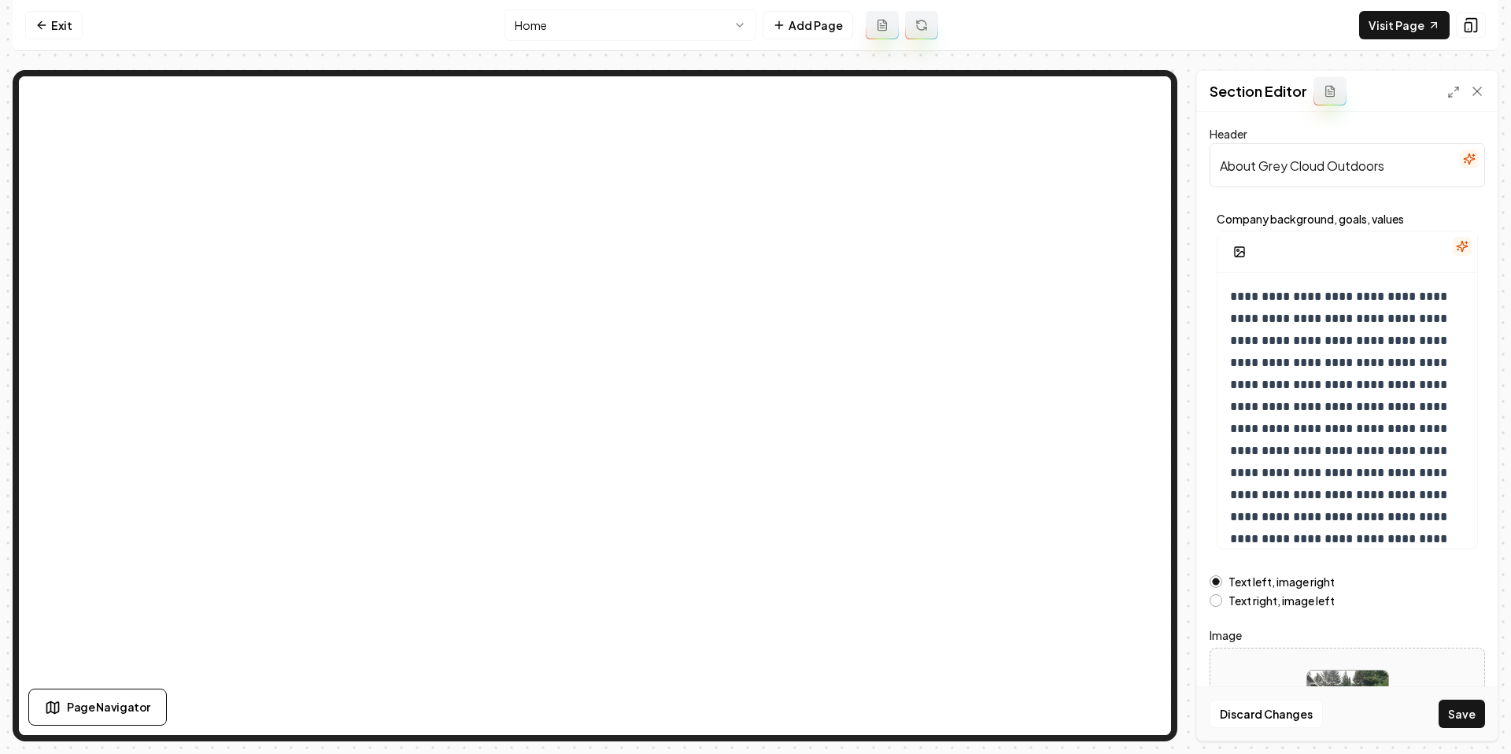
click at [1469, 712] on button "Save" at bounding box center [1462, 714] width 46 height 28
click at [588, 28] on html "Computer Required This feature is only available on a computer. Please switch t…" at bounding box center [755, 377] width 1511 height 754
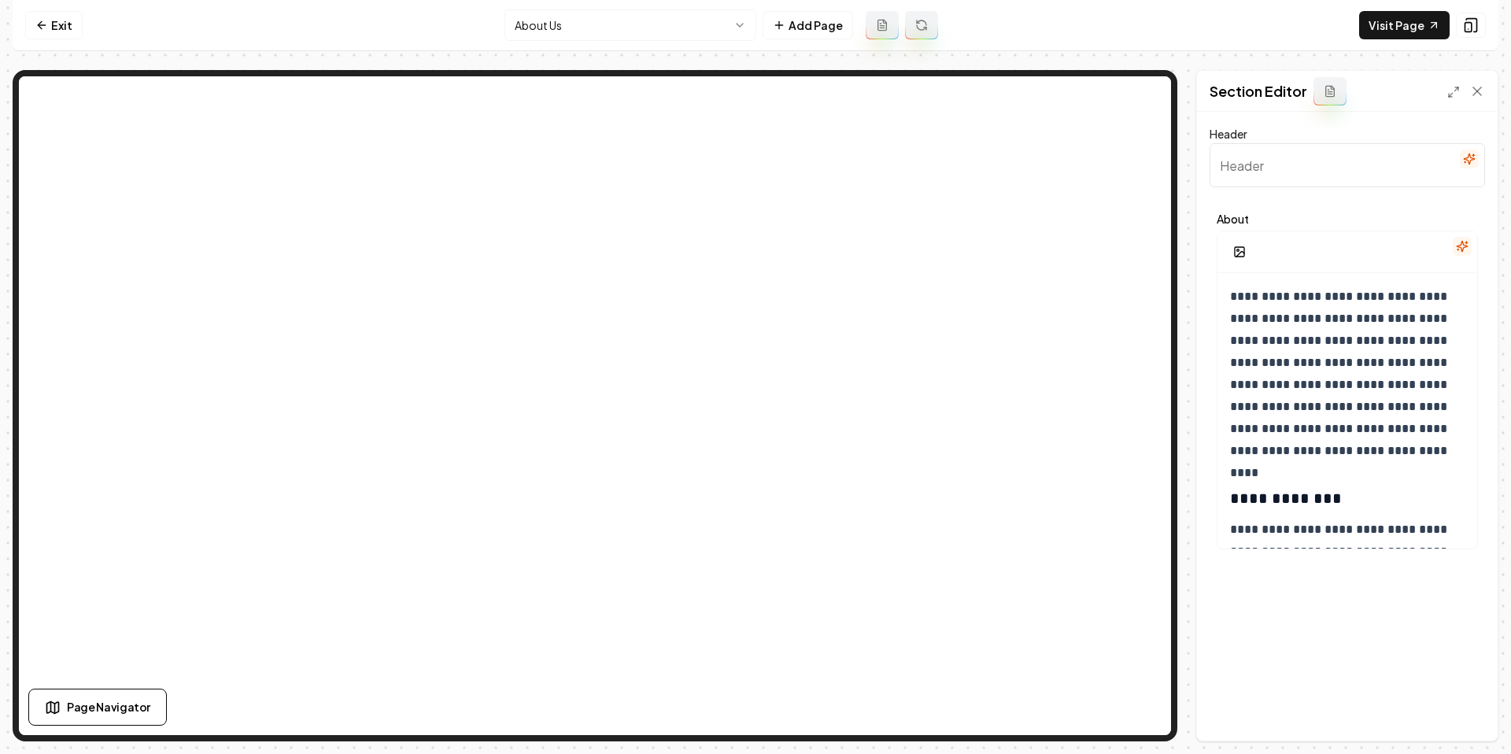
click at [1456, 244] on icon "button" at bounding box center [1462, 246] width 13 height 13
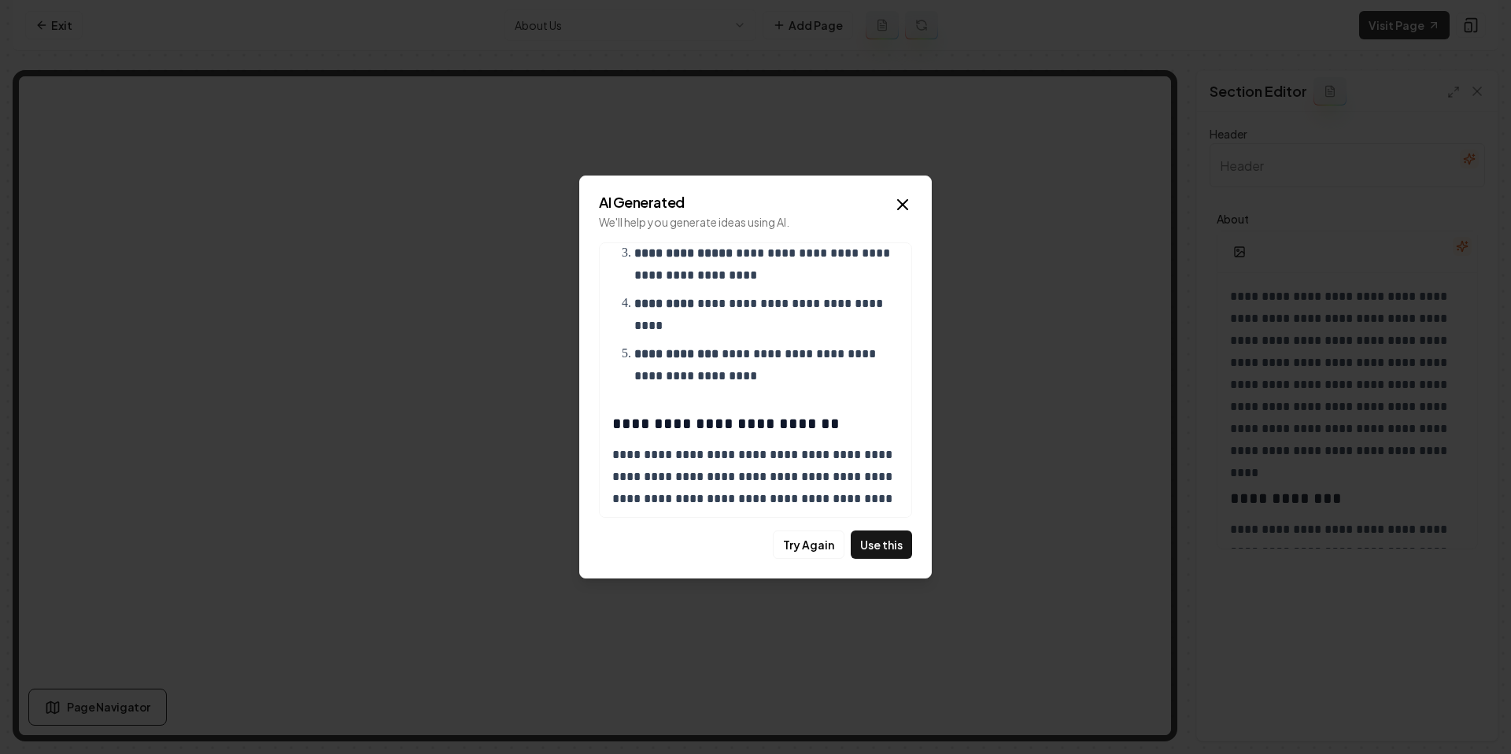
scroll to position [1153, 0]
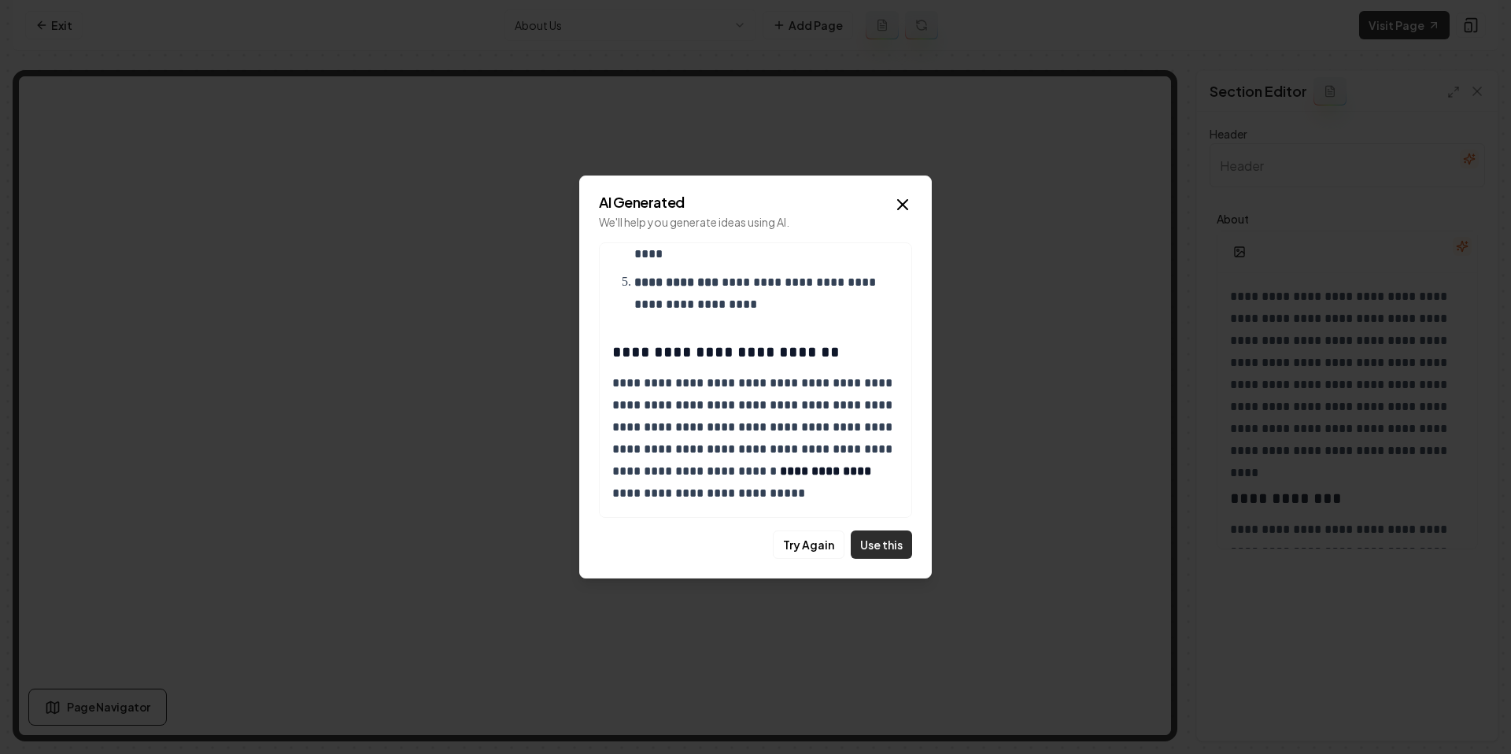
click at [877, 545] on button "Use this" at bounding box center [881, 544] width 61 height 28
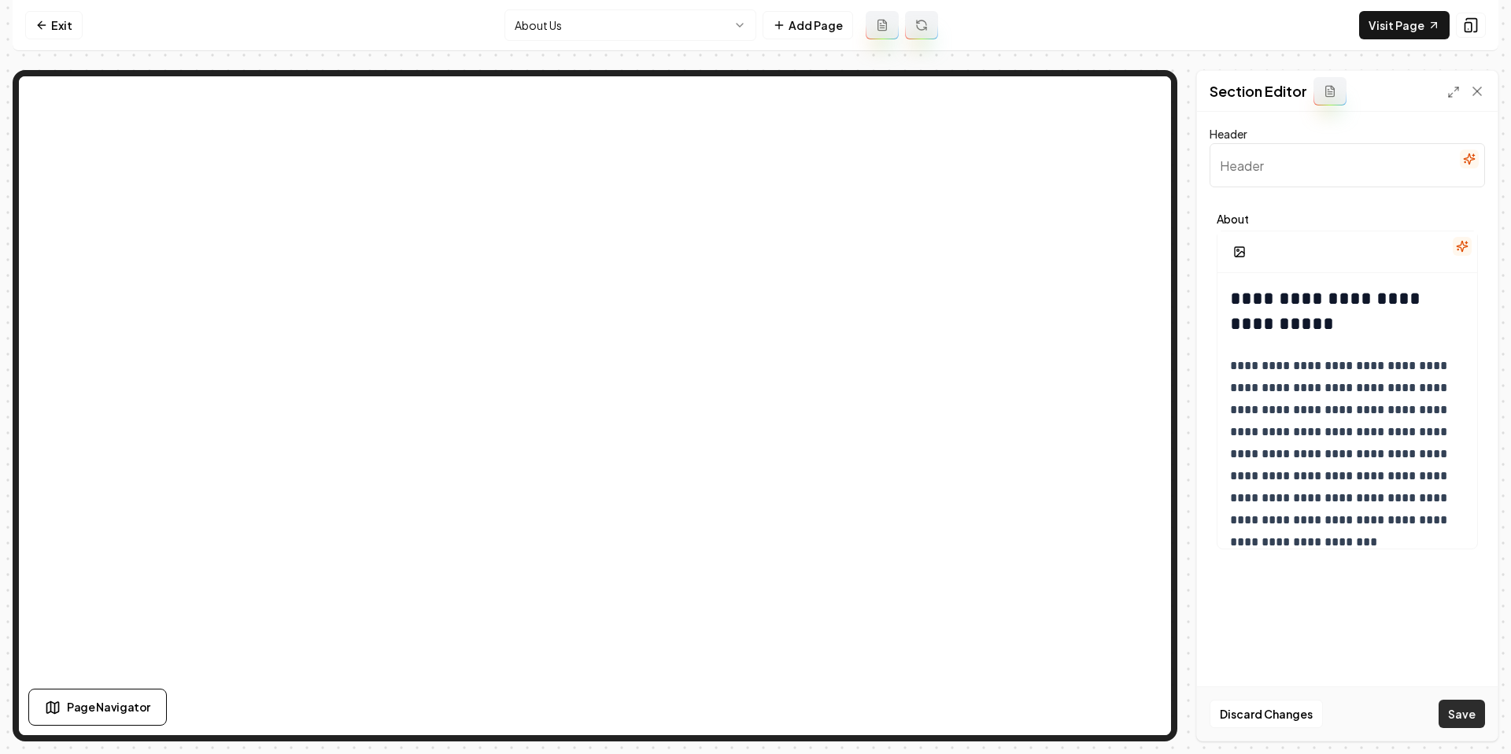
click at [1461, 718] on button "Save" at bounding box center [1462, 714] width 46 height 28
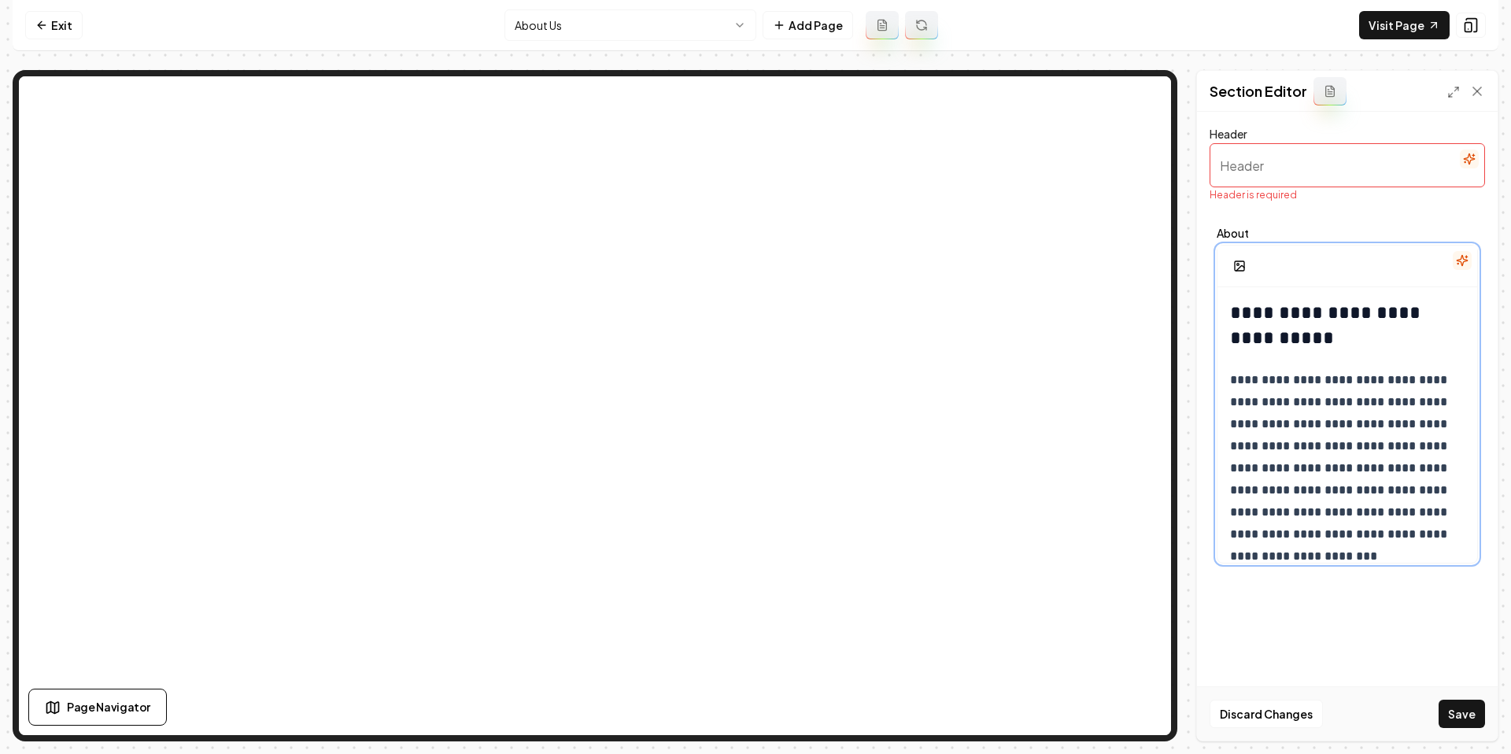
click at [1278, 325] on h2 "**********" at bounding box center [1347, 325] width 235 height 50
click at [1276, 326] on h2 "**********" at bounding box center [1347, 325] width 235 height 50
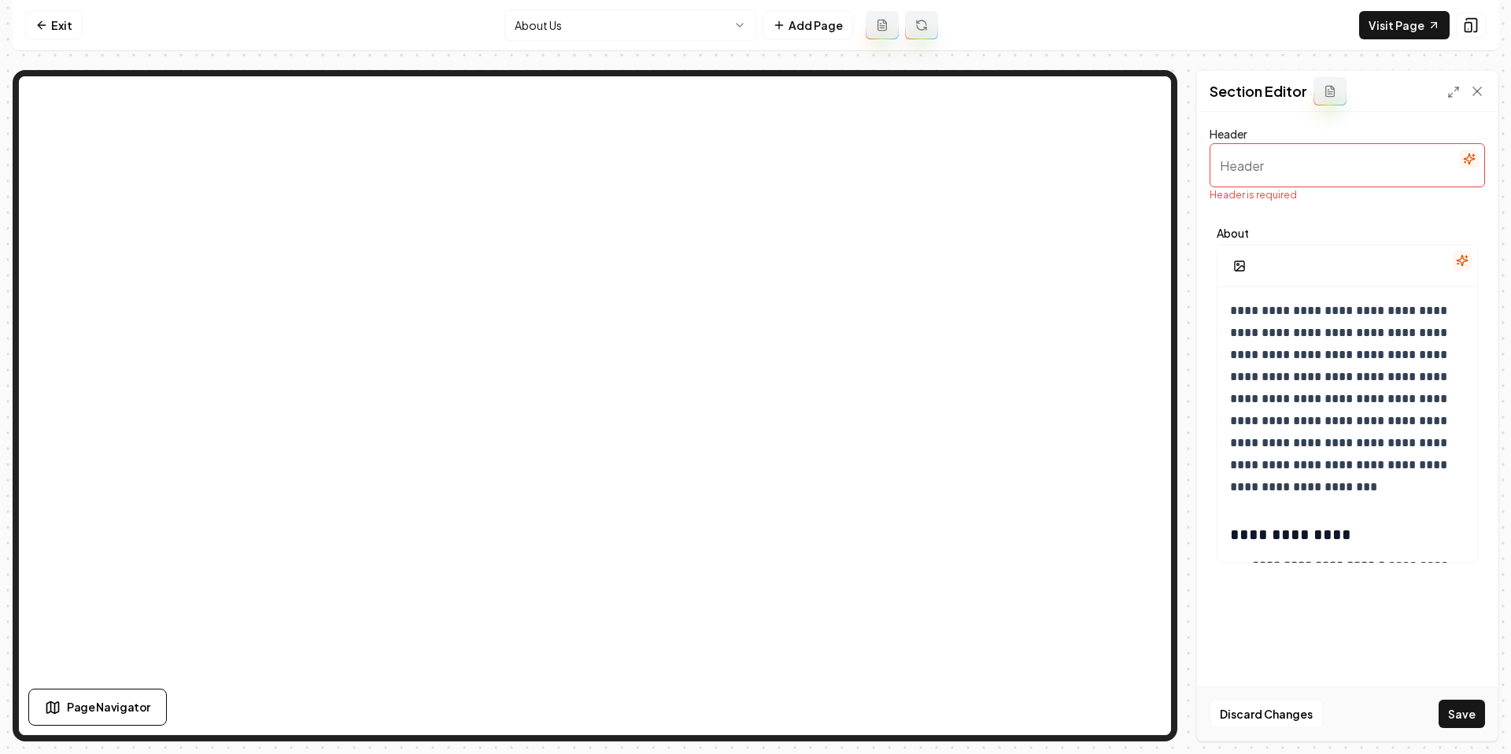
click at [1254, 158] on input "Header" at bounding box center [1347, 165] width 275 height 44
paste input "Welcome to Grey Cloud Outdoors"
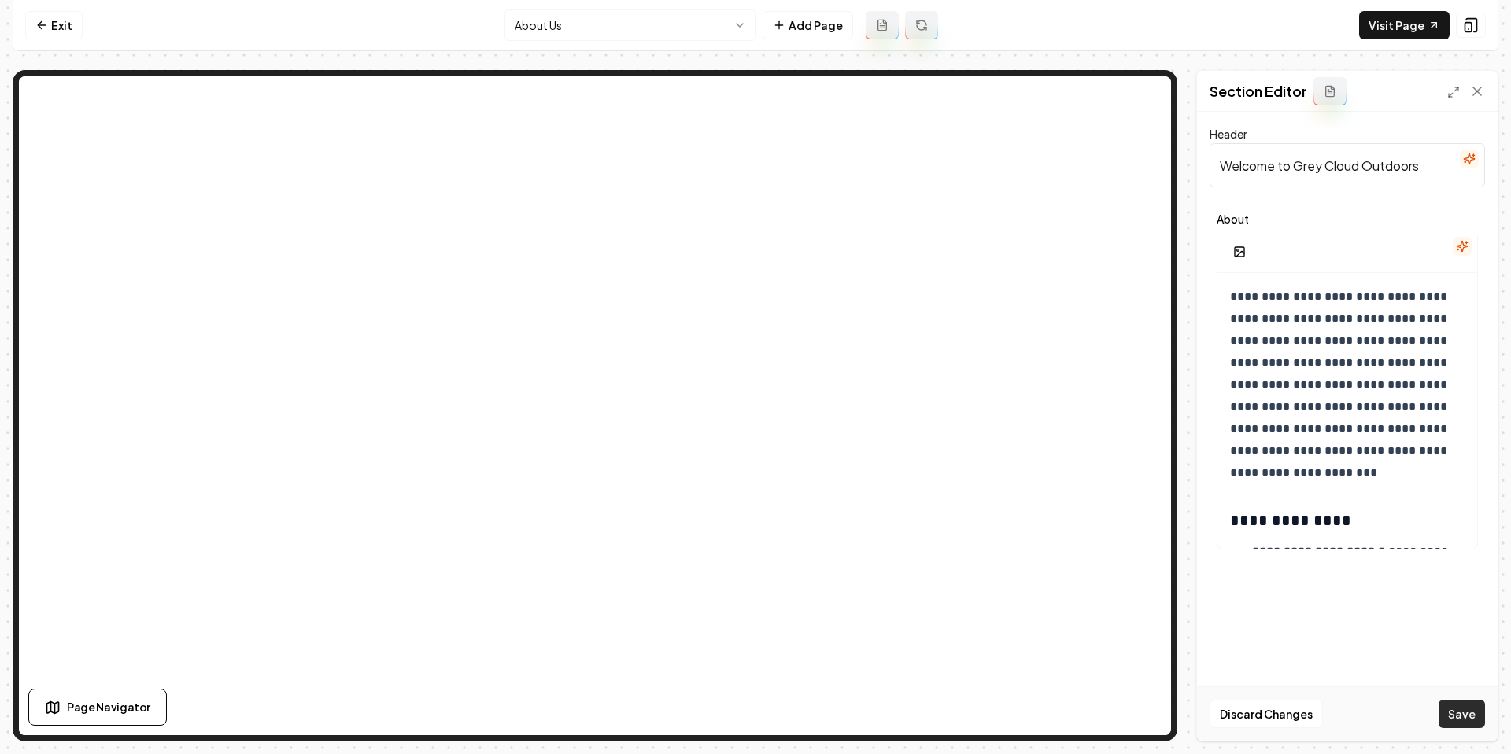
type input "Welcome to Grey Cloud Outdoors"
click at [1458, 722] on button "Save" at bounding box center [1462, 714] width 46 height 28
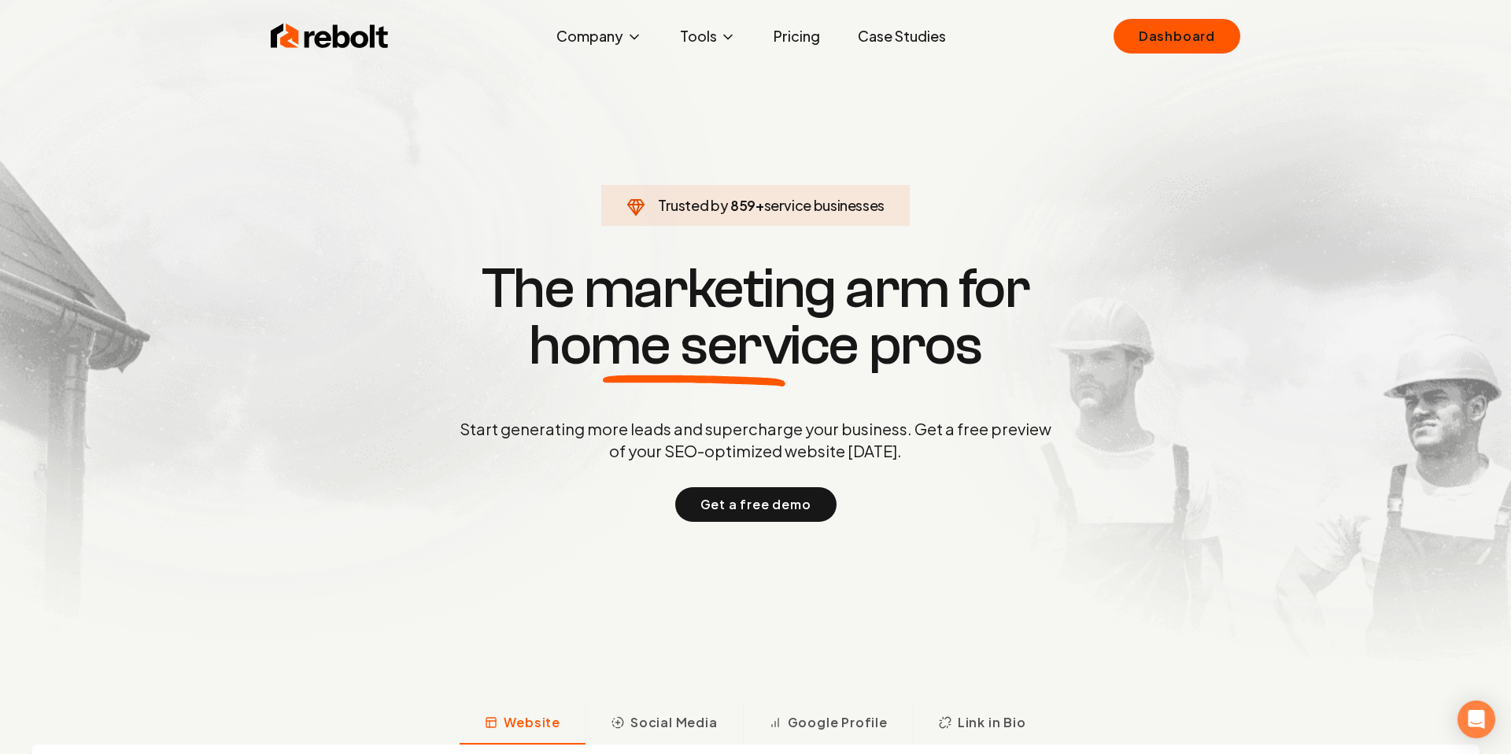
click at [1203, 42] on link "Dashboard" at bounding box center [1177, 36] width 127 height 35
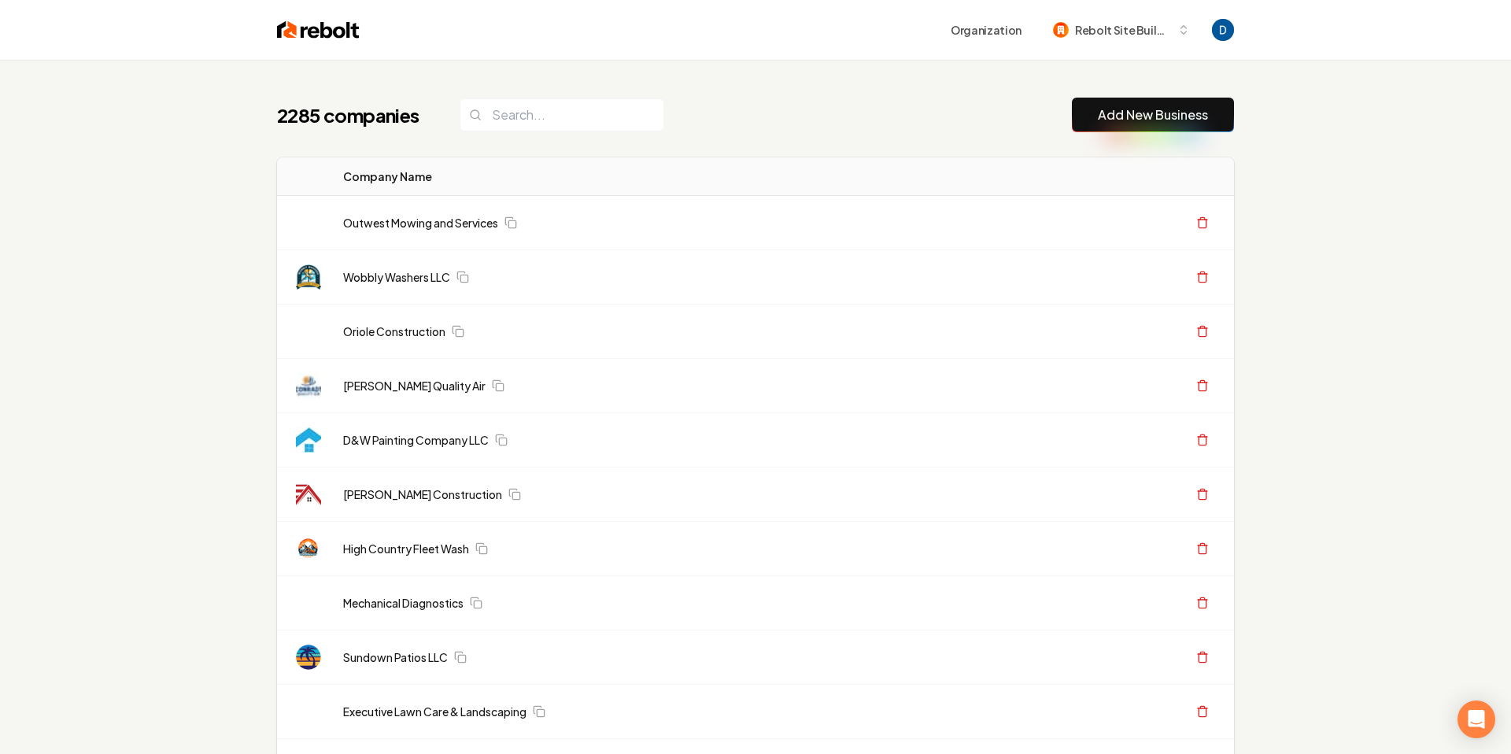
click at [693, 124] on div "2285 companies Add New Business" at bounding box center [755, 115] width 957 height 35
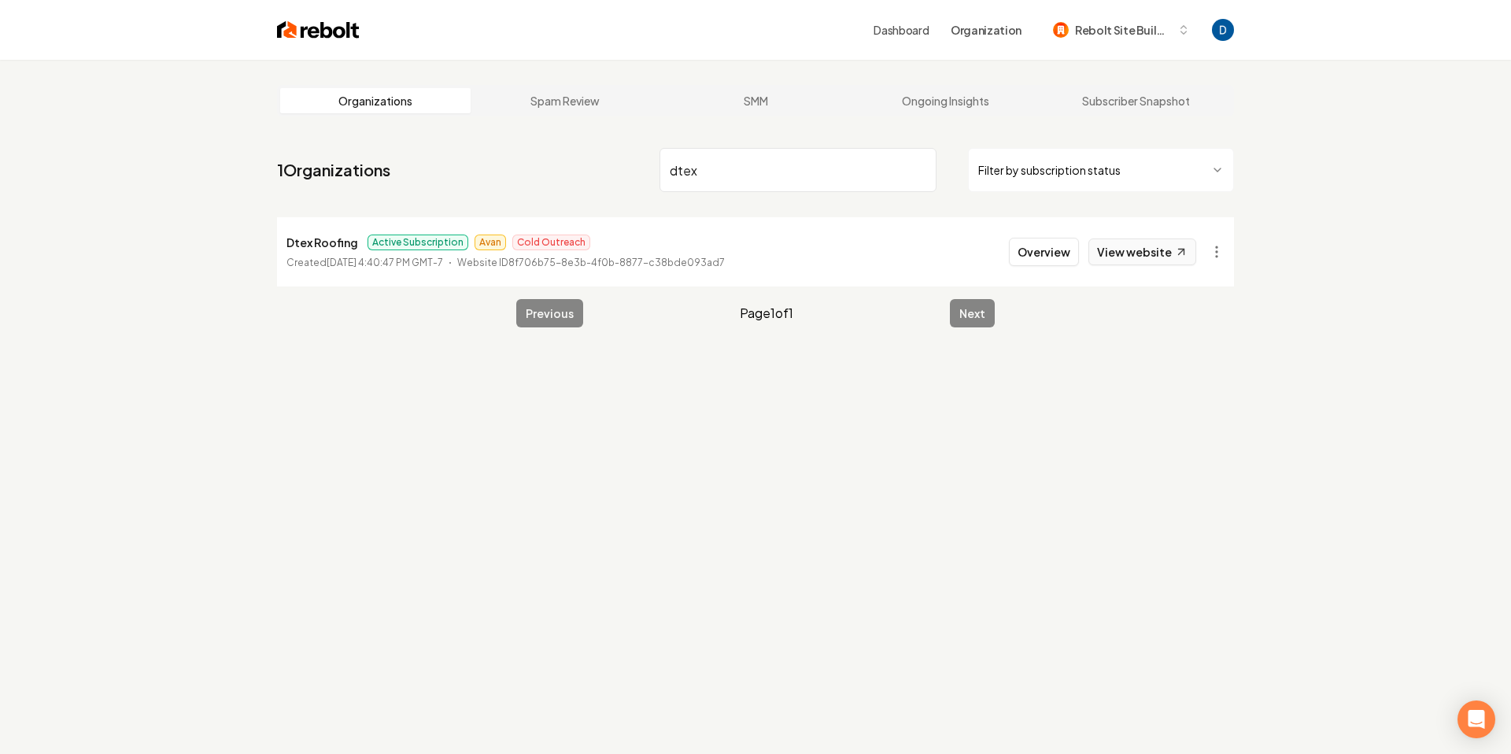
click at [1134, 253] on link "View website" at bounding box center [1142, 251] width 108 height 27
click at [321, 255] on p "Created July 8, 2025, 4:40:47 PM GMT-7" at bounding box center [364, 263] width 157 height 16
click at [744, 175] on input "dtex" at bounding box center [797, 170] width 277 height 44
click at [743, 175] on input "dtex" at bounding box center [797, 170] width 277 height 44
click at [743, 173] on input "dtex" at bounding box center [797, 170] width 277 height 44
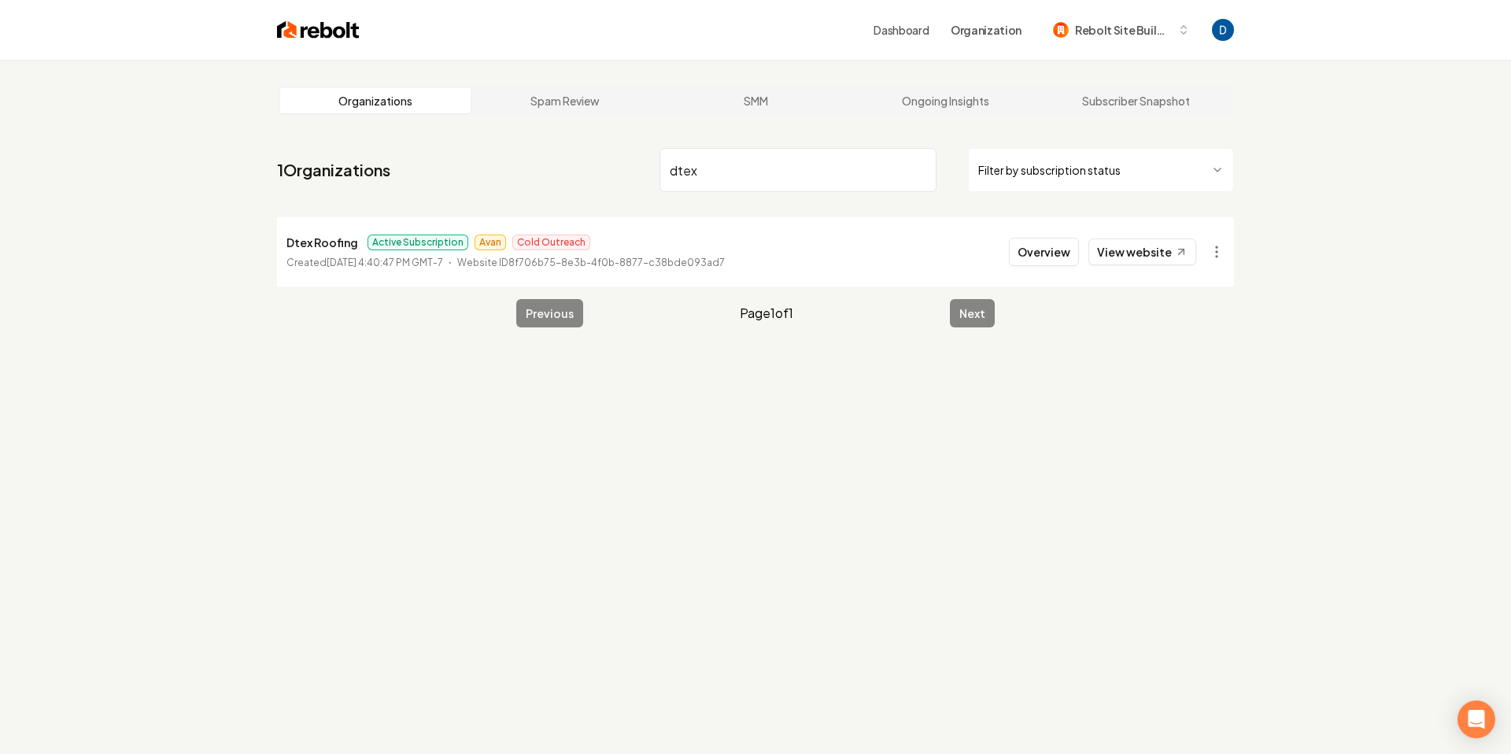
paste input "Martin Outdoor"
type input "Martin Outdoor"
click at [1129, 241] on link "View website" at bounding box center [1142, 251] width 108 height 27
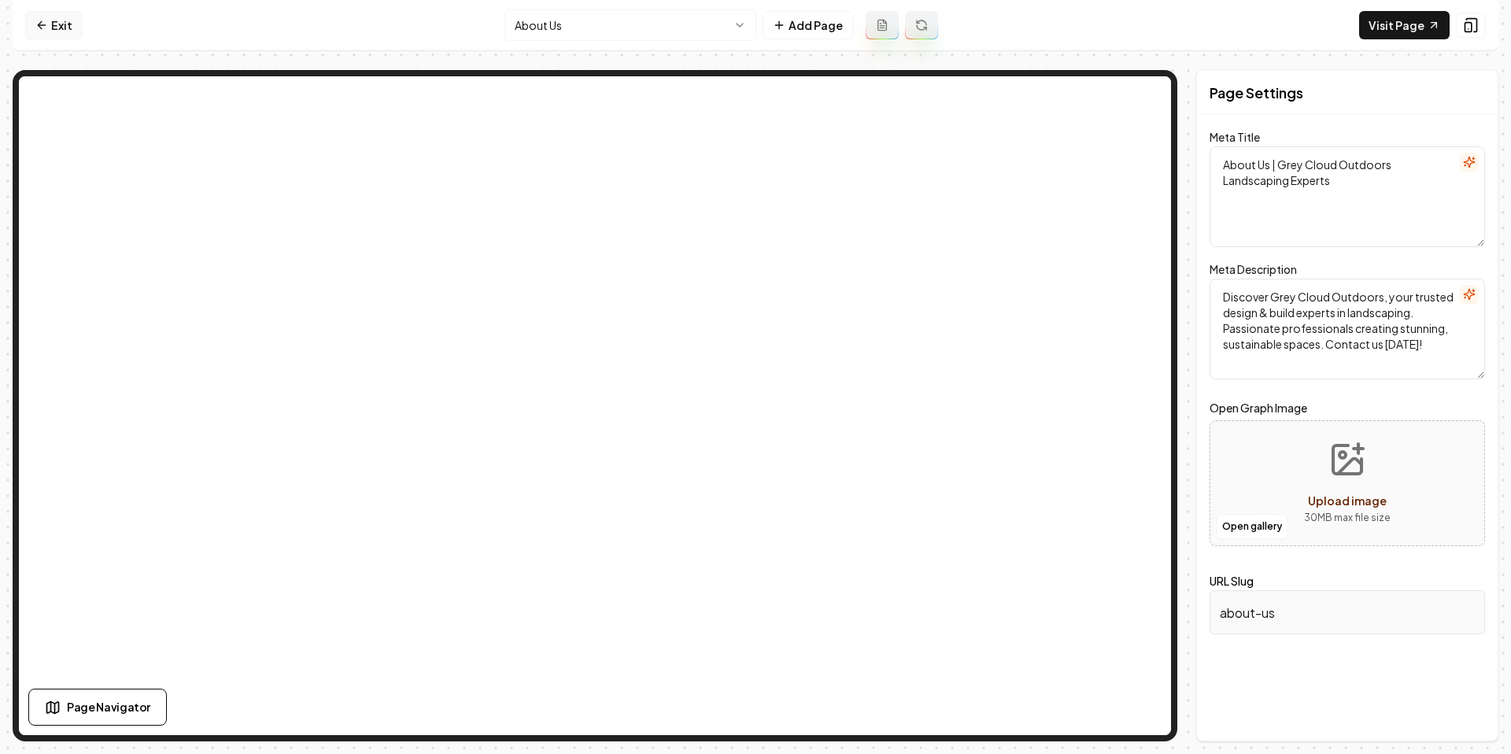
click at [59, 28] on link "Exit" at bounding box center [53, 25] width 57 height 28
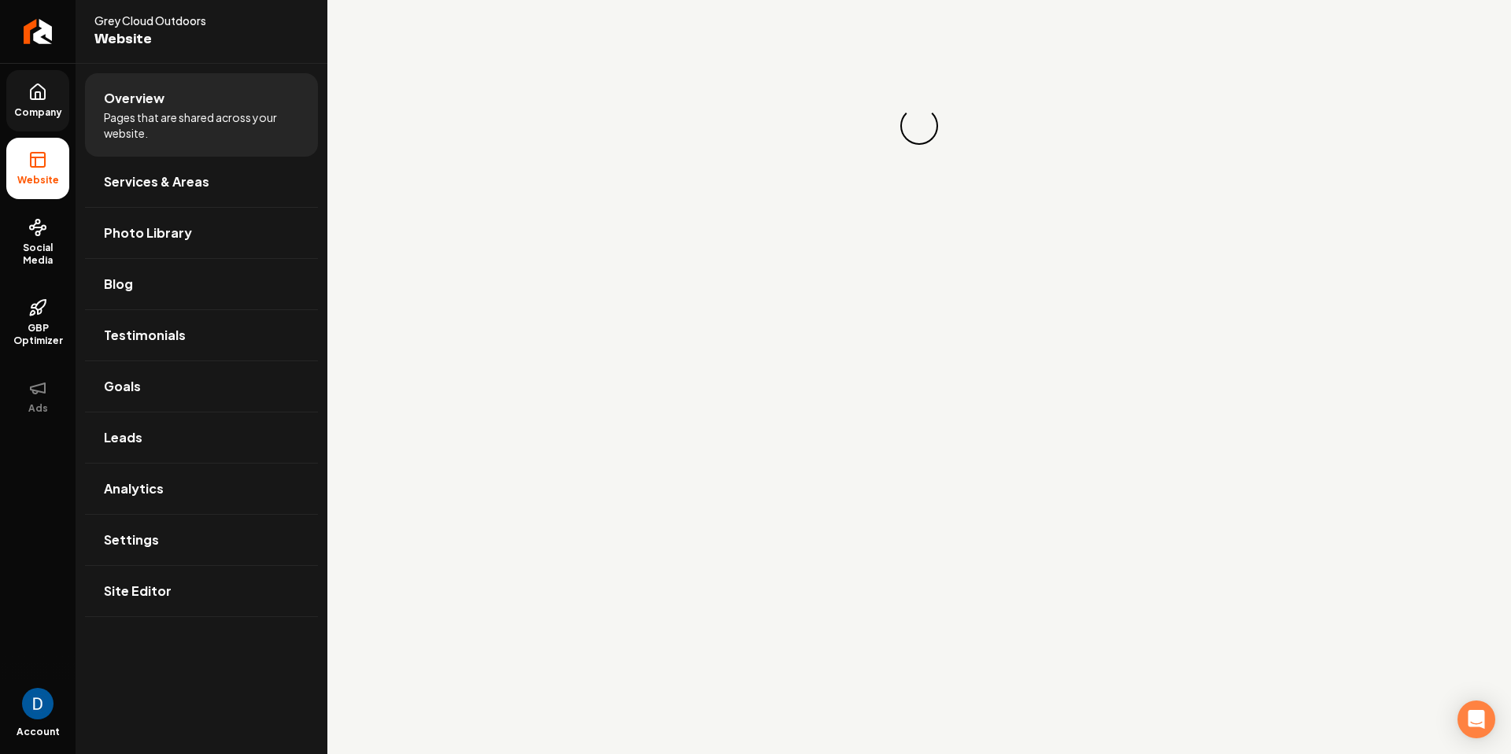
click at [53, 106] on span "Company" at bounding box center [38, 112] width 61 height 13
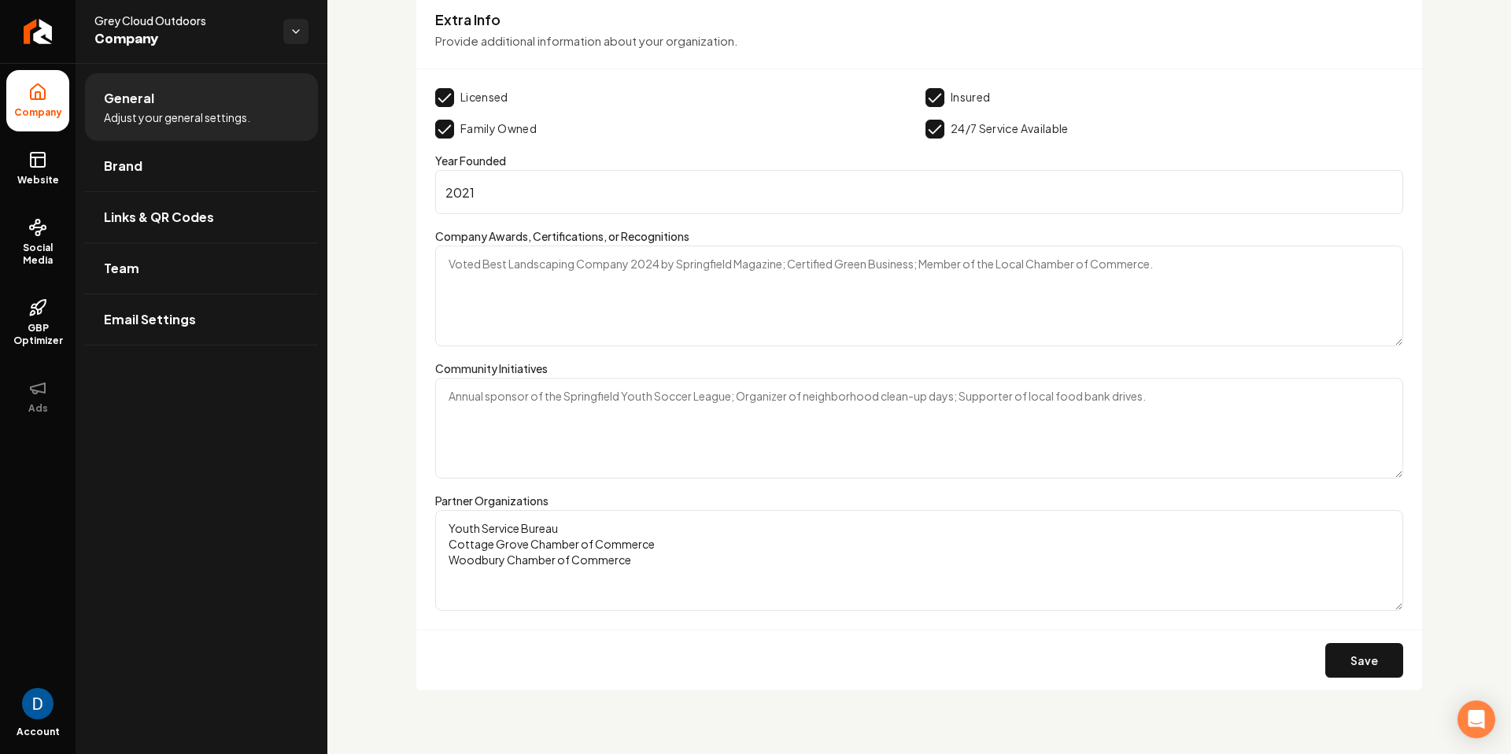
scroll to position [2172, 0]
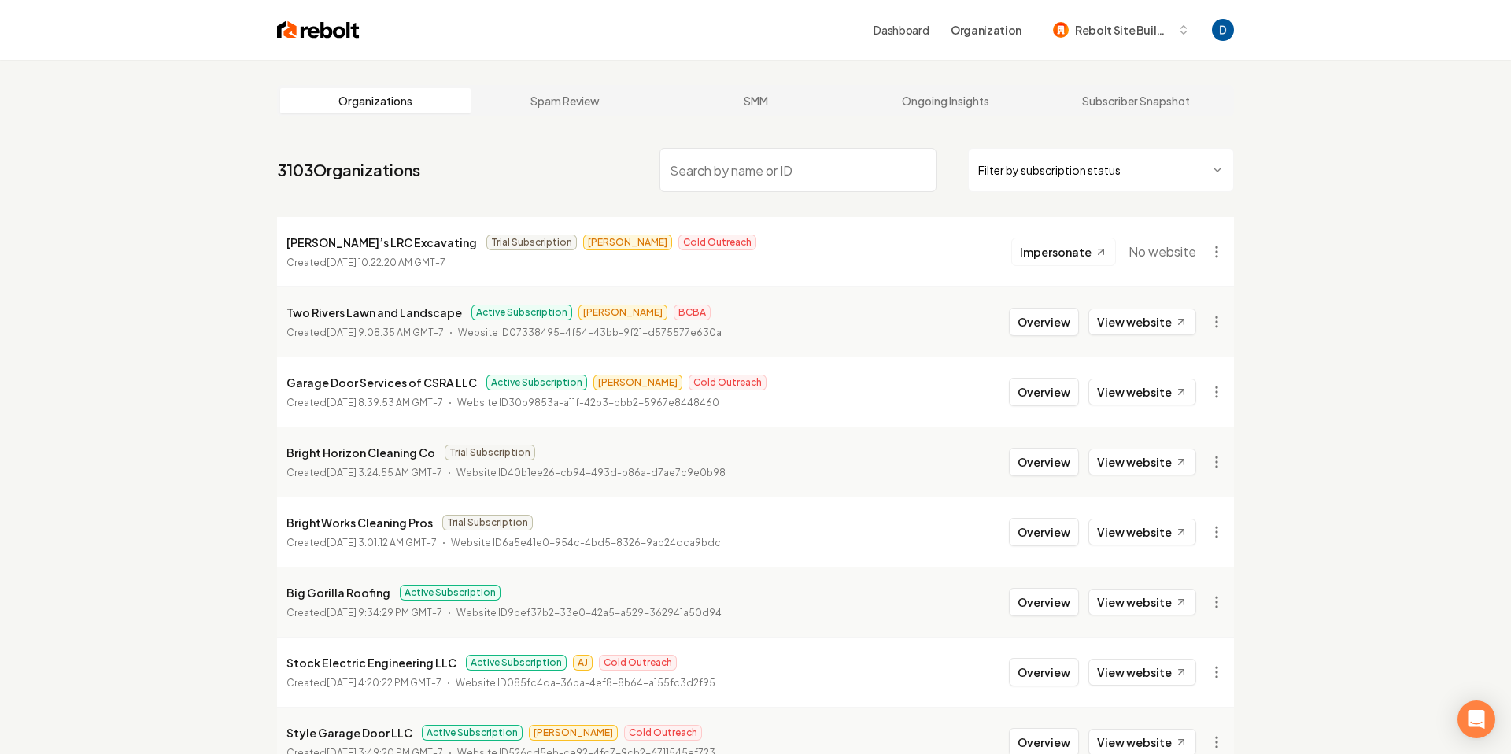
paste input "Garage Door Services of CSRA LLC"
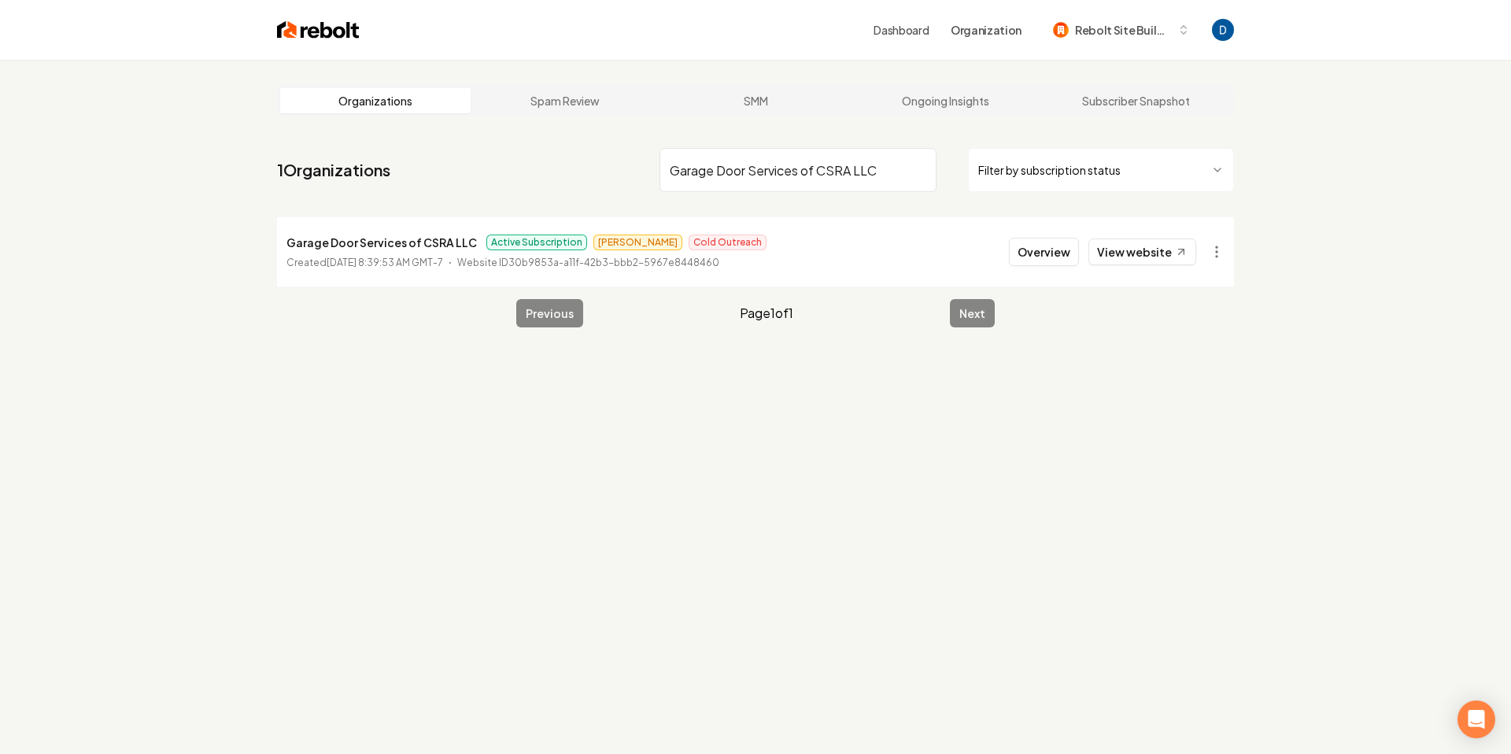
type input "Garage Door Services of CSRA LLC"
click at [1026, 250] on button "Overview" at bounding box center [1044, 252] width 70 height 28
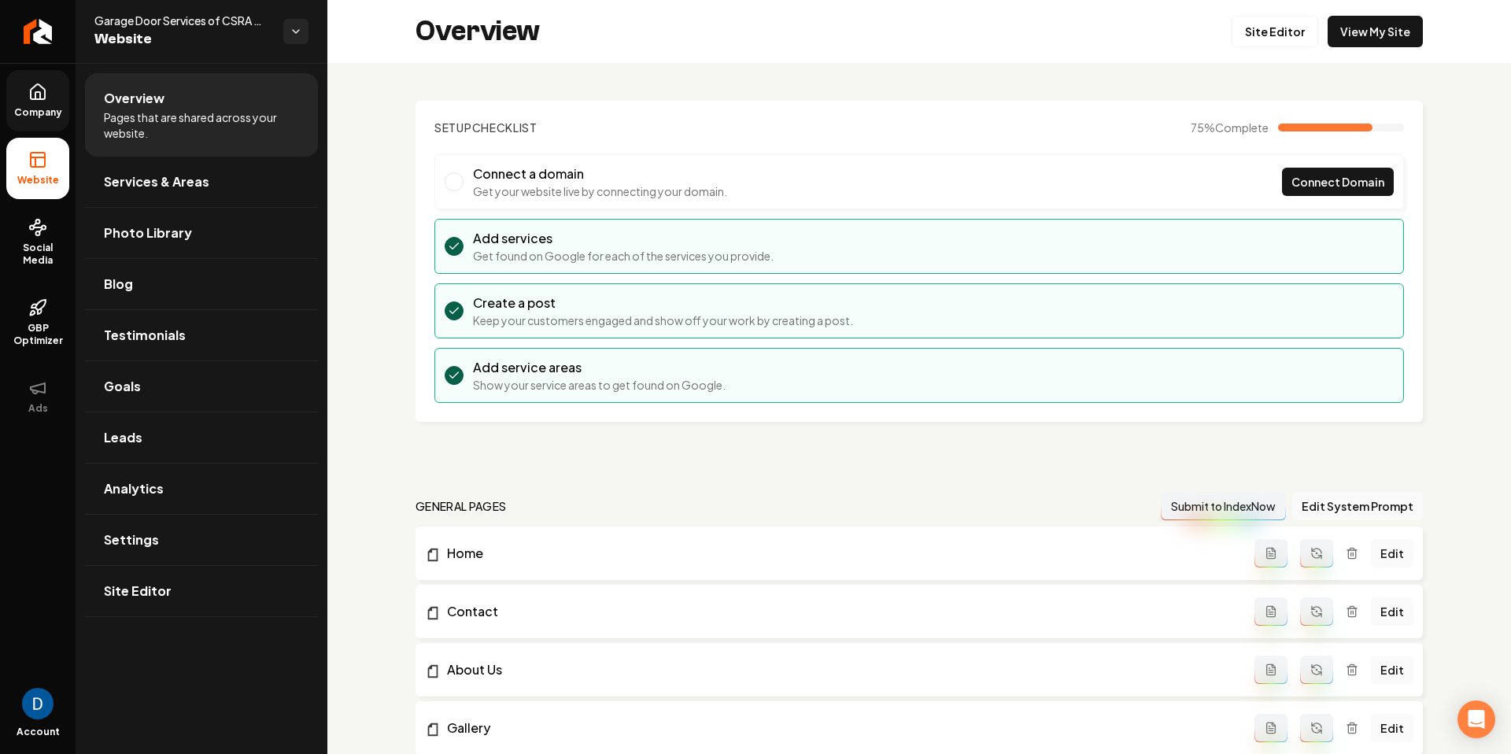
click at [52, 96] on link "Company" at bounding box center [37, 100] width 63 height 61
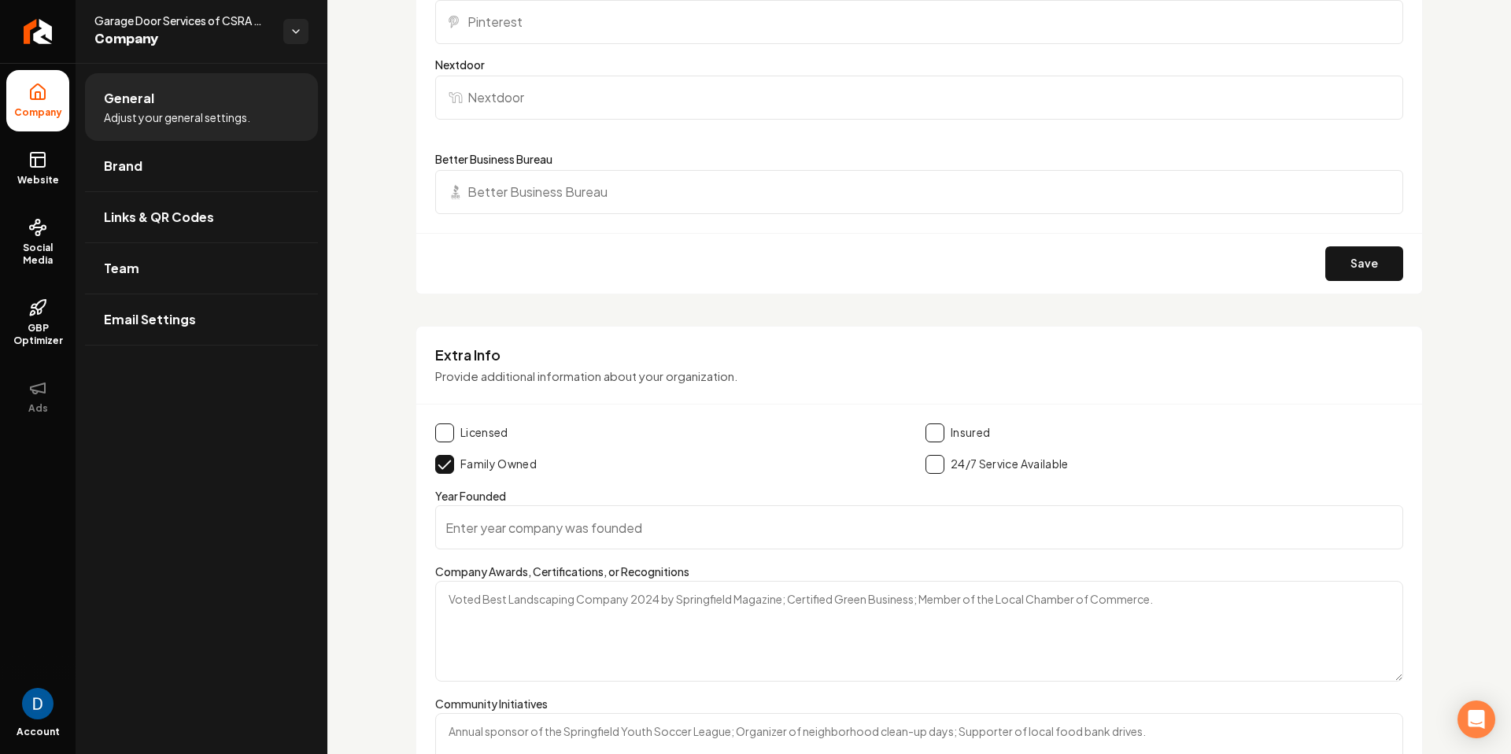
scroll to position [1836, 0]
click at [41, 176] on span "Website" at bounding box center [38, 180] width 54 height 13
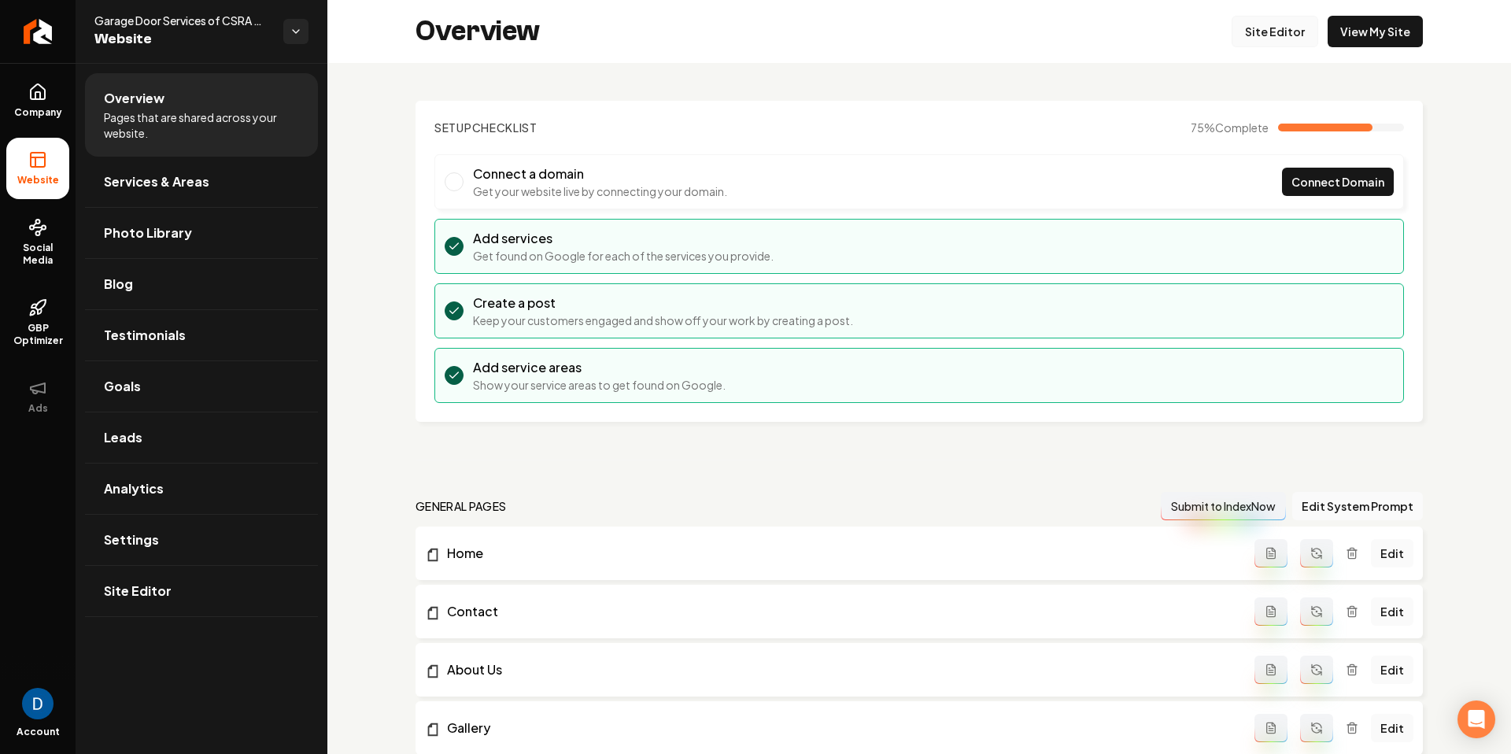
click at [1303, 34] on link "Site Editor" at bounding box center [1275, 31] width 87 height 31
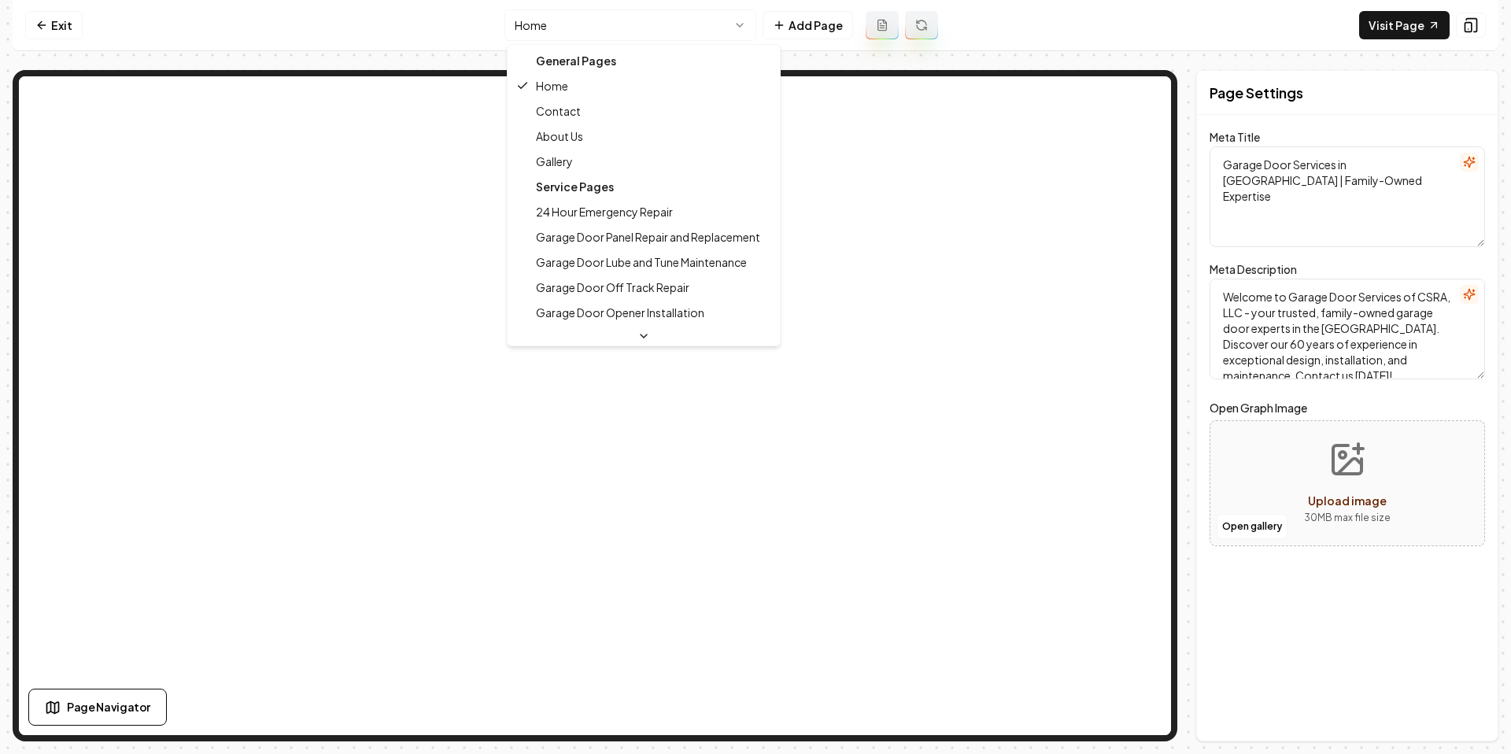
click at [619, 17] on html "Computer Required This feature is only available on a computer. Please switch t…" at bounding box center [755, 377] width 1511 height 754
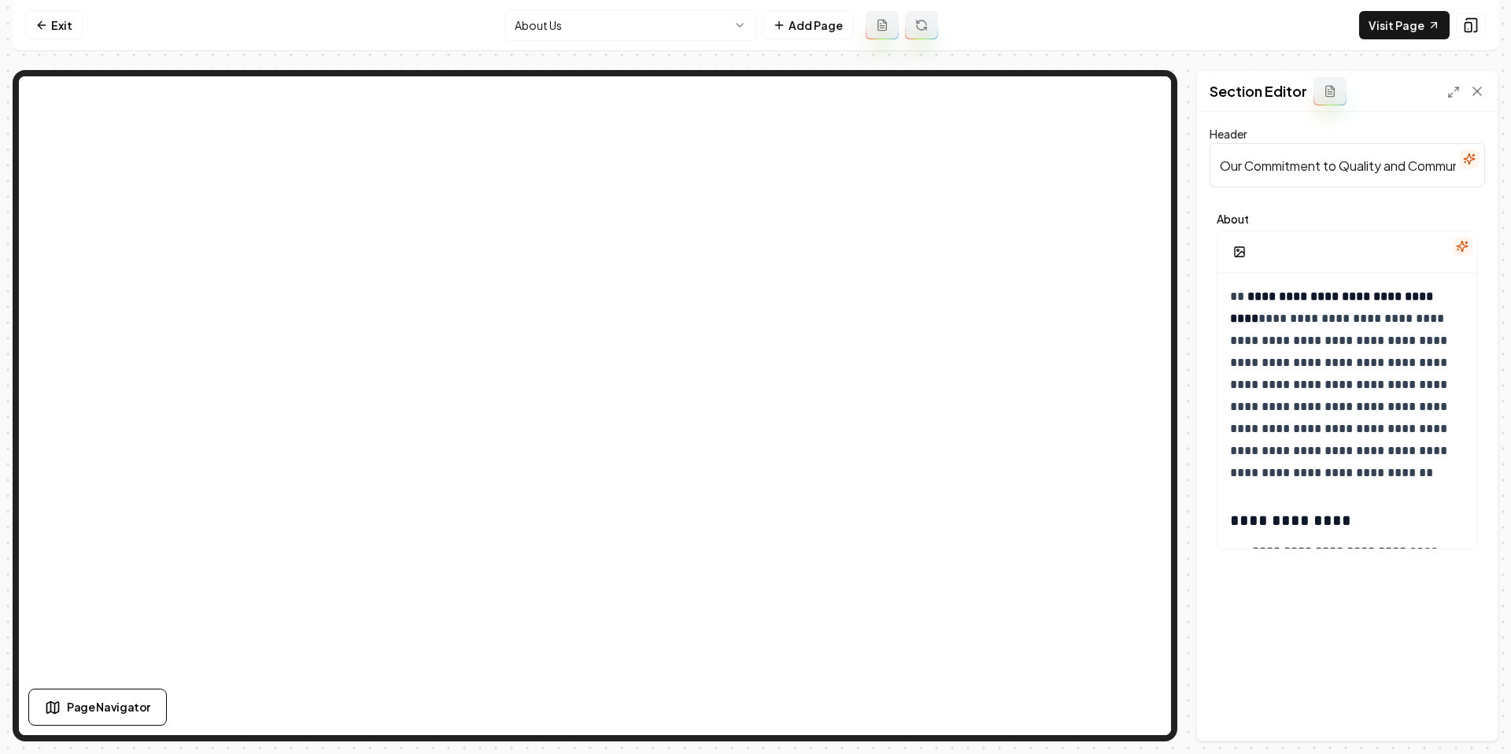
click at [1462, 249] on icon "button" at bounding box center [1462, 247] width 10 height 10
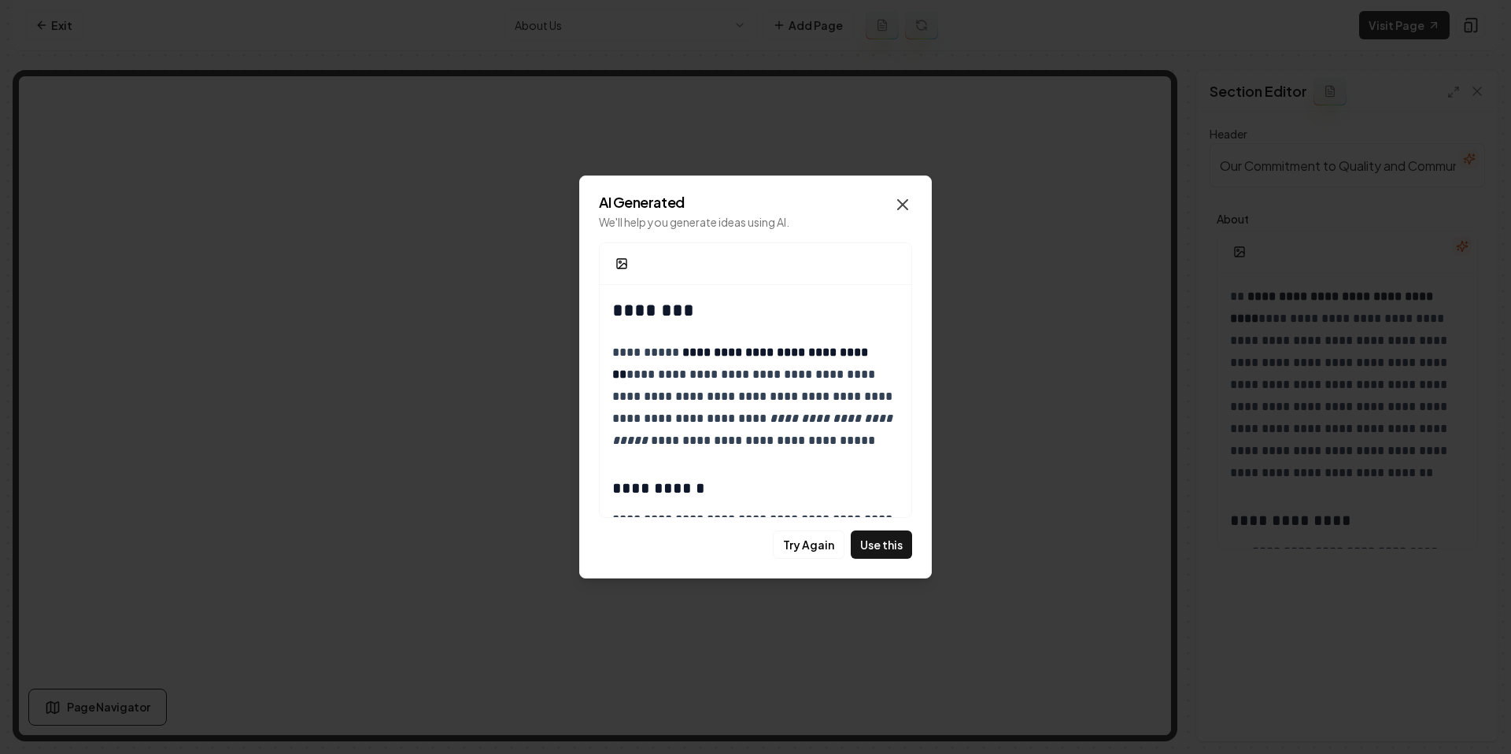
click at [908, 202] on icon "button" at bounding box center [902, 204] width 19 height 19
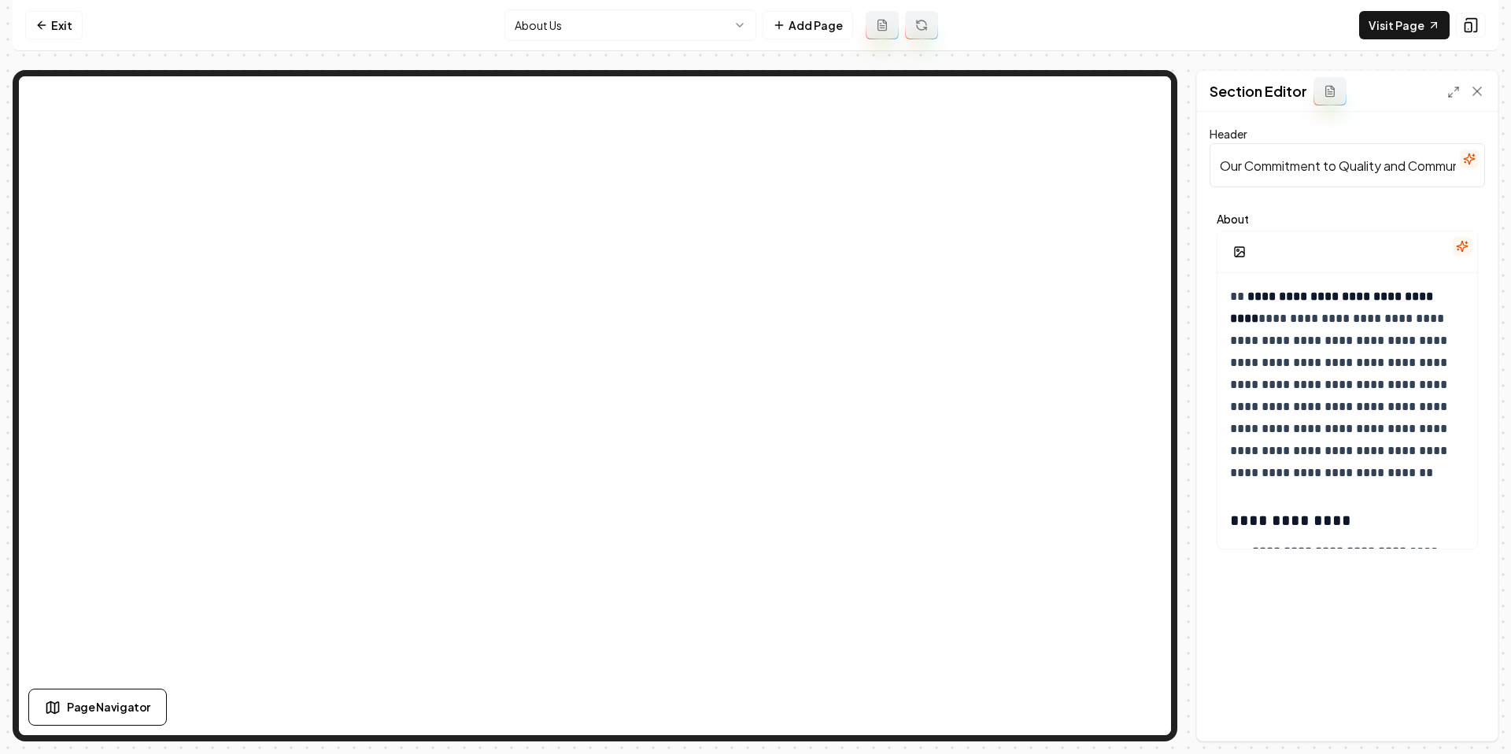
click at [643, 21] on html "**********" at bounding box center [755, 377] width 1511 height 754
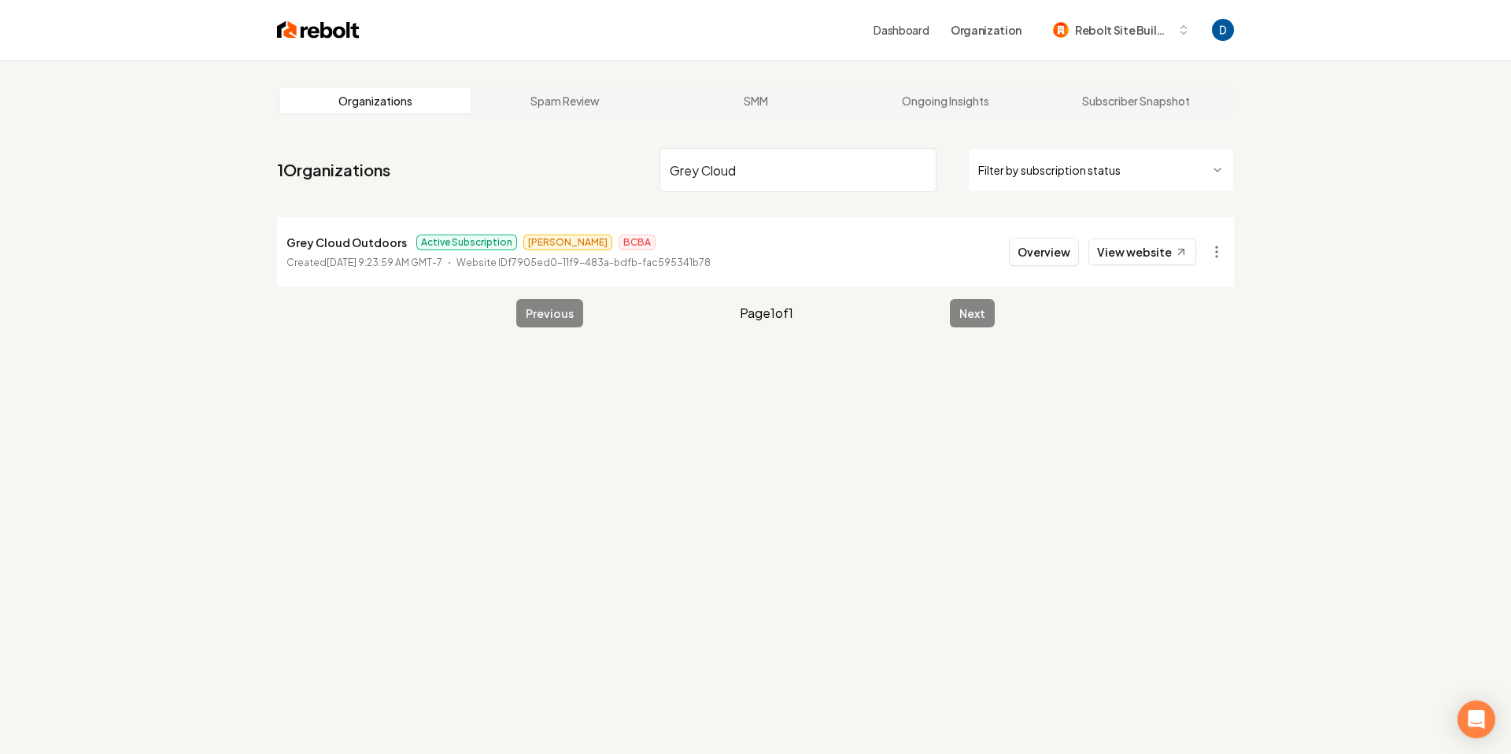
type input "Grey Cloud"
click at [349, 255] on p "Created [DATE] 9:23:59 AM GMT-7" at bounding box center [364, 263] width 156 height 16
drag, startPoint x: 352, startPoint y: 253, endPoint x: 360, endPoint y: 246, distance: 10.1
click at [354, 252] on div "Grey Cloud Outdoors Active Subscription [PERSON_NAME] BCBA Created [DATE] 9:23:…" at bounding box center [498, 252] width 424 height 38
click at [360, 246] on p "Grey Cloud Outdoors" at bounding box center [346, 242] width 120 height 19
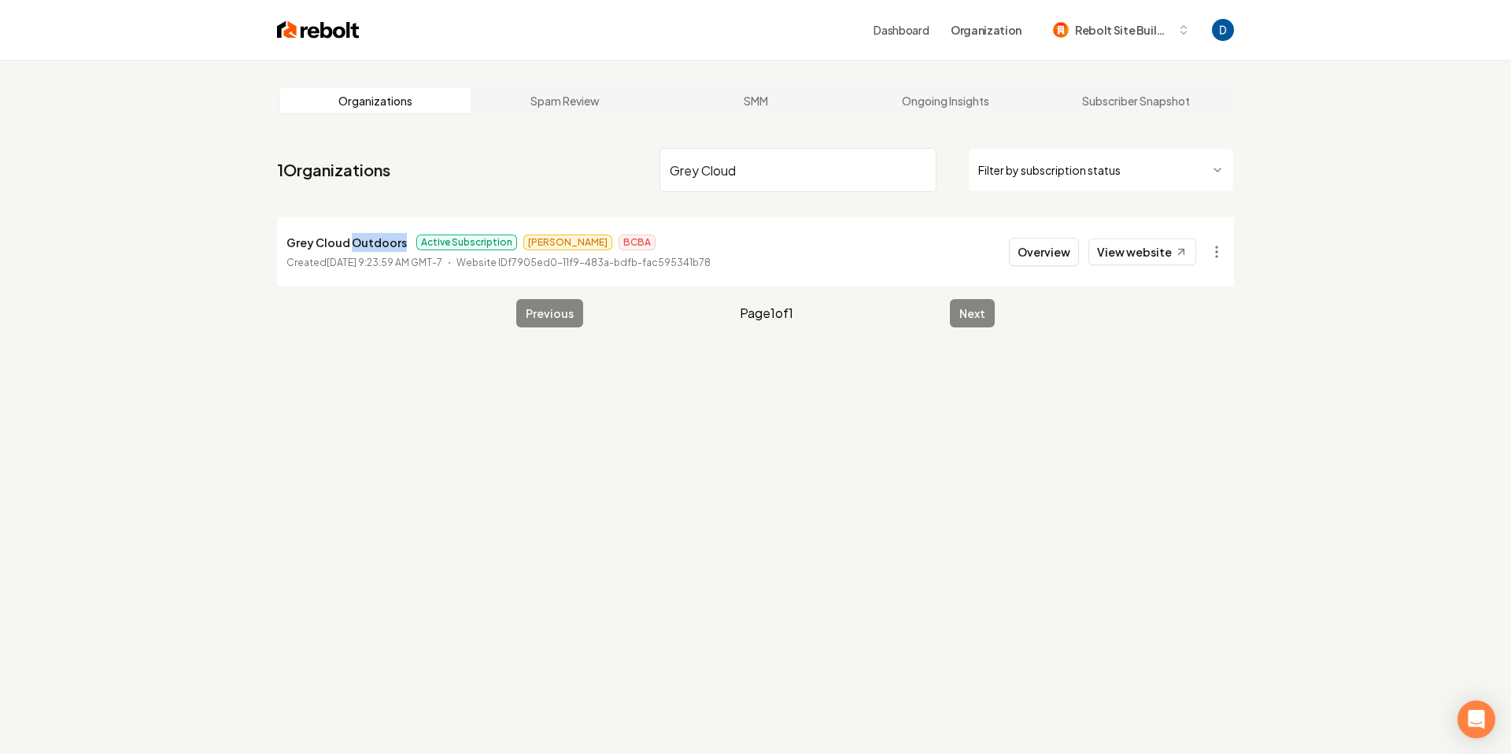
click at [360, 246] on p "Grey Cloud Outdoors" at bounding box center [346, 242] width 120 height 19
copy p "Grey Cloud Outdoors"
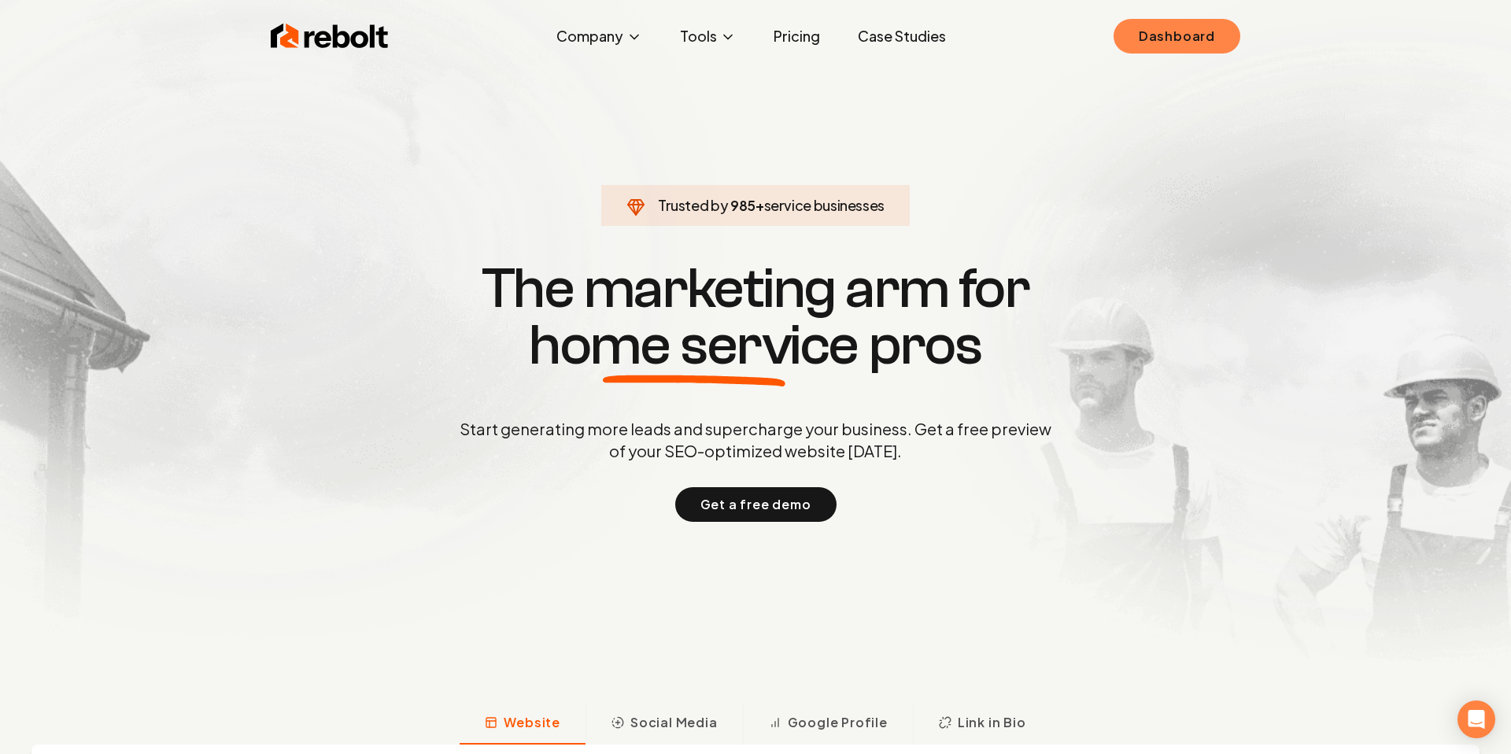
click at [1210, 46] on link "Dashboard" at bounding box center [1177, 36] width 127 height 35
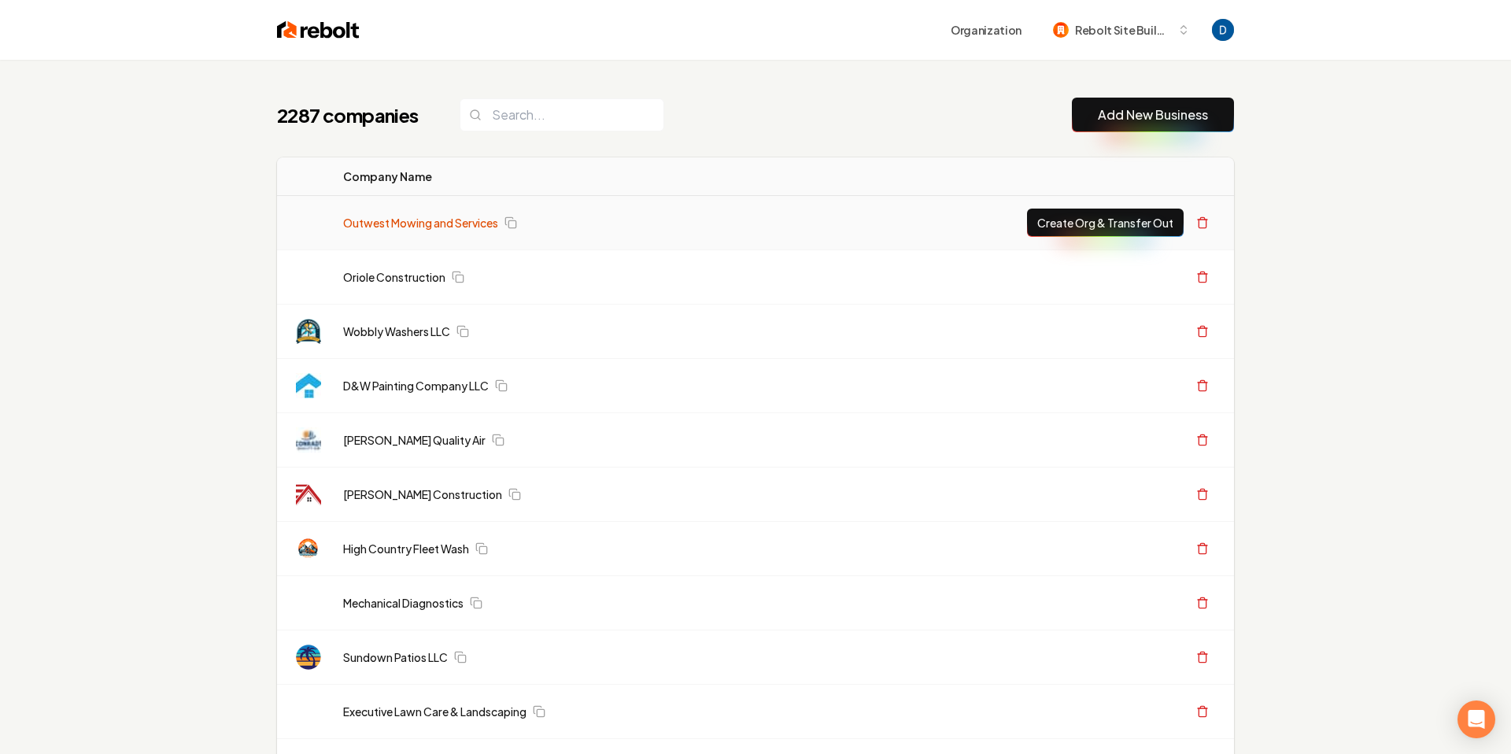
click at [426, 217] on link "Outwest Mowing and Services" at bounding box center [420, 223] width 155 height 16
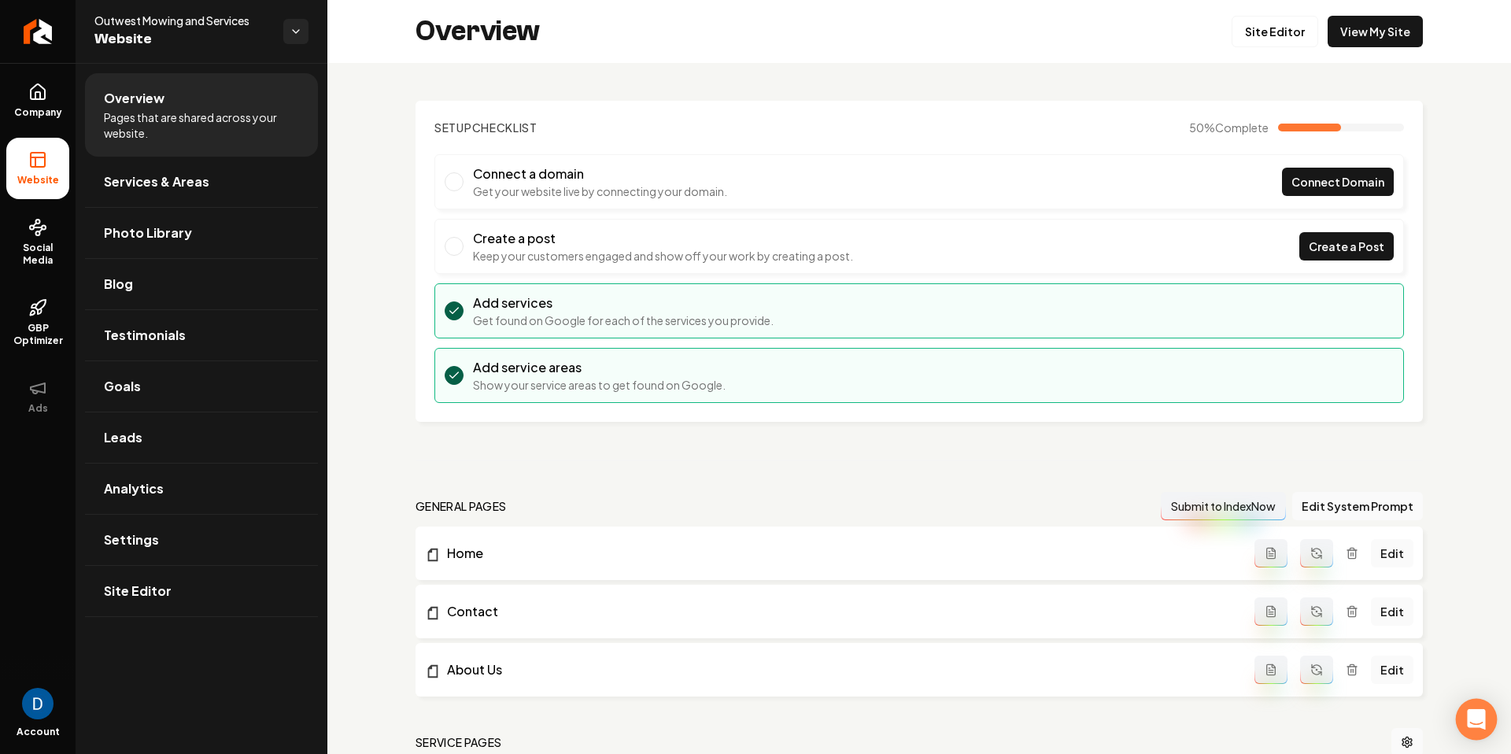
click at [1478, 717] on icon "Open Intercom Messenger" at bounding box center [1476, 719] width 18 height 20
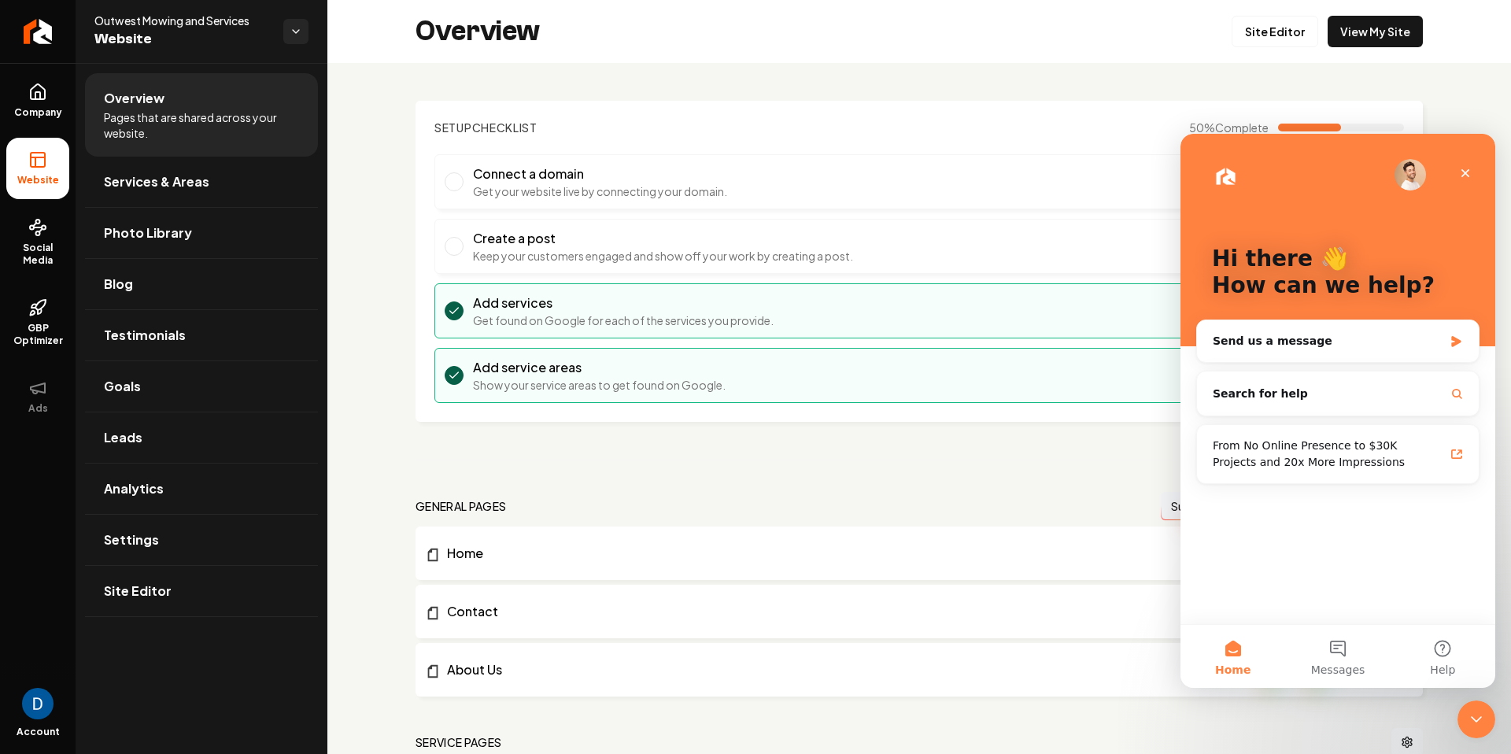
scroll to position [4, 0]
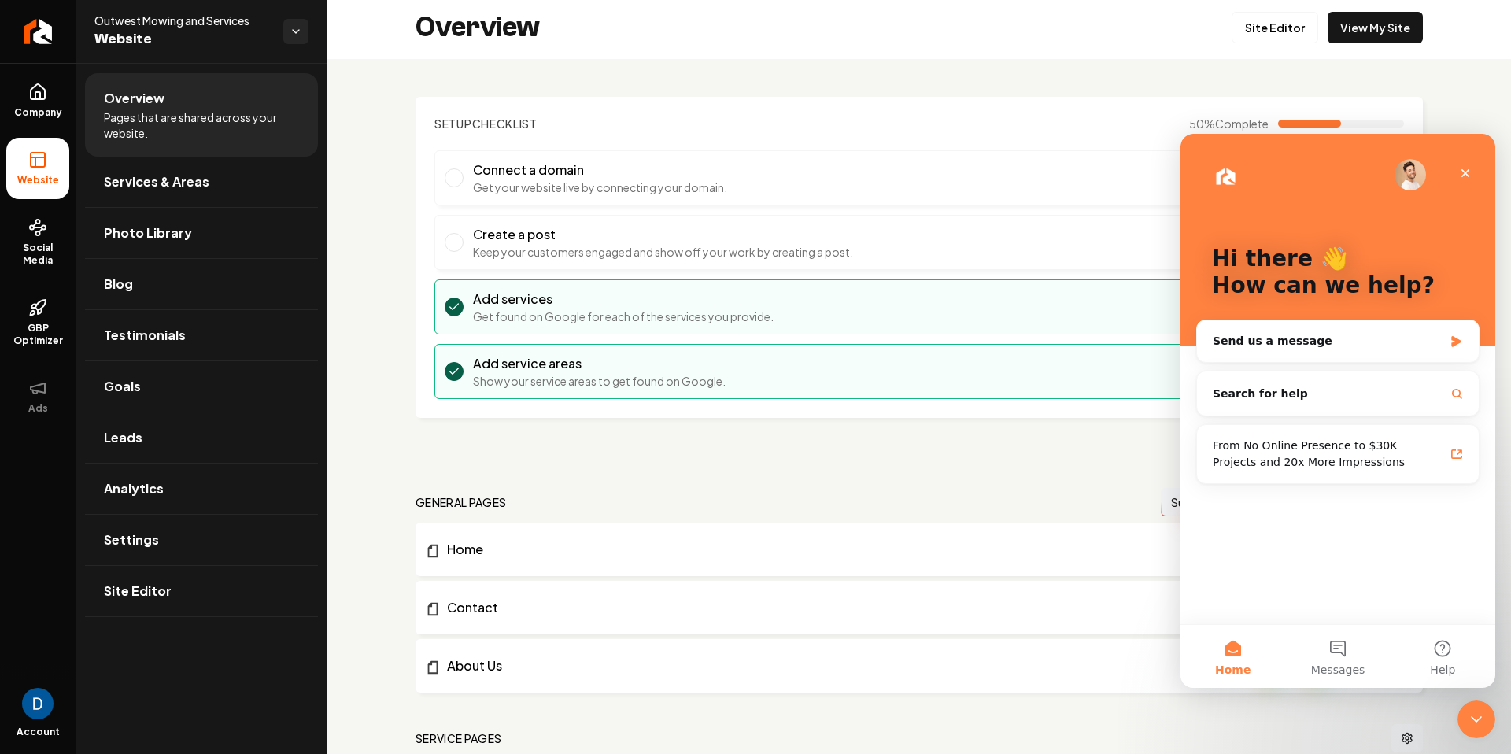
click at [549, 47] on div "Overview Site Editor View My Site" at bounding box center [919, 27] width 1184 height 63
click at [1308, 399] on button "Search for help" at bounding box center [1337, 393] width 269 height 31
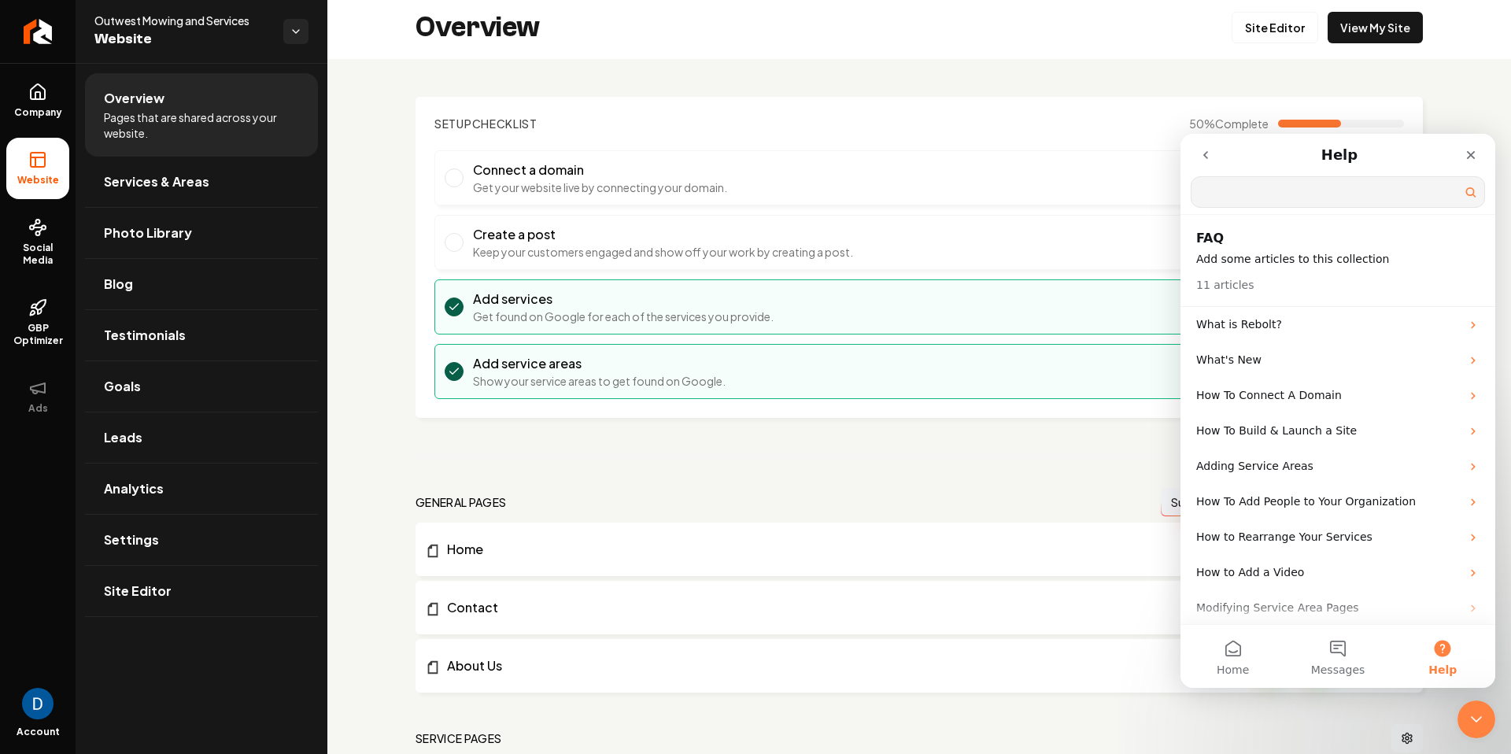
click at [1208, 153] on icon "go back" at bounding box center [1205, 155] width 13 height 13
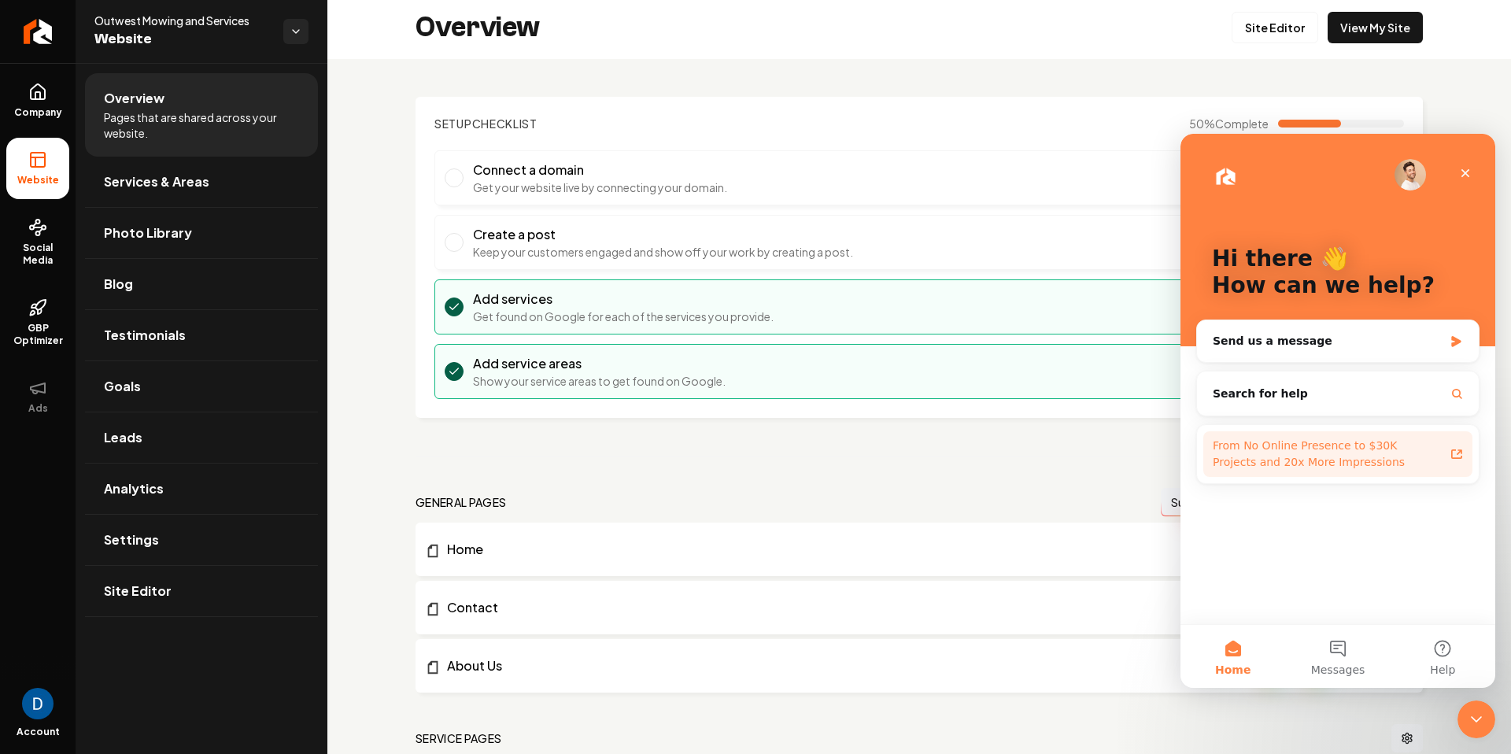
click at [1359, 445] on div "From No Online Presence to $30K Projects and 20x More Impressions" at bounding box center [1328, 454] width 231 height 33
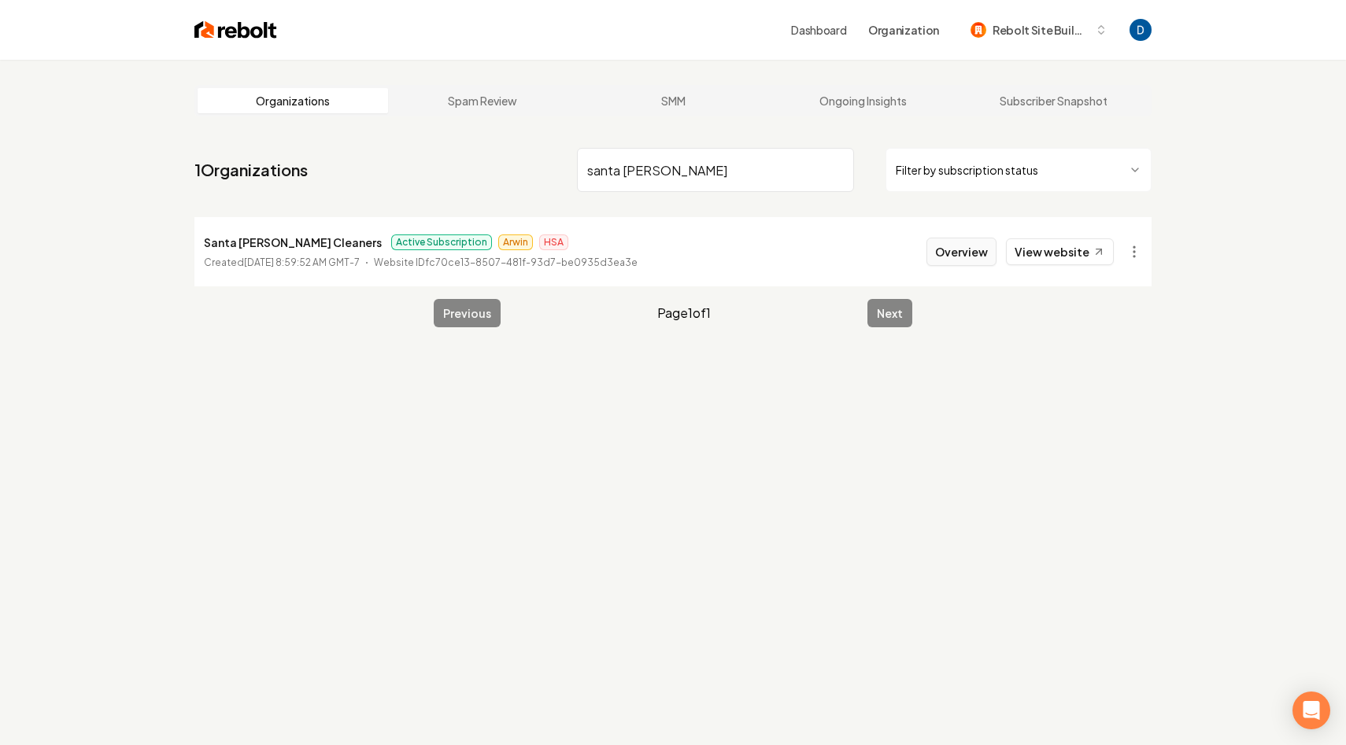
type input "santa [PERSON_NAME]"
click at [969, 260] on button "Overview" at bounding box center [961, 252] width 70 height 28
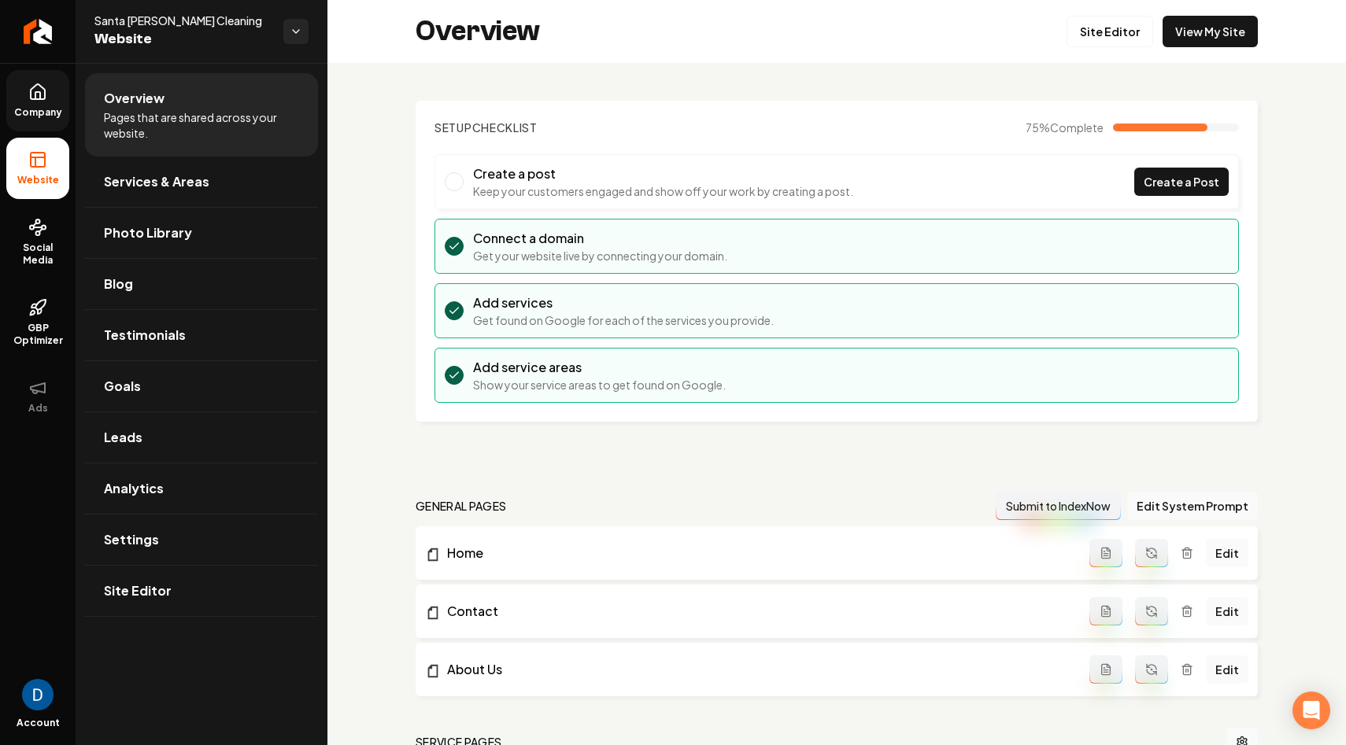
click at [57, 106] on span "Company" at bounding box center [38, 112] width 61 height 13
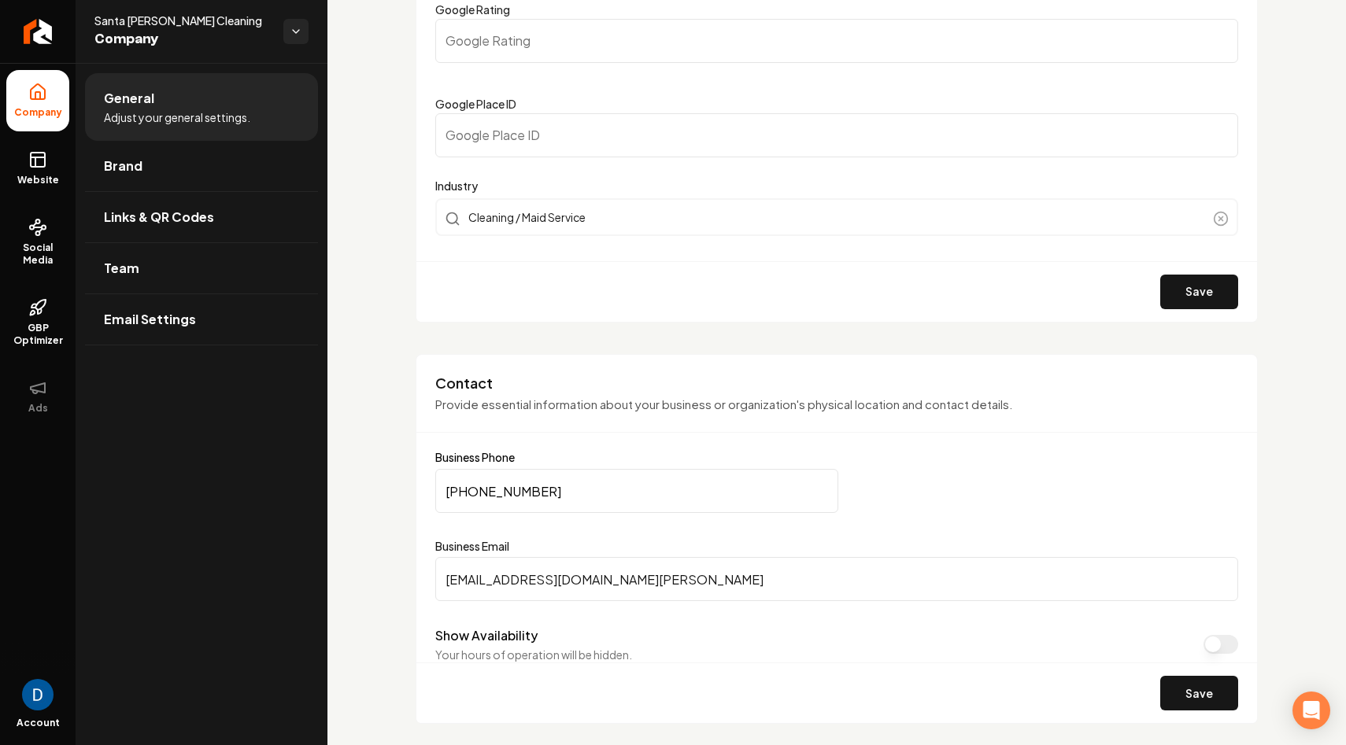
scroll to position [522, 0]
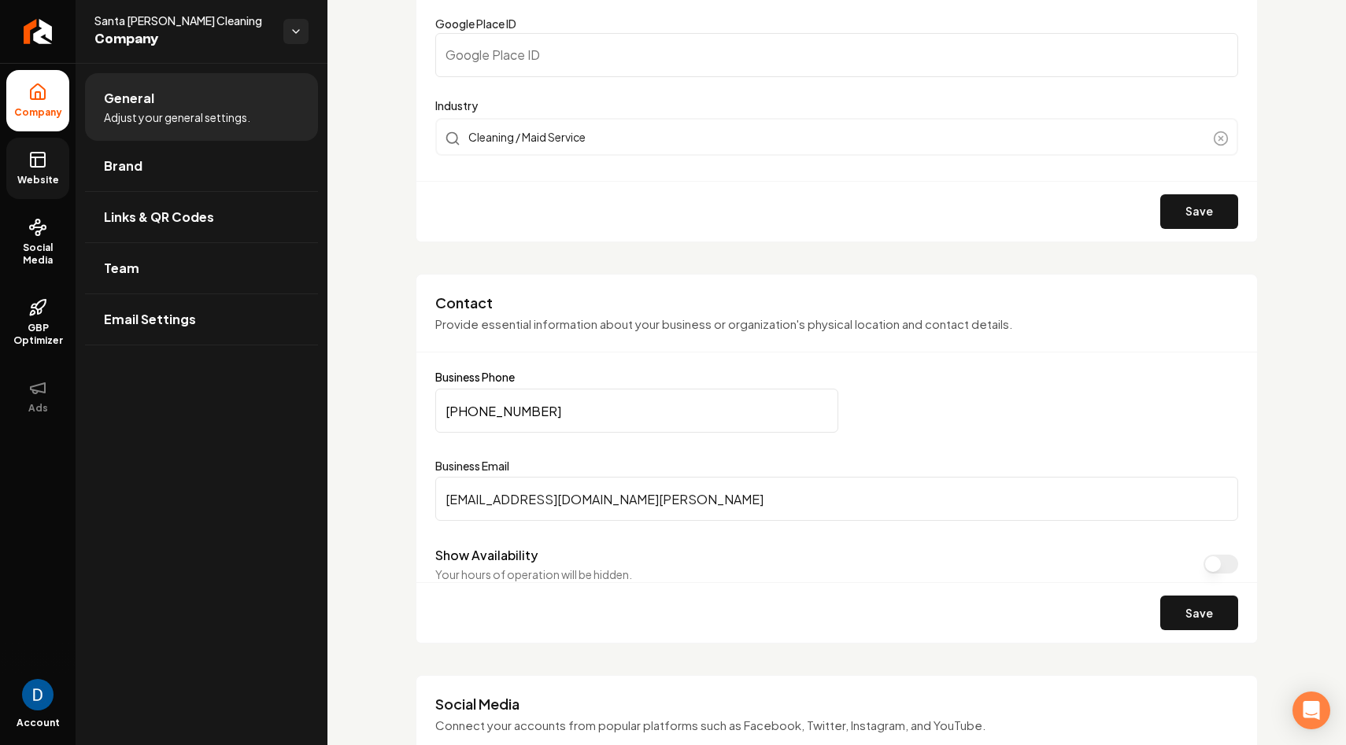
click at [54, 164] on link "Website" at bounding box center [37, 168] width 63 height 61
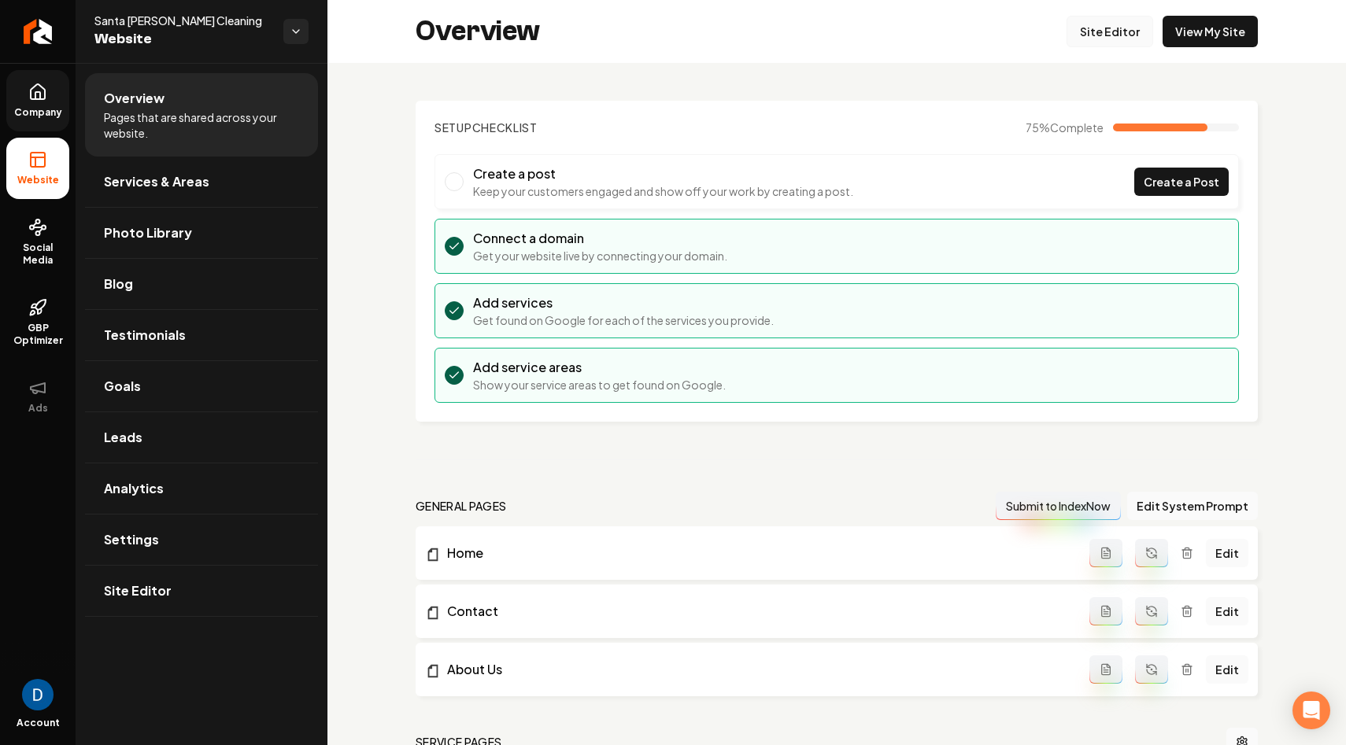
click at [1130, 33] on link "Site Editor" at bounding box center [1109, 31] width 87 height 31
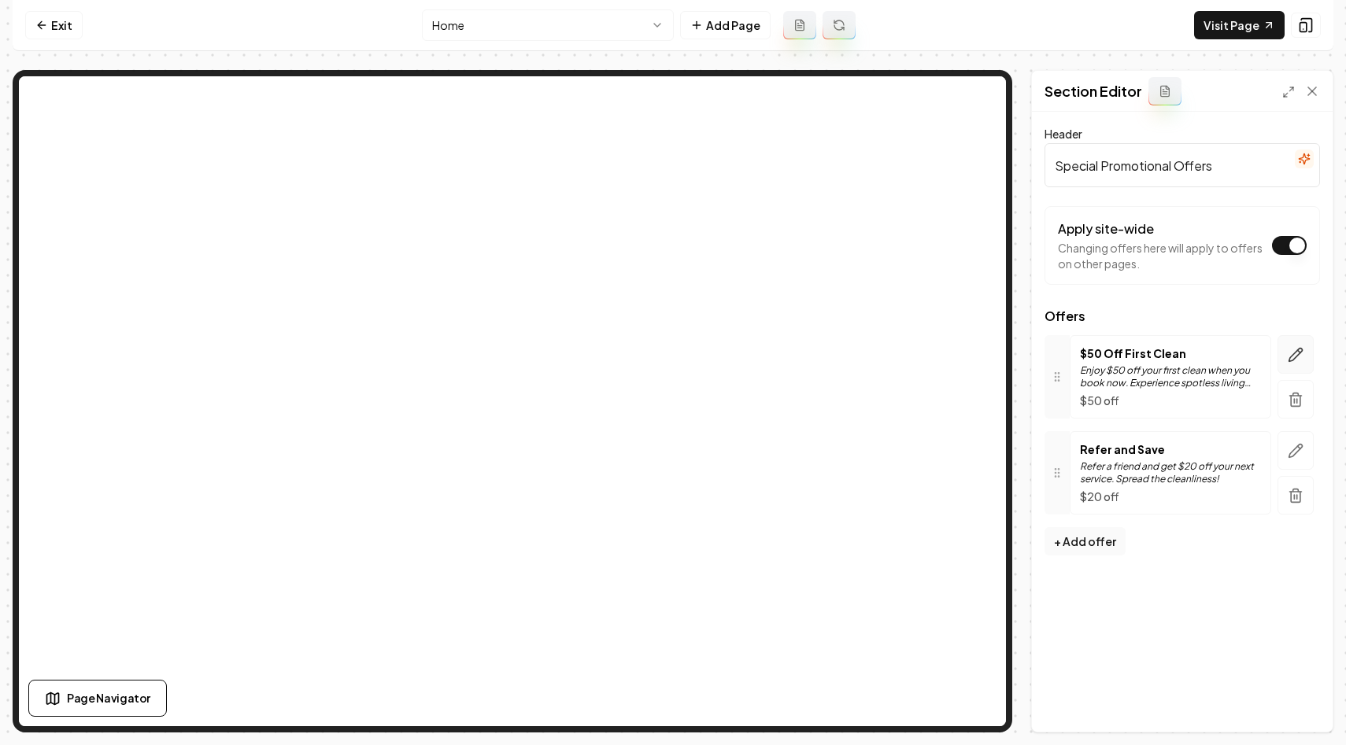
click at [1299, 356] on icon "button" at bounding box center [1296, 355] width 16 height 16
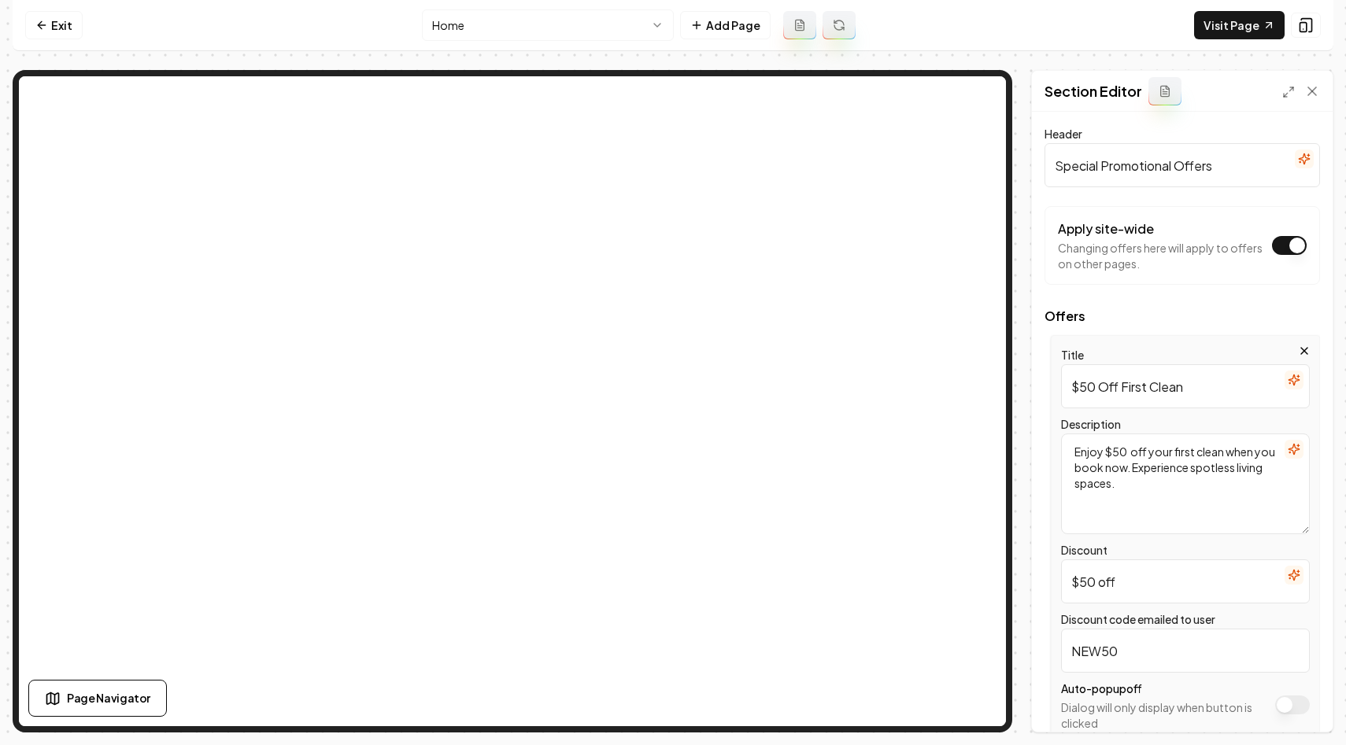
click at [1083, 389] on input "$50 Off First Clean" at bounding box center [1185, 386] width 249 height 44
click at [1084, 389] on input "$50 Off First Clean" at bounding box center [1185, 386] width 249 height 44
type input "%15 Off First Clean"
click at [1115, 454] on textarea "Enjoy $50 off your first clean when you book now. Experience spotless living sp…" at bounding box center [1185, 484] width 249 height 101
click at [1114, 454] on textarea "Enjoy $50 off your first clean when you book now. Experience spotless living sp…" at bounding box center [1185, 484] width 249 height 101
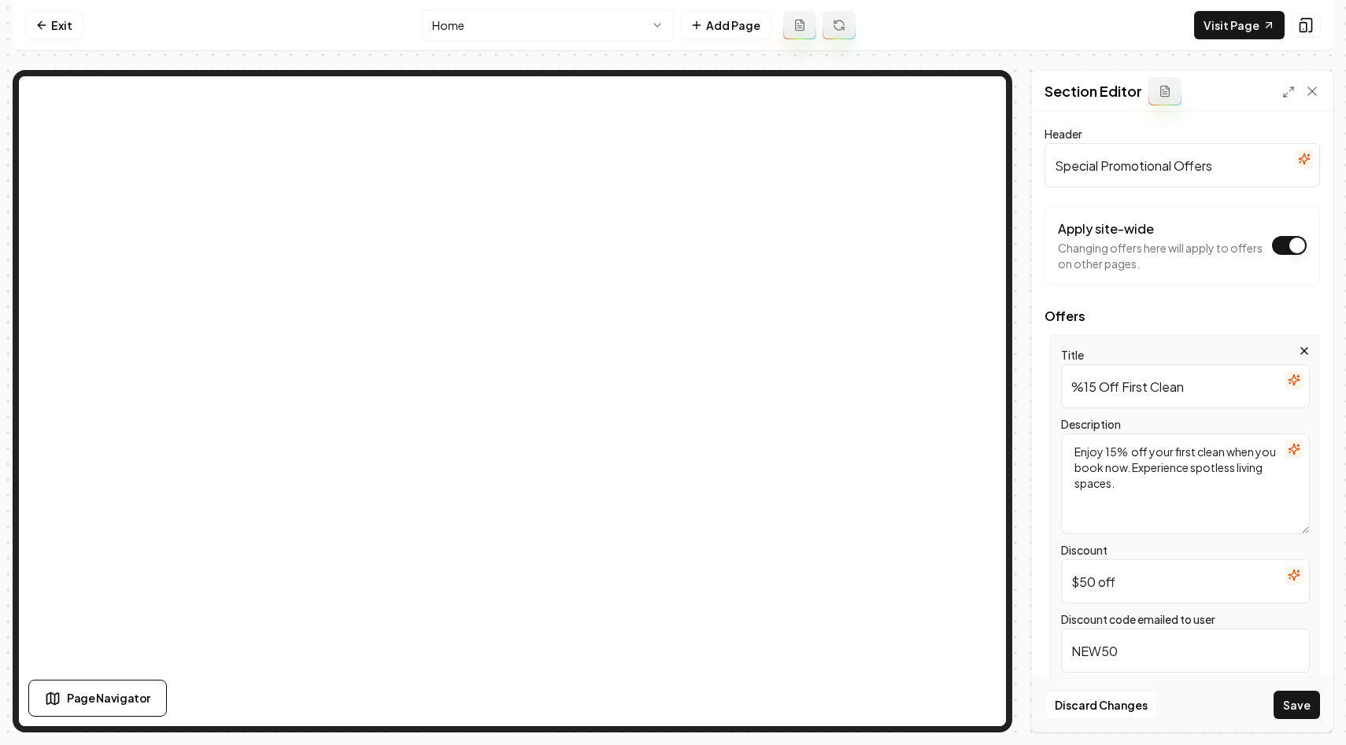
type textarea "Enjoy 15% off your first clean when you book now. Experience spotless living sp…"
click at [1087, 400] on input "%15 Off First Clean" at bounding box center [1185, 386] width 249 height 44
type input "15% Off First Clean"
click at [1079, 586] on input "$50 off" at bounding box center [1185, 582] width 249 height 44
type input "15% off"
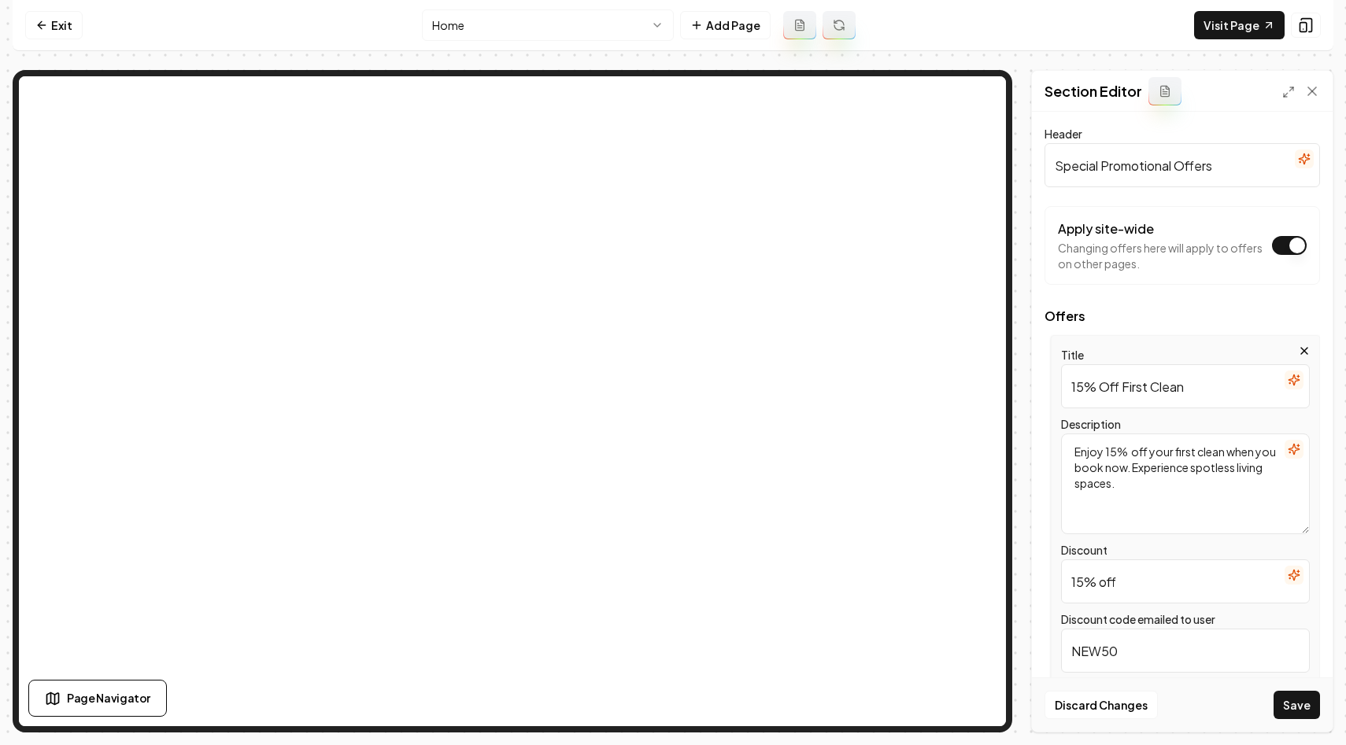
click at [1108, 653] on input "NEW50" at bounding box center [1185, 651] width 249 height 44
click at [1118, 650] on input "NEW50" at bounding box center [1185, 651] width 249 height 44
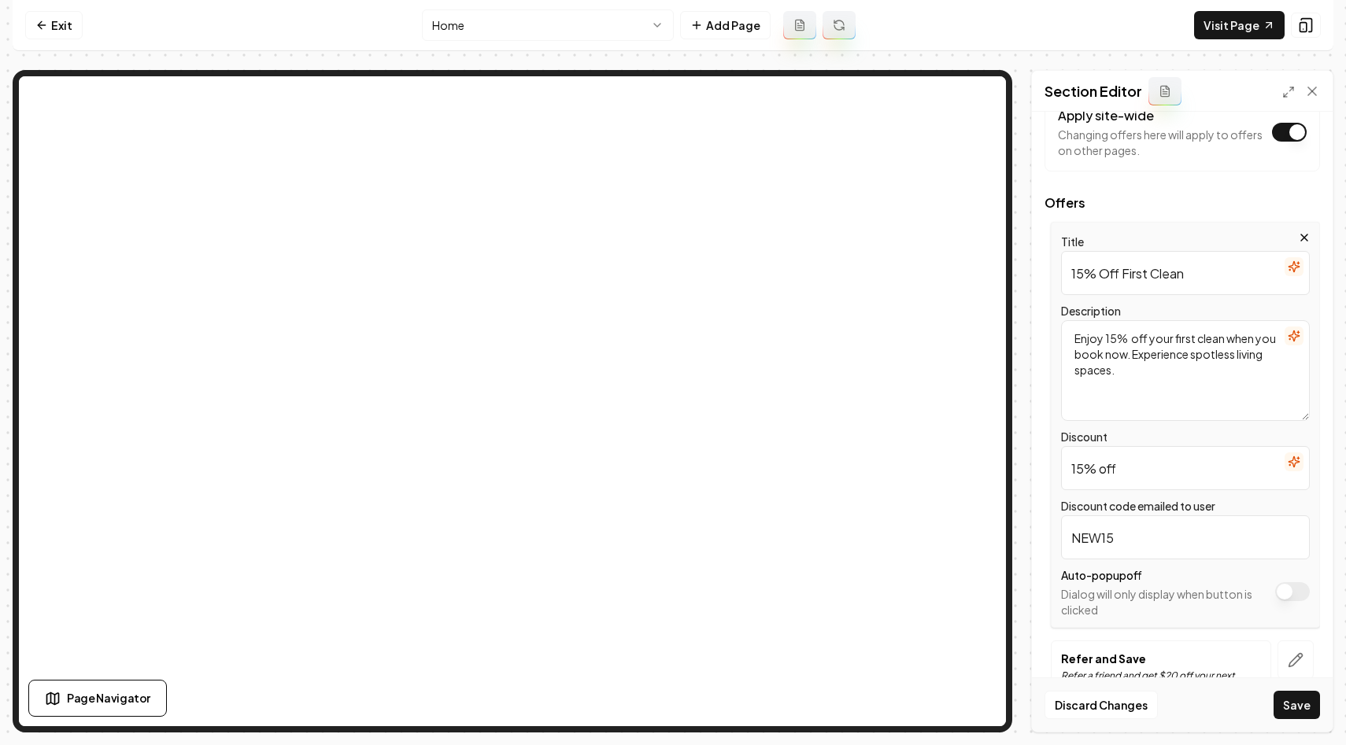
scroll to position [115, 0]
type input "NEW15"
click at [1287, 701] on button "Save" at bounding box center [1296, 705] width 46 height 28
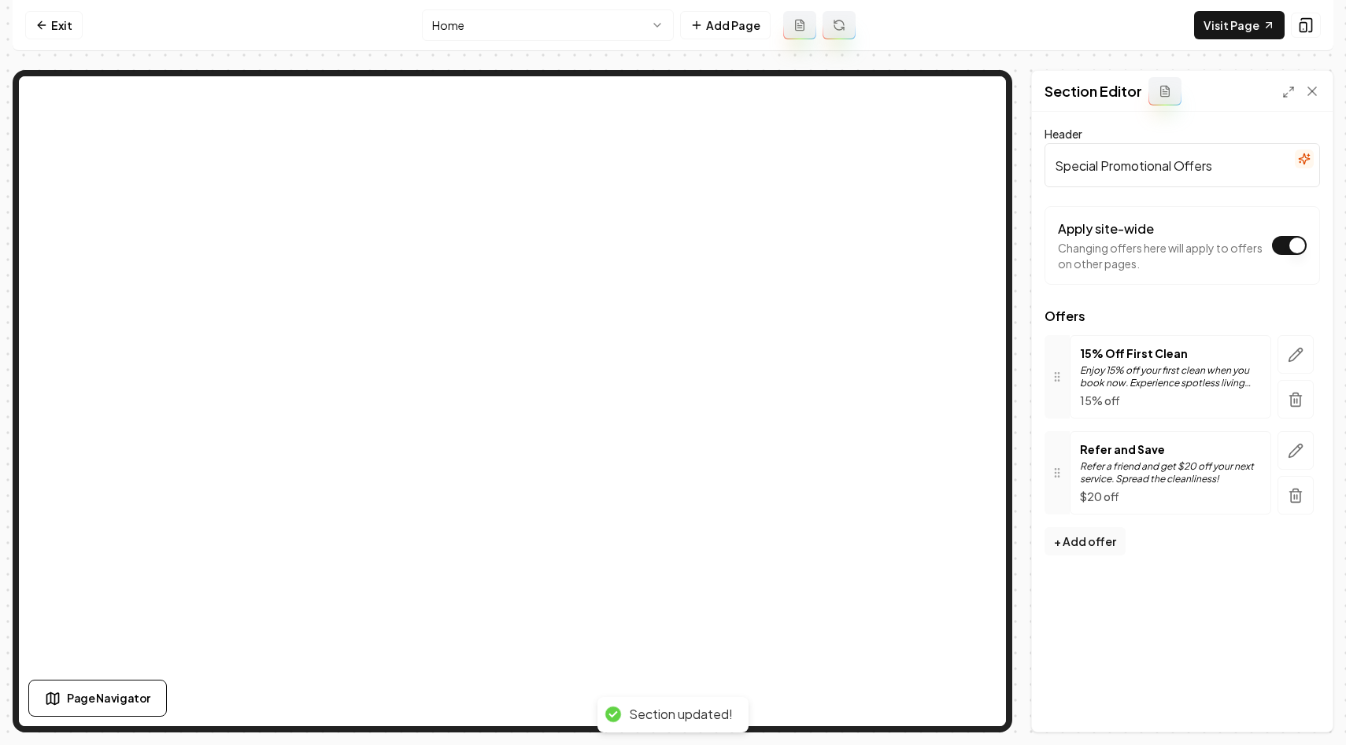
scroll to position [0, 0]
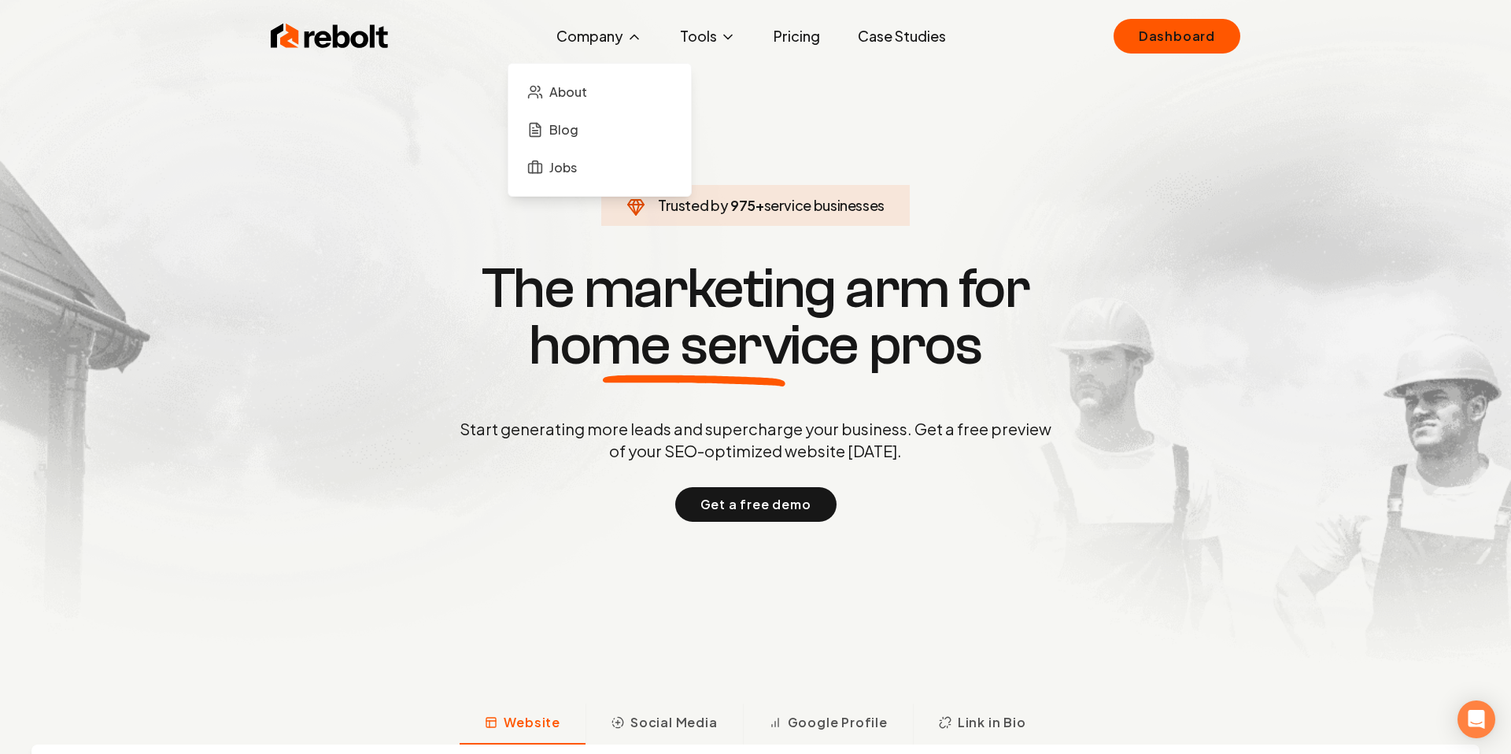
click at [597, 48] on button "Company" at bounding box center [599, 35] width 111 height 31
click at [571, 163] on span "Jobs" at bounding box center [563, 167] width 28 height 19
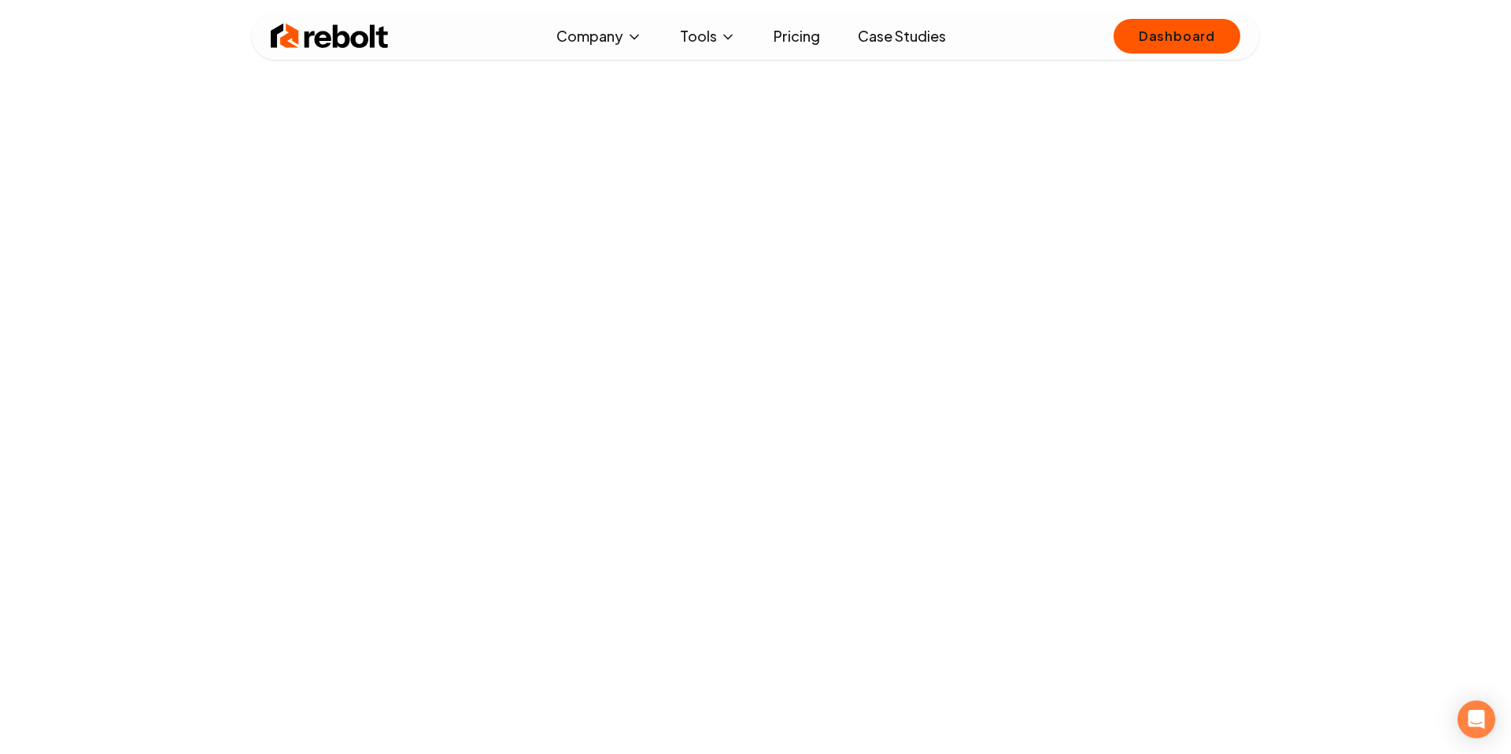
scroll to position [892, 0]
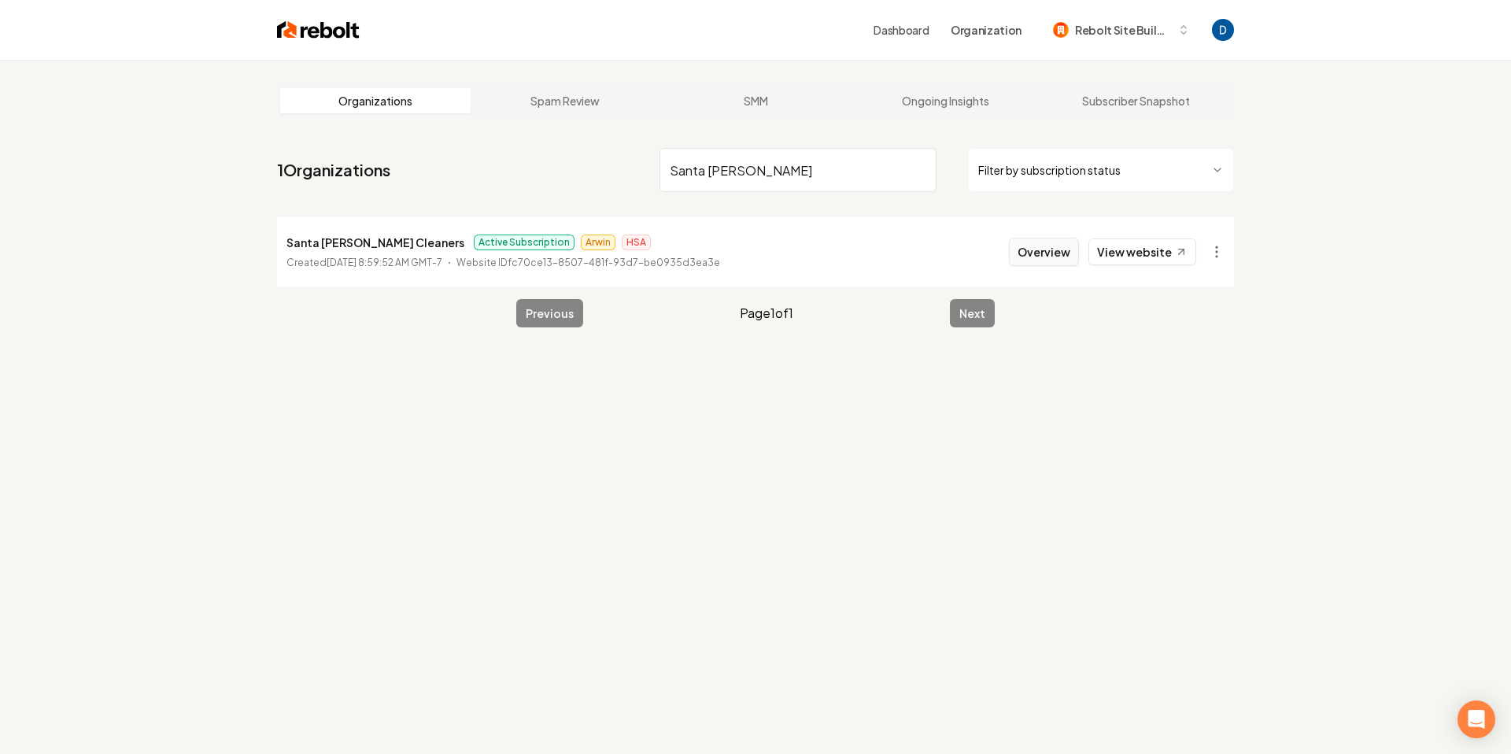
type input "Santa Cruz"
click at [1046, 260] on button "Overview" at bounding box center [1044, 252] width 70 height 28
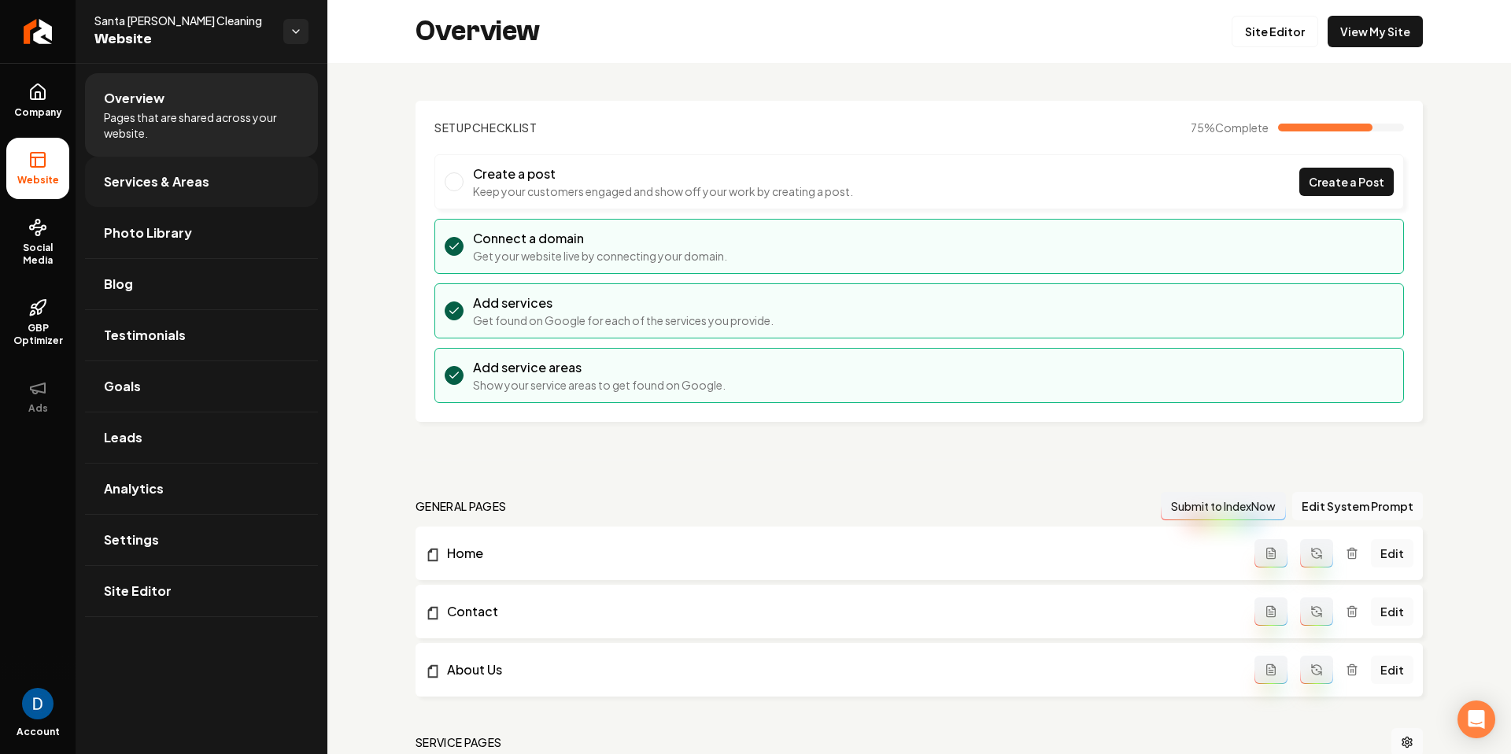
click at [230, 195] on link "Services & Areas" at bounding box center [201, 182] width 233 height 50
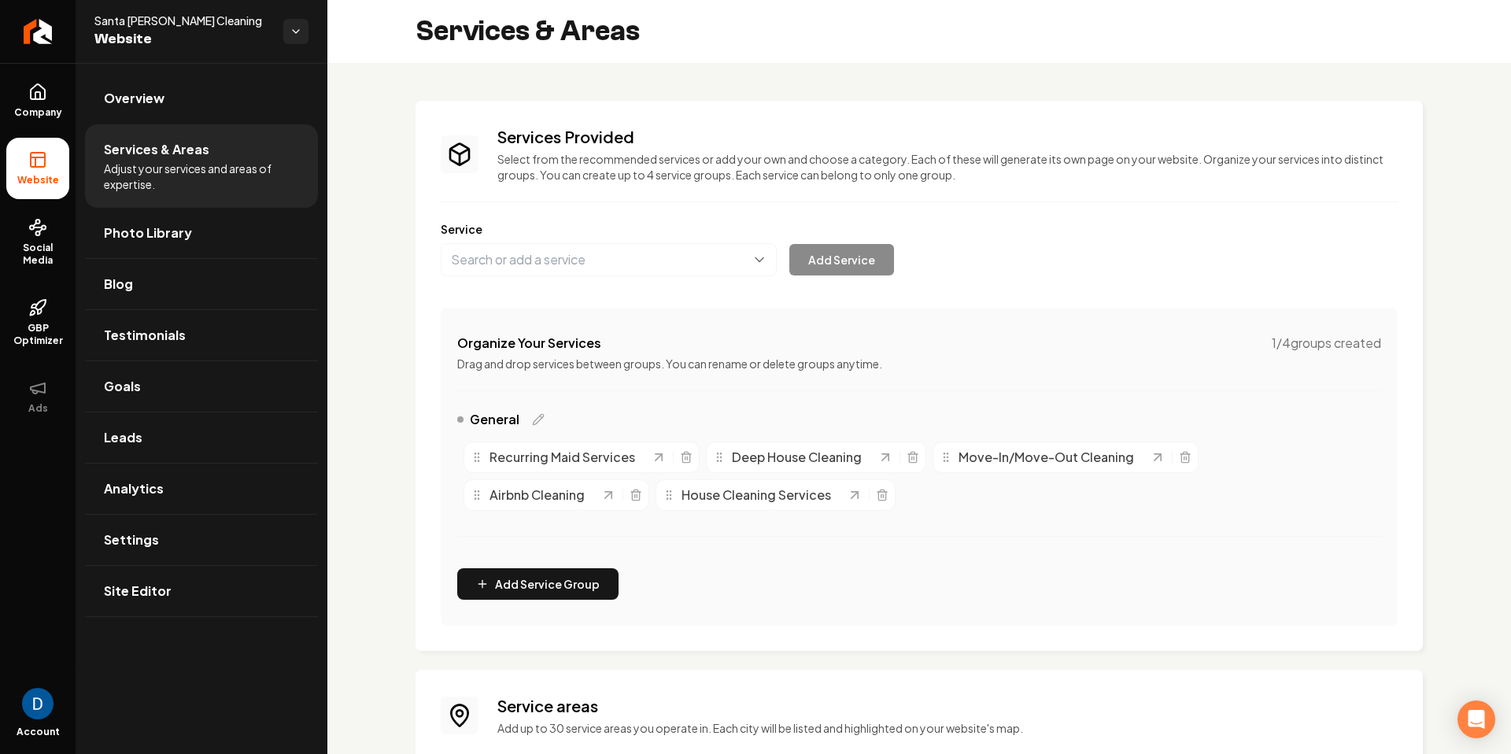
scroll to position [190, 0]
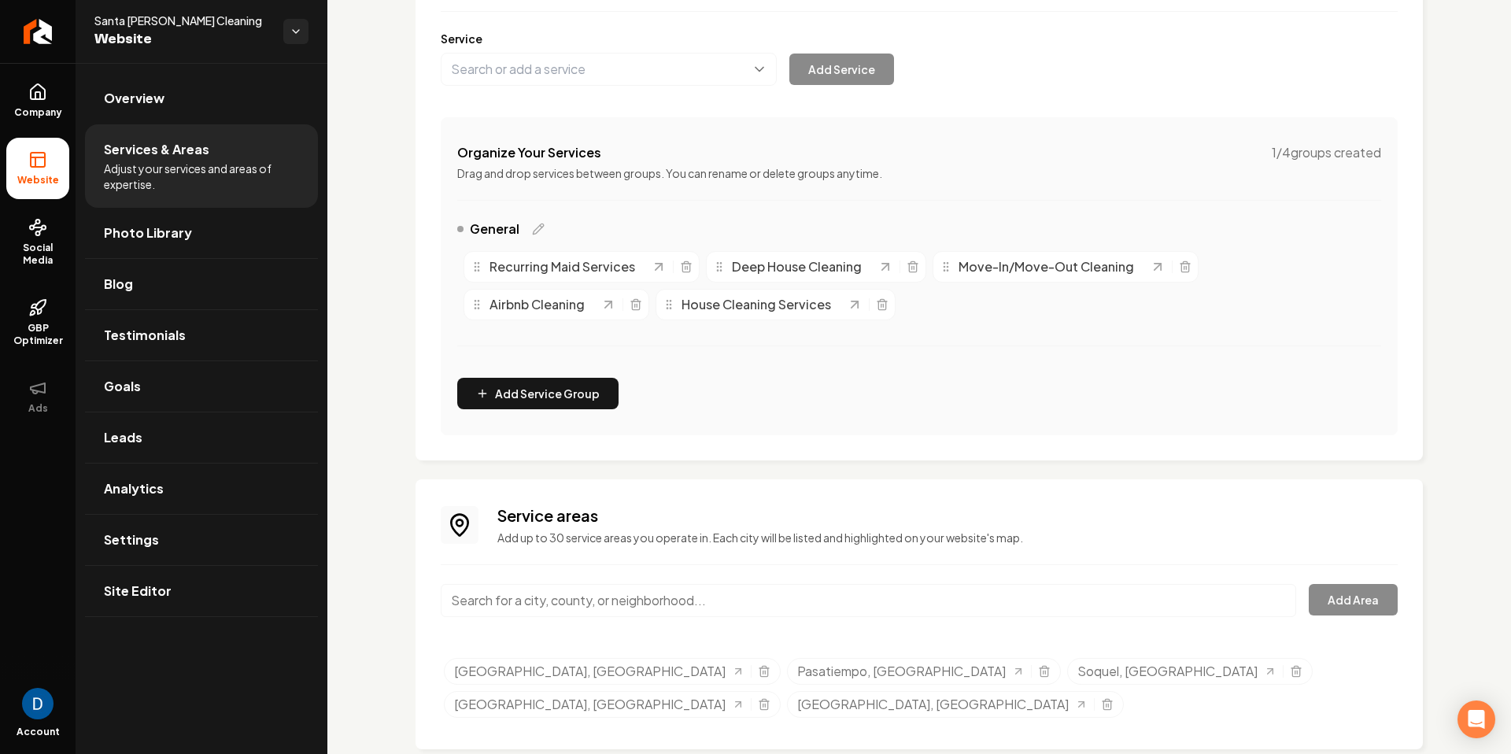
click at [615, 598] on input "Main content area" at bounding box center [868, 600] width 855 height 33
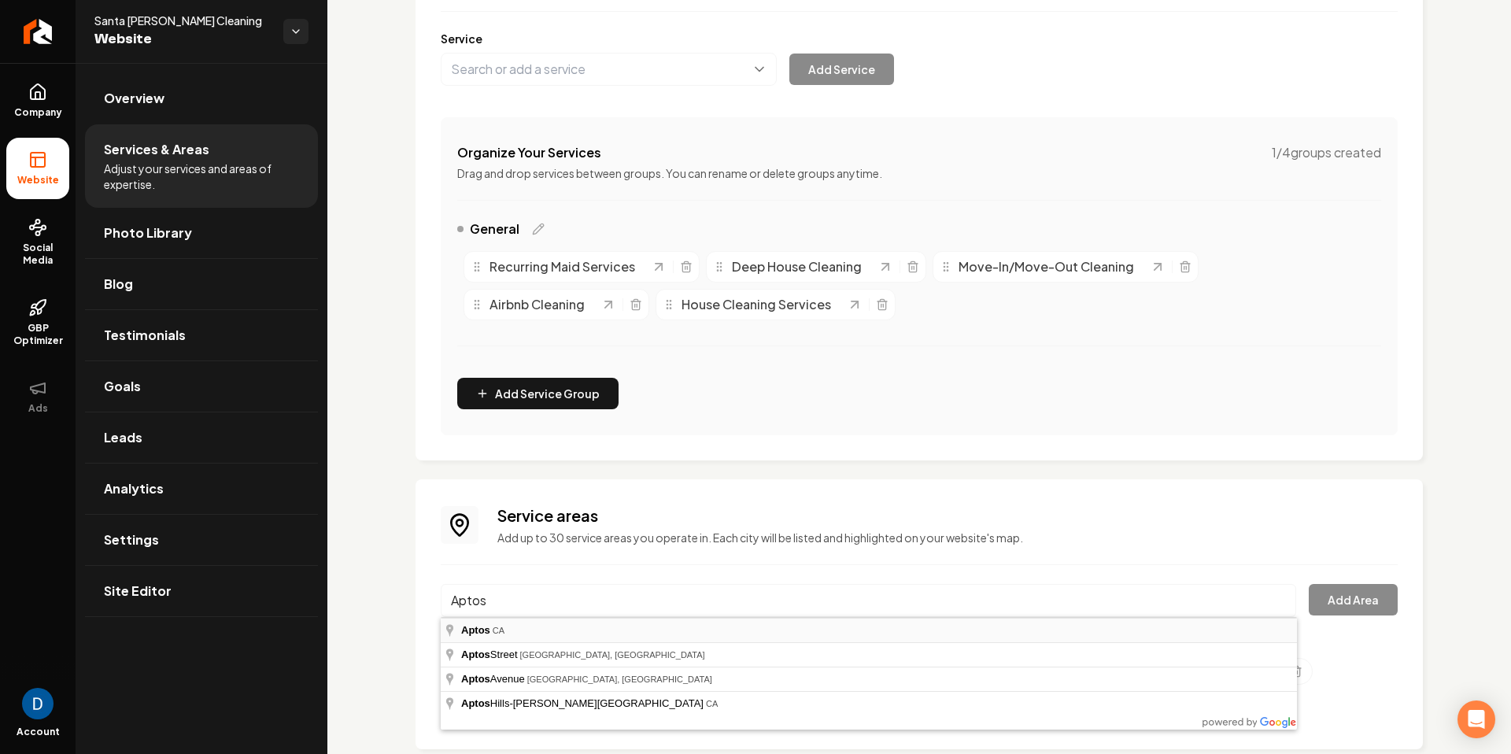
type input "Aptos, CA"
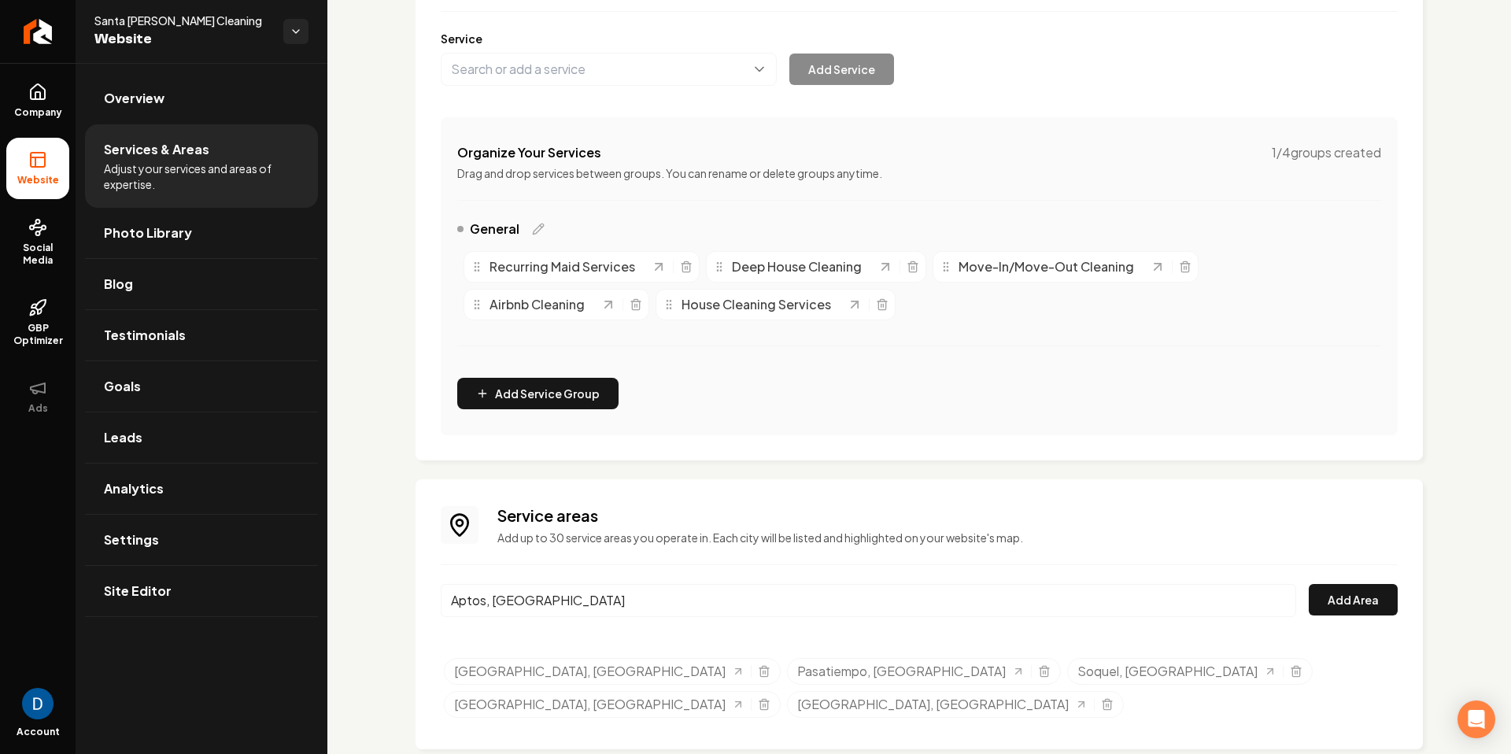
scroll to position [188, 0]
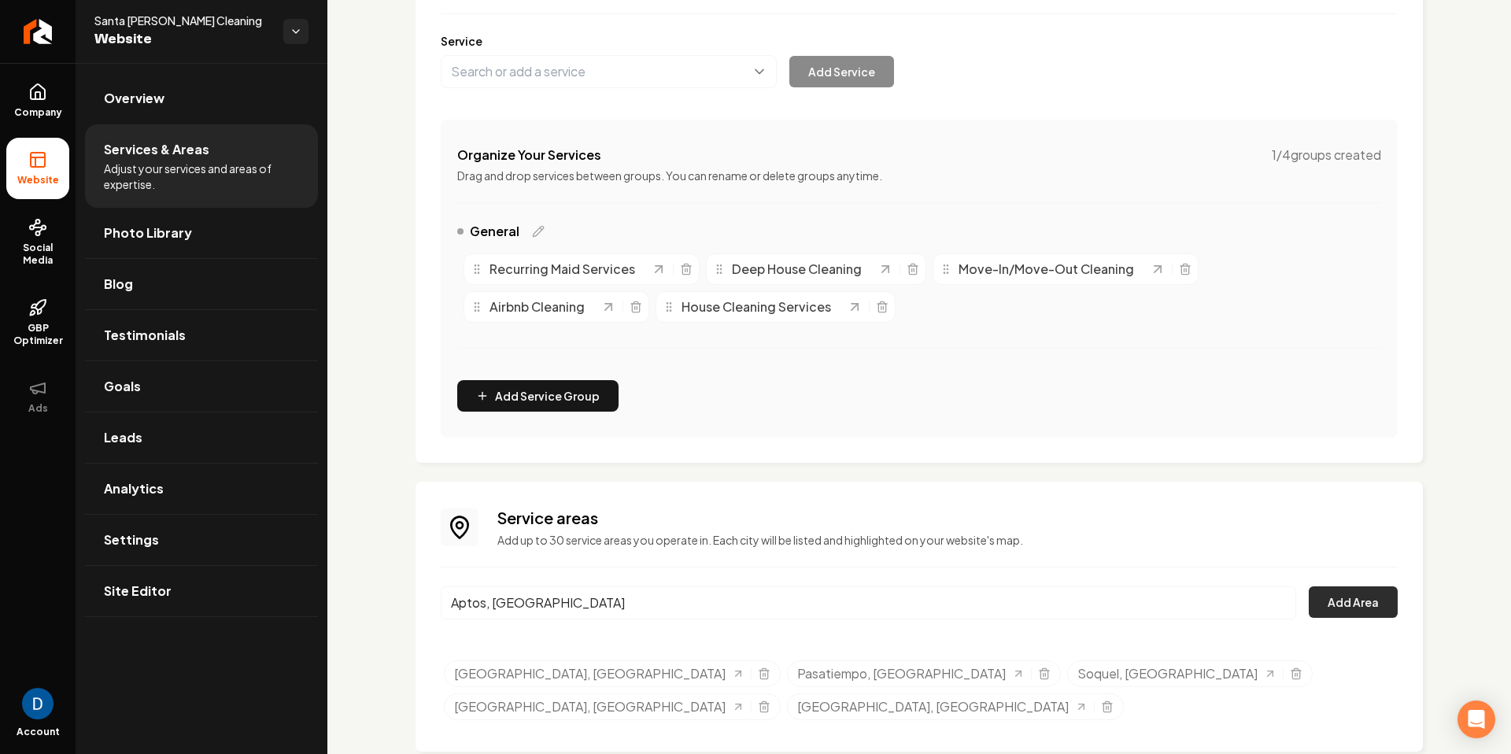
click at [1384, 605] on button "Add Area" at bounding box center [1353, 601] width 89 height 31
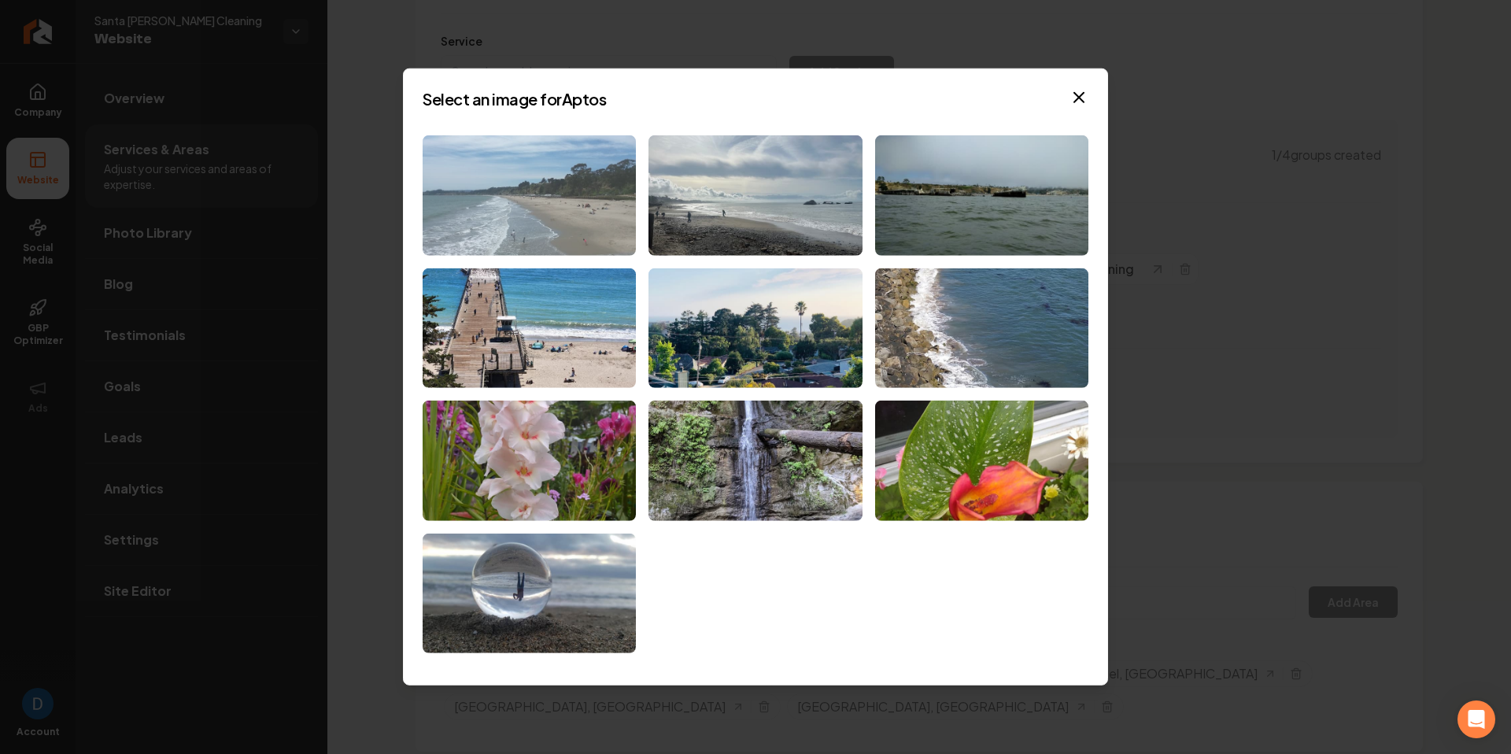
click at [558, 185] on img at bounding box center [529, 195] width 213 height 120
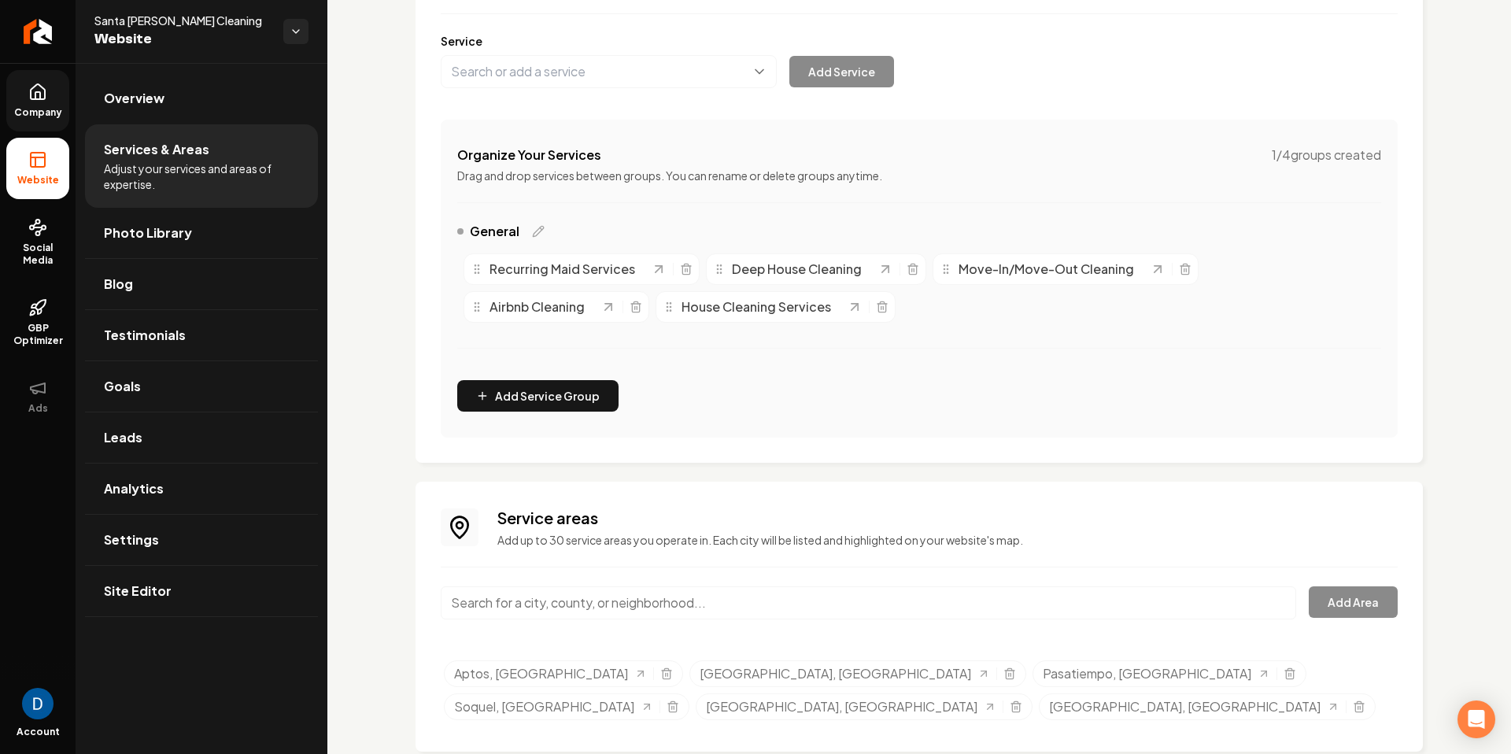
click at [42, 103] on link "Company" at bounding box center [37, 100] width 63 height 61
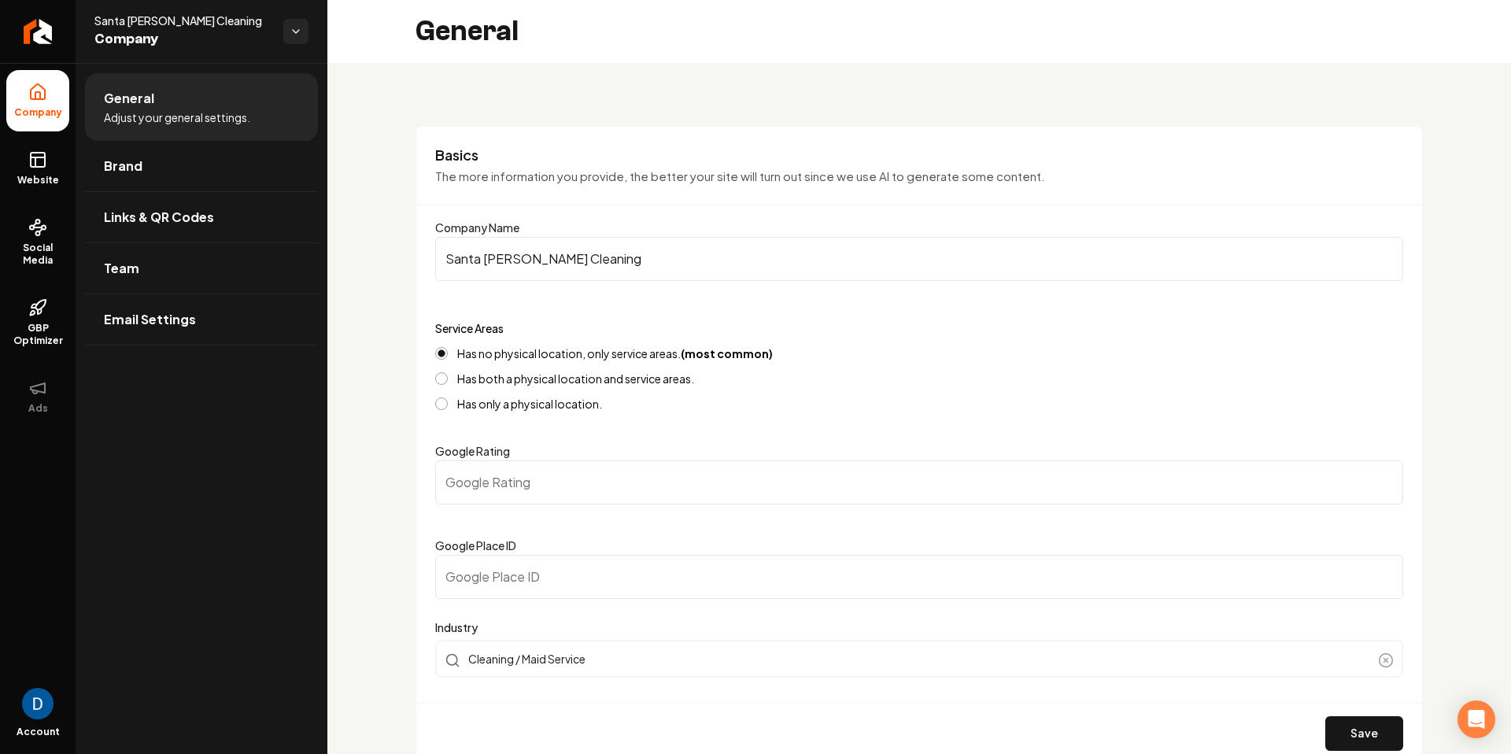
click at [531, 261] on input "Santa Cruz Cleaning" at bounding box center [919, 259] width 968 height 44
click at [68, 158] on ul "Company Website Social Media GBP Optimizer Ads" at bounding box center [38, 248] width 76 height 371
click at [54, 164] on link "Website" at bounding box center [37, 168] width 63 height 61
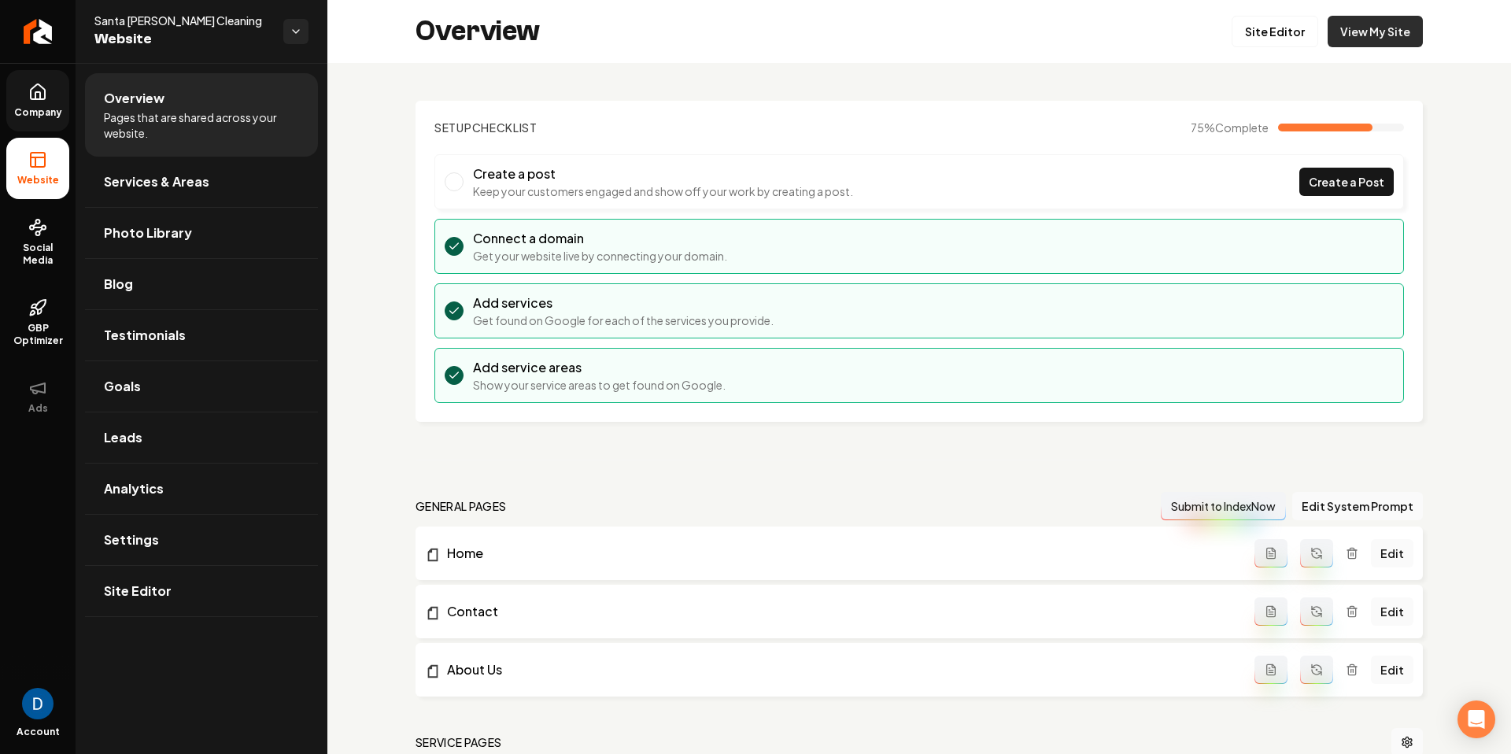
click at [1406, 41] on link "View My Site" at bounding box center [1375, 31] width 95 height 31
click at [21, 278] on link "Social Media" at bounding box center [37, 242] width 63 height 74
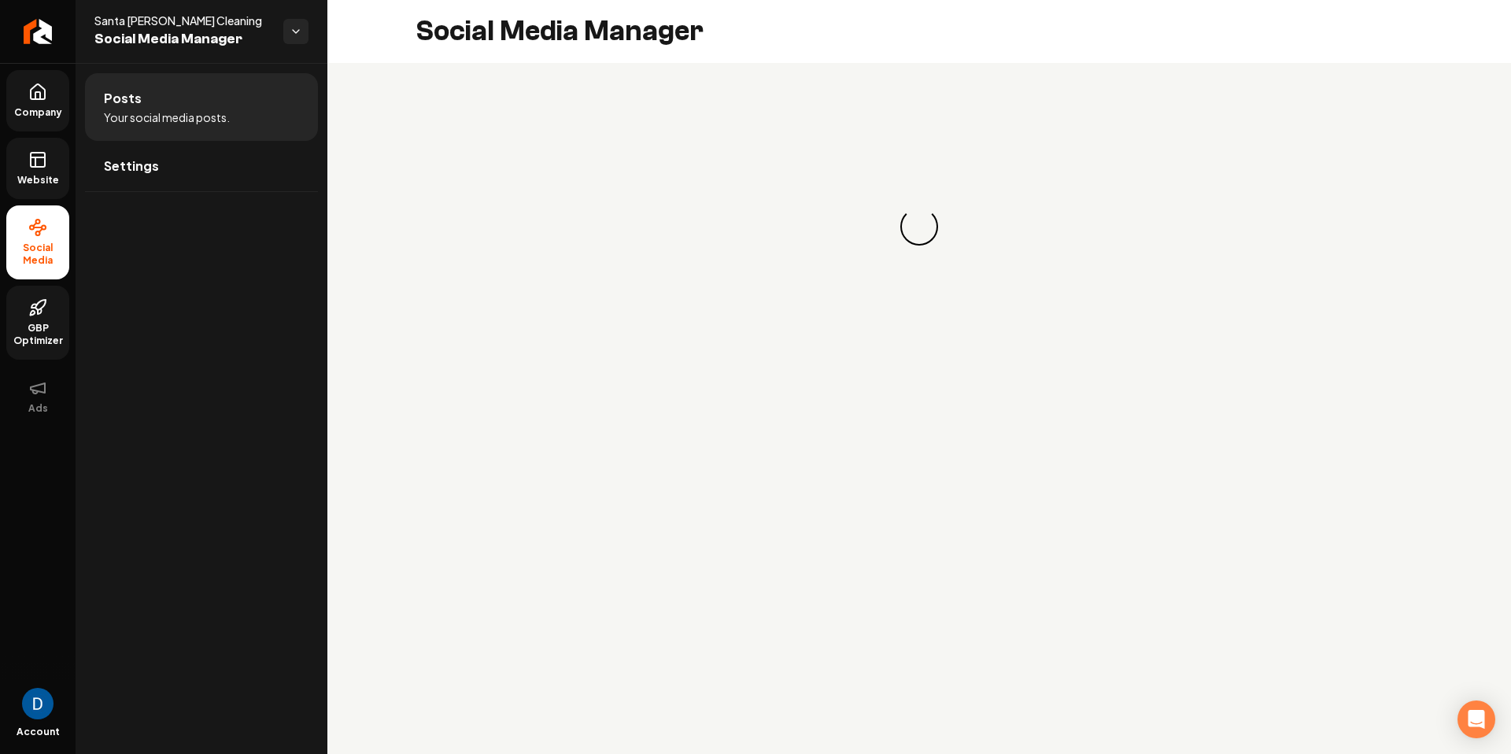
click at [38, 311] on icon at bounding box center [39, 311] width 3 height 6
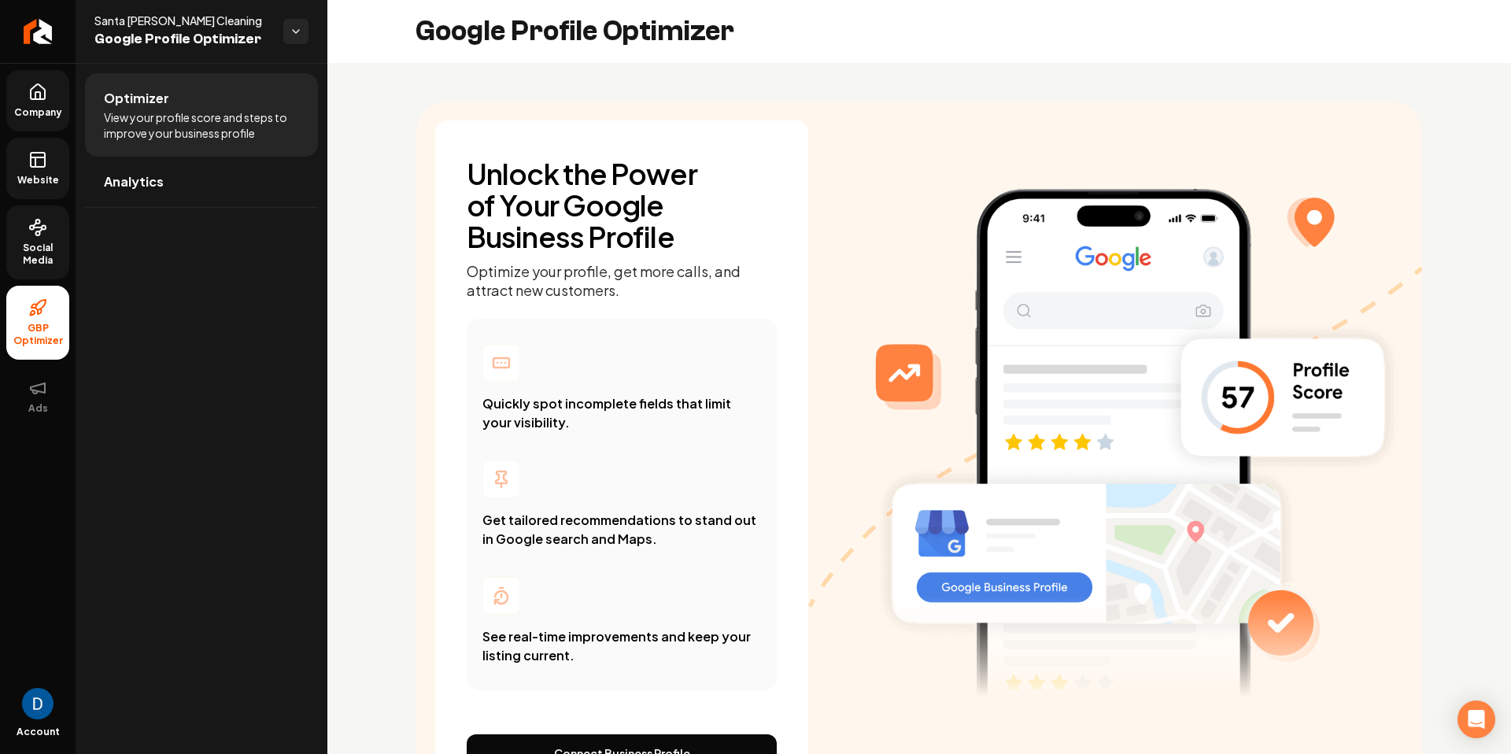
click at [62, 254] on span "Social Media" at bounding box center [37, 254] width 63 height 25
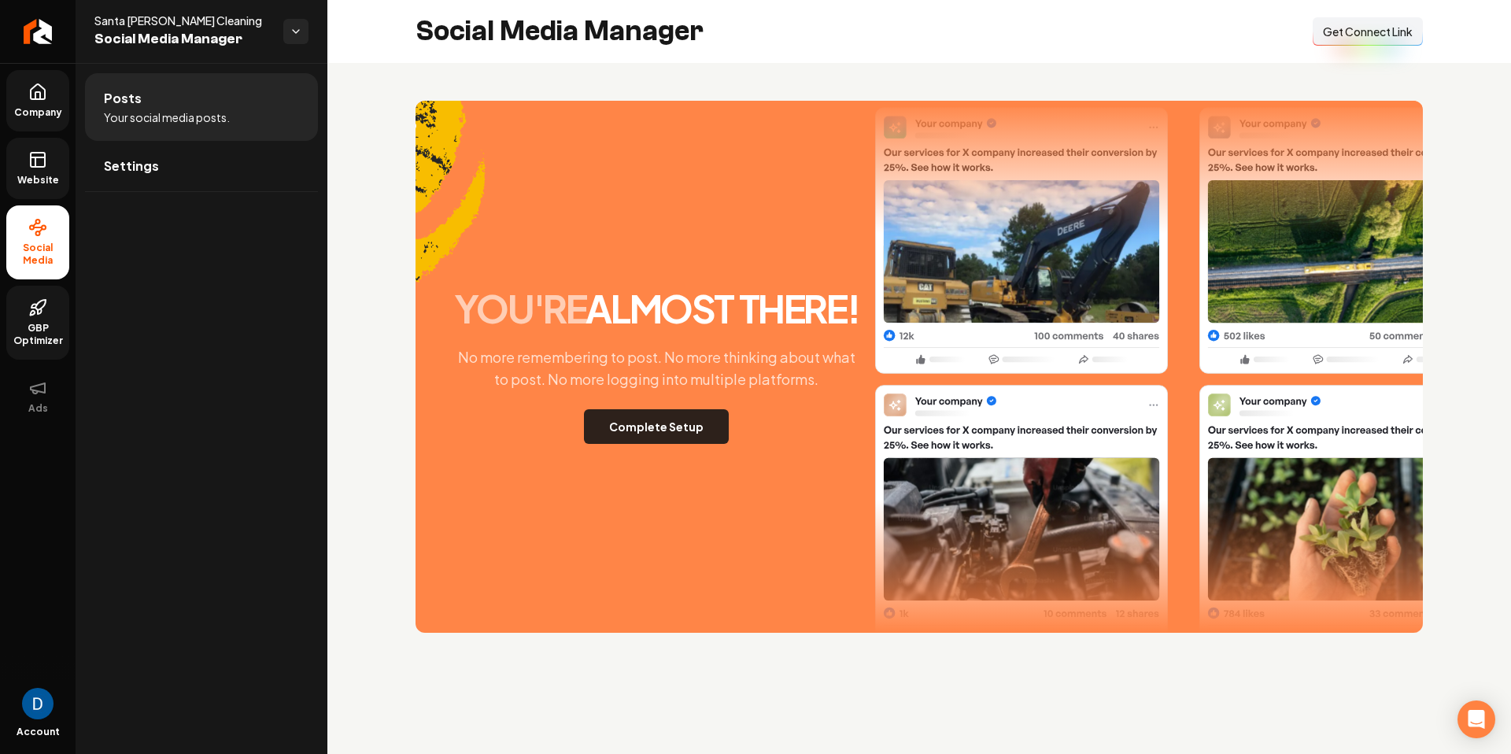
click at [646, 435] on button "Complete Setup" at bounding box center [656, 426] width 145 height 35
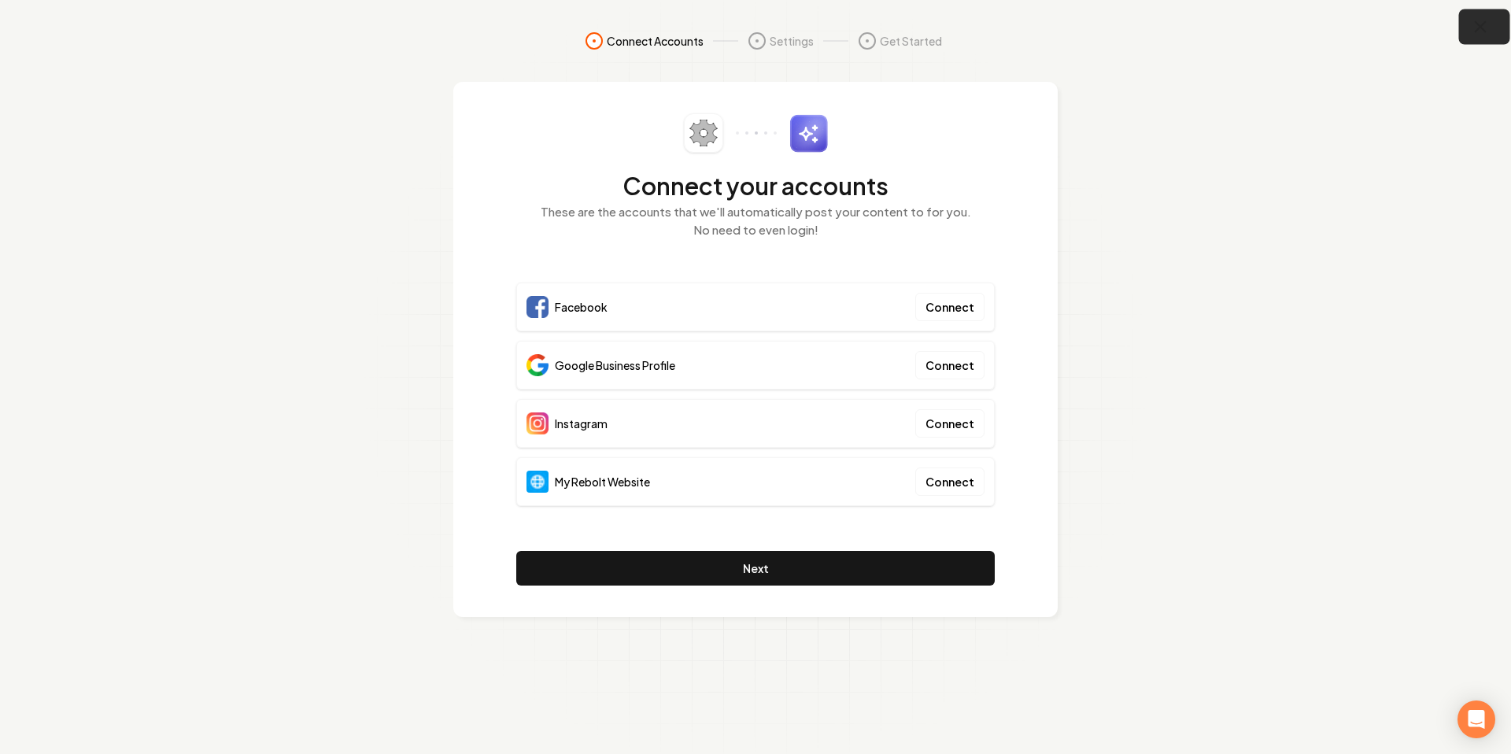
click at [1467, 22] on button "button" at bounding box center [1484, 26] width 51 height 35
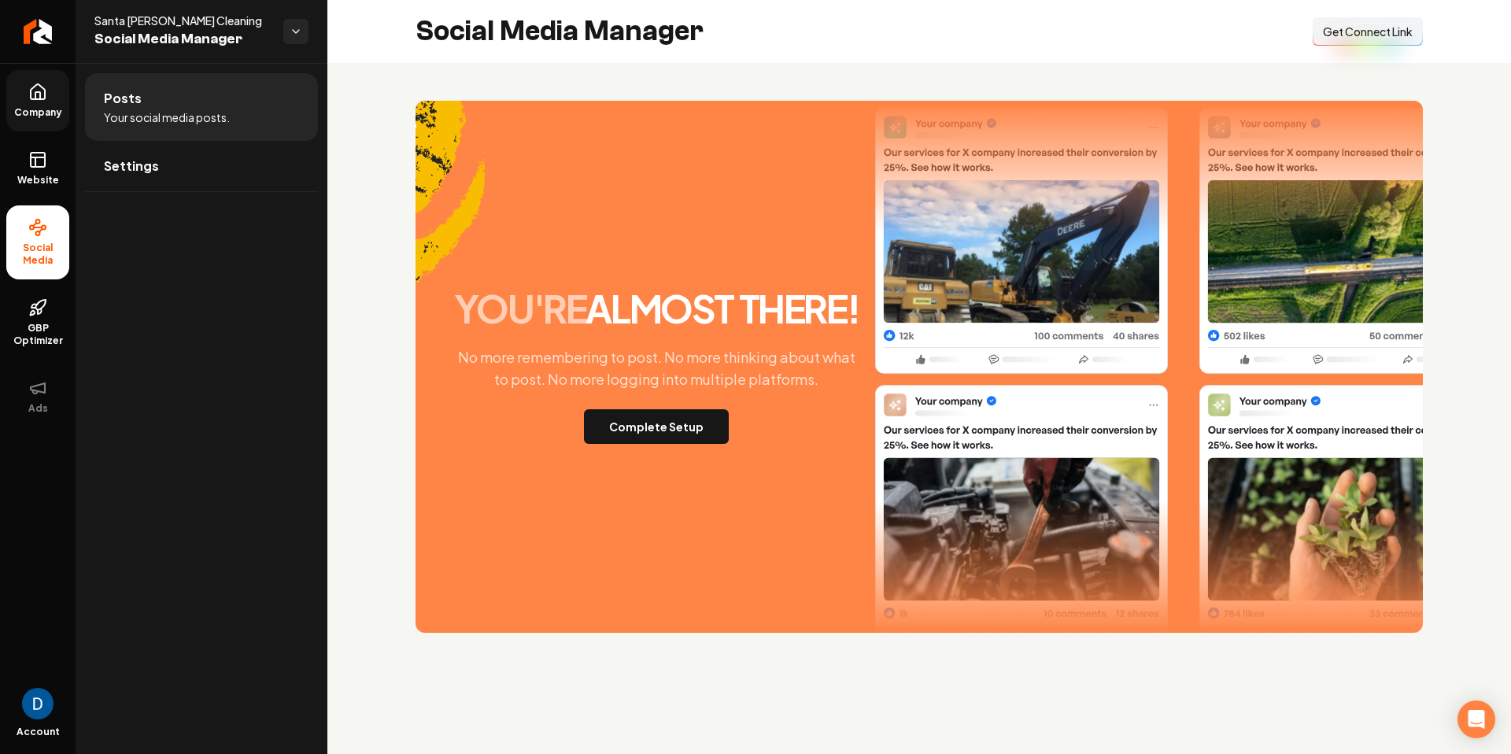
click at [24, 105] on link "Company" at bounding box center [37, 100] width 63 height 61
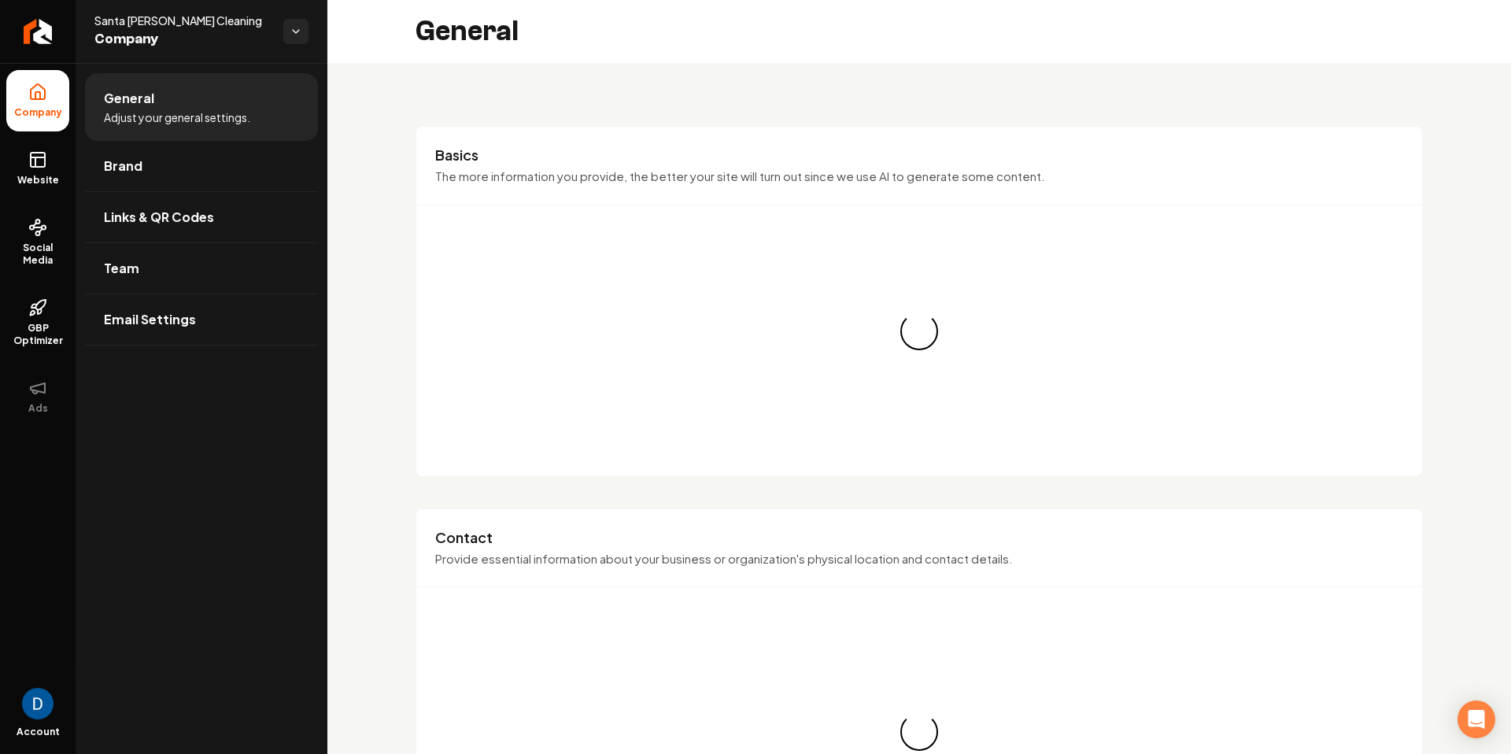
click at [35, 101] on icon at bounding box center [37, 92] width 19 height 19
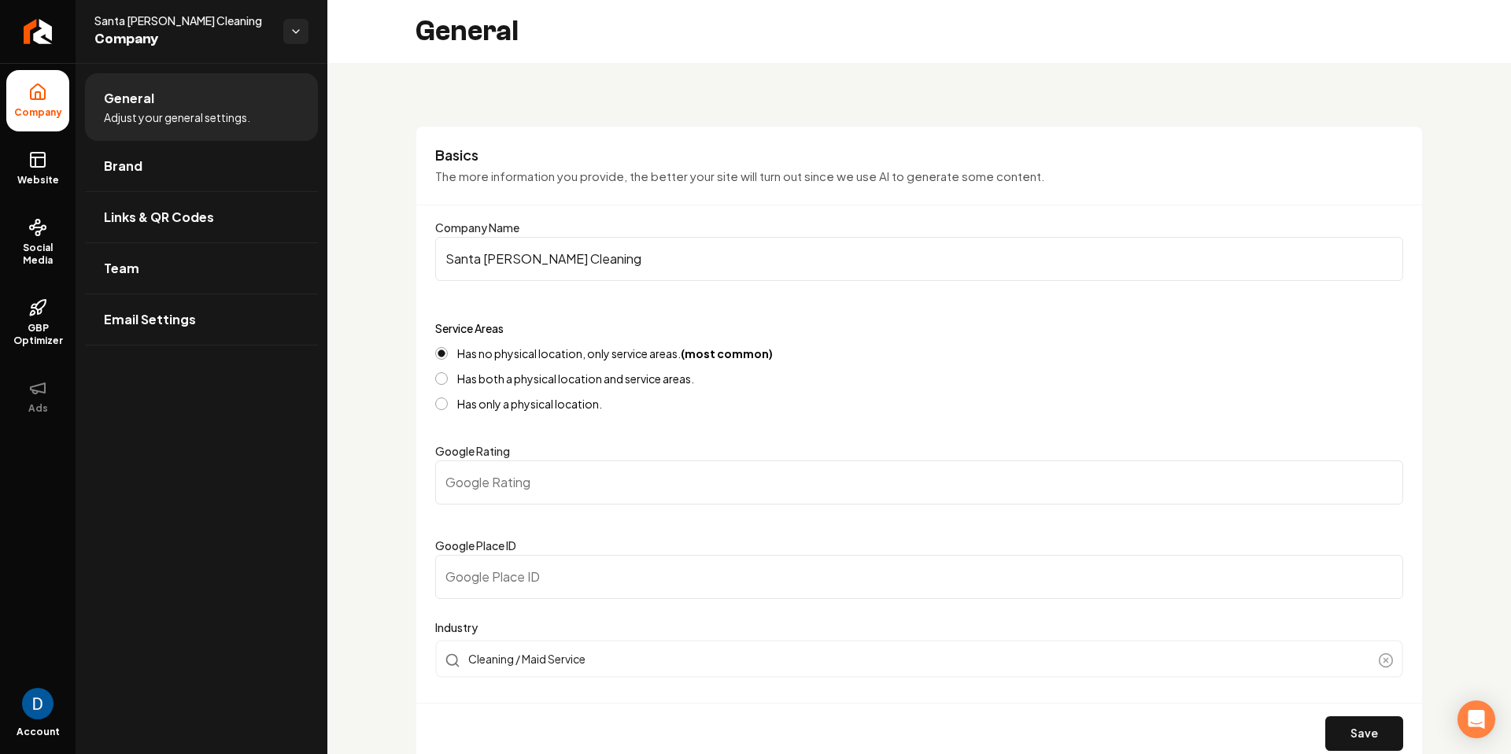
click at [682, 611] on form "Company Name Santa Cruz Cleaning Service Areas Has no physical location, only s…" at bounding box center [919, 490] width 968 height 545
click at [690, 588] on input "Google Place ID" at bounding box center [919, 577] width 968 height 44
paste input "ChIJPd9LWVPcICkRTsCCDAasEK4"
type input "ChIJPd9LWVPcICkRTsCCDAasEK4"
click at [1354, 733] on button "Save" at bounding box center [1364, 733] width 78 height 35
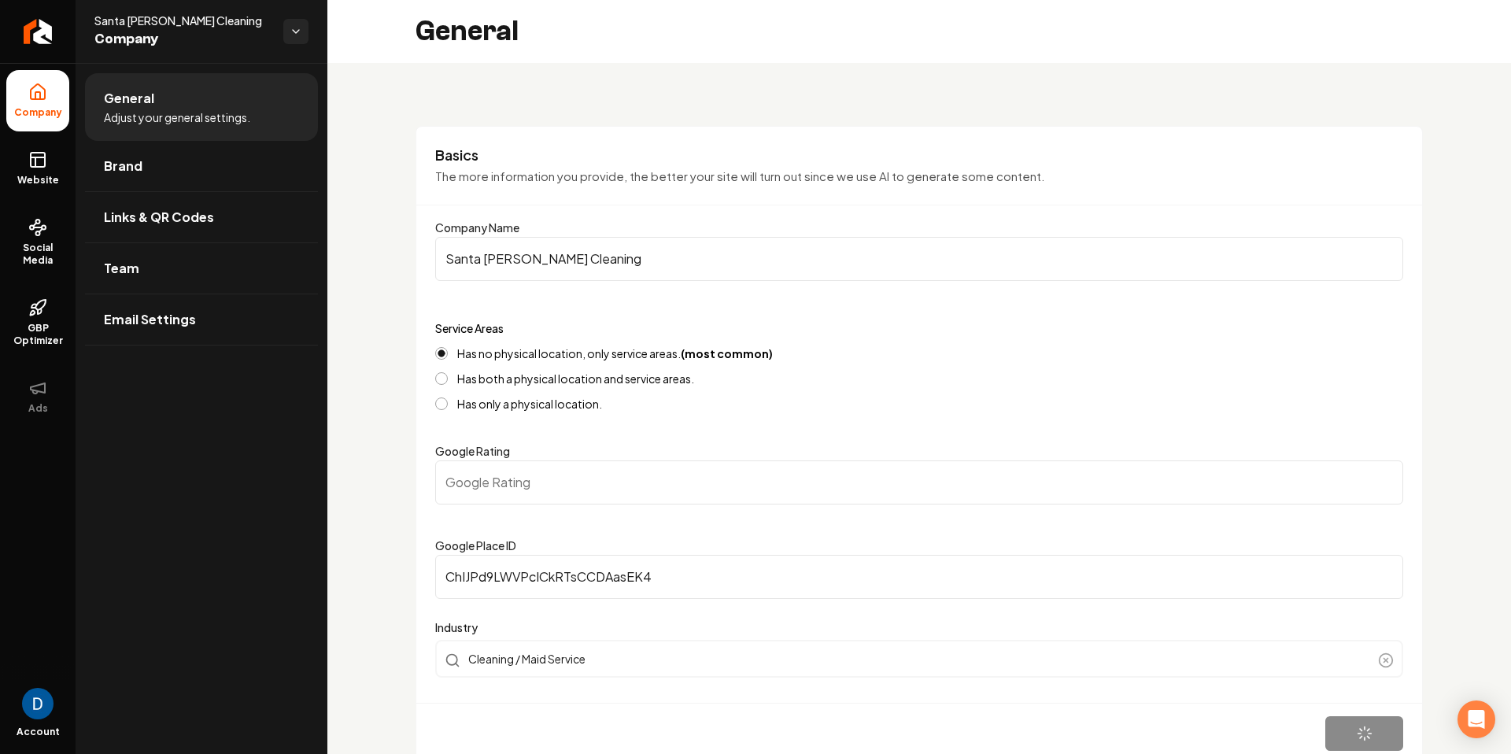
type input "0"
click at [39, 171] on link "Website" at bounding box center [37, 168] width 63 height 61
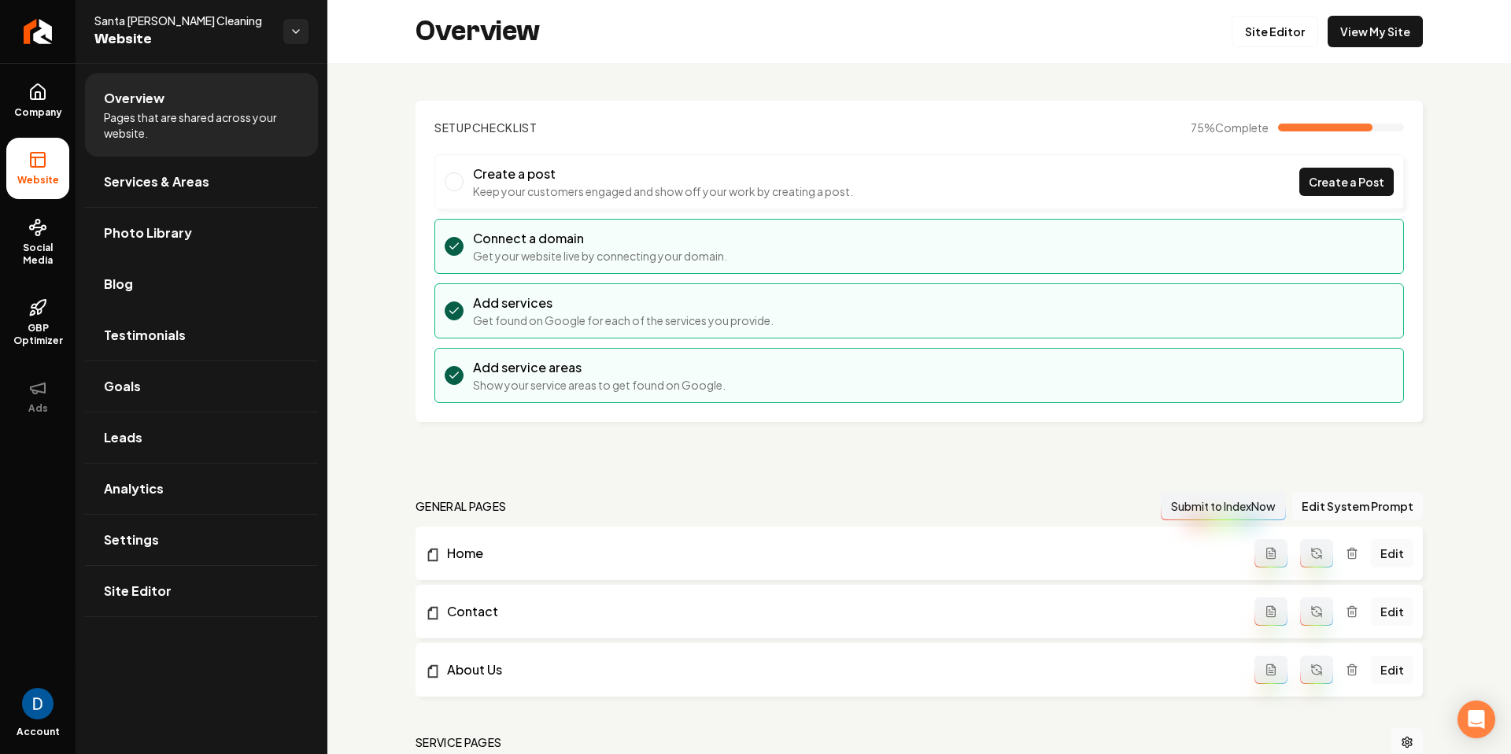
click at [168, 294] on link "Blog" at bounding box center [201, 284] width 233 height 50
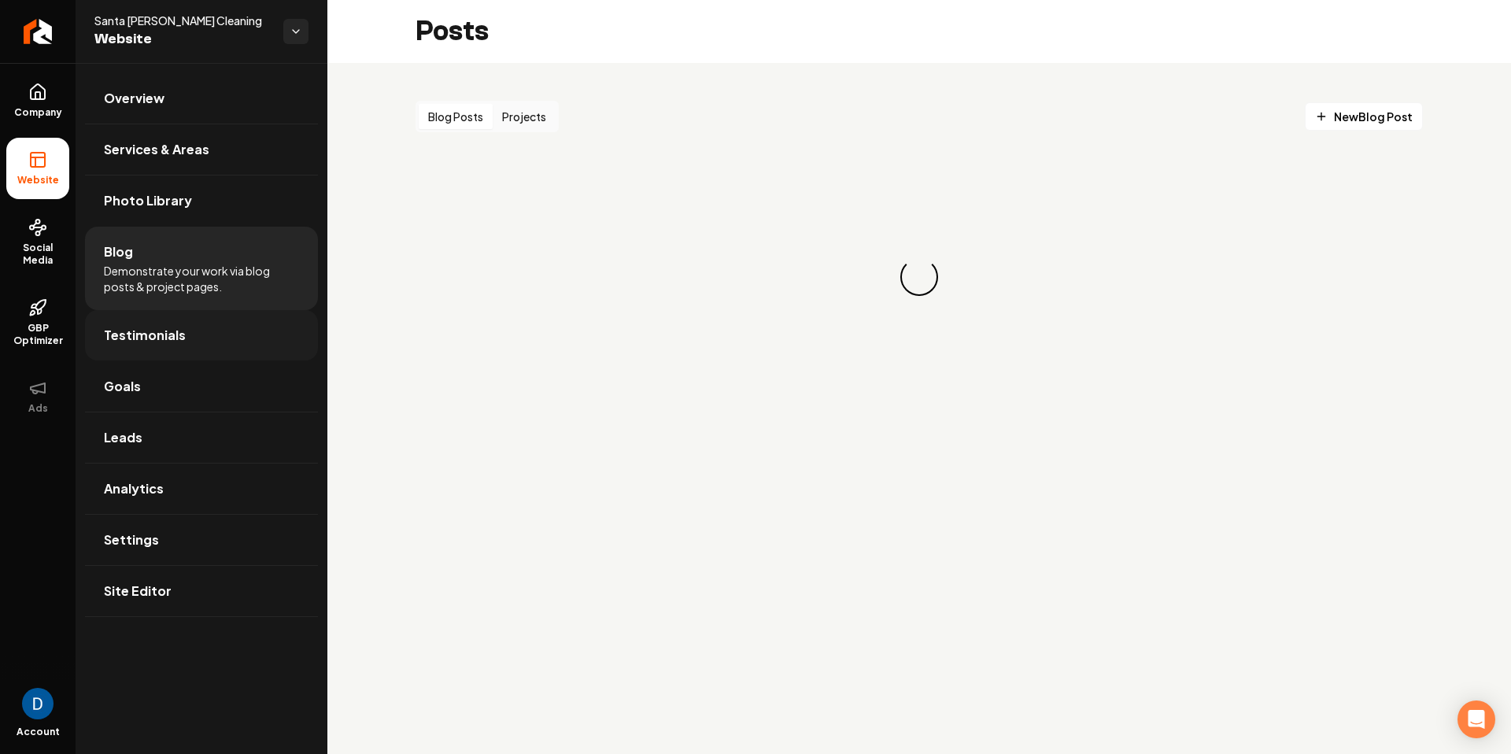
click at [158, 333] on span "Testimonials" at bounding box center [145, 335] width 82 height 19
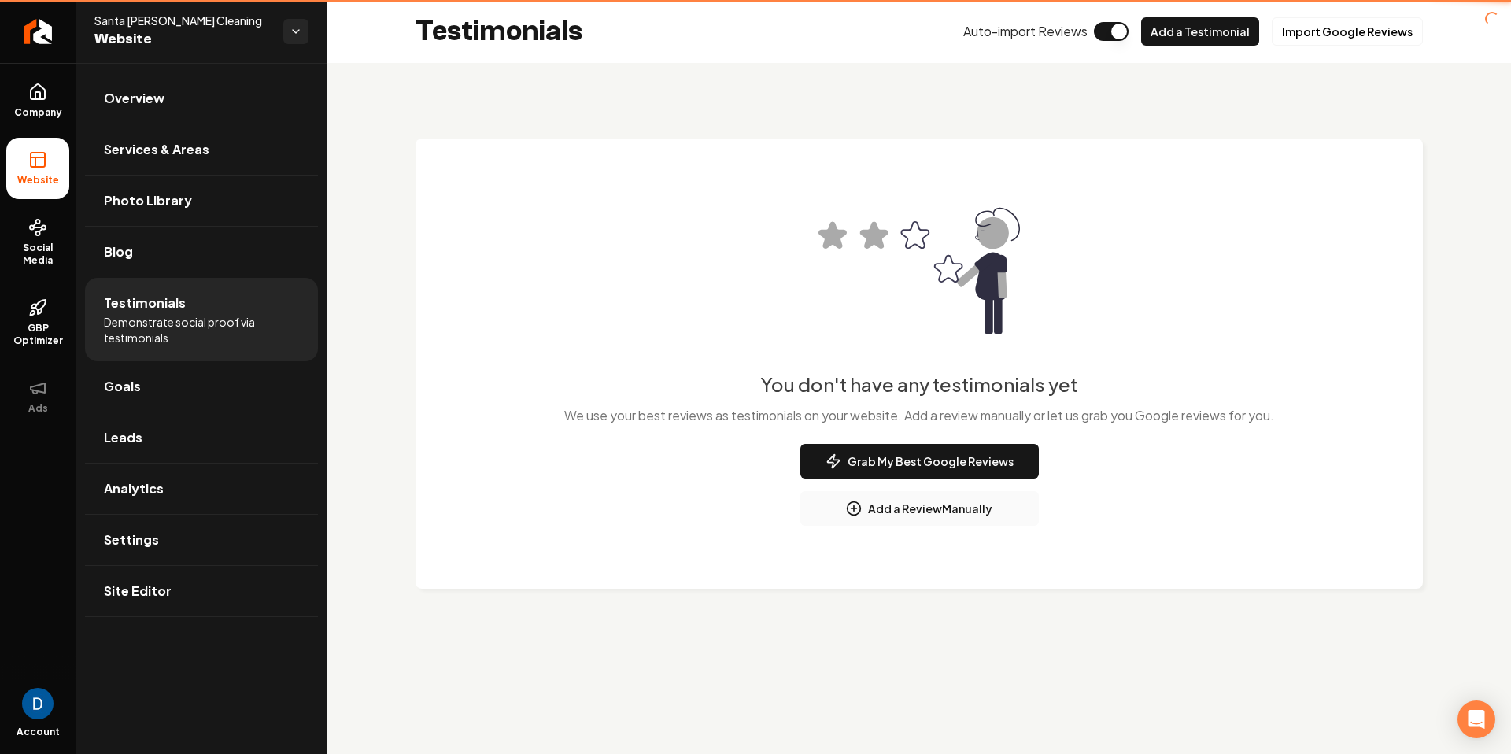
click at [172, 345] on li "Testimonials Demonstrate social proof via testimonials." at bounding box center [201, 319] width 233 height 83
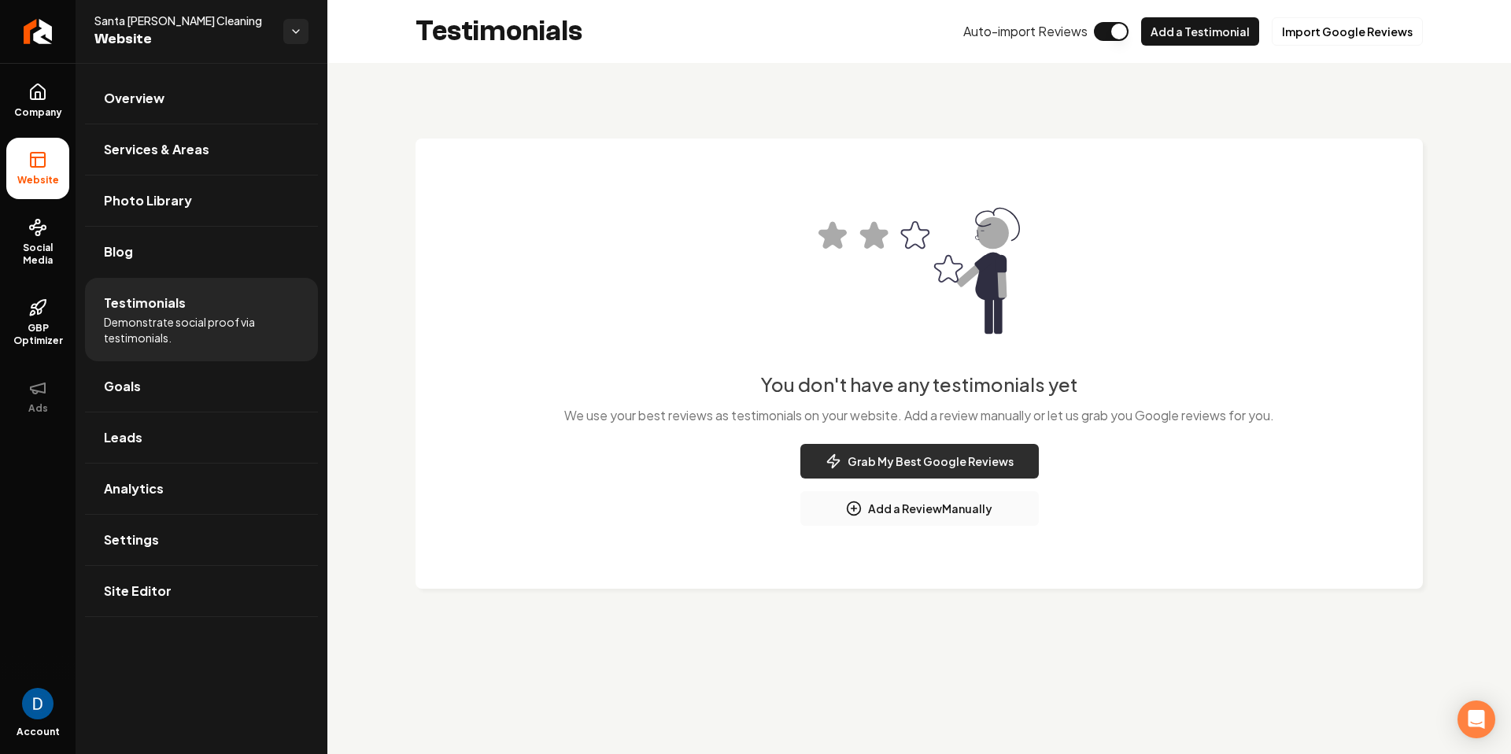
click at [979, 457] on button "Grab My Best Google Reviews" at bounding box center [919, 461] width 238 height 35
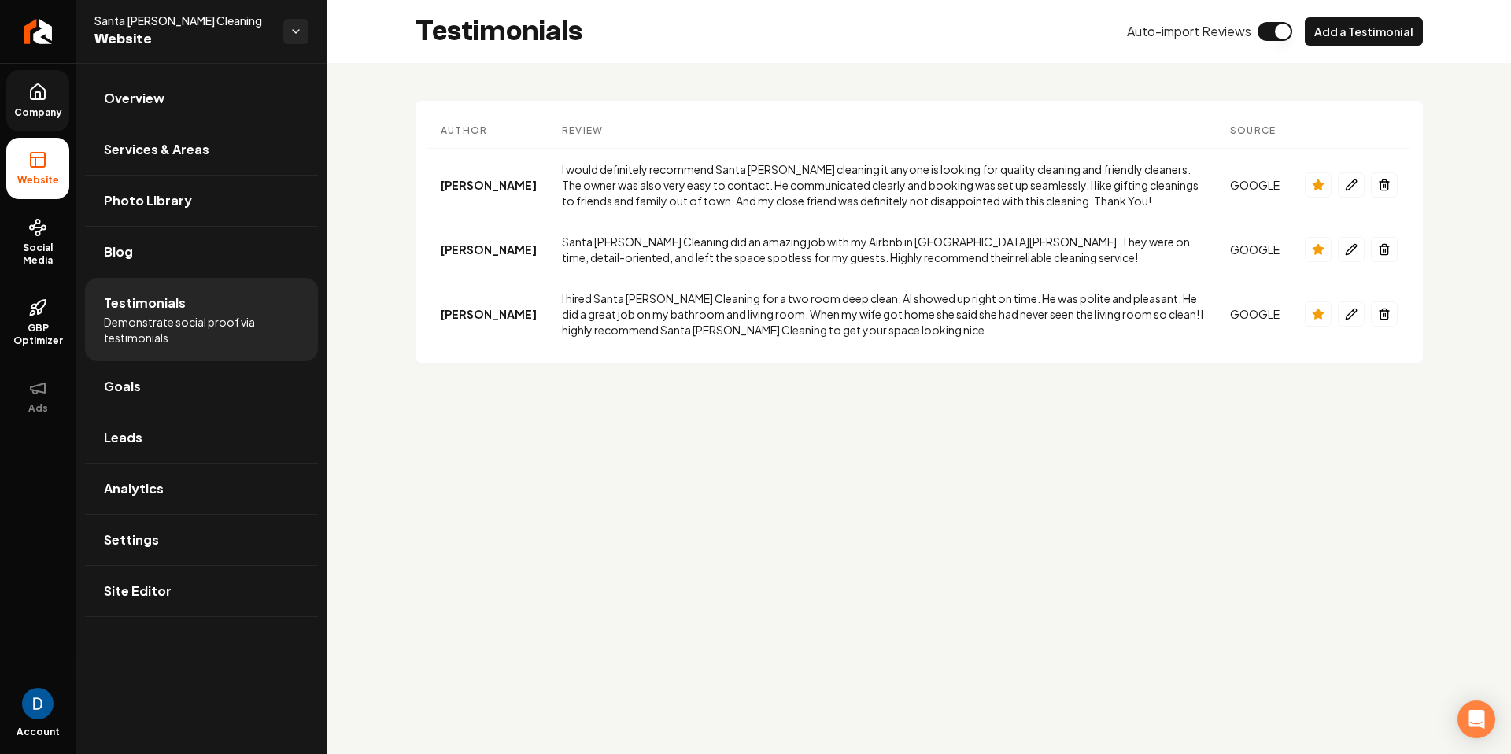
click at [49, 79] on link "Company" at bounding box center [37, 100] width 63 height 61
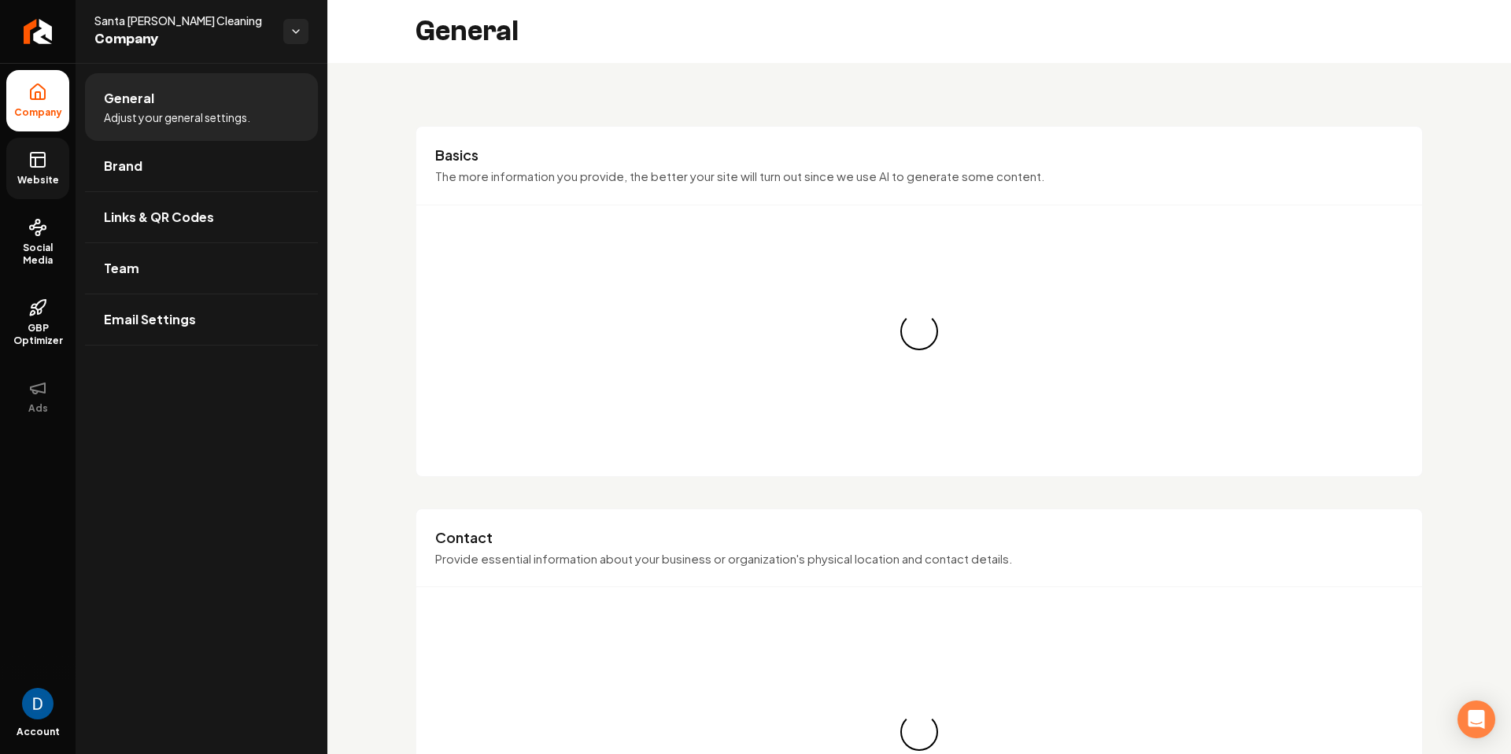
click at [35, 175] on span "Website" at bounding box center [38, 180] width 54 height 13
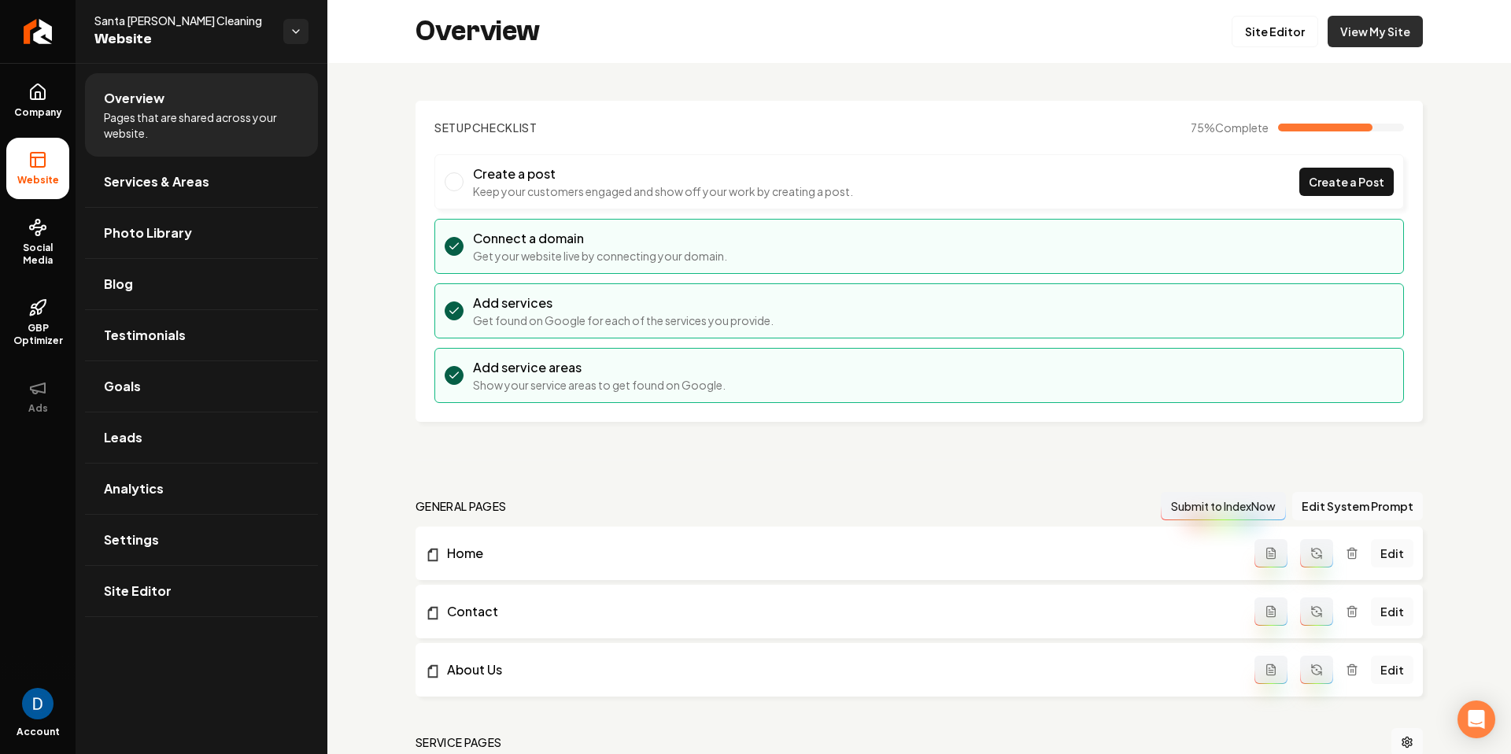
click at [1384, 42] on link "View My Site" at bounding box center [1375, 31] width 95 height 31
click at [1275, 26] on link "Site Editor" at bounding box center [1275, 31] width 87 height 31
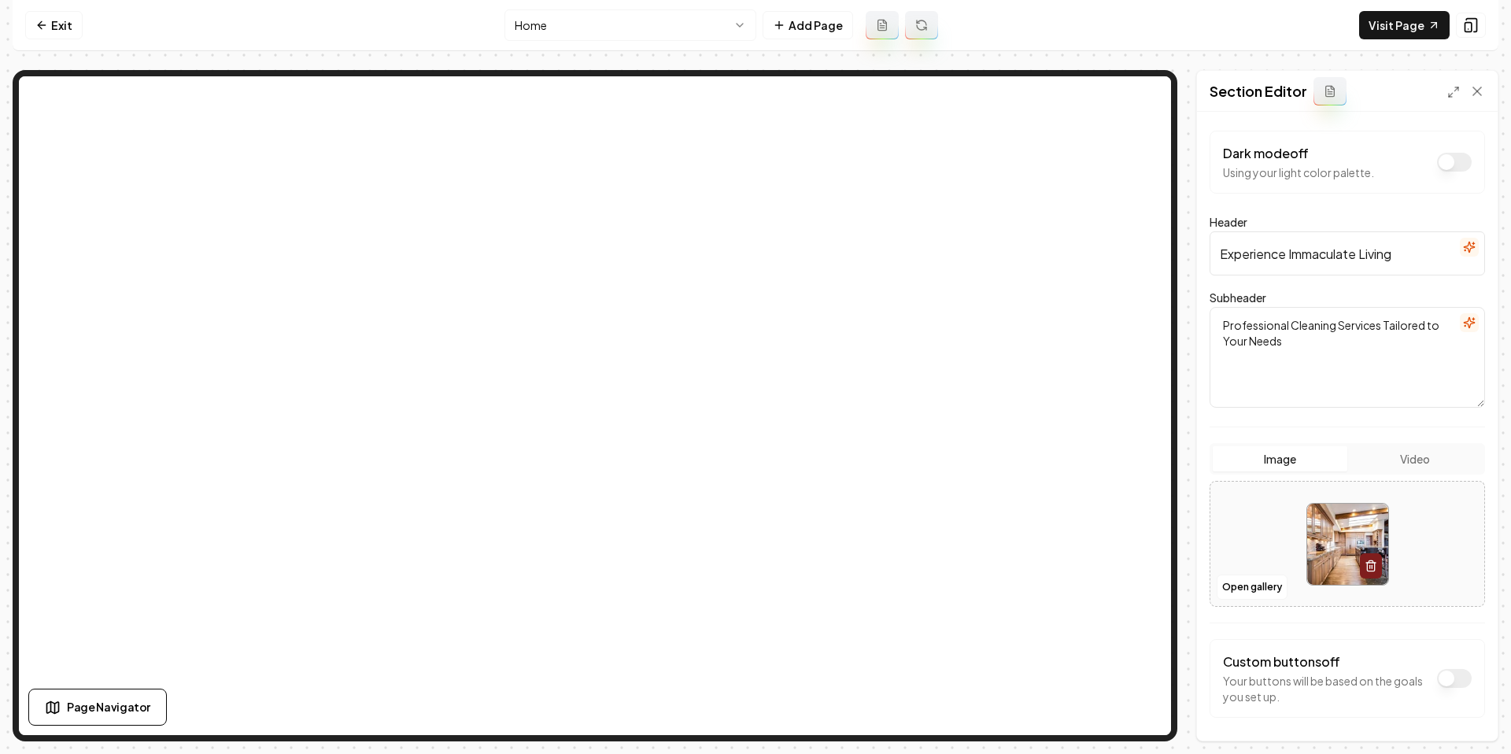
click at [1407, 249] on input "Experience Immaculate Living" at bounding box center [1347, 253] width 275 height 44
paste input "House Cleaning & Maid Services in Santa Cruz, CA"
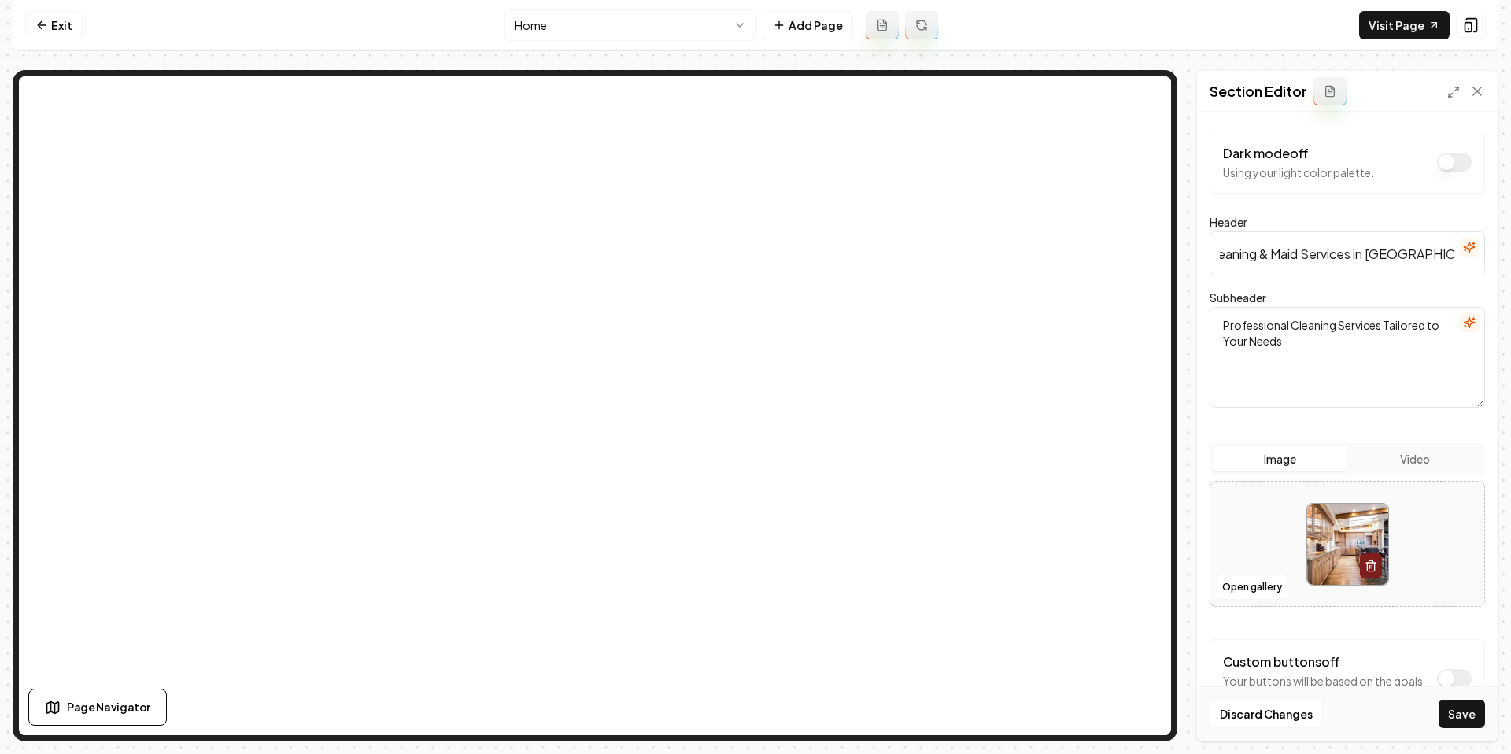
type input "House Cleaning & Maid Services in Santa Cruz, CA"
click at [1310, 334] on textarea "Professional Cleaning Services Tailored to Your Needs" at bounding box center [1347, 357] width 275 height 101
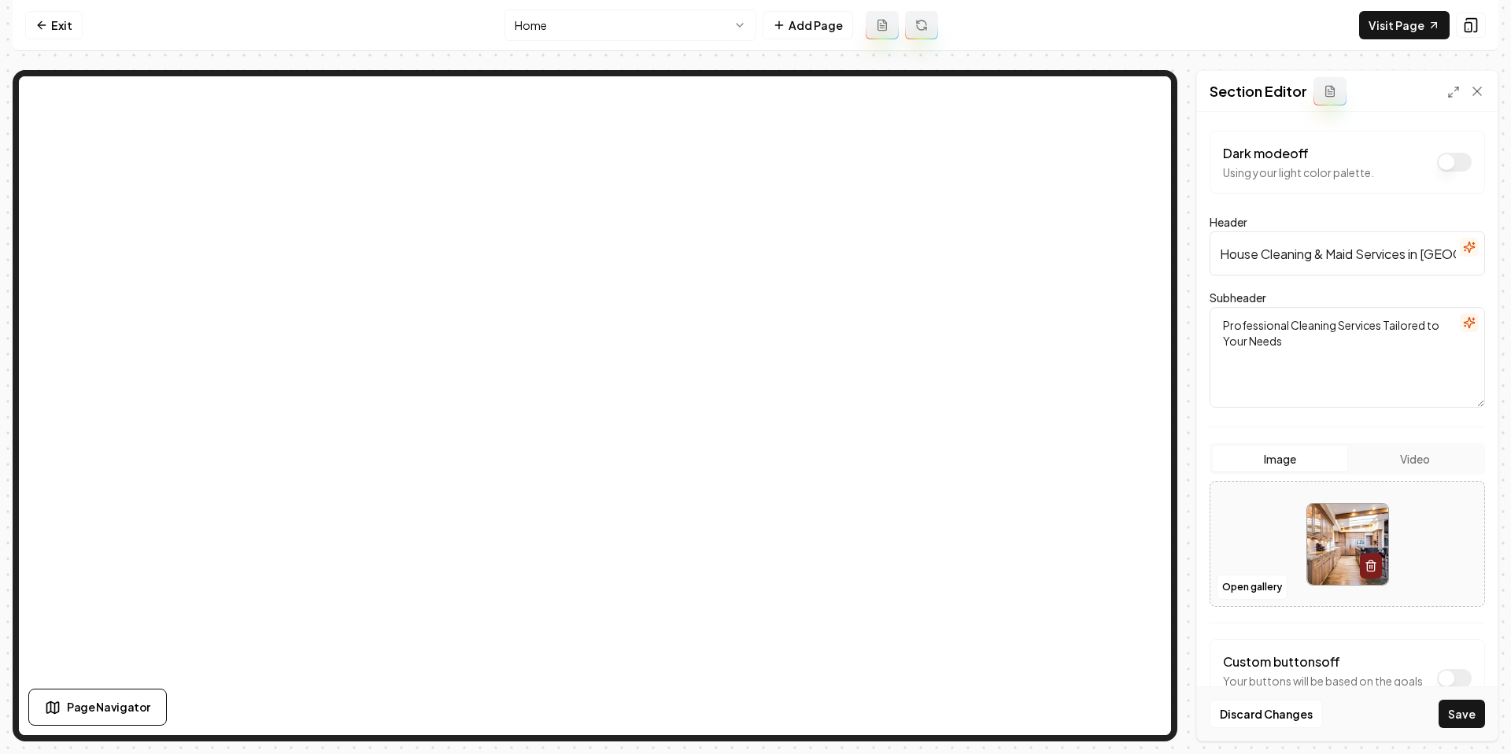
paste textarea "From deep cleaning to move-in/move-out and Airbnb cleaning, we keep homes spotl…"
type textarea "From deep cleaning to move-in/move-out and Airbnb cleaning, we keep homes spotl…"
click at [1461, 717] on button "Save" at bounding box center [1462, 714] width 46 height 28
